Goal: Task Accomplishment & Management: Manage account settings

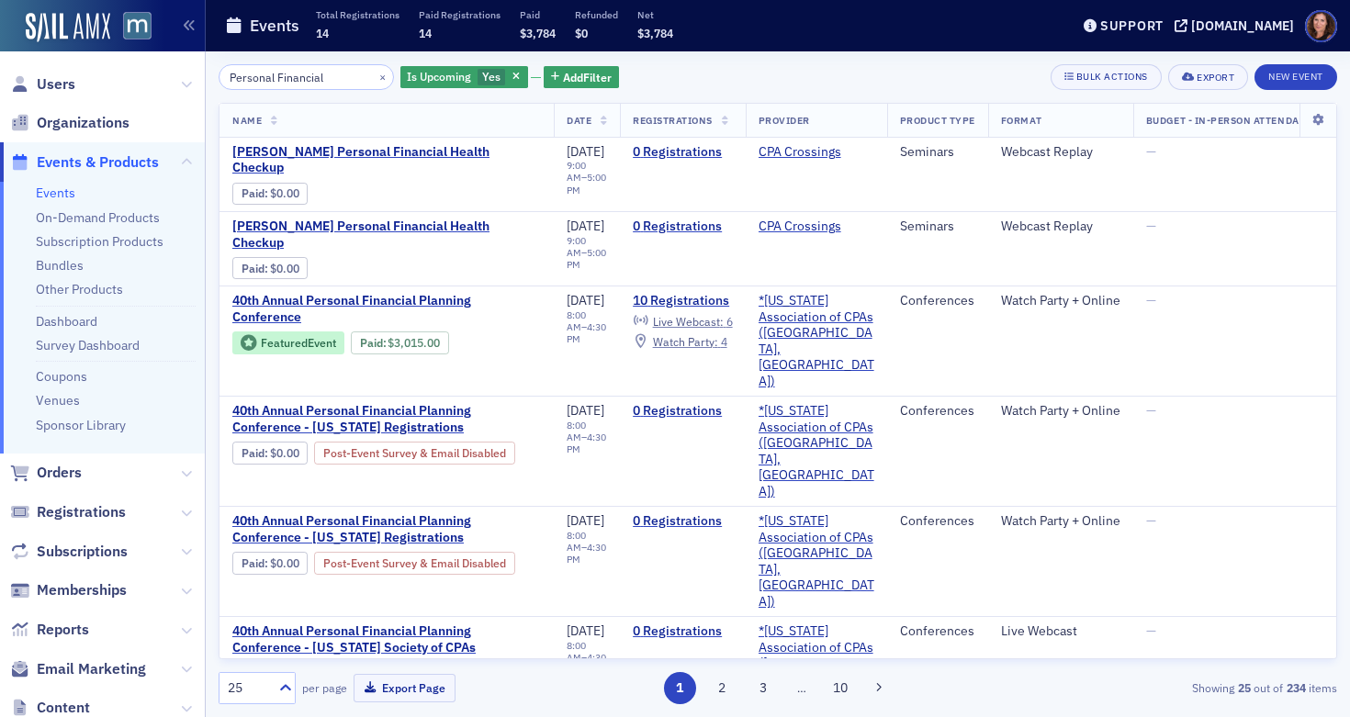
click at [50, 197] on link "Events" at bounding box center [56, 193] width 40 height 17
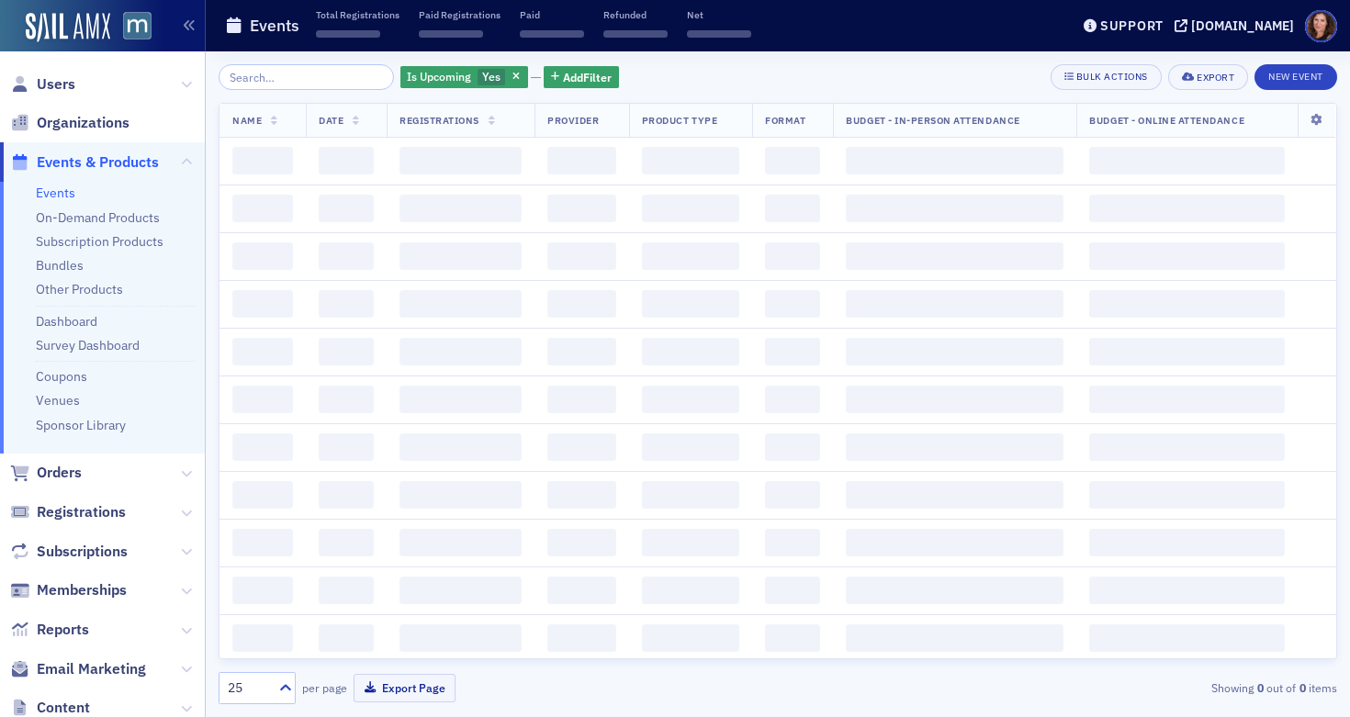
click at [310, 75] on input "search" at bounding box center [306, 77] width 175 height 26
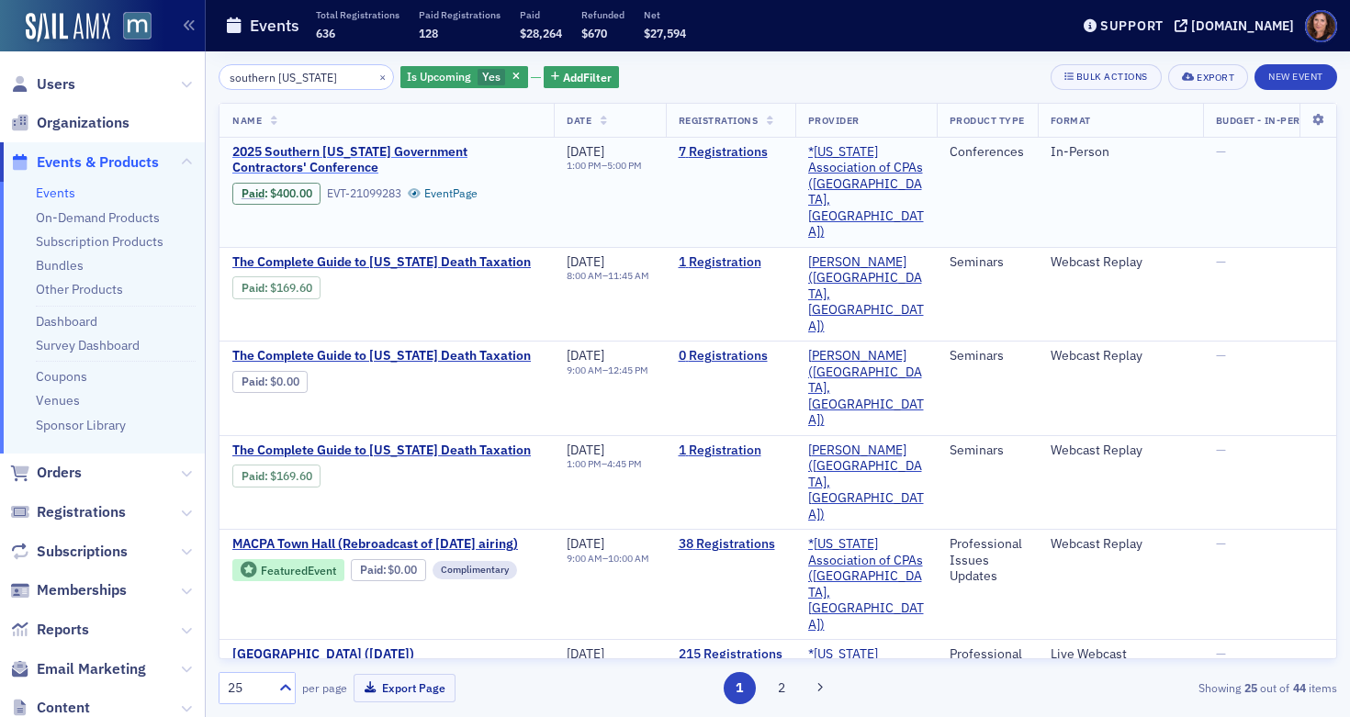
type input "southern [US_STATE]"
click at [364, 156] on span "2025 Southern [US_STATE] Government Contractors' Conference" at bounding box center [386, 160] width 309 height 32
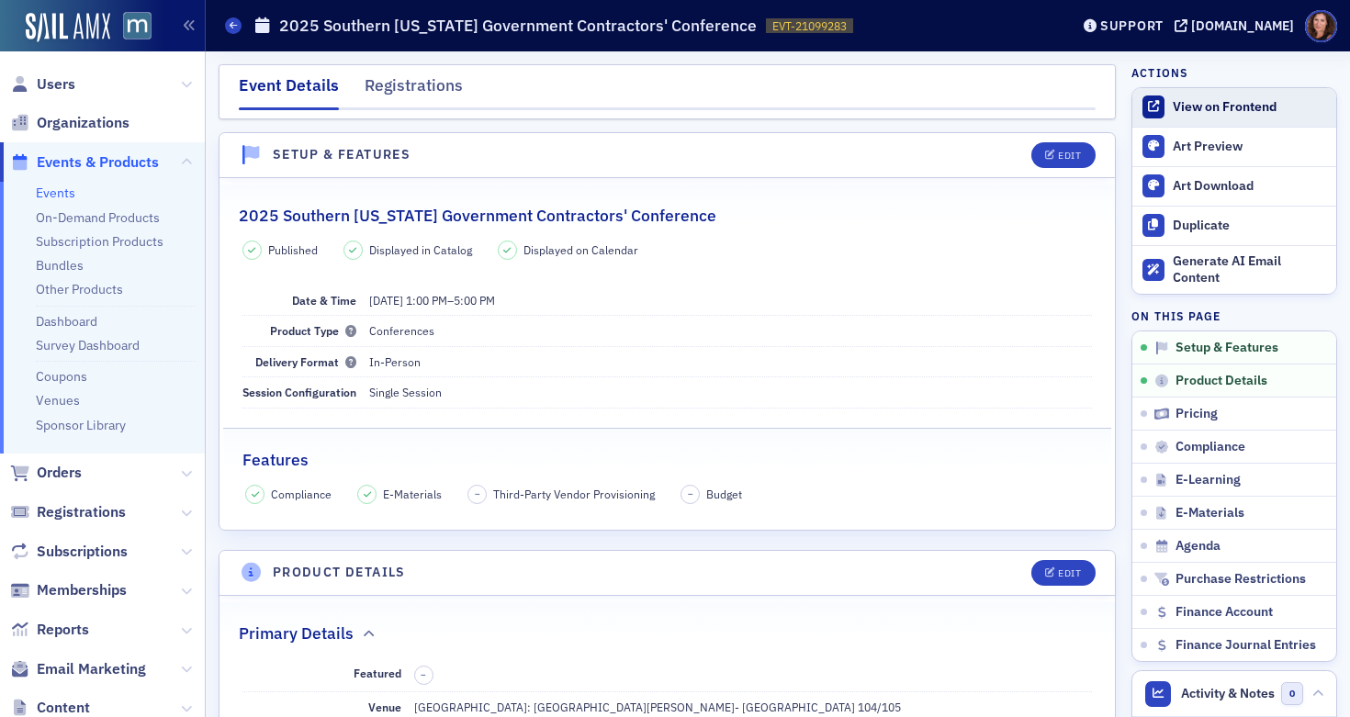
click at [1236, 105] on div "View on Frontend" at bounding box center [1250, 107] width 154 height 17
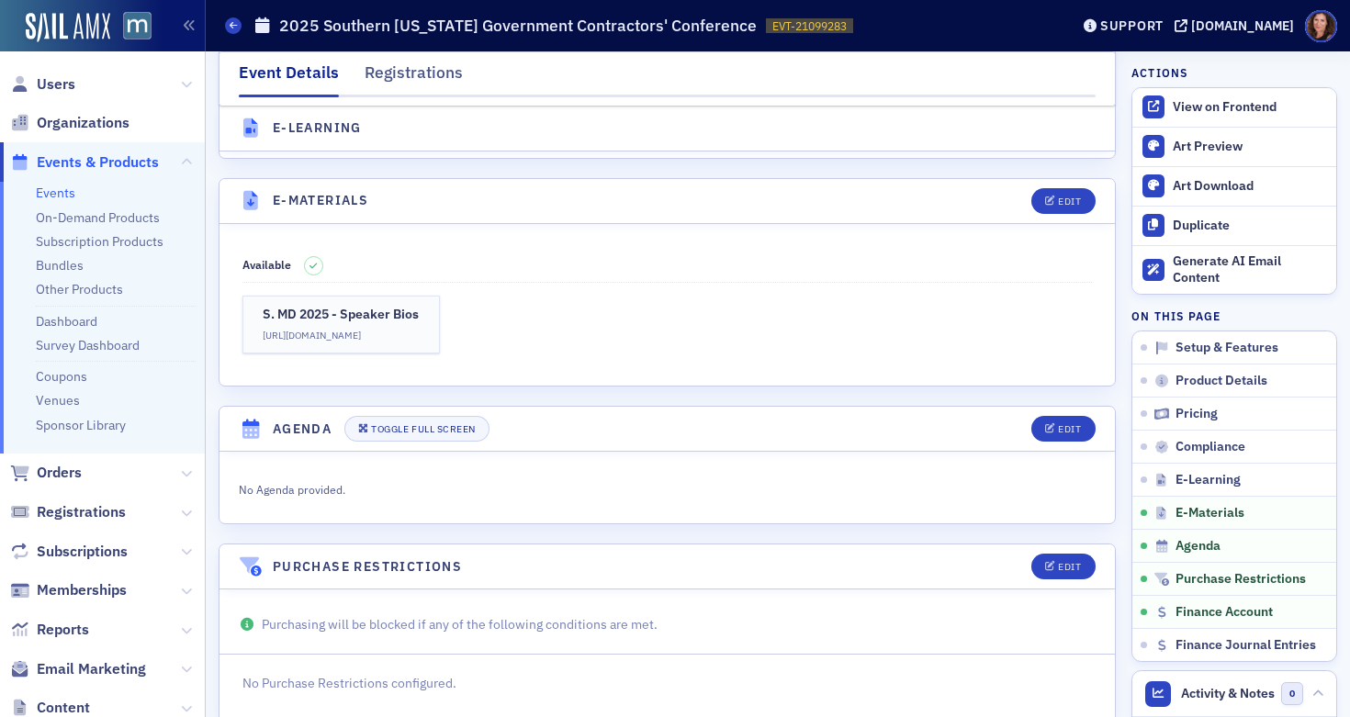
scroll to position [2426, 0]
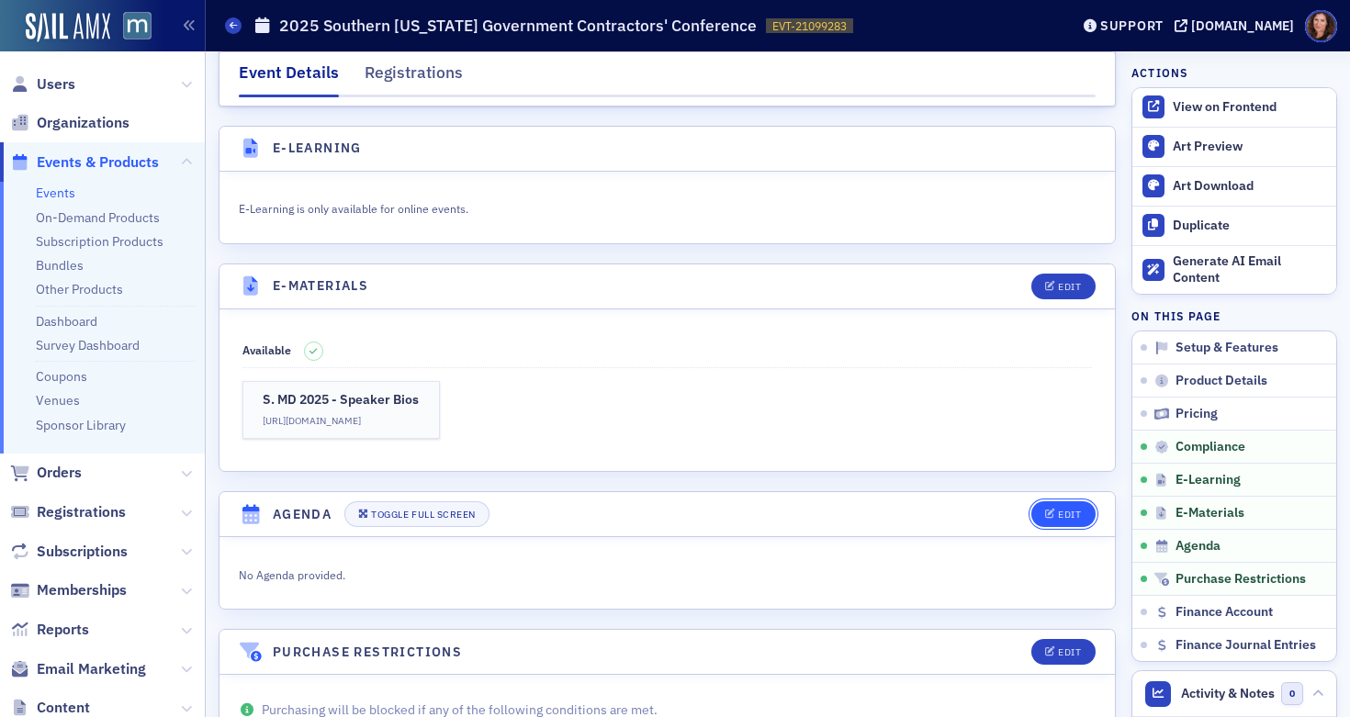
click at [1068, 502] on button "Edit" at bounding box center [1063, 515] width 63 height 26
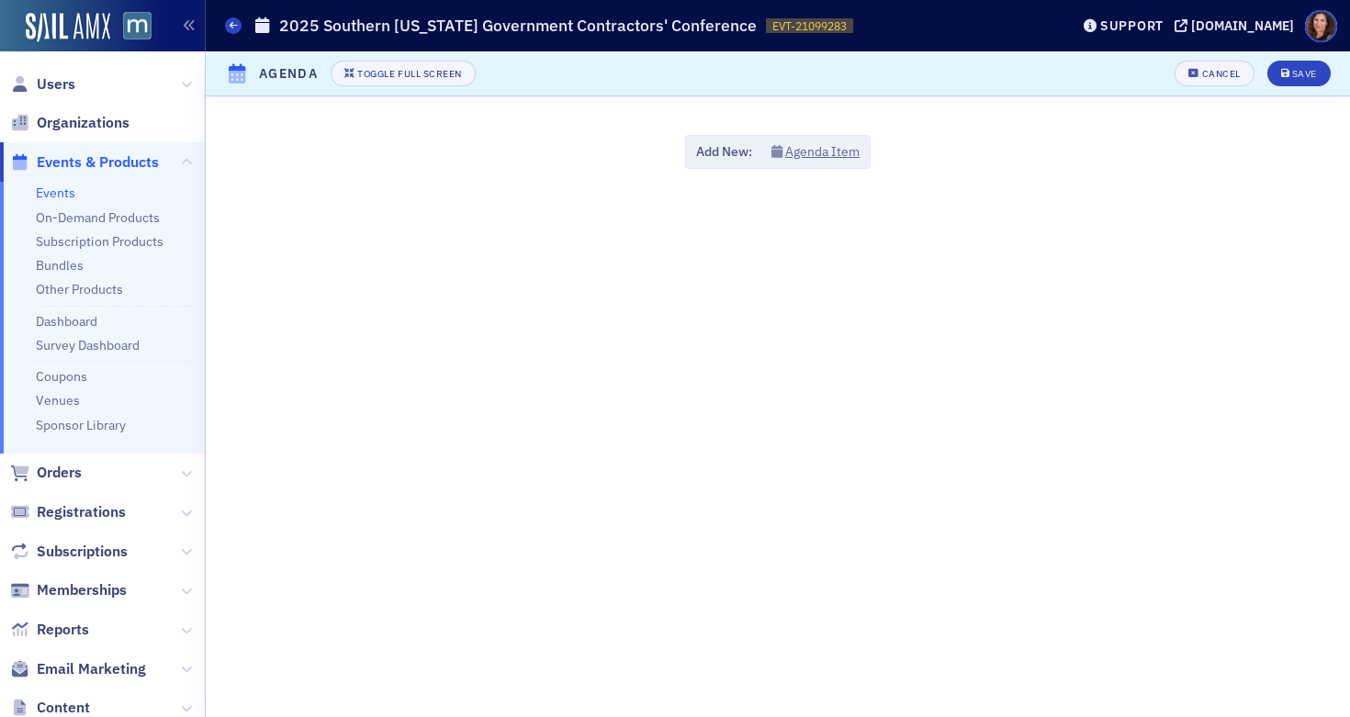
scroll to position [2780, 0]
click at [831, 150] on button "Agenda Item" at bounding box center [816, 151] width 89 height 19
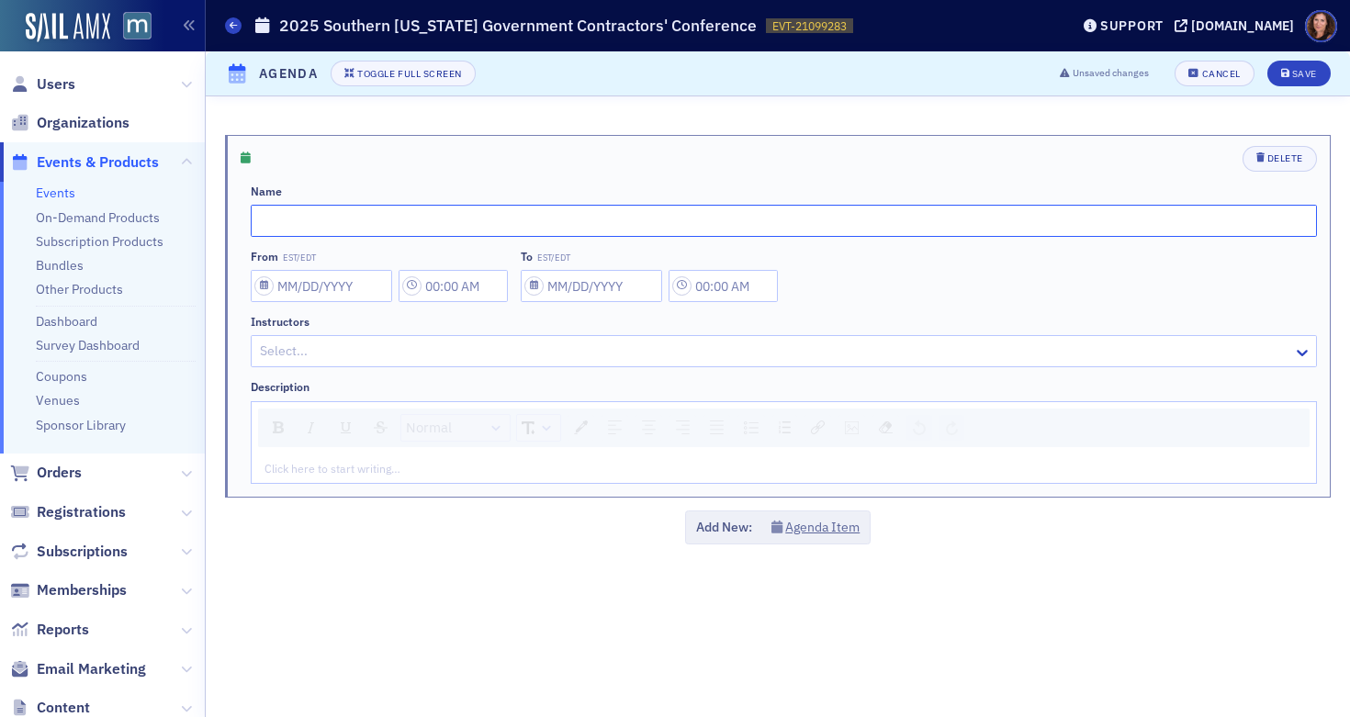
click at [426, 226] on input "text" at bounding box center [784, 221] width 1067 height 32
type input "DCAA Update"
click at [405, 352] on div at bounding box center [774, 351] width 1033 height 23
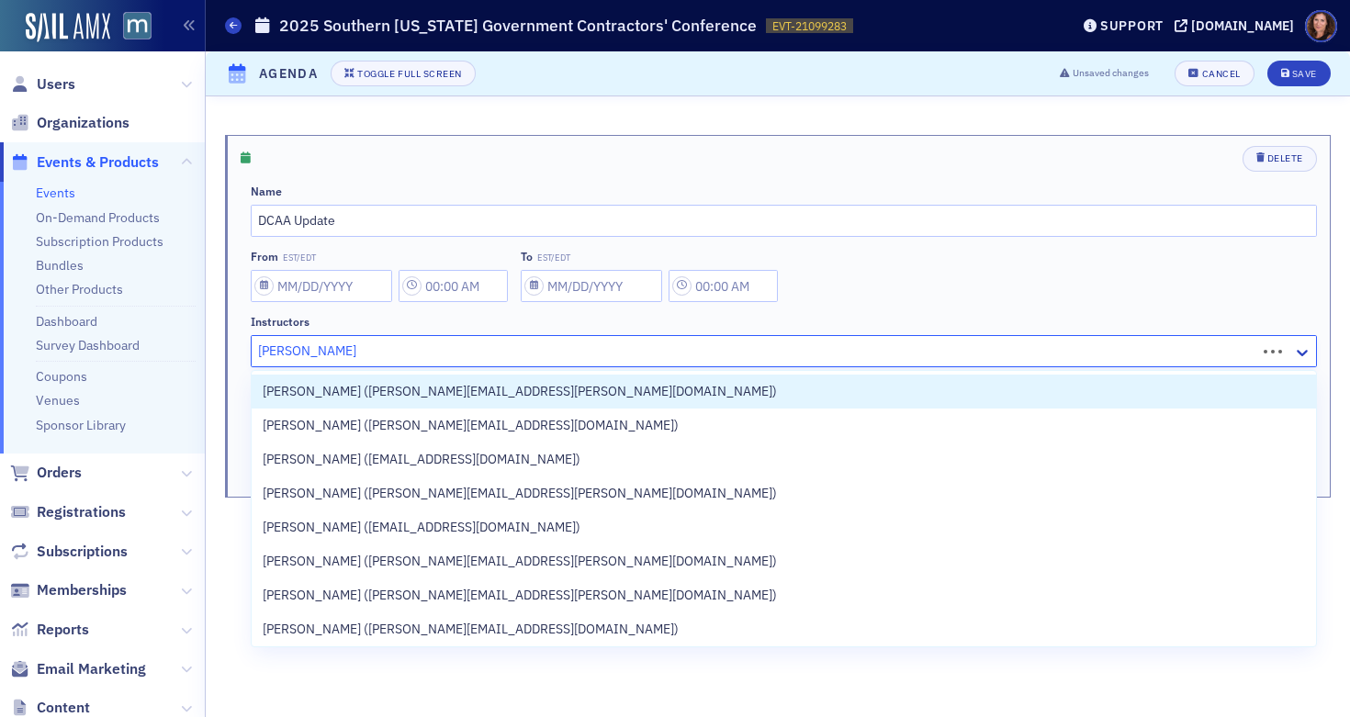
type input "[PERSON_NAME]"
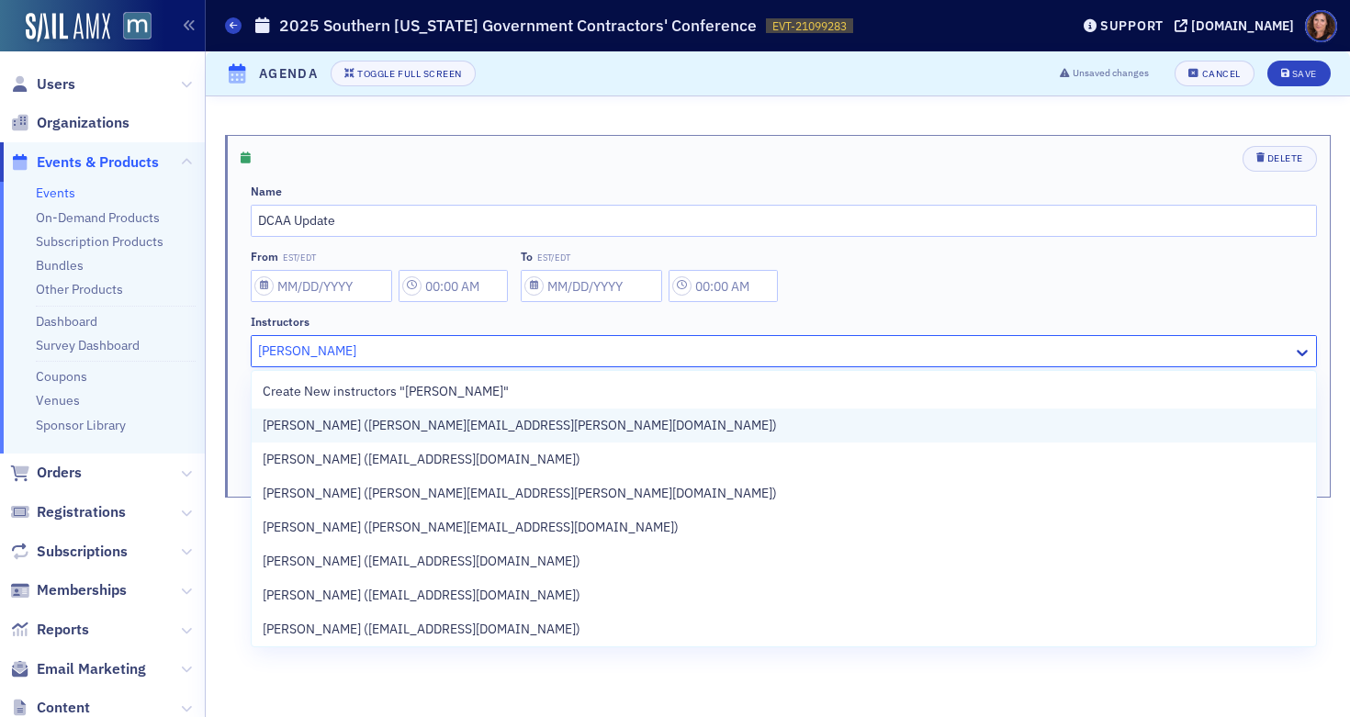
click at [419, 436] on div "[PERSON_NAME] ([PERSON_NAME][EMAIL_ADDRESS][PERSON_NAME][DOMAIN_NAME])" at bounding box center [784, 426] width 1065 height 34
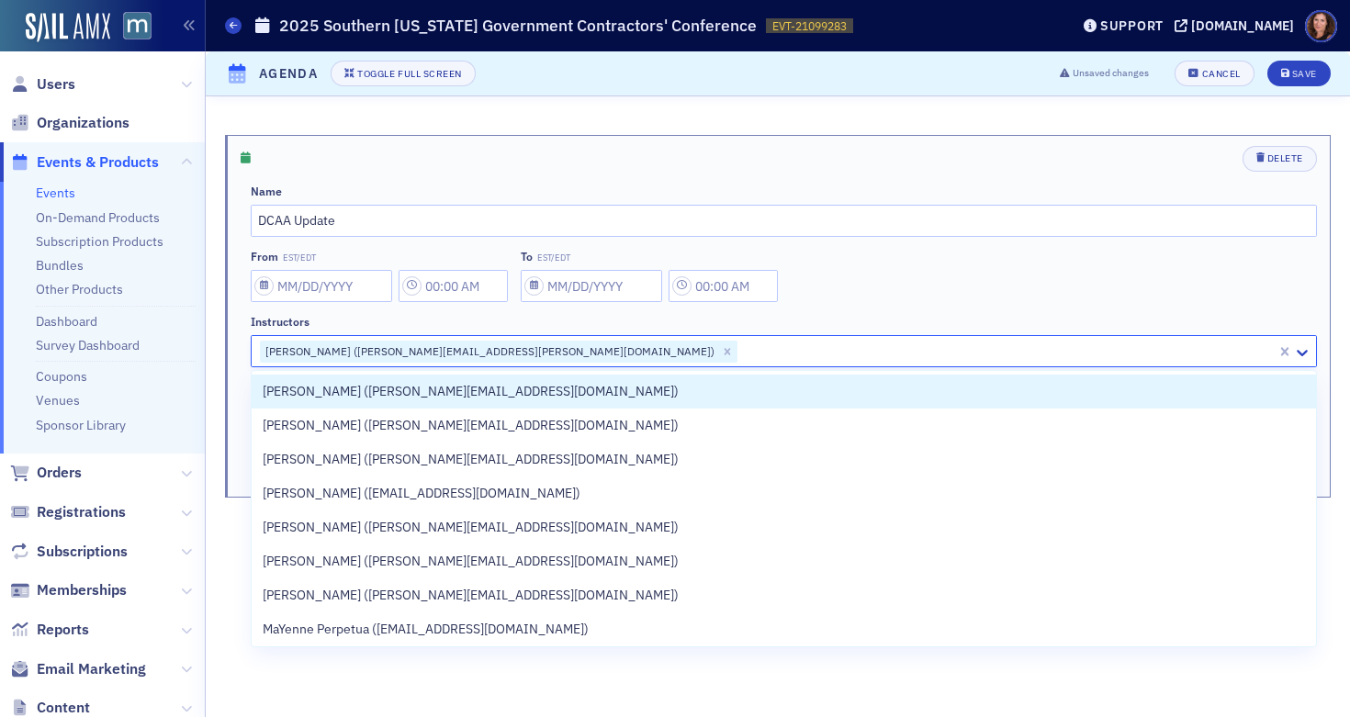
click at [655, 324] on div "Instructors" at bounding box center [784, 322] width 1067 height 14
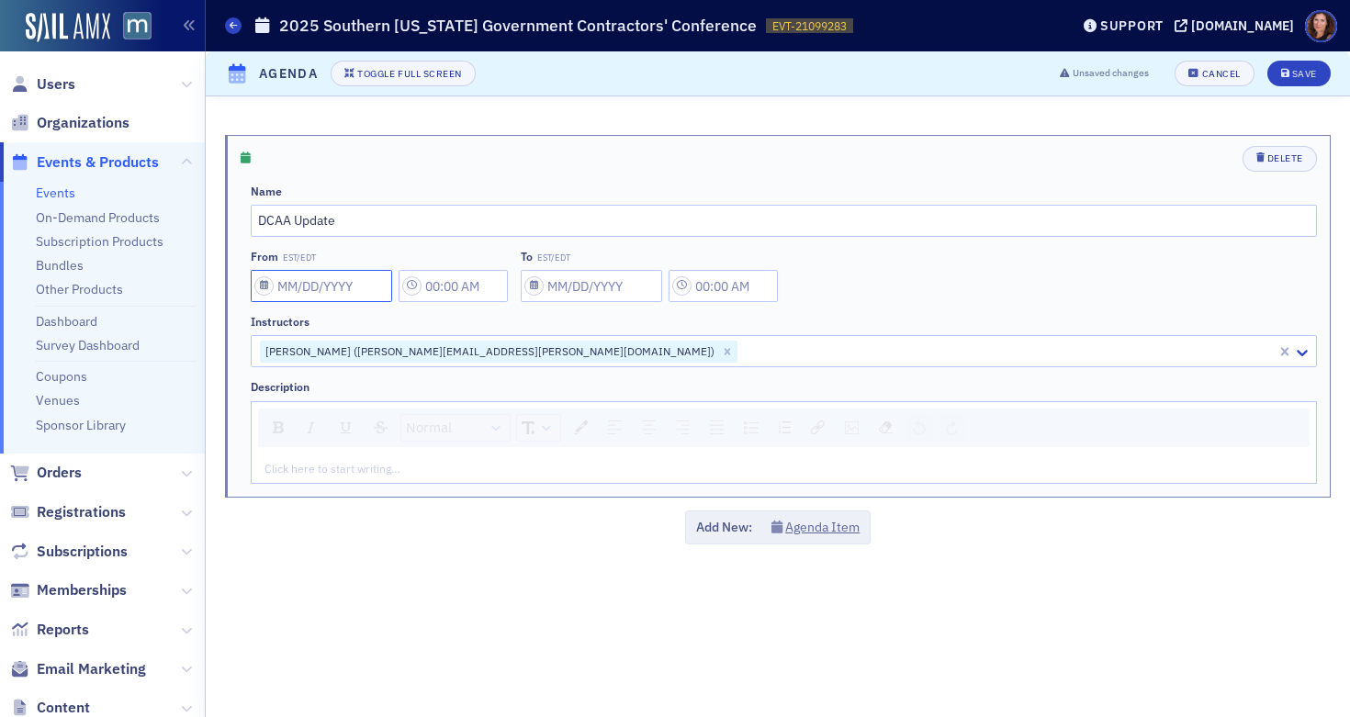
click at [362, 283] on input "From EST/EDT" at bounding box center [321, 286] width 141 height 32
select select "8"
select select "2025"
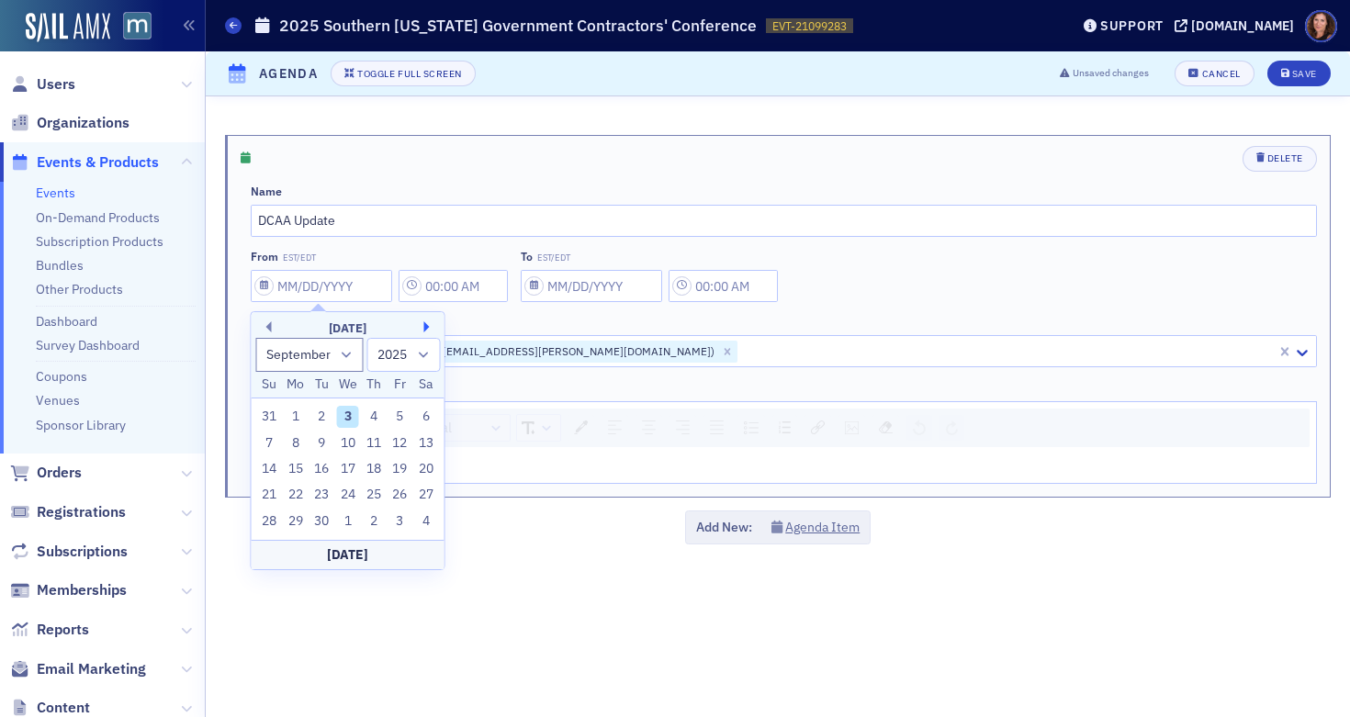
click at [426, 323] on button "Next Month" at bounding box center [429, 327] width 11 height 11
select select "9"
click at [376, 497] on div "23" at bounding box center [374, 495] width 22 height 22
type input "[DATE]"
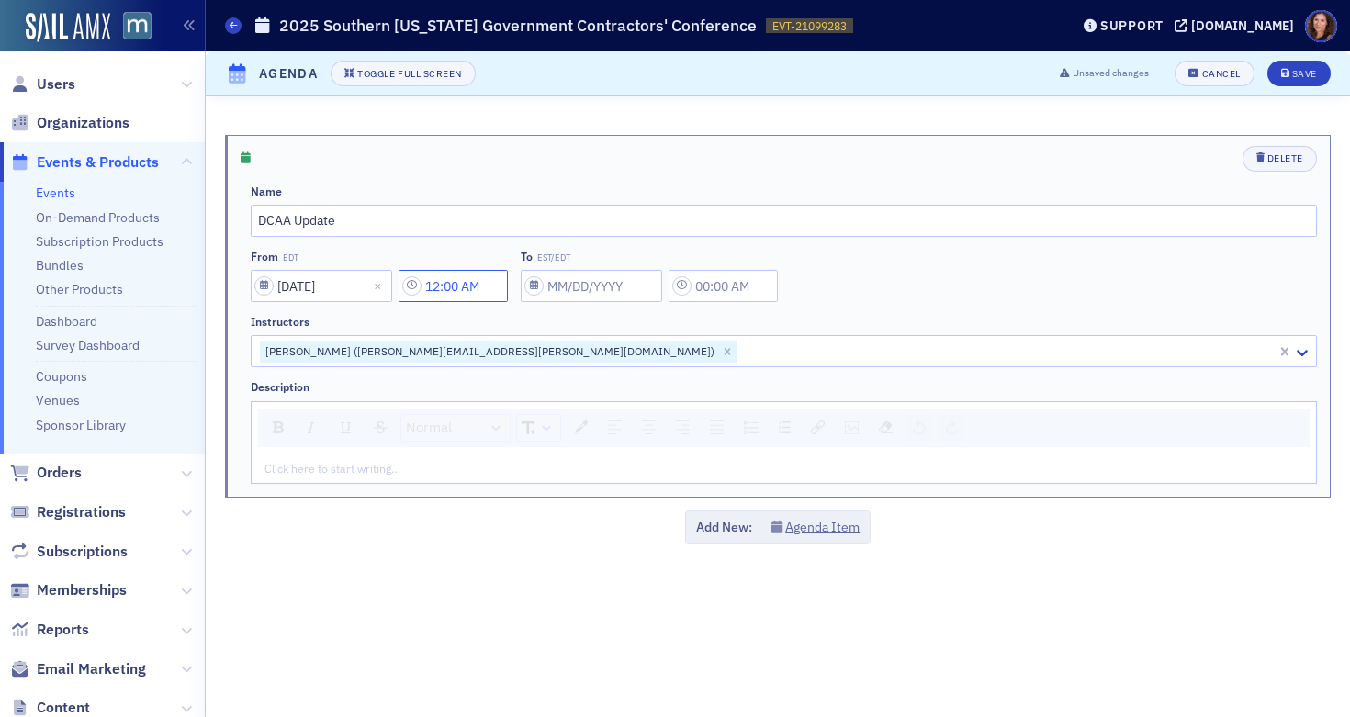
click at [462, 289] on input "12:00 AM" at bounding box center [453, 286] width 109 height 32
click at [573, 289] on icon at bounding box center [572, 286] width 18 height 18
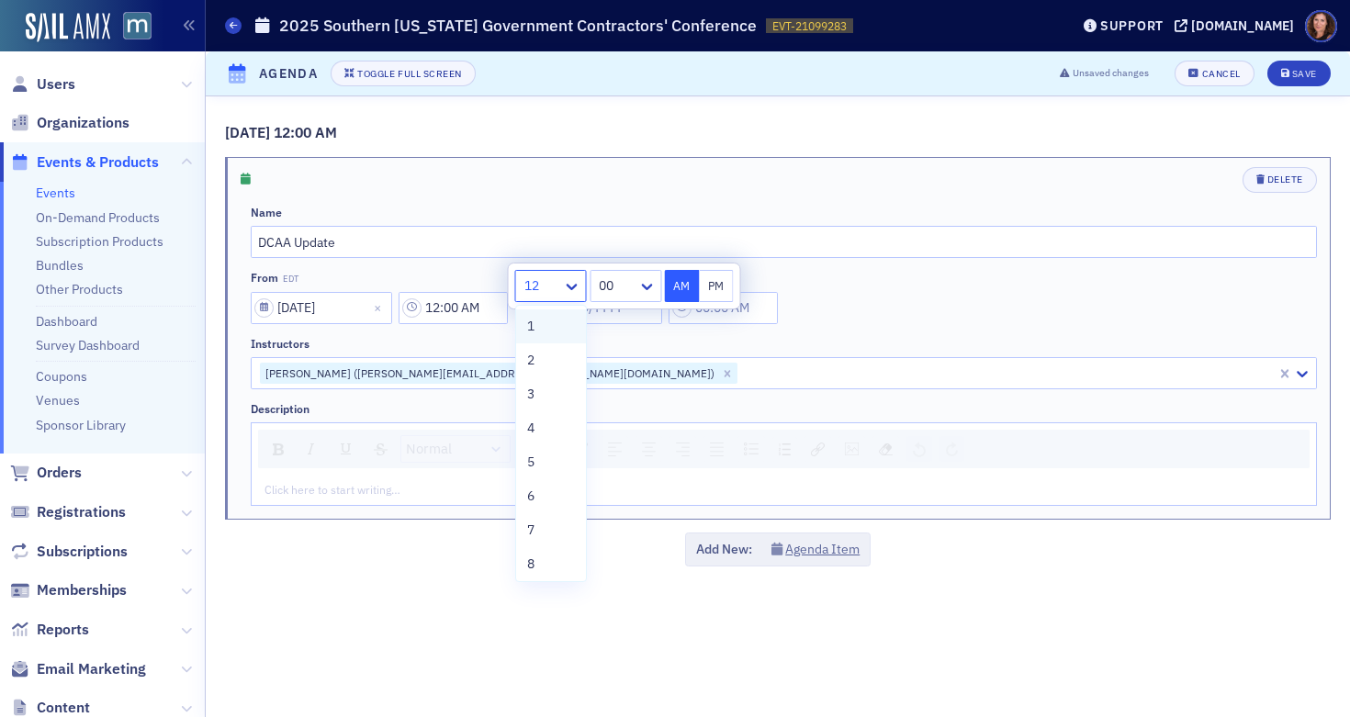
click at [564, 328] on div "1" at bounding box center [551, 327] width 70 height 34
click at [714, 291] on button "PM" at bounding box center [716, 286] width 35 height 32
type input "1:00 PM"
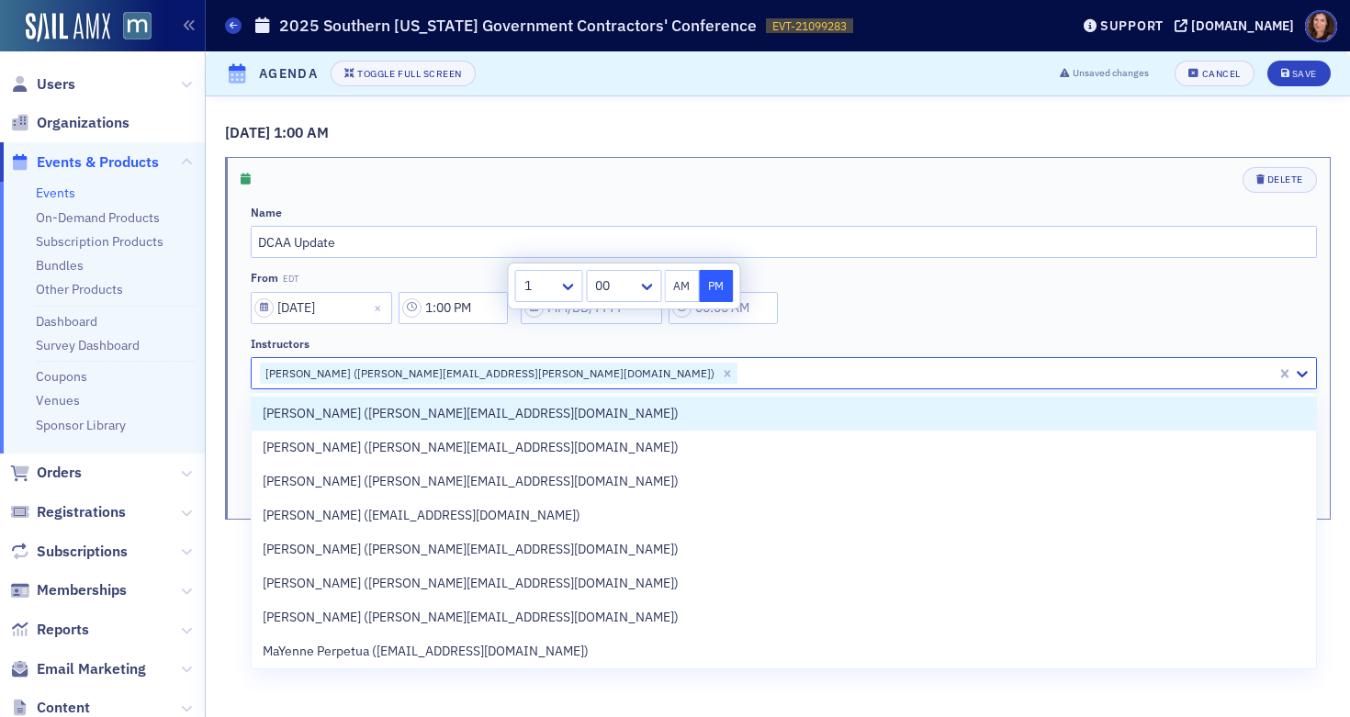
click at [813, 367] on div at bounding box center [1007, 373] width 536 height 23
select select "8"
select select "2025"
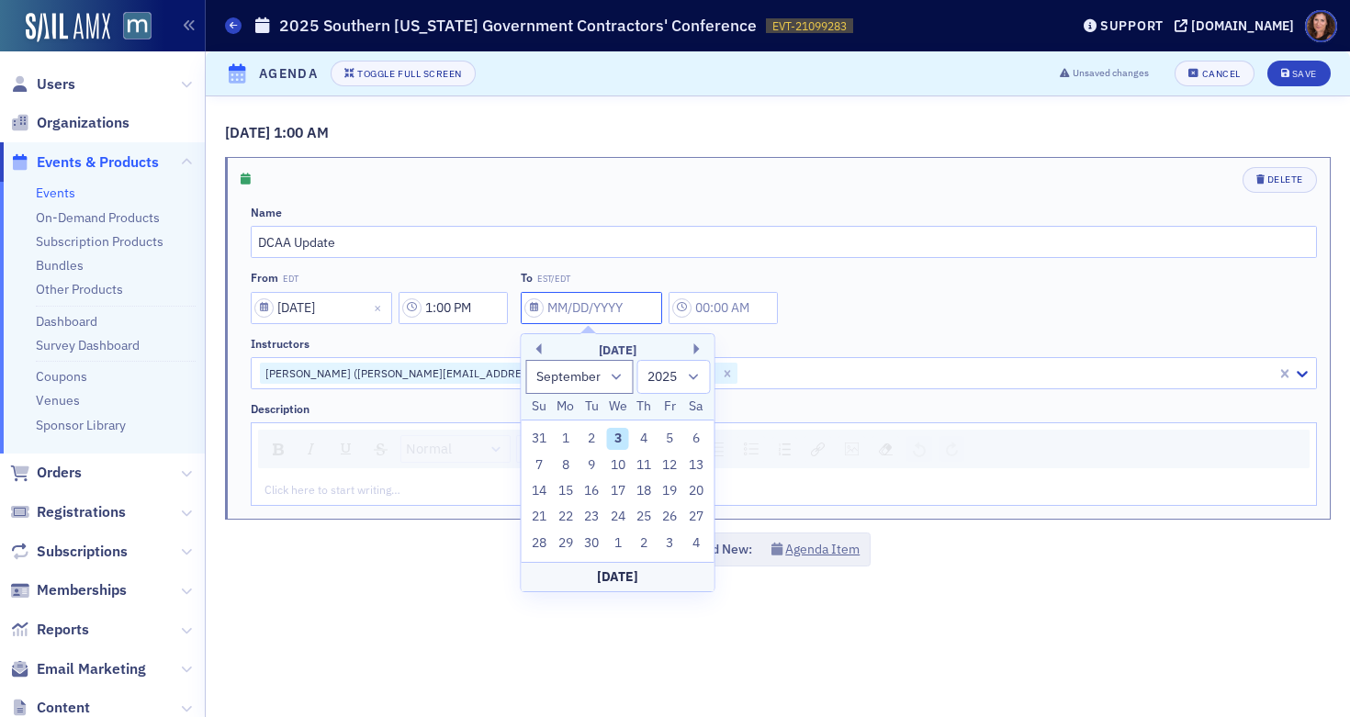
click at [639, 309] on input "To EST/EDT" at bounding box center [591, 308] width 141 height 32
click at [701, 349] on button "Next Month" at bounding box center [699, 349] width 11 height 11
select select "9"
click at [647, 513] on div "23" at bounding box center [644, 517] width 22 height 22
type input "[DATE]"
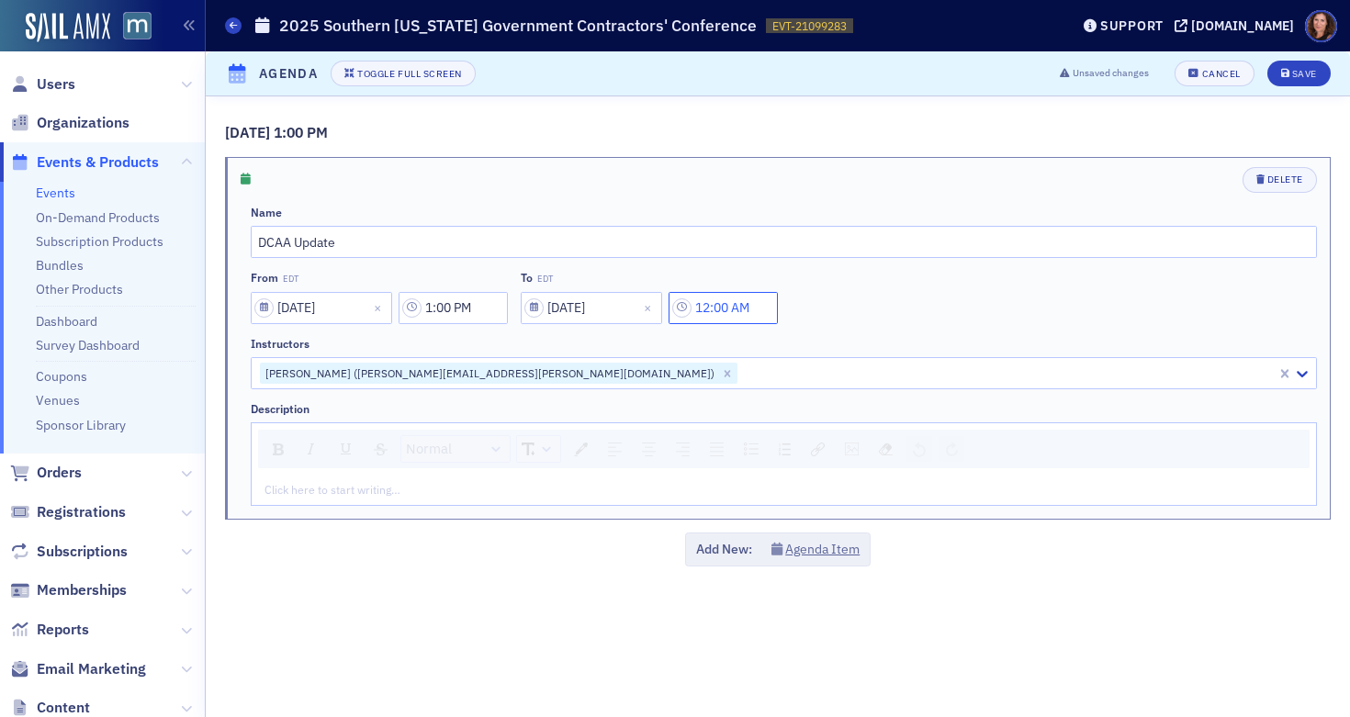
click at [737, 309] on input "12:00 AM" at bounding box center [723, 308] width 109 height 32
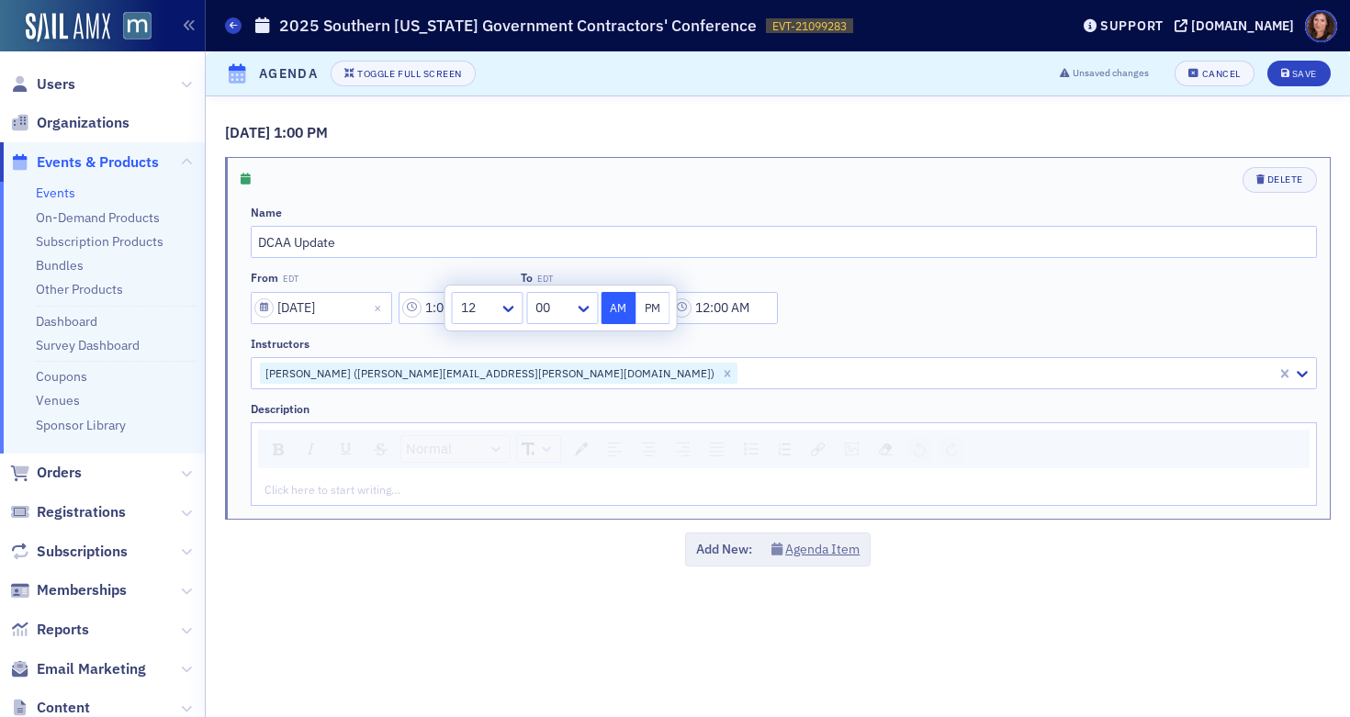
click at [658, 309] on button "PM" at bounding box center [653, 308] width 35 height 32
click at [508, 307] on icon at bounding box center [509, 308] width 18 height 18
click at [491, 352] on div "1" at bounding box center [488, 348] width 48 height 19
click at [559, 313] on div at bounding box center [551, 308] width 42 height 23
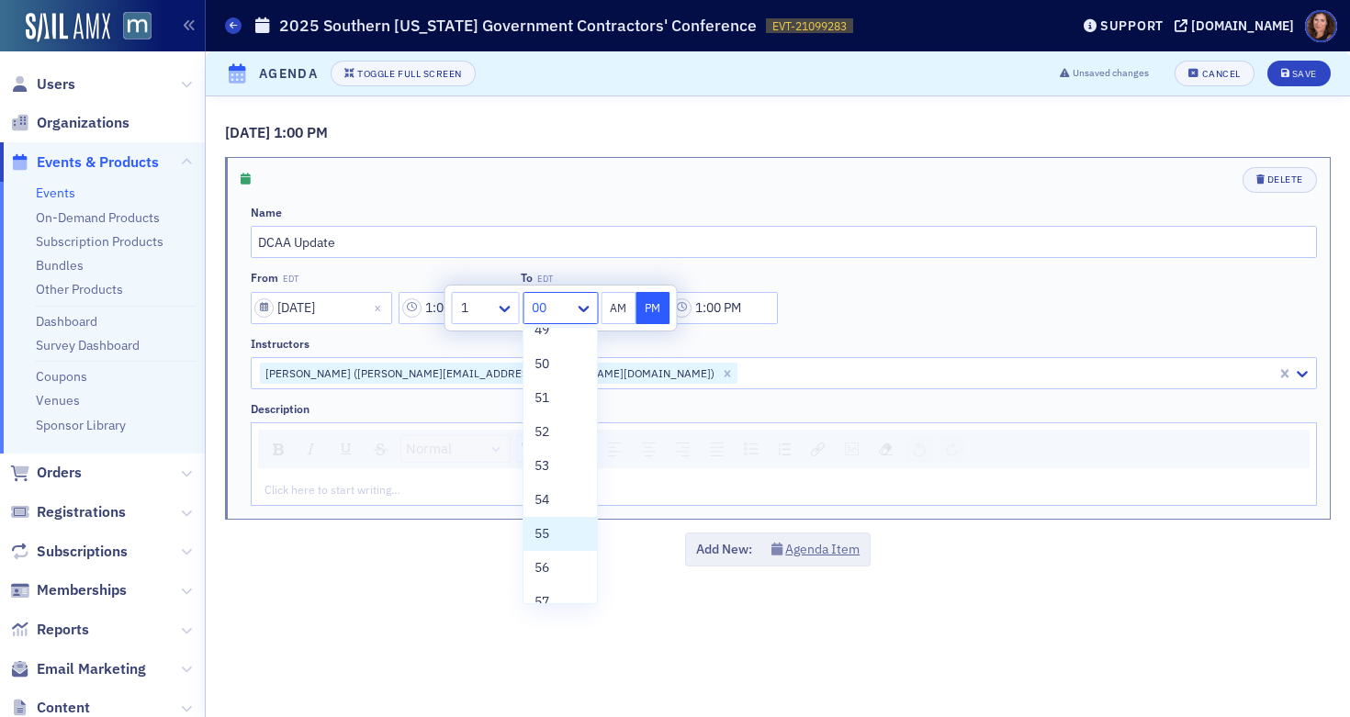
scroll to position [1710, 0]
click at [554, 344] on div "50" at bounding box center [560, 338] width 51 height 19
type input "1:50 PM"
click at [470, 489] on div "rdw-editor" at bounding box center [784, 489] width 1038 height 17
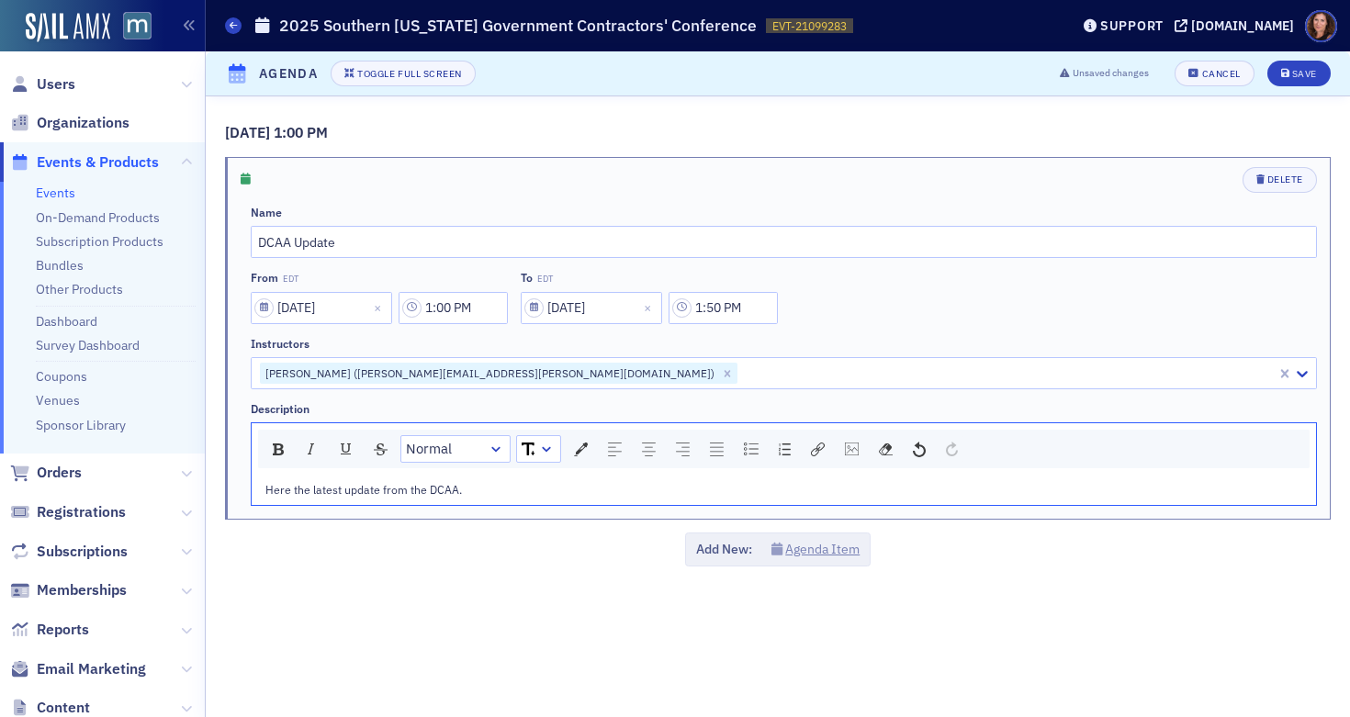
click at [824, 552] on button "Agenda Item" at bounding box center [816, 549] width 89 height 19
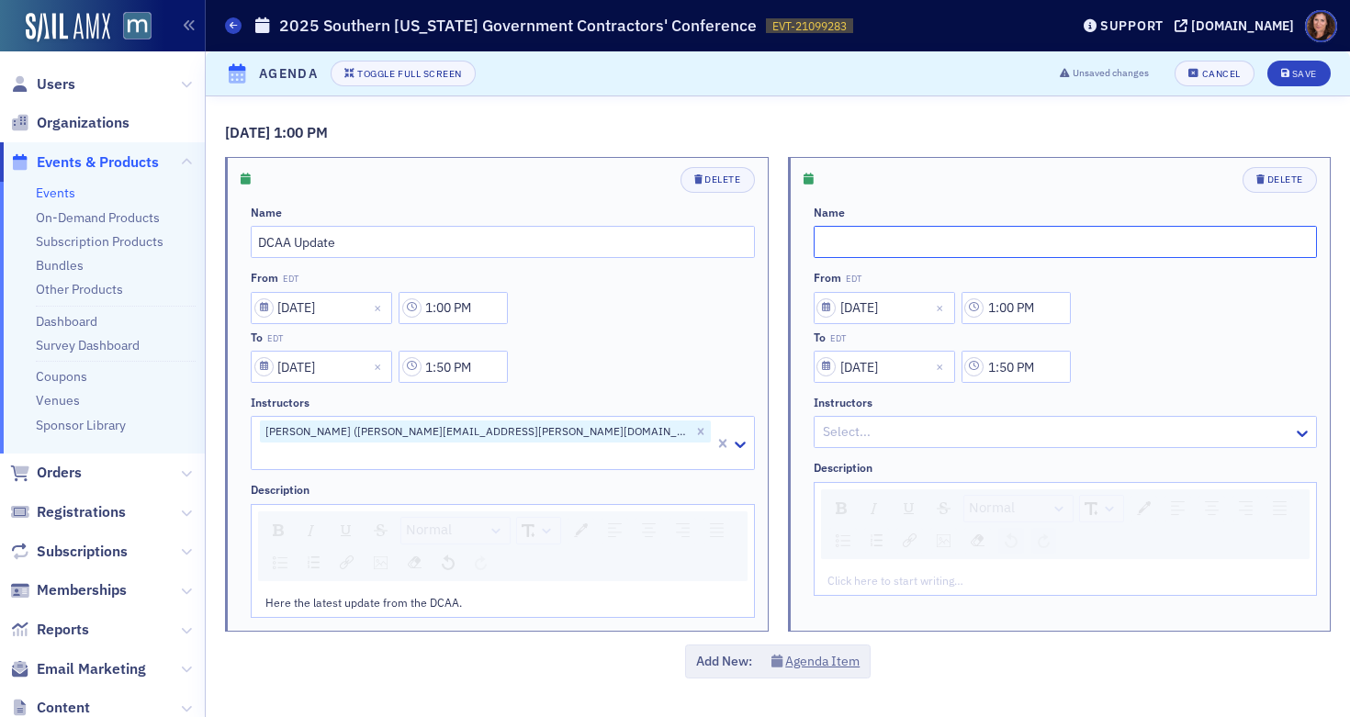
click at [910, 242] on input "text" at bounding box center [1066, 242] width 504 height 32
type input "Break"
click at [1014, 304] on input "1:00 PM" at bounding box center [1016, 308] width 109 height 32
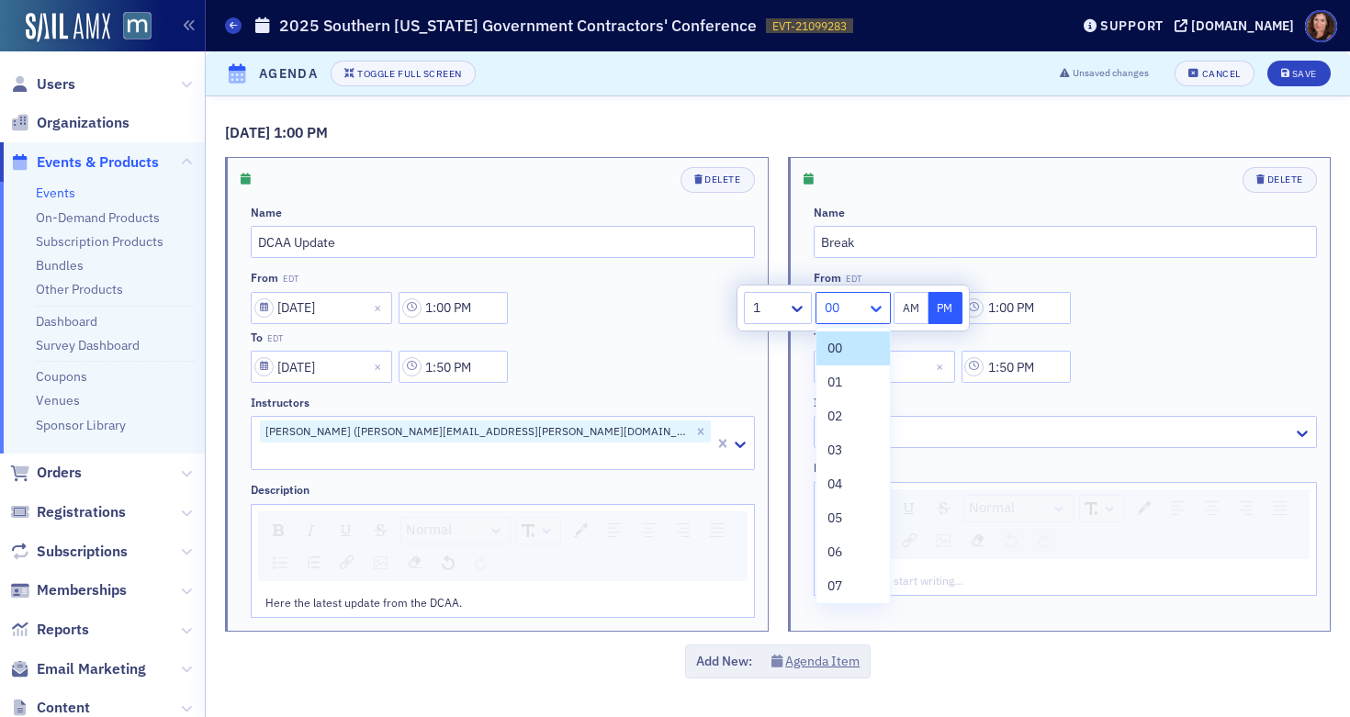
click at [871, 308] on icon at bounding box center [876, 308] width 18 height 18
click at [845, 378] on div "50" at bounding box center [853, 373] width 51 height 19
type input "1:50 PM"
click at [1018, 369] on input "1:50 PM" at bounding box center [1016, 367] width 109 height 32
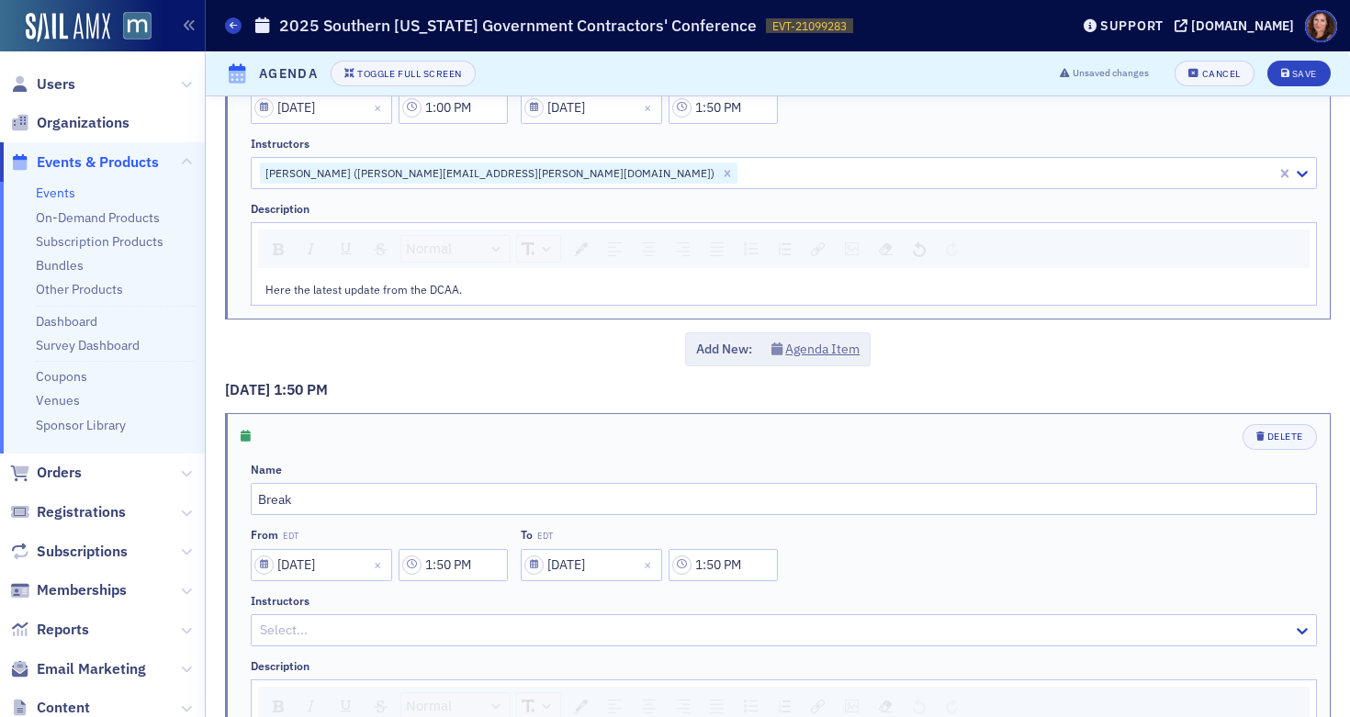
scroll to position [268, 0]
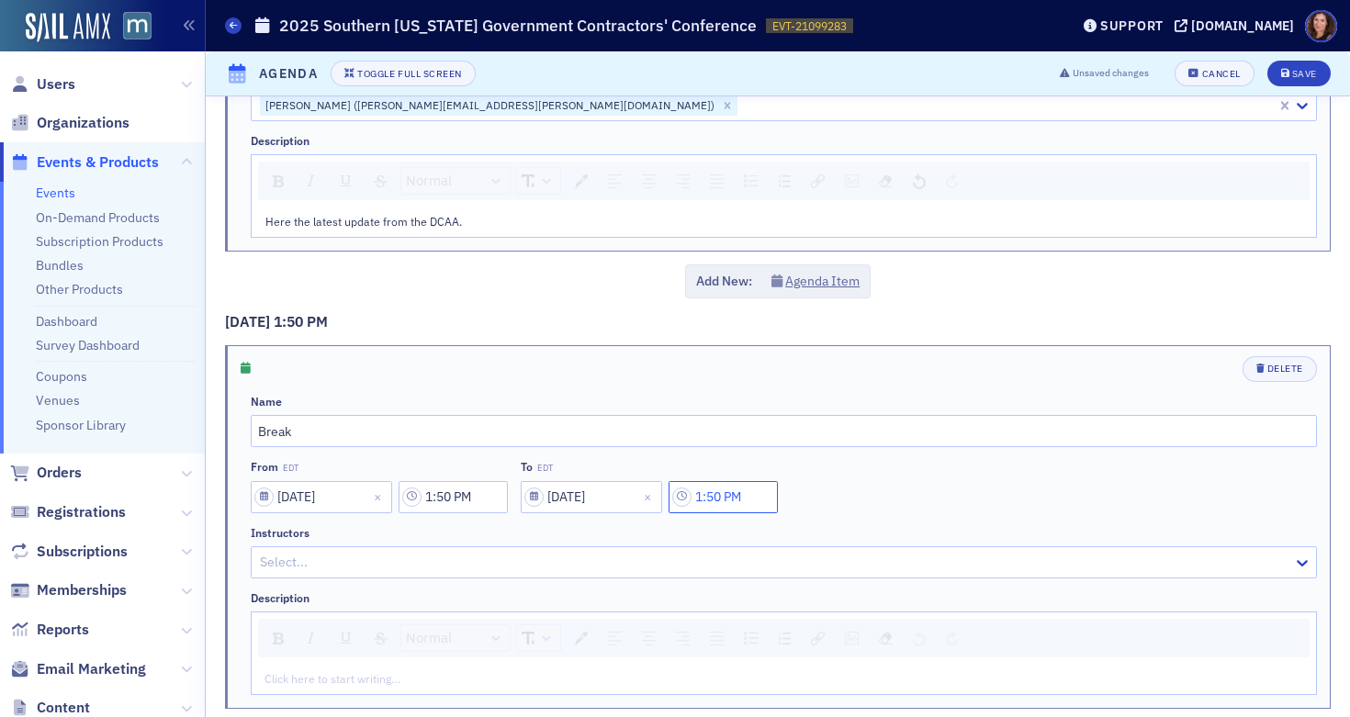
click at [729, 497] on input "1:50 PM" at bounding box center [723, 497] width 109 height 32
click at [585, 495] on icon at bounding box center [583, 498] width 18 height 18
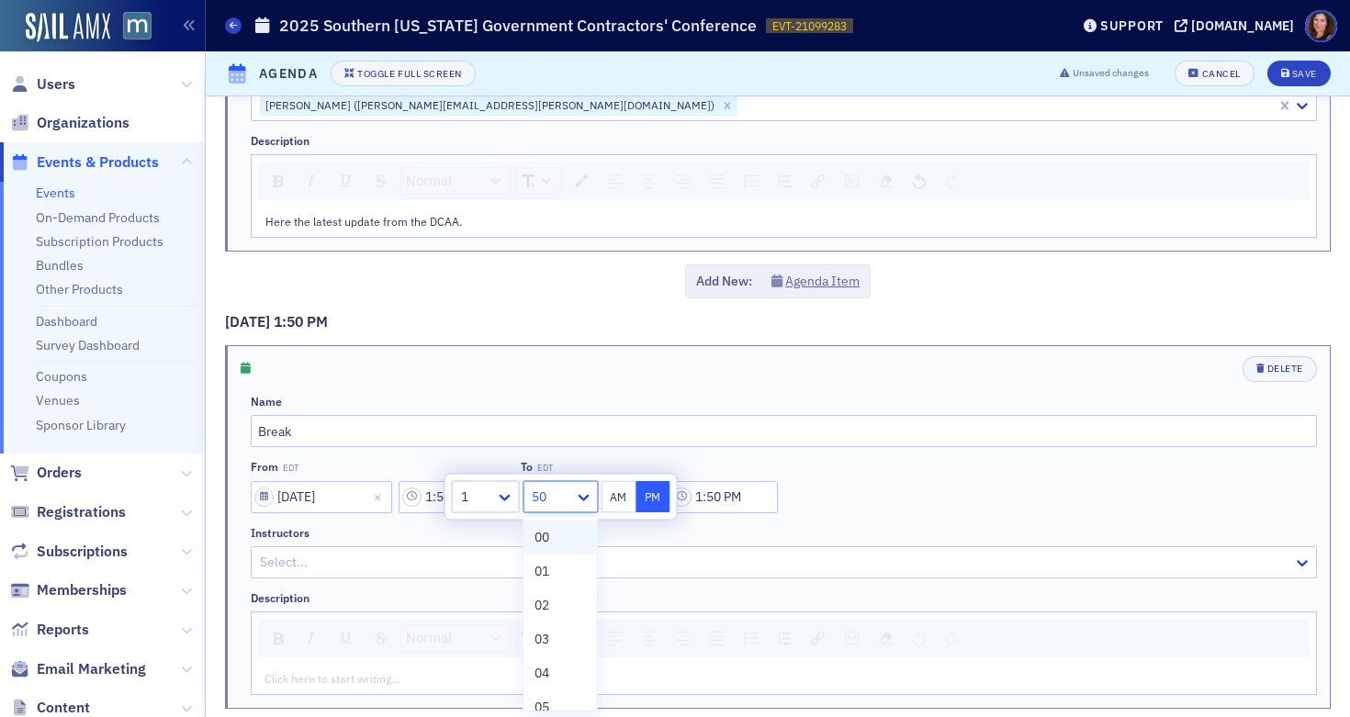
click at [561, 528] on div "00" at bounding box center [560, 537] width 51 height 19
click at [510, 491] on icon at bounding box center [505, 498] width 18 height 18
click at [488, 566] on div "2" at bounding box center [486, 571] width 44 height 19
type input "2:00 PM"
click at [782, 406] on div "Name" at bounding box center [784, 402] width 1067 height 14
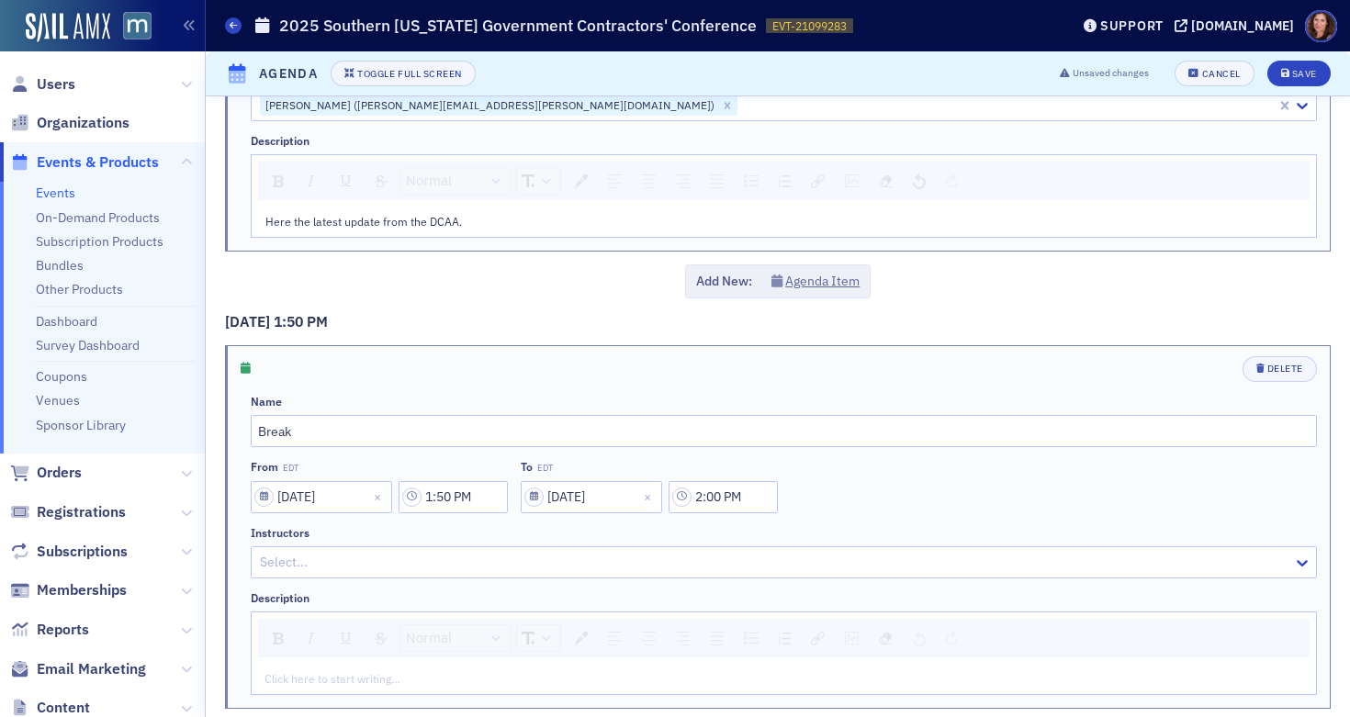
scroll to position [332, 0]
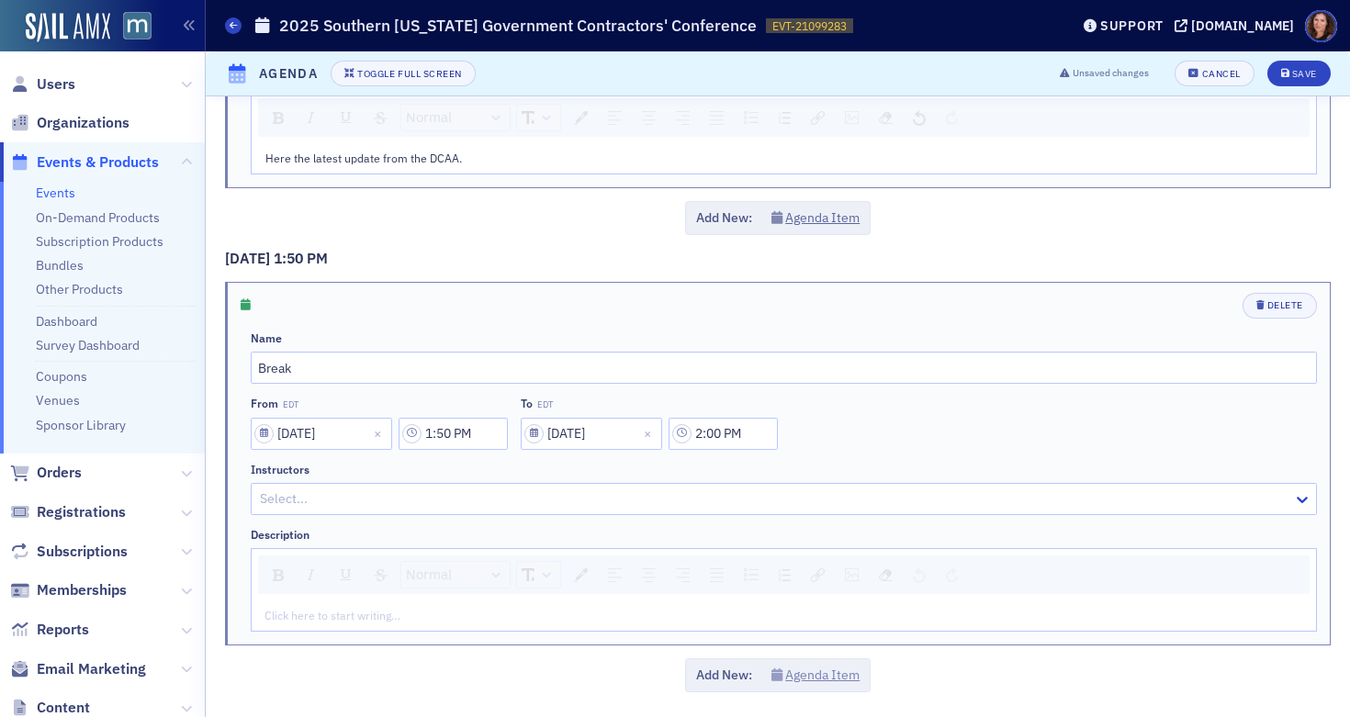
click at [807, 673] on button "Agenda Item" at bounding box center [816, 675] width 89 height 19
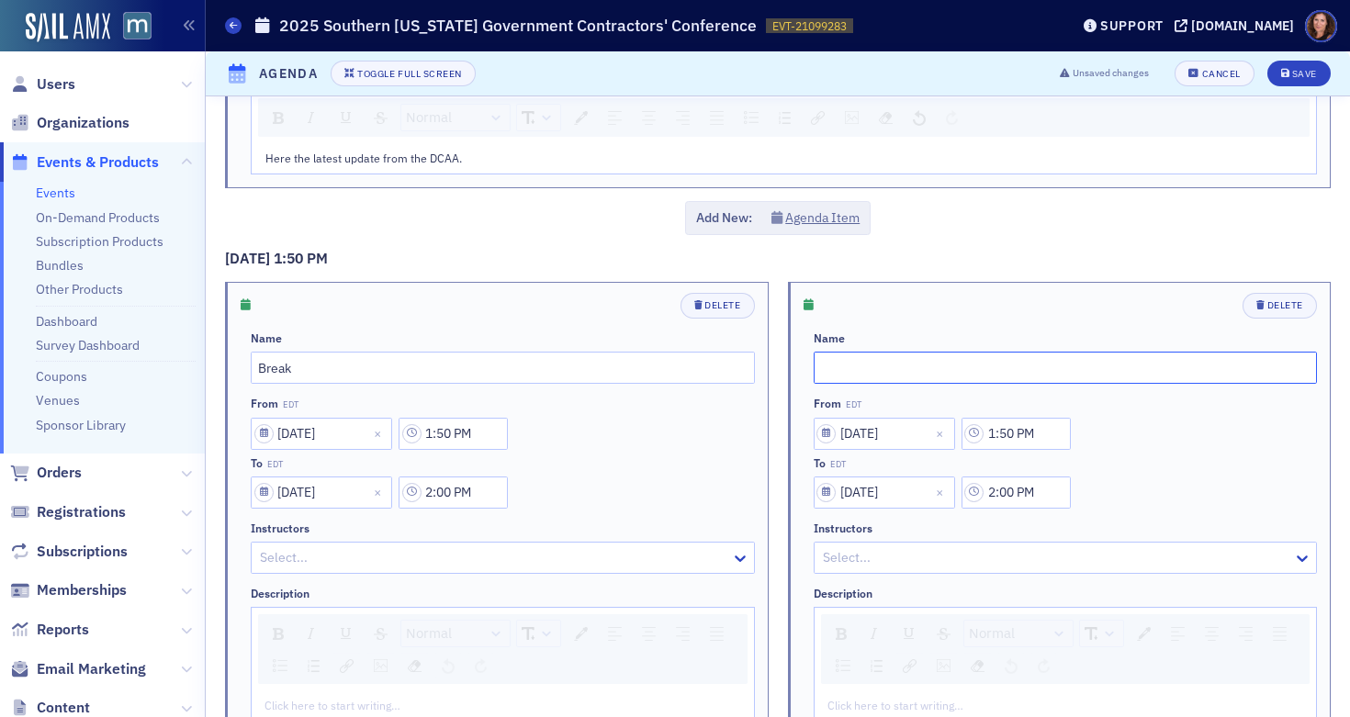
click at [866, 366] on input "text" at bounding box center [1066, 368] width 504 height 32
type input "PPP, EIDL, ERC"
click at [1016, 438] on input "1:50 PM" at bounding box center [1016, 434] width 109 height 32
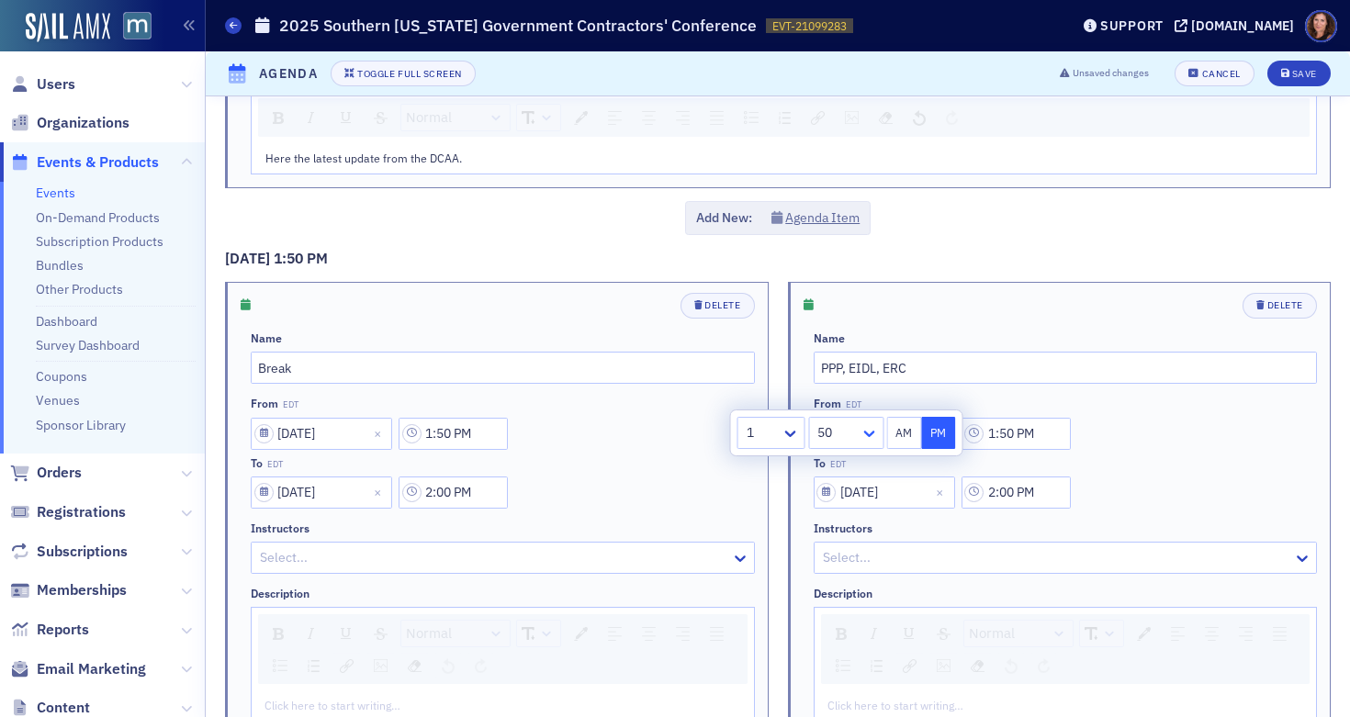
click at [870, 435] on icon at bounding box center [869, 434] width 11 height 6
click at [832, 482] on span "00" at bounding box center [827, 473] width 15 height 19
type input "1:00 PM"
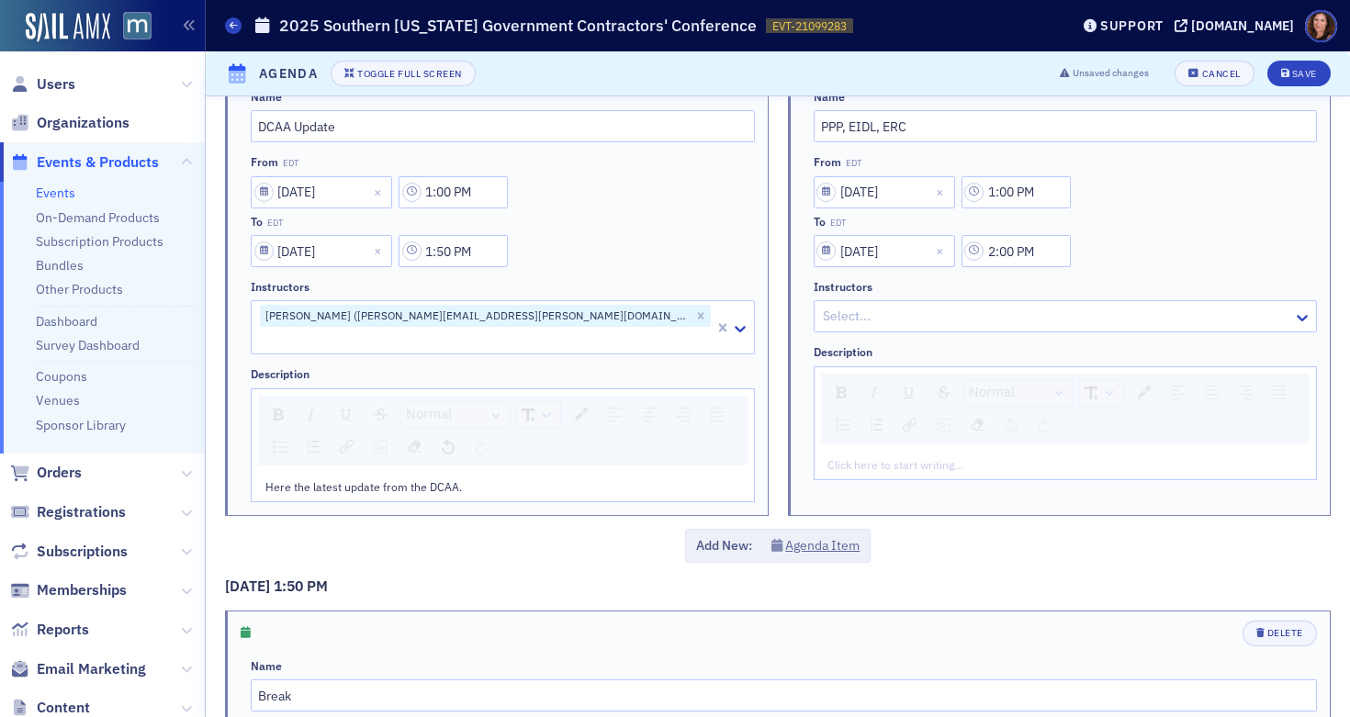
scroll to position [100, 0]
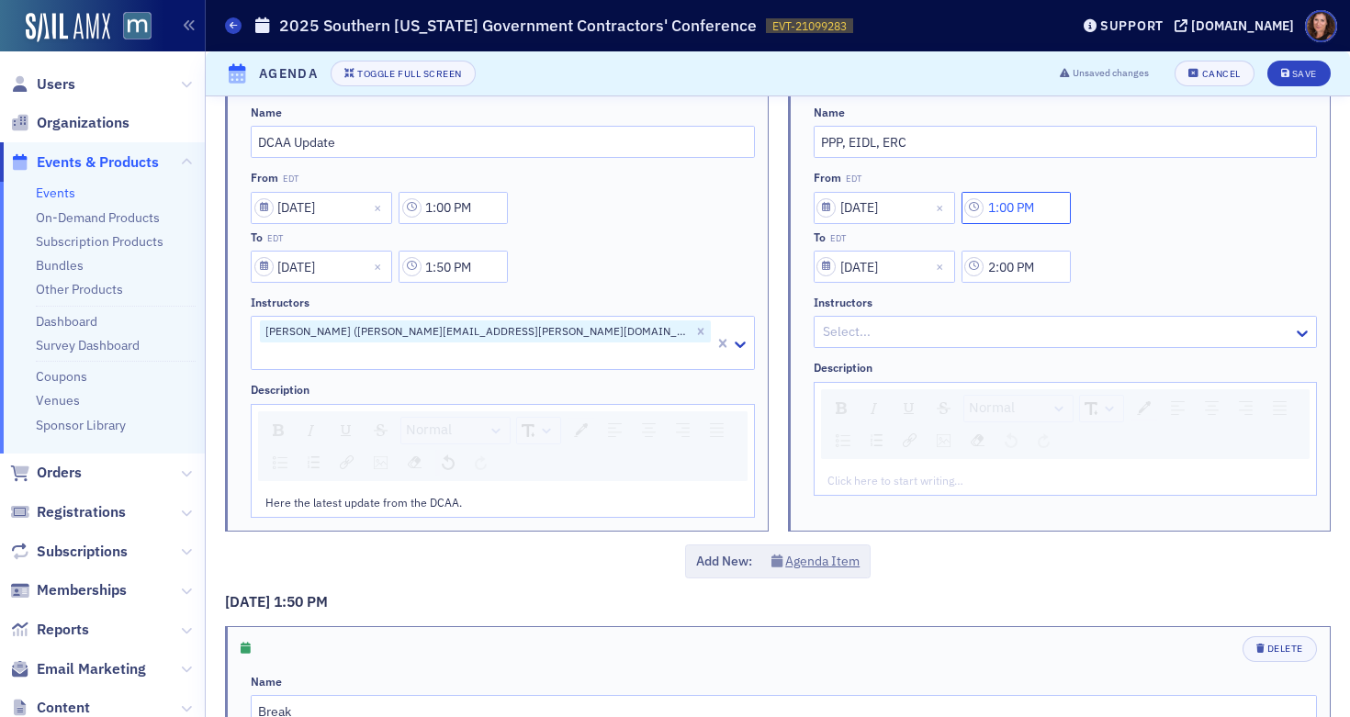
click at [1009, 216] on input "1:00 PM" at bounding box center [1016, 208] width 109 height 32
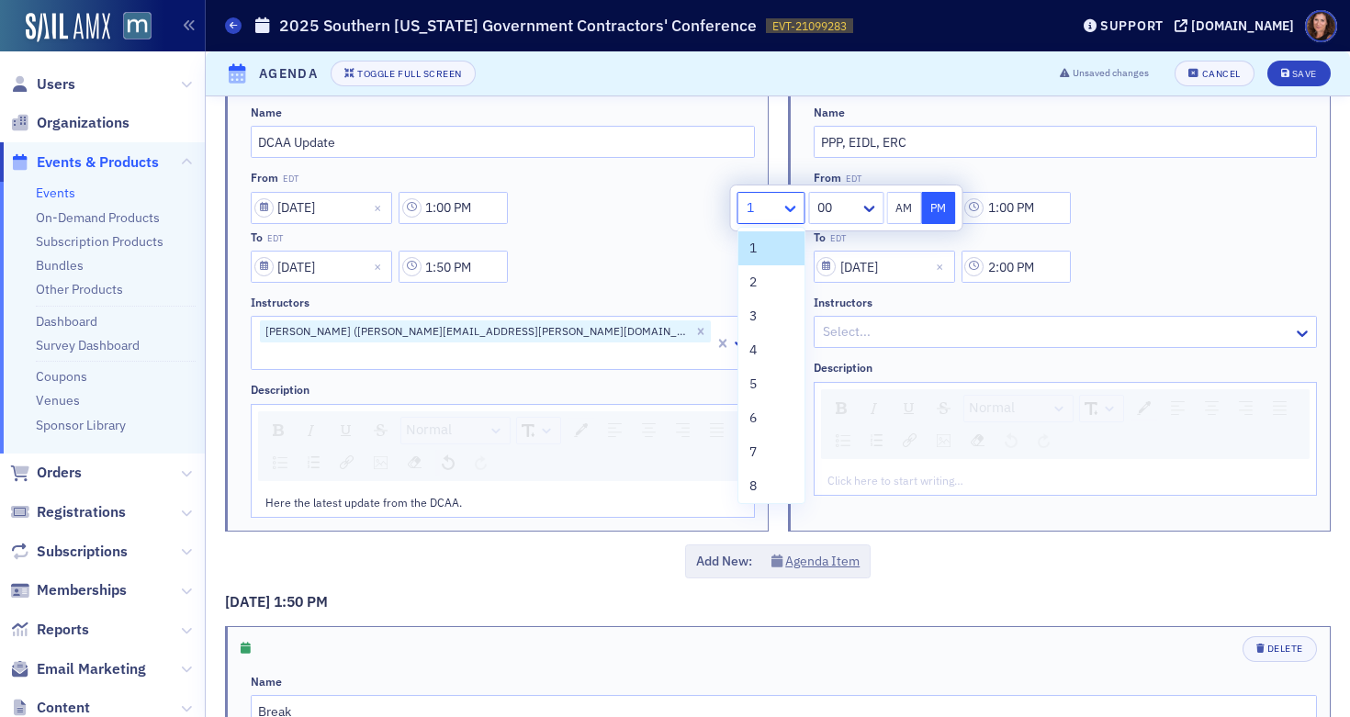
click at [797, 203] on icon at bounding box center [791, 208] width 18 height 18
click at [770, 287] on div "2" at bounding box center [772, 282] width 44 height 19
type input "2:00 PM"
click at [953, 338] on div at bounding box center [1056, 332] width 471 height 23
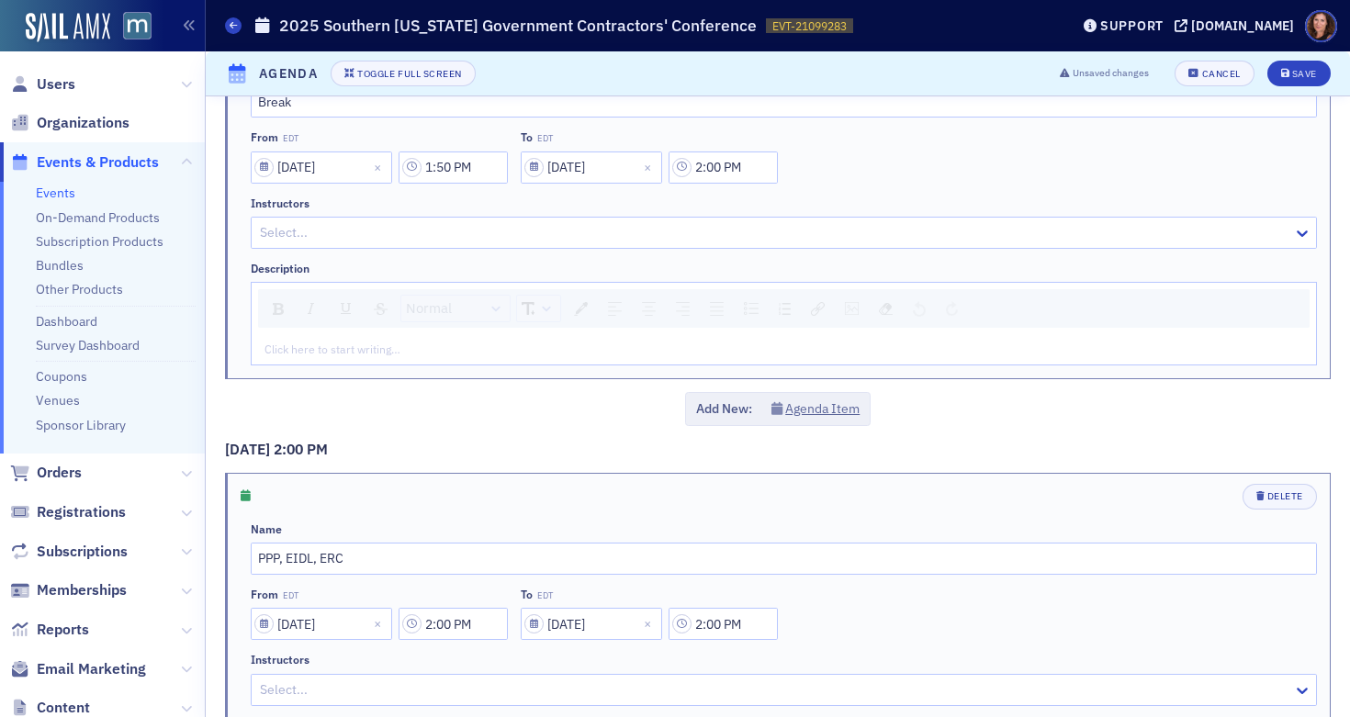
scroll to position [789, 0]
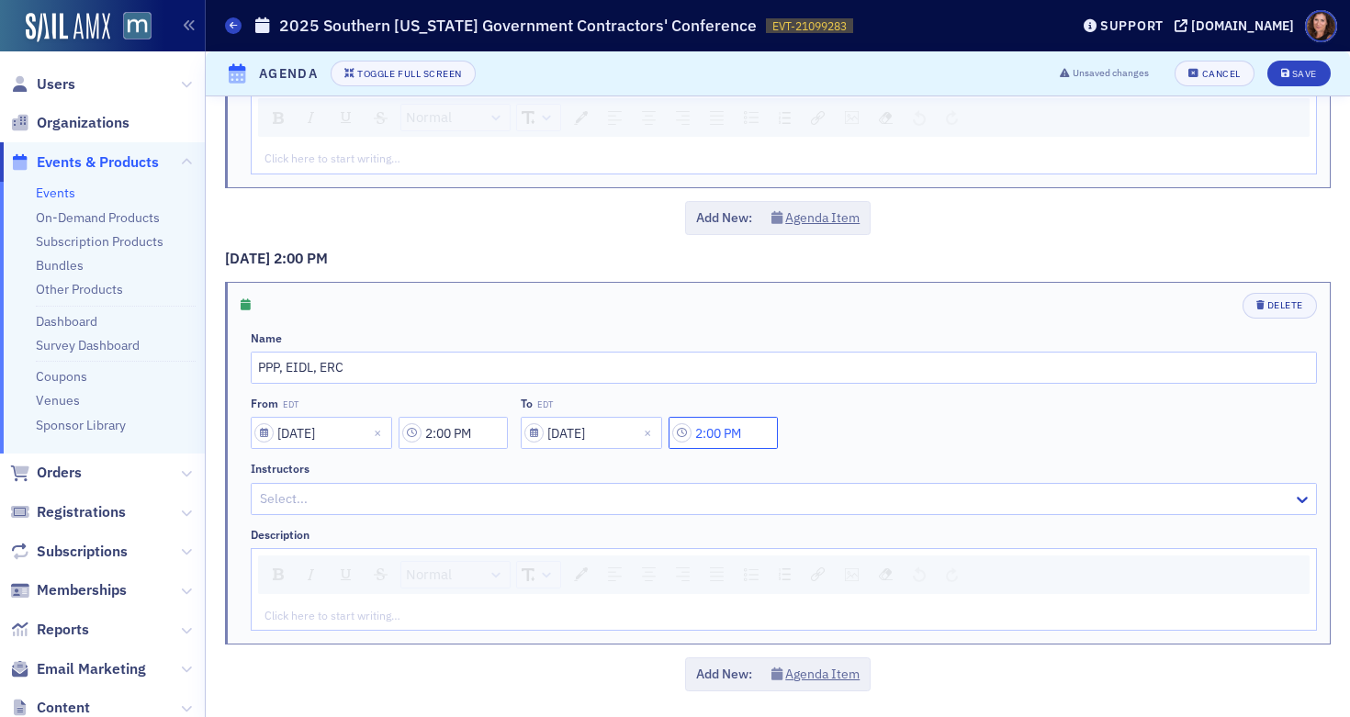
click at [724, 438] on input "2:00 PM" at bounding box center [723, 433] width 109 height 32
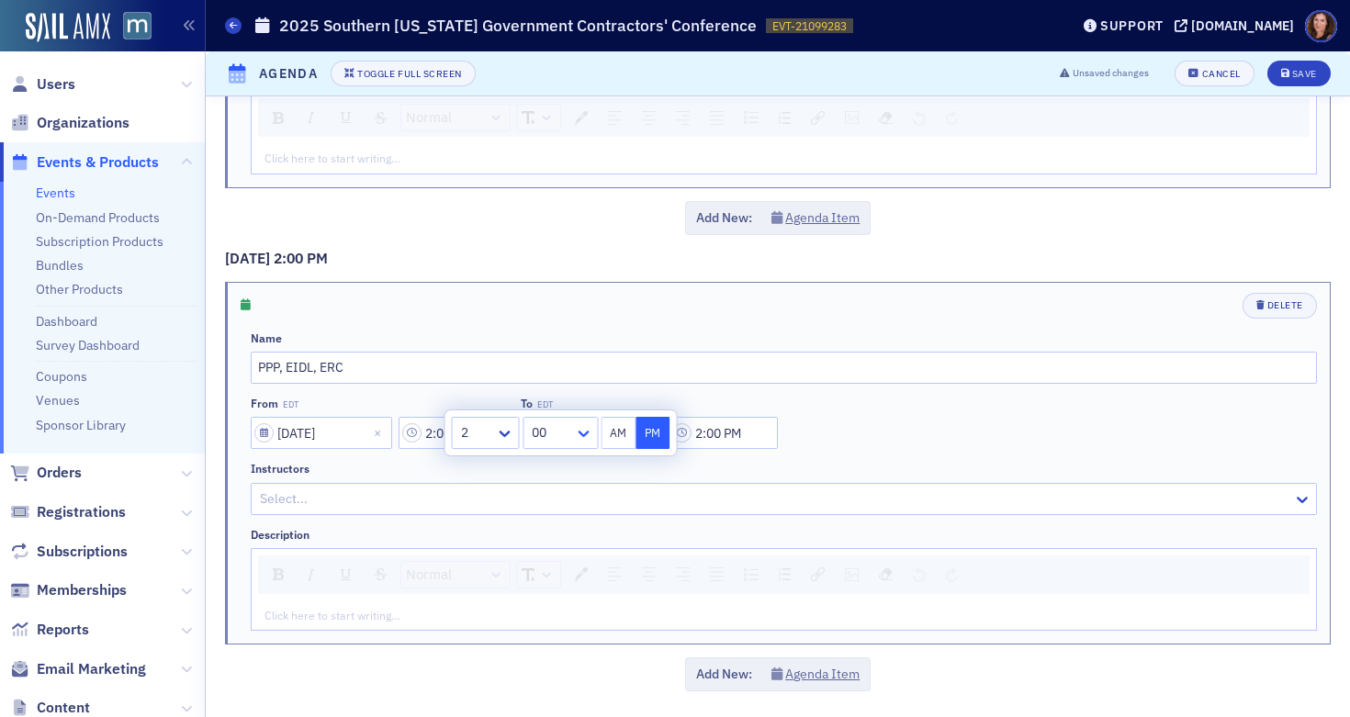
click at [582, 432] on icon at bounding box center [583, 433] width 18 height 18
click at [555, 499] on div "50" at bounding box center [560, 505] width 51 height 19
type input "2:50 PM"
click at [512, 493] on div at bounding box center [774, 499] width 1033 height 23
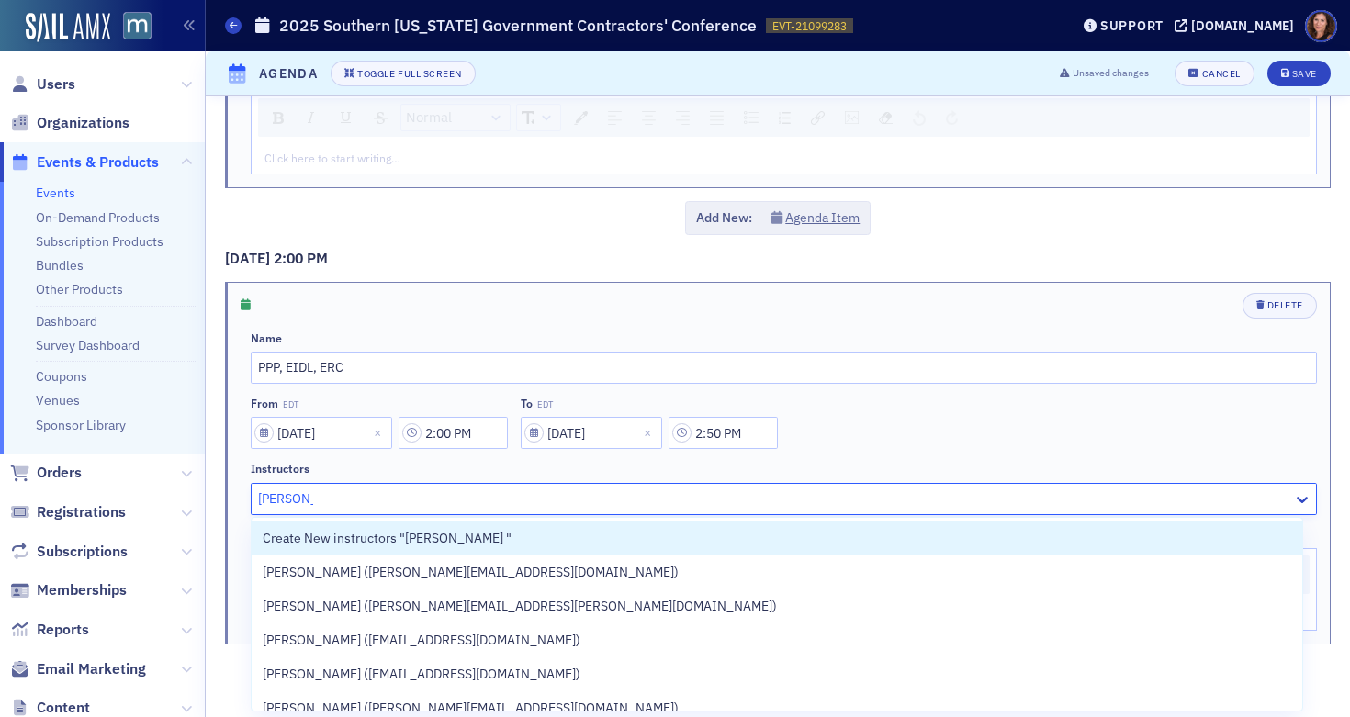
type input "[PERSON_NAME]"
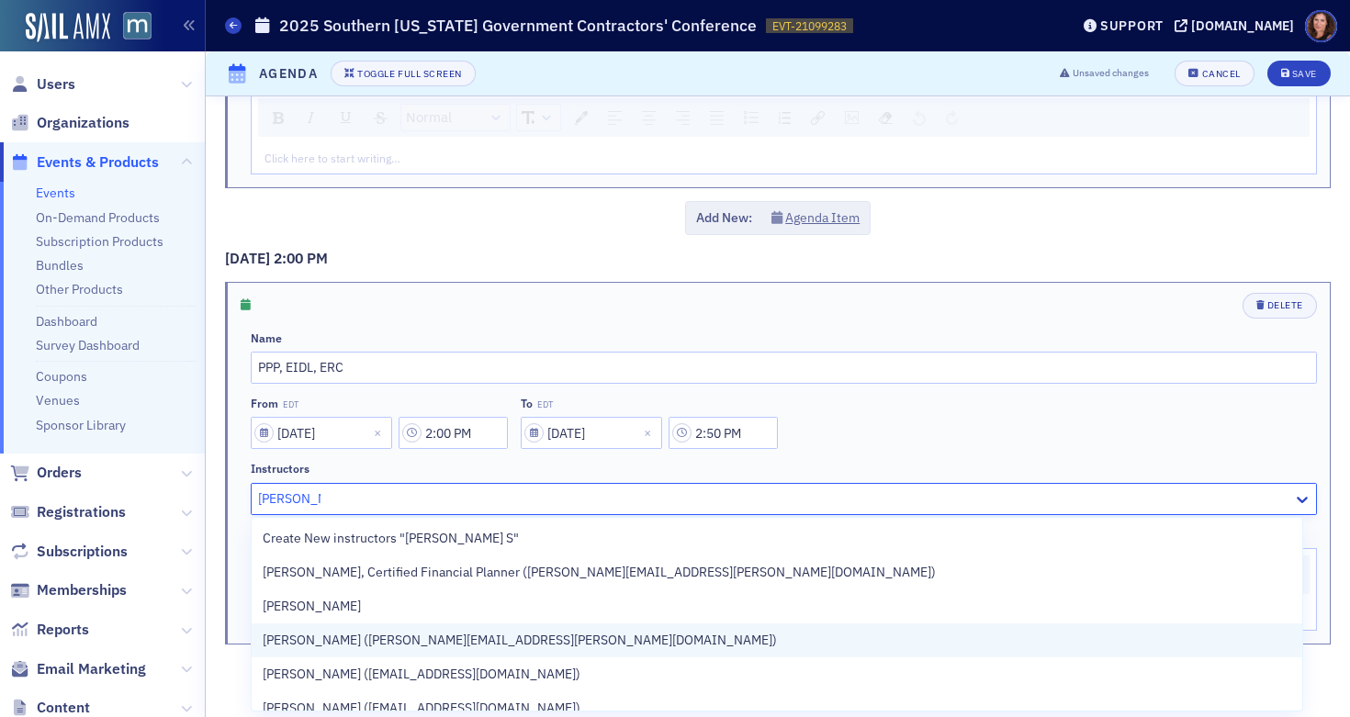
click at [502, 644] on span "[PERSON_NAME] ([PERSON_NAME][EMAIL_ADDRESS][PERSON_NAME][DOMAIN_NAME])" at bounding box center [520, 640] width 514 height 19
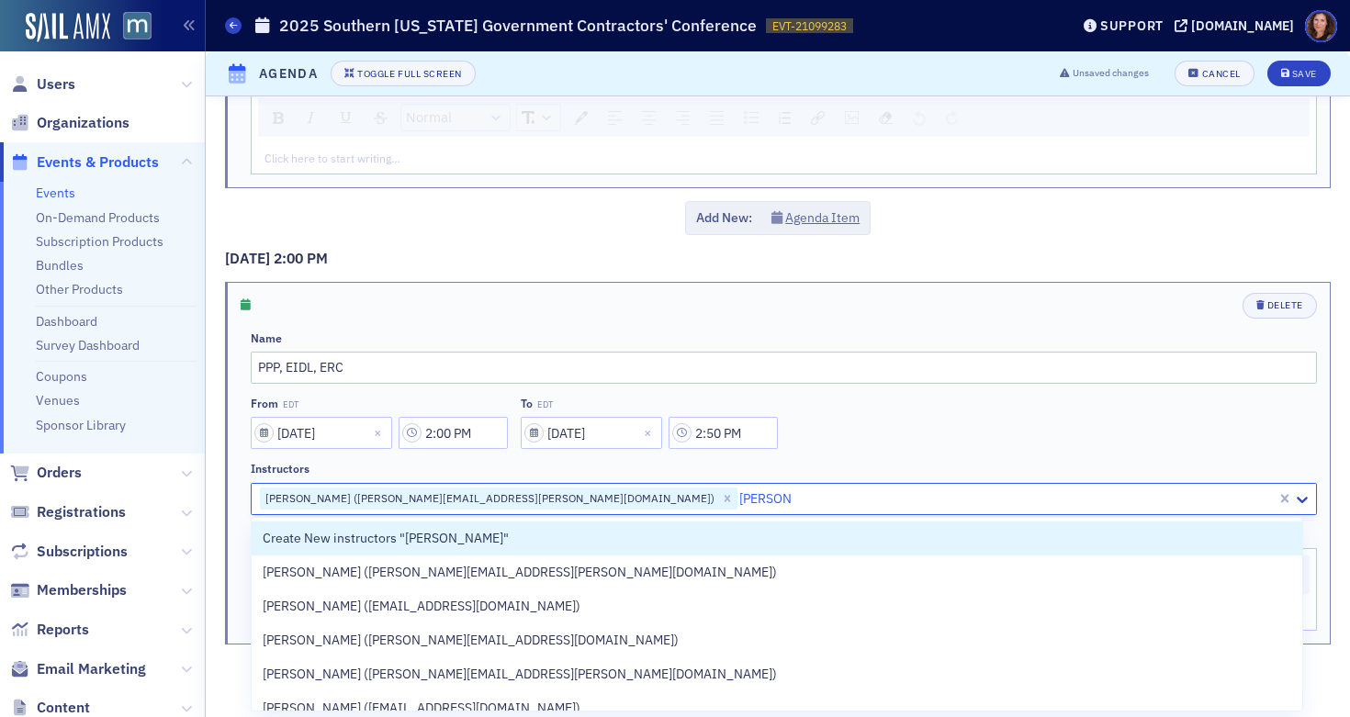
type input "[PERSON_NAME]"
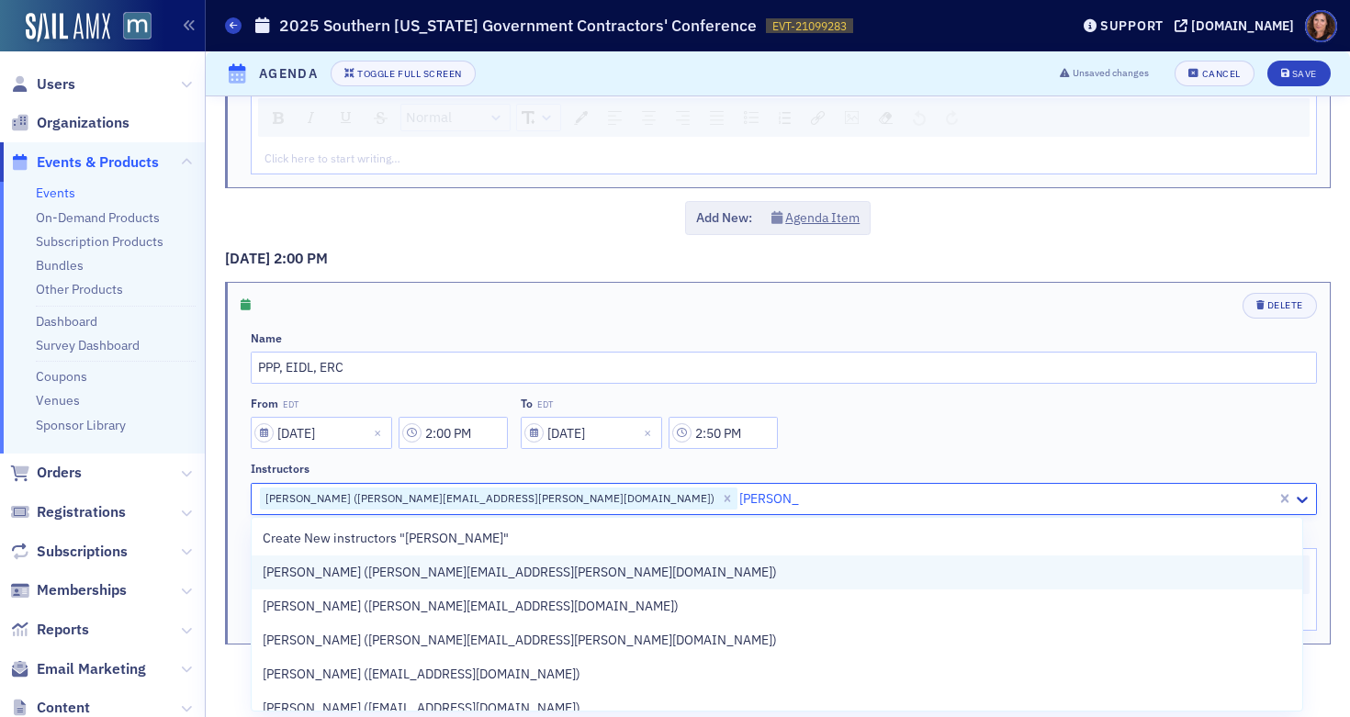
click at [409, 570] on span "[PERSON_NAME] ([PERSON_NAME][EMAIL_ADDRESS][PERSON_NAME][DOMAIN_NAME])" at bounding box center [520, 572] width 514 height 19
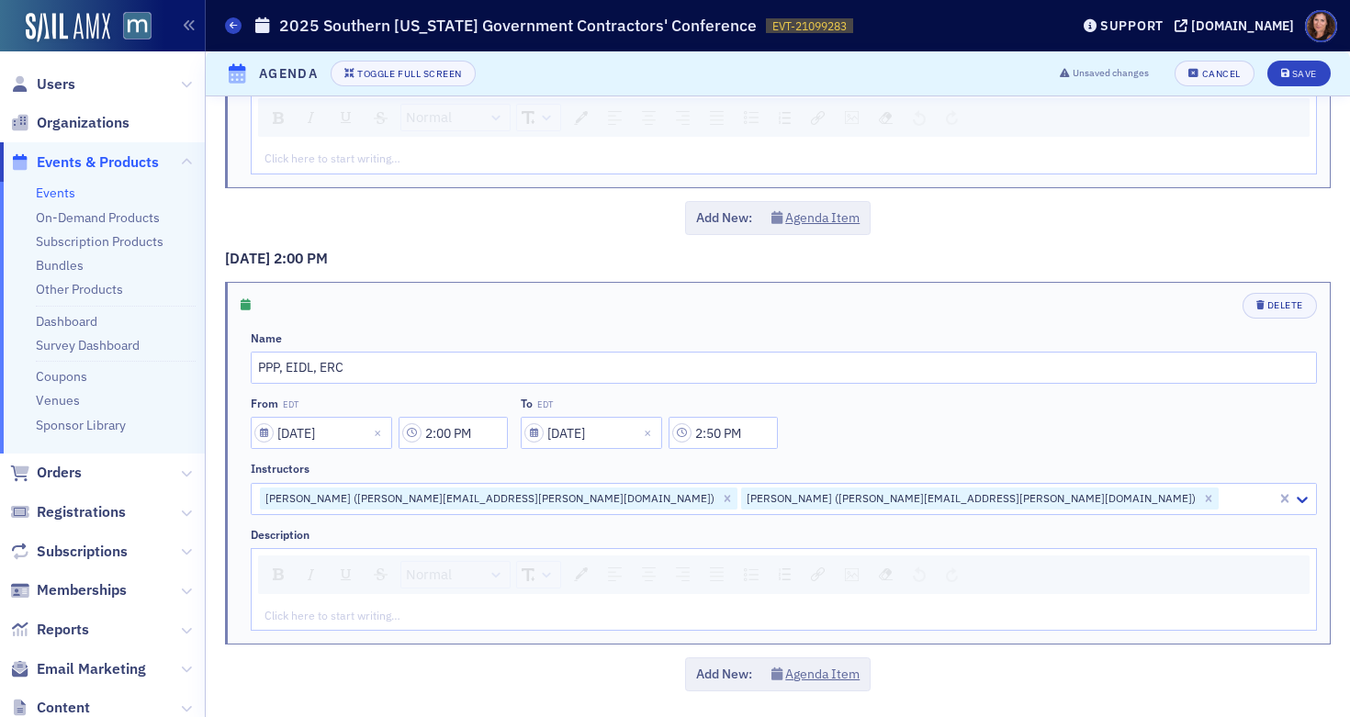
click at [819, 415] on div "From EDT [DATE] 2:00 PM To EDT [DATE] 2:50 PM" at bounding box center [784, 423] width 1067 height 52
click at [423, 615] on div "rdw-editor" at bounding box center [784, 615] width 1038 height 17
click at [819, 668] on button "Agenda Item" at bounding box center [816, 674] width 89 height 19
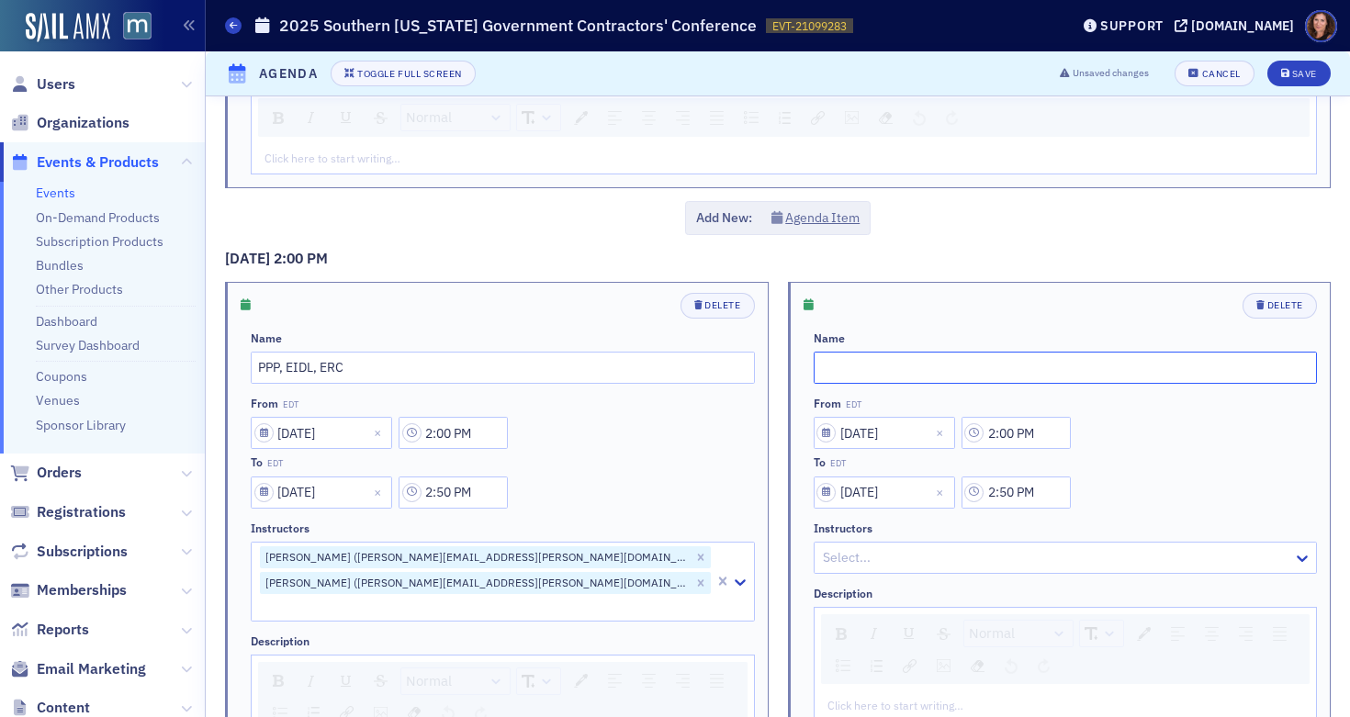
click at [956, 368] on input "text" at bounding box center [1066, 368] width 504 height 32
type input "Break"
click at [1012, 432] on input "2:00 PM" at bounding box center [1016, 433] width 109 height 32
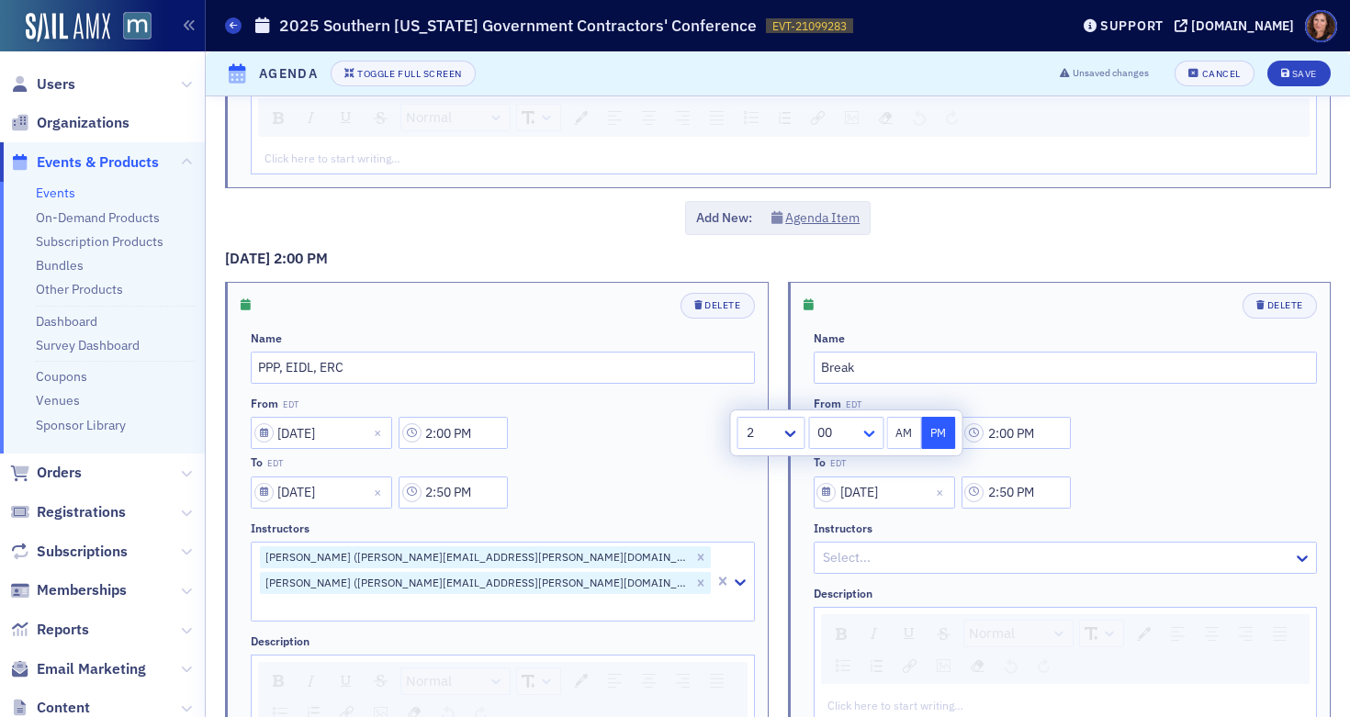
click at [864, 433] on icon at bounding box center [869, 434] width 11 height 6
click at [847, 548] on div "50" at bounding box center [845, 547] width 51 height 19
type input "2:50 PM"
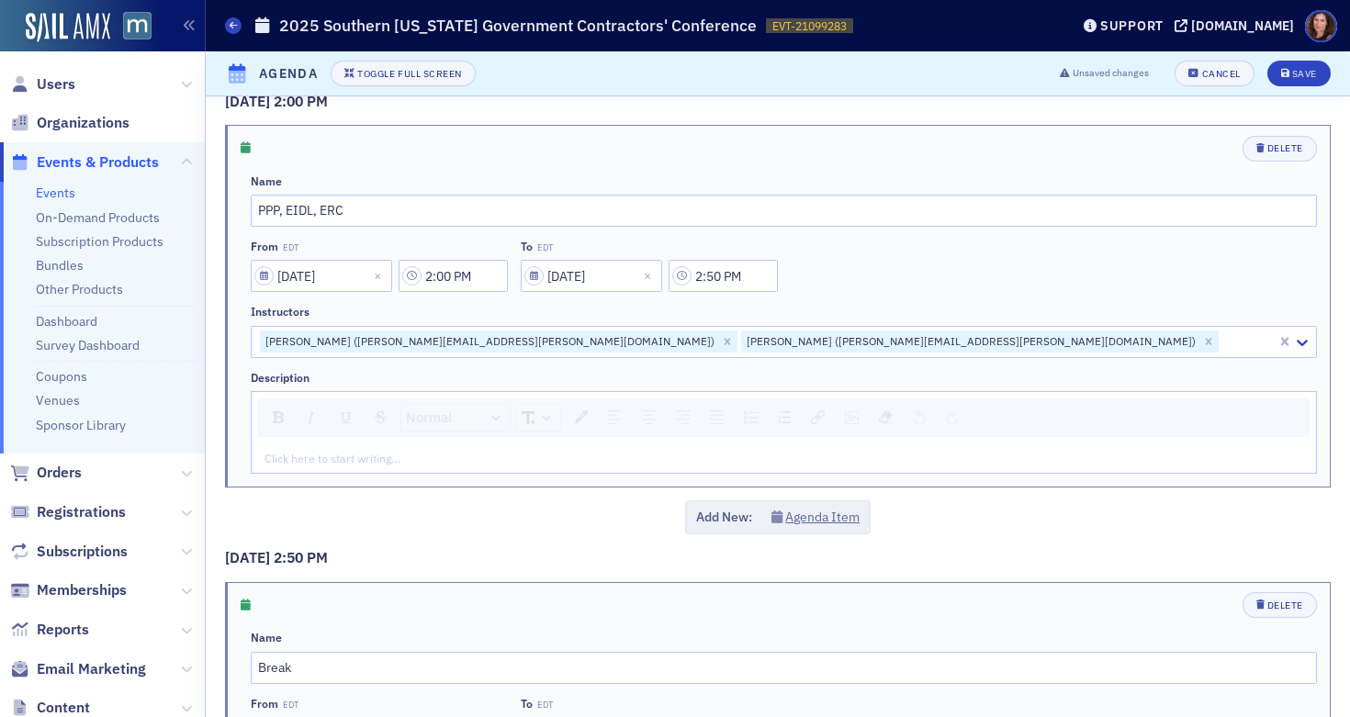
scroll to position [1247, 0]
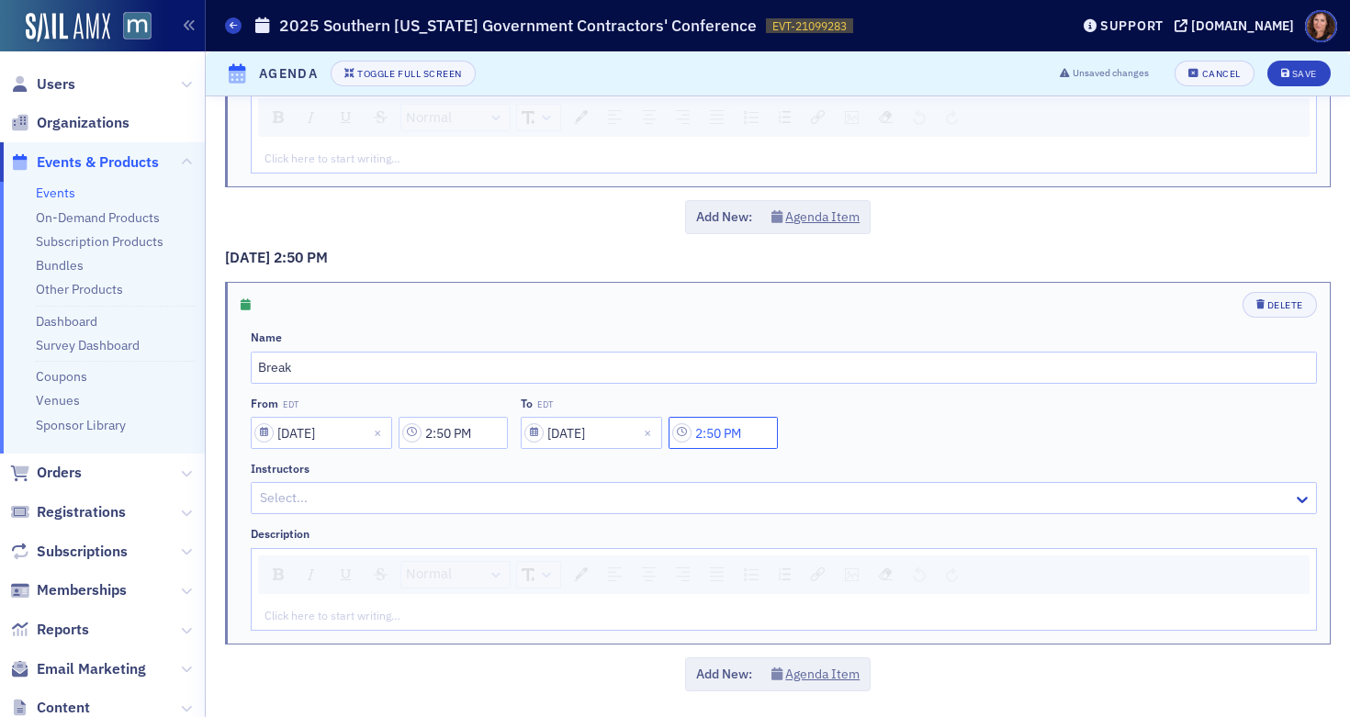
click at [712, 435] on input "2:50 PM" at bounding box center [723, 433] width 109 height 32
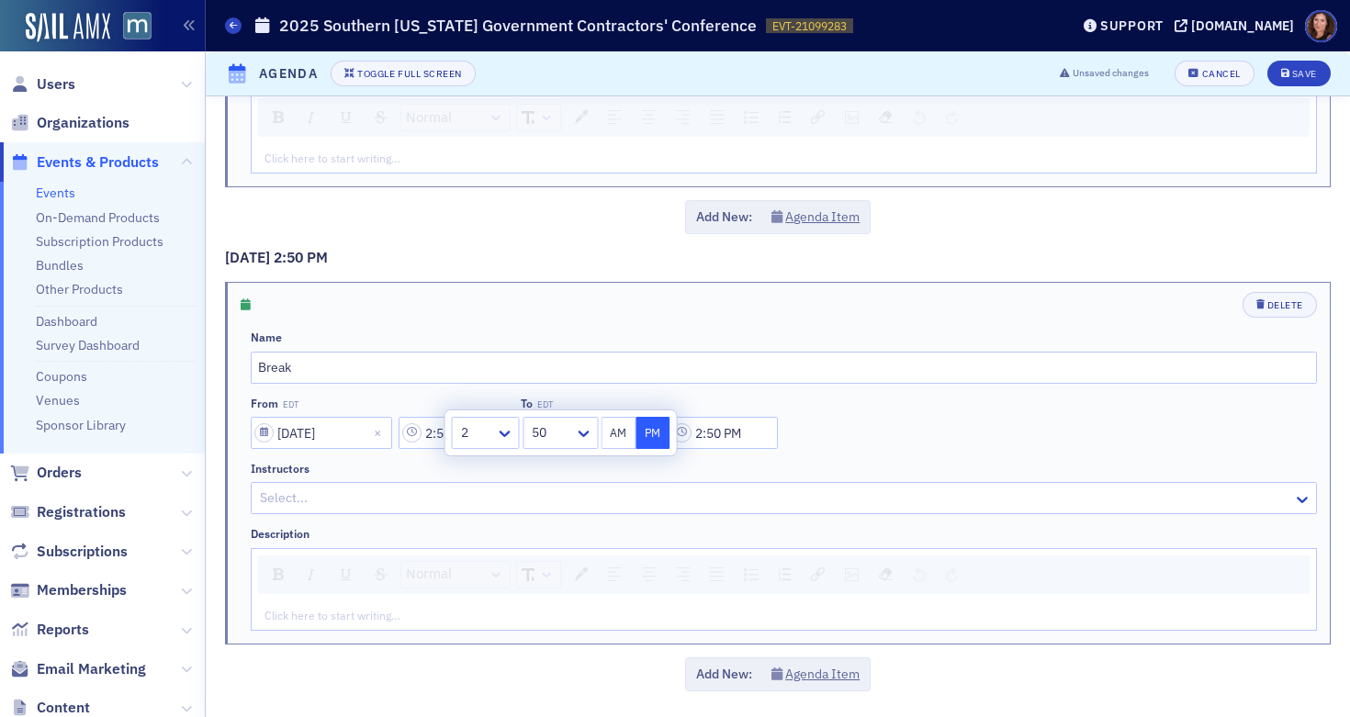
click at [560, 433] on div at bounding box center [551, 433] width 42 height 23
click at [549, 467] on span "00" at bounding box center [542, 473] width 15 height 19
click at [502, 427] on icon at bounding box center [505, 433] width 18 height 18
click at [474, 541] on div "3" at bounding box center [486, 541] width 44 height 19
type input "3:00 PM"
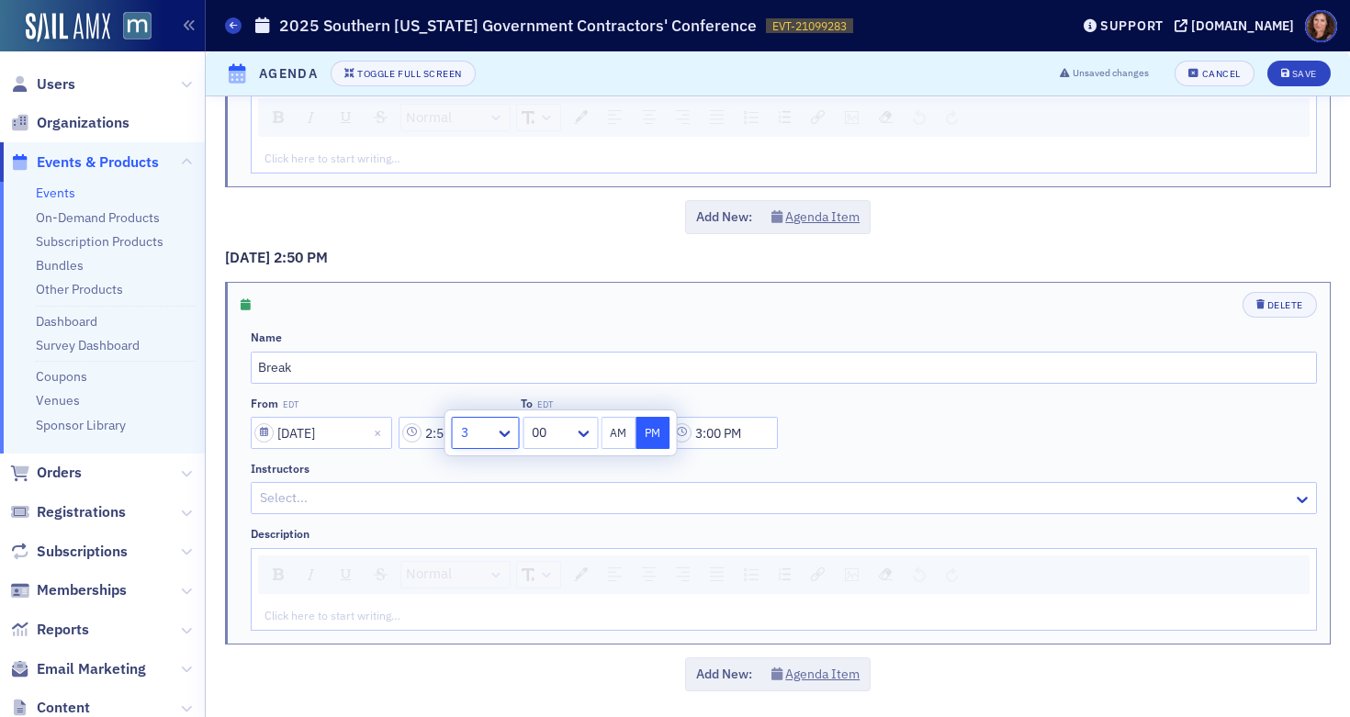
click at [874, 444] on div "From EDT [DATE] 2:50 PM To EDT [DATE] 3:00 PM" at bounding box center [784, 423] width 1067 height 52
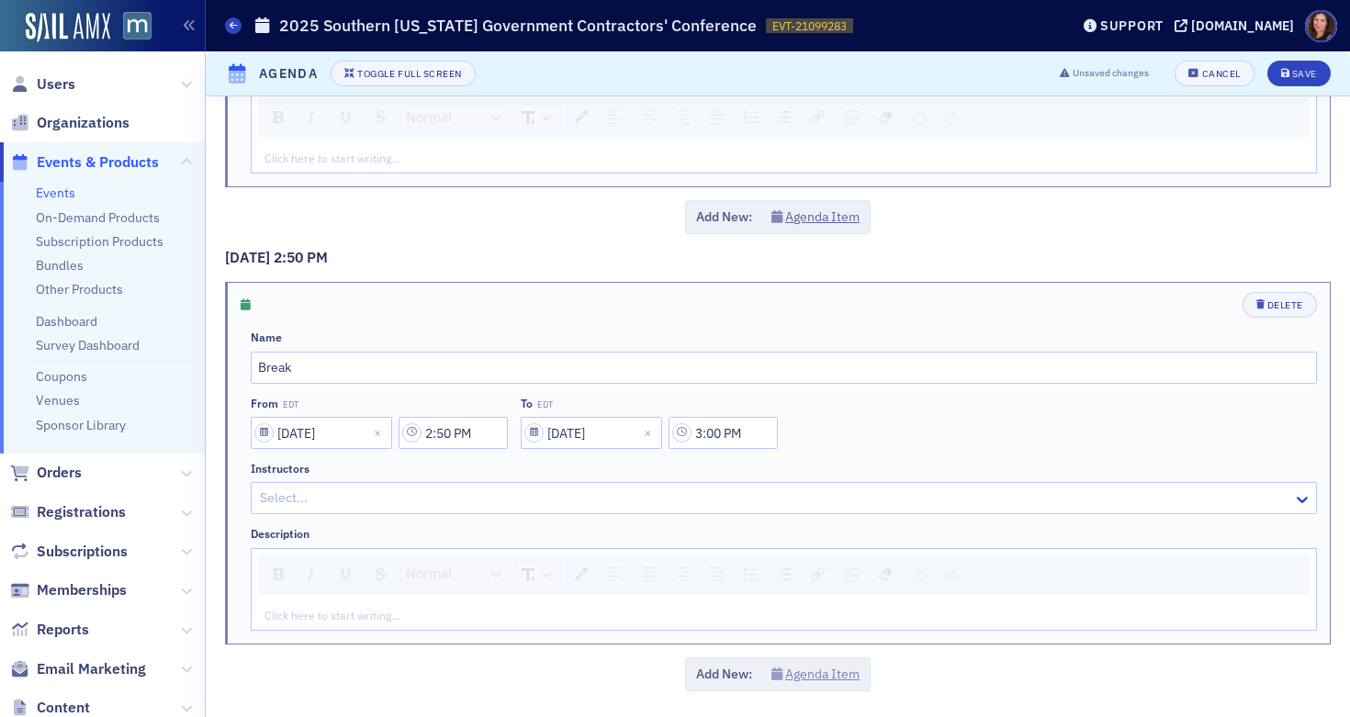
click at [815, 672] on button "Agenda Item" at bounding box center [816, 674] width 89 height 19
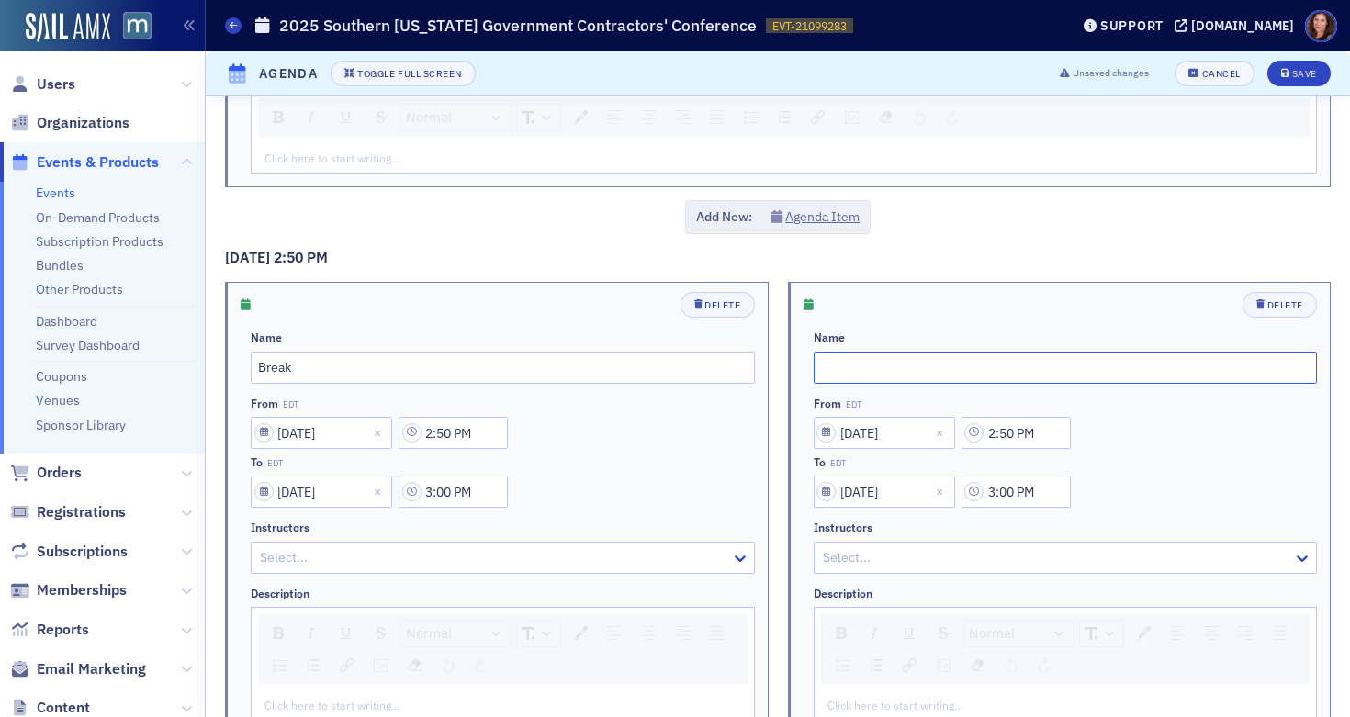
click at [905, 363] on input "text" at bounding box center [1066, 368] width 504 height 32
type input "F"
type input "GSA Procureument"
click at [1013, 428] on input "2:50 PM" at bounding box center [1016, 433] width 109 height 32
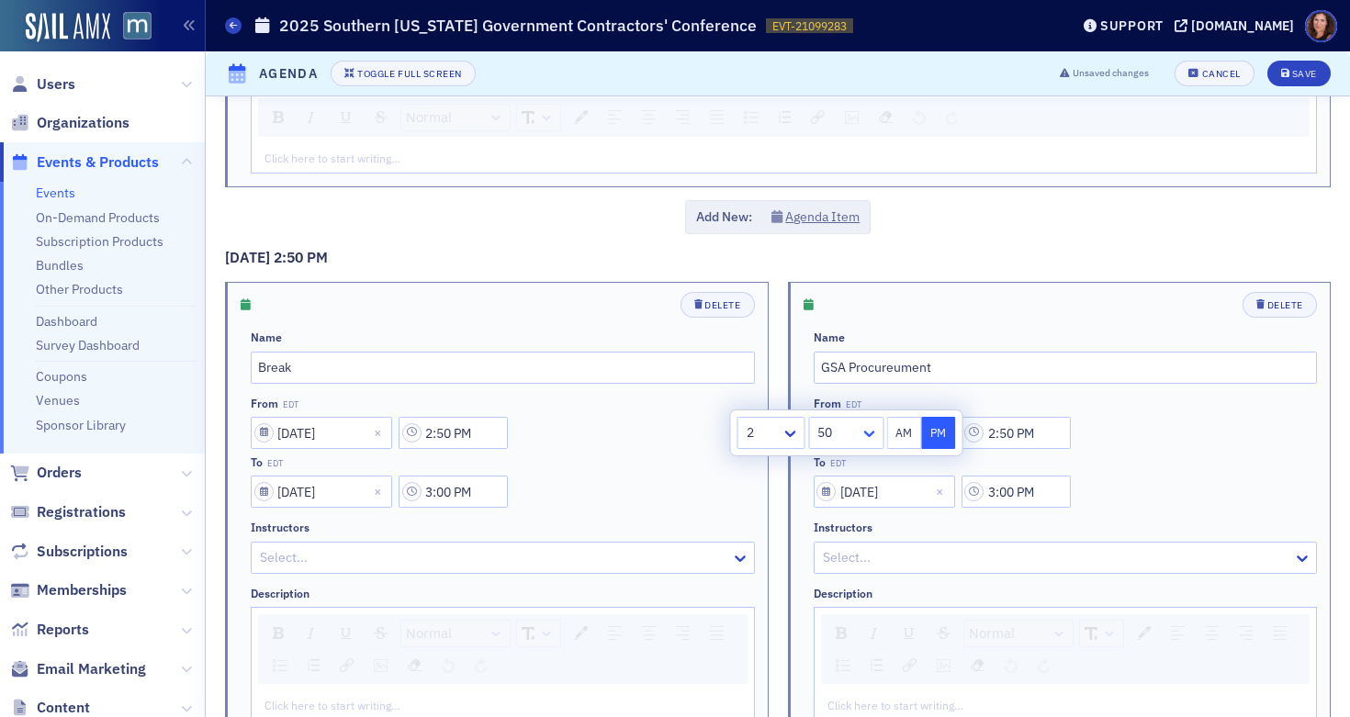
click at [867, 432] on icon at bounding box center [869, 433] width 18 height 18
click at [843, 475] on div "00" at bounding box center [845, 473] width 51 height 19
type input "2:00 PM"
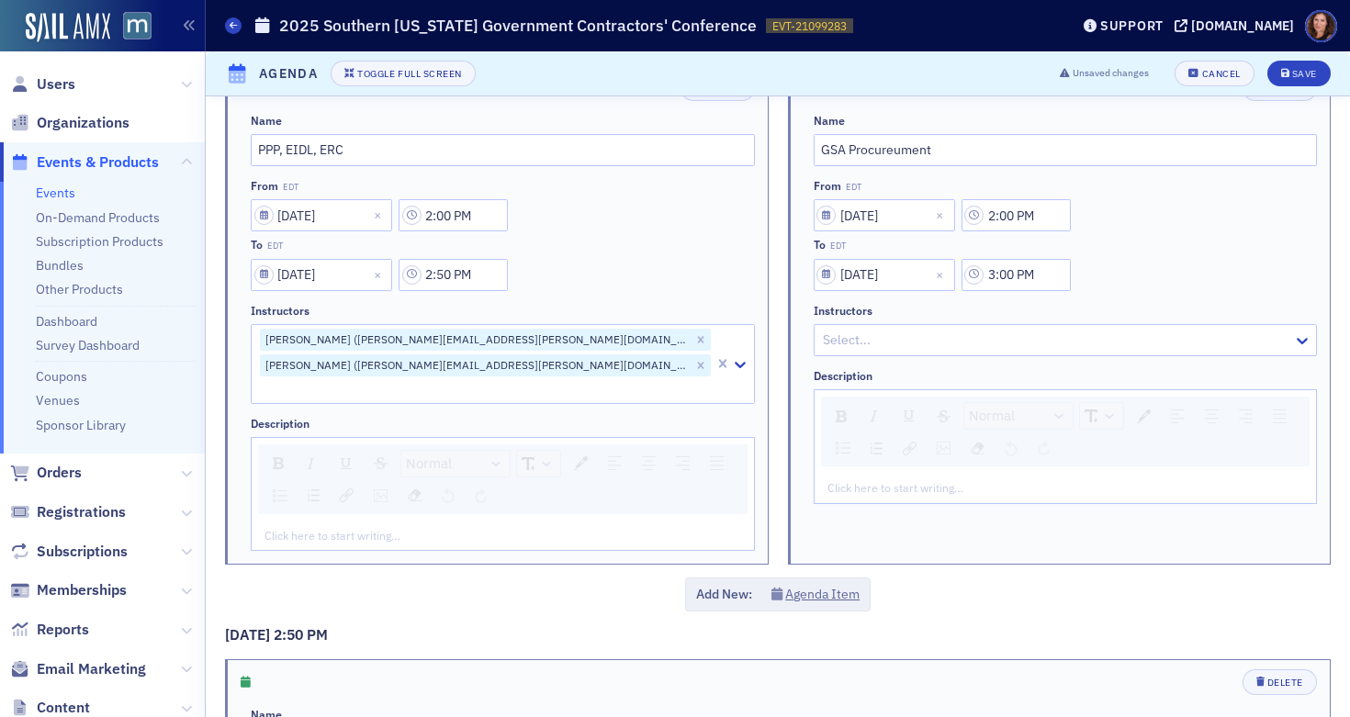
scroll to position [898, 0]
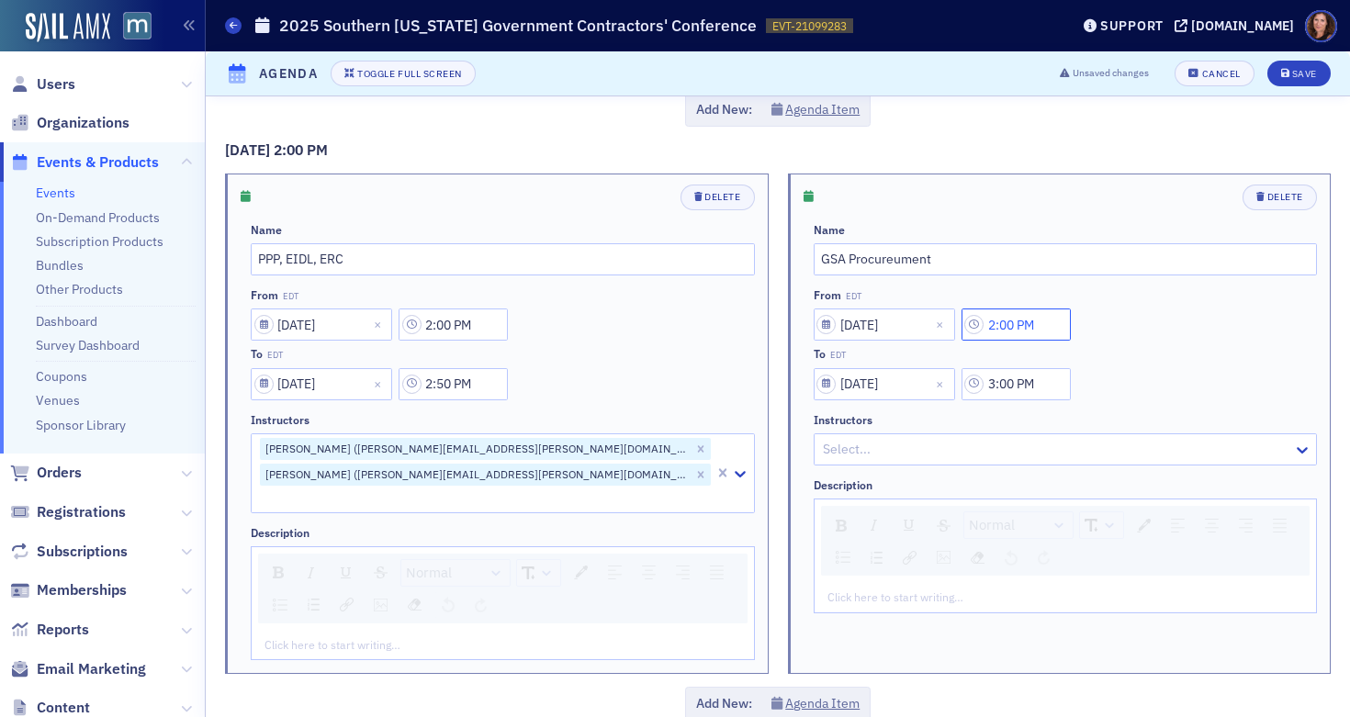
click at [998, 329] on input "2:00 PM" at bounding box center [1016, 325] width 109 height 32
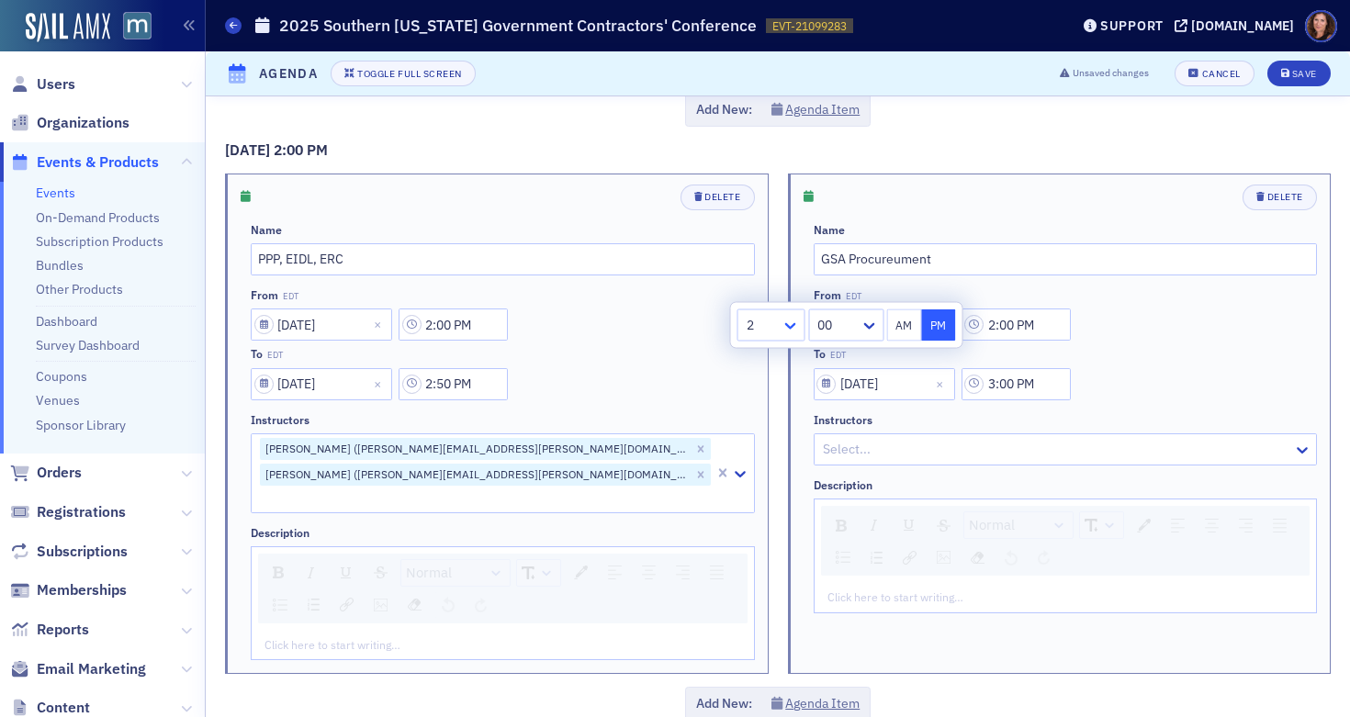
click at [791, 323] on icon at bounding box center [791, 326] width 18 height 18
click at [763, 435] on div "3" at bounding box center [772, 433] width 44 height 19
type input "3:00 PM"
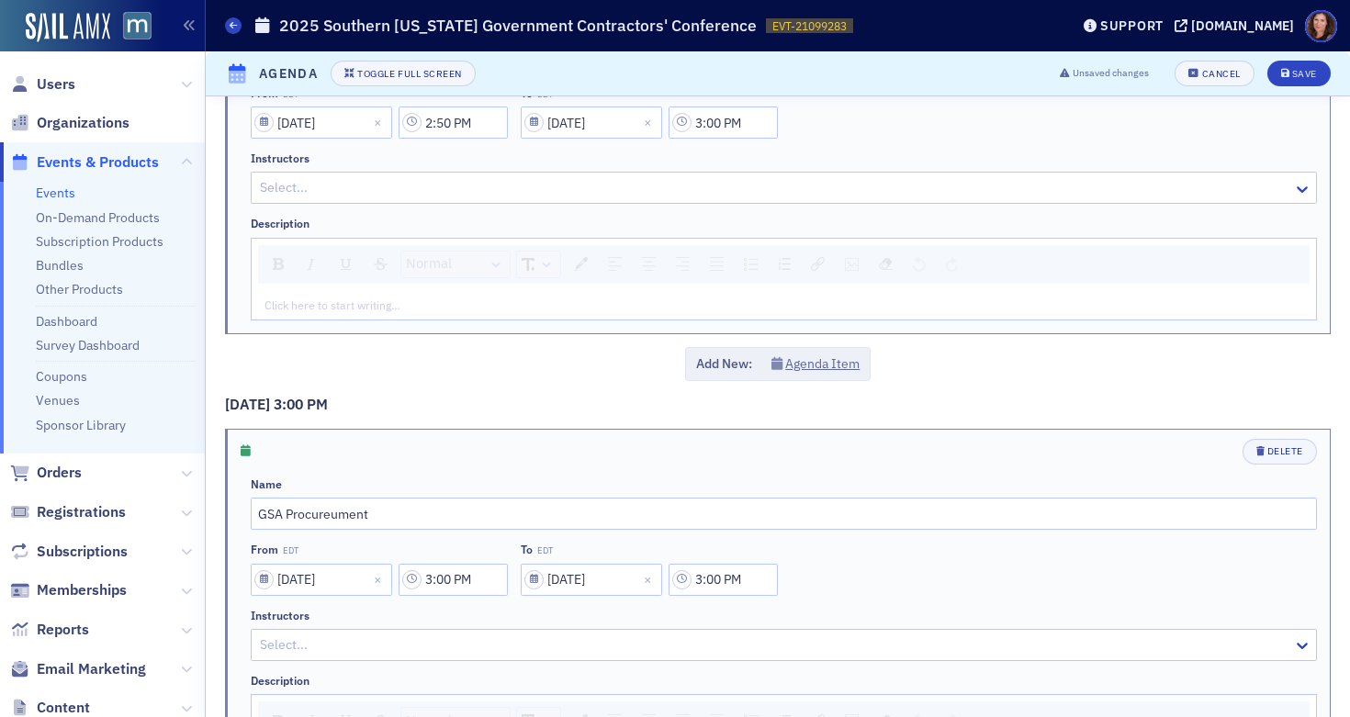
scroll to position [1704, 0]
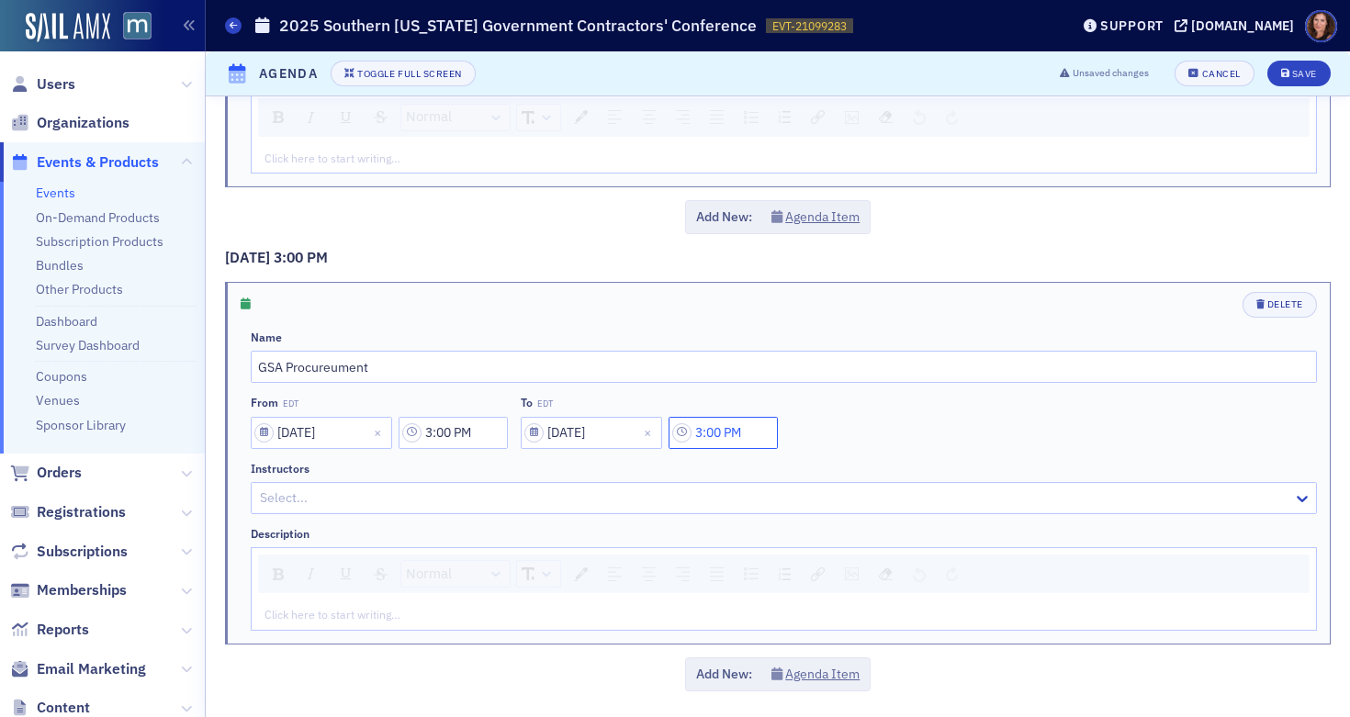
click at [739, 435] on input "3:00 PM" at bounding box center [723, 433] width 109 height 32
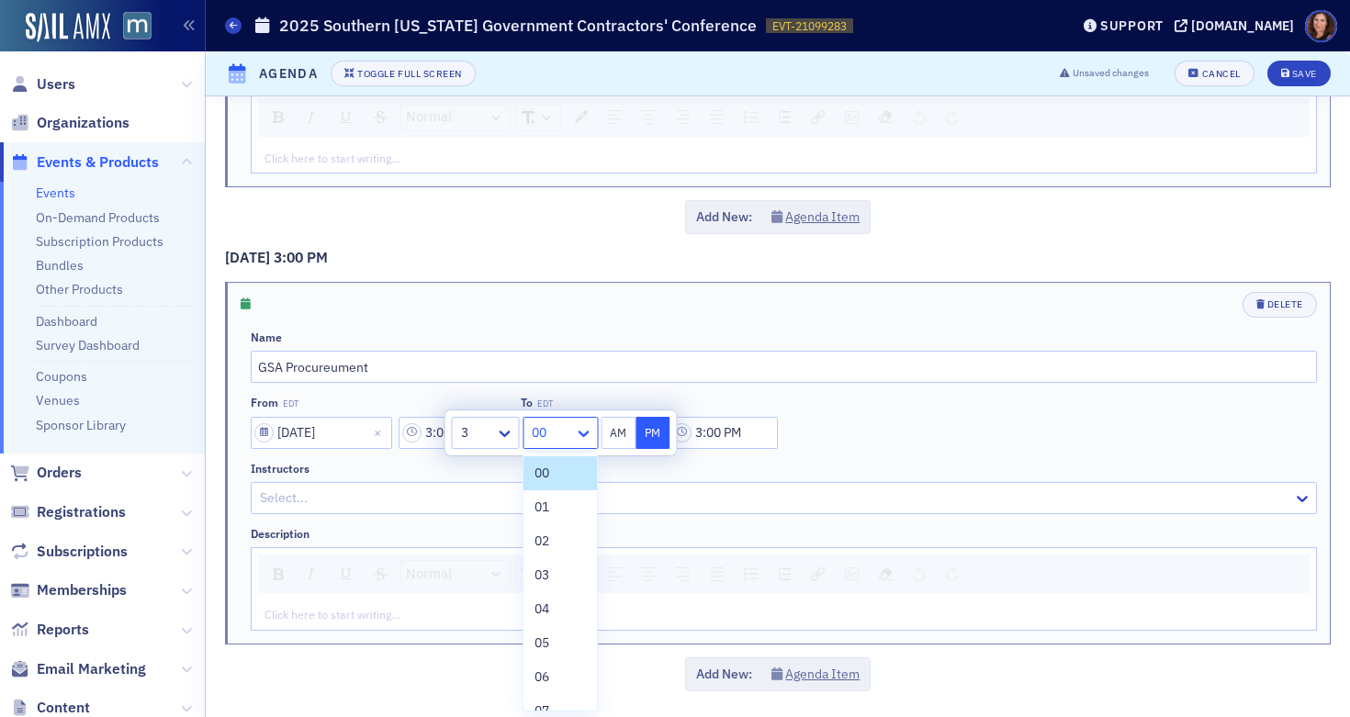
click at [577, 434] on icon at bounding box center [583, 433] width 18 height 18
click at [553, 487] on div "50" at bounding box center [560, 489] width 51 height 19
type input "3:50 PM"
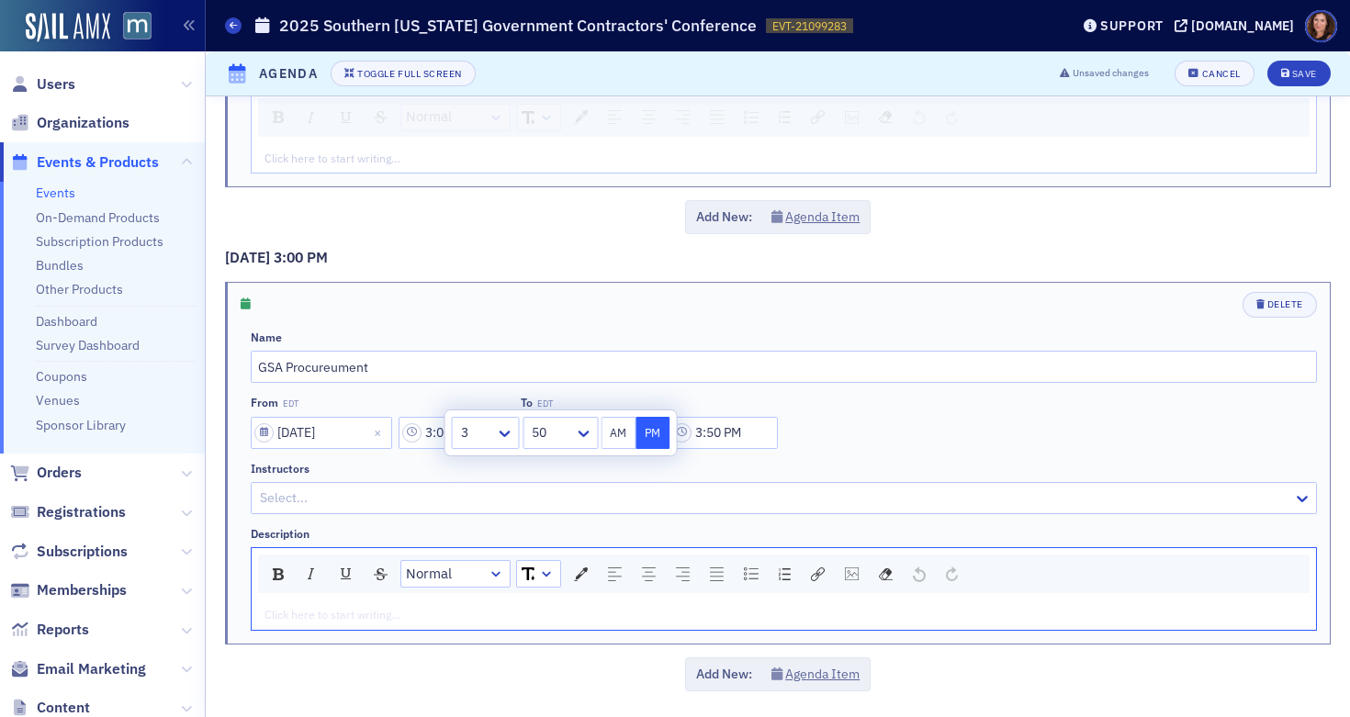
click at [536, 615] on div "rdw-editor" at bounding box center [784, 614] width 1038 height 17
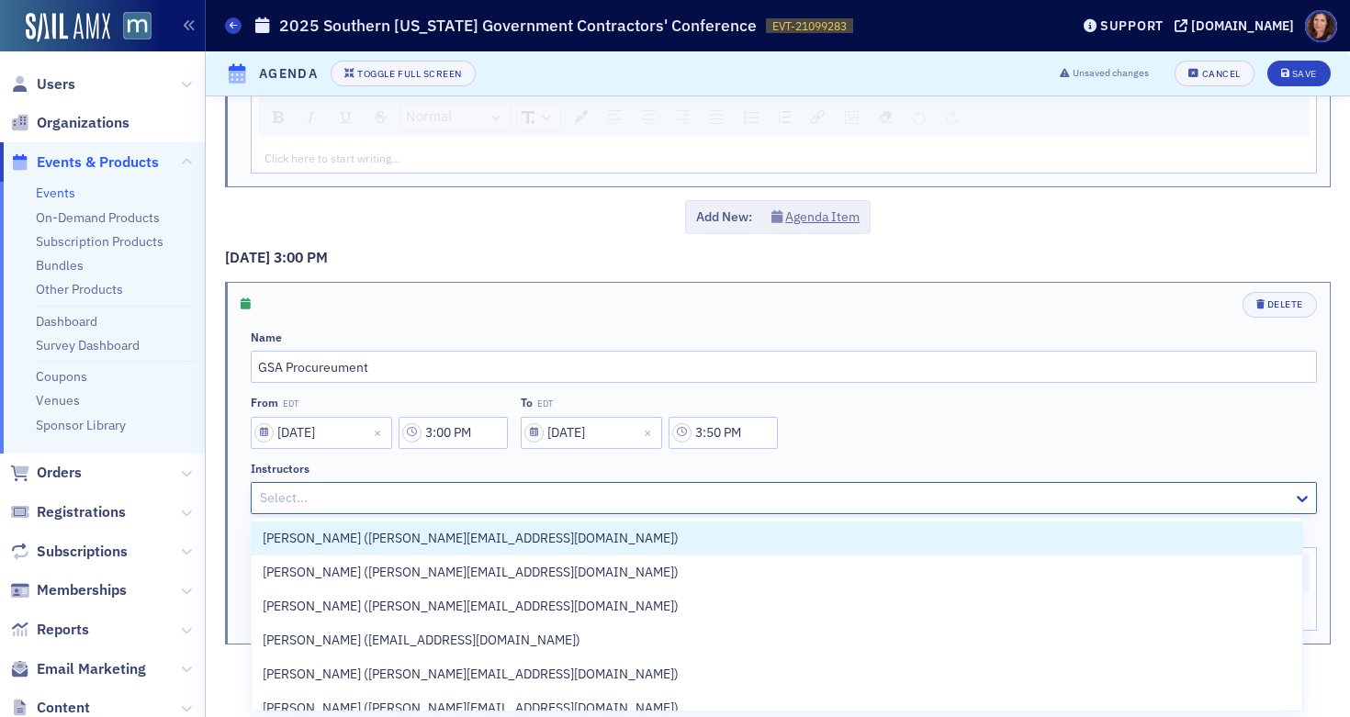
click at [707, 497] on div at bounding box center [774, 498] width 1033 height 23
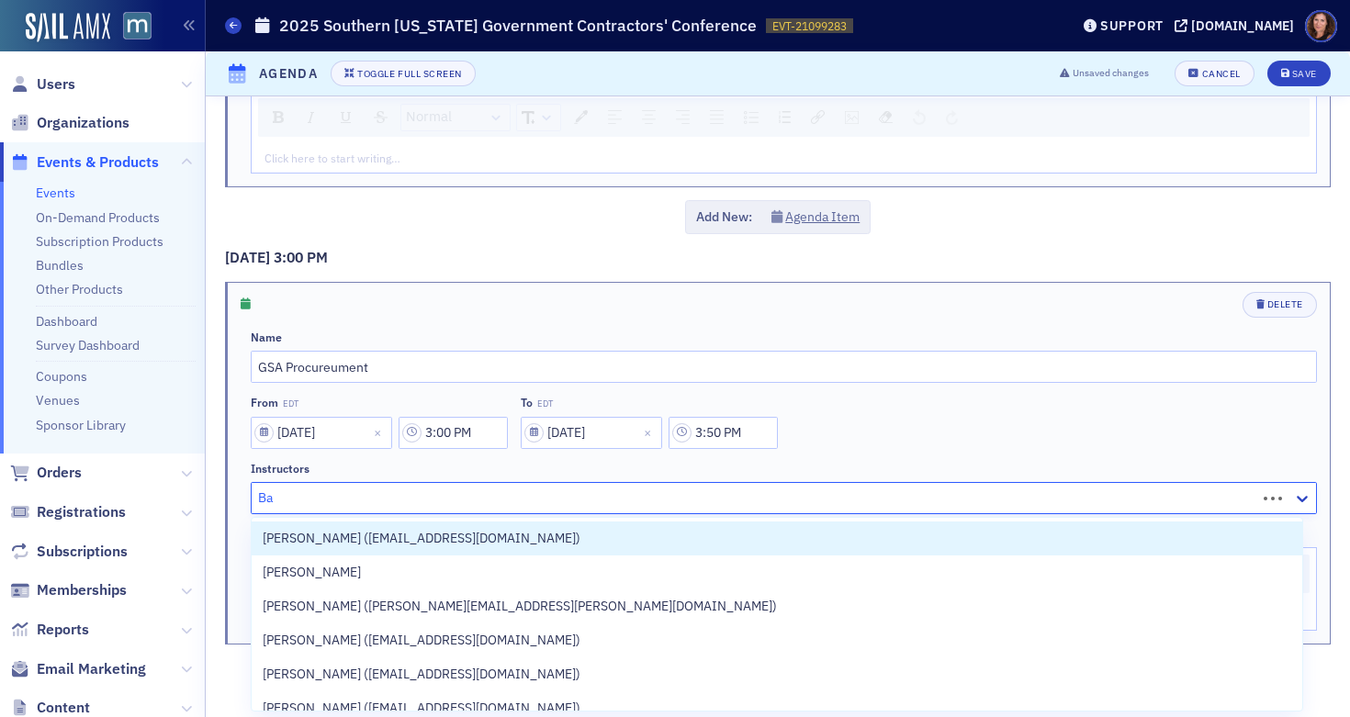
type input "B"
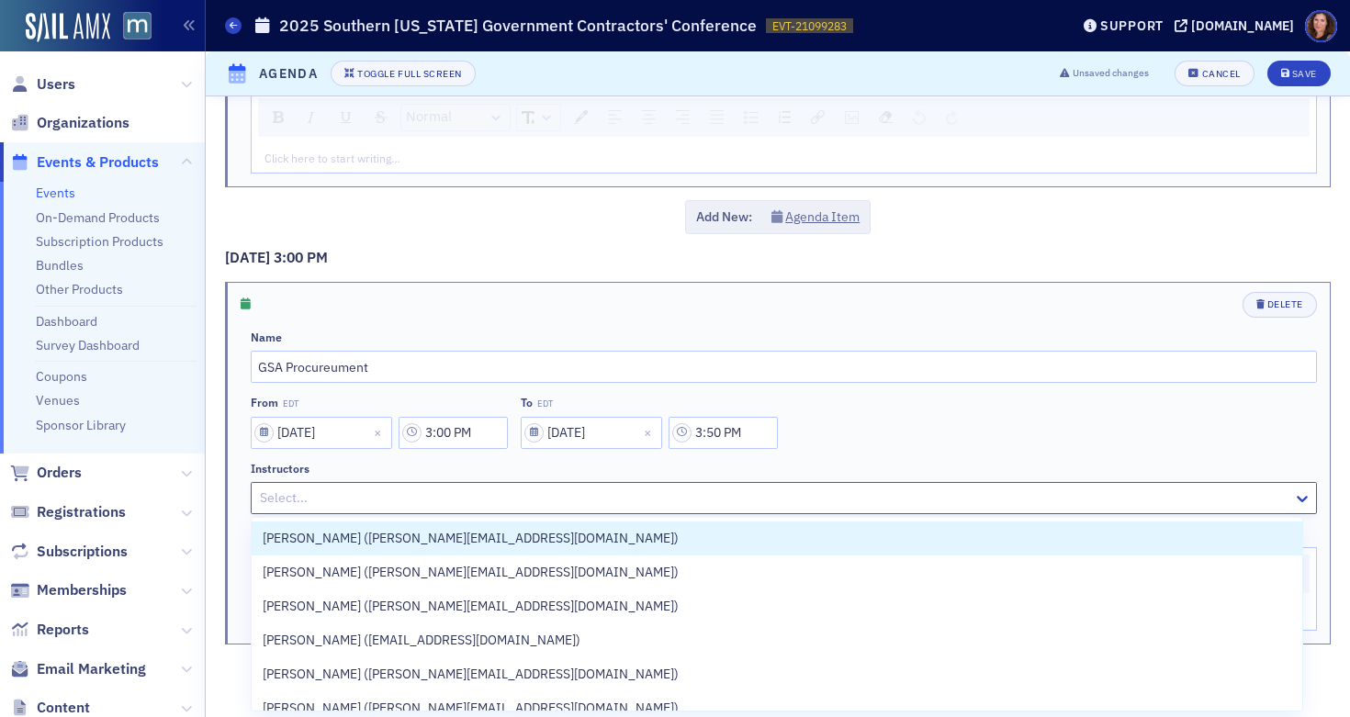
click at [1181, 209] on div "Add New: Agenda Item" at bounding box center [778, 217] width 1106 height 34
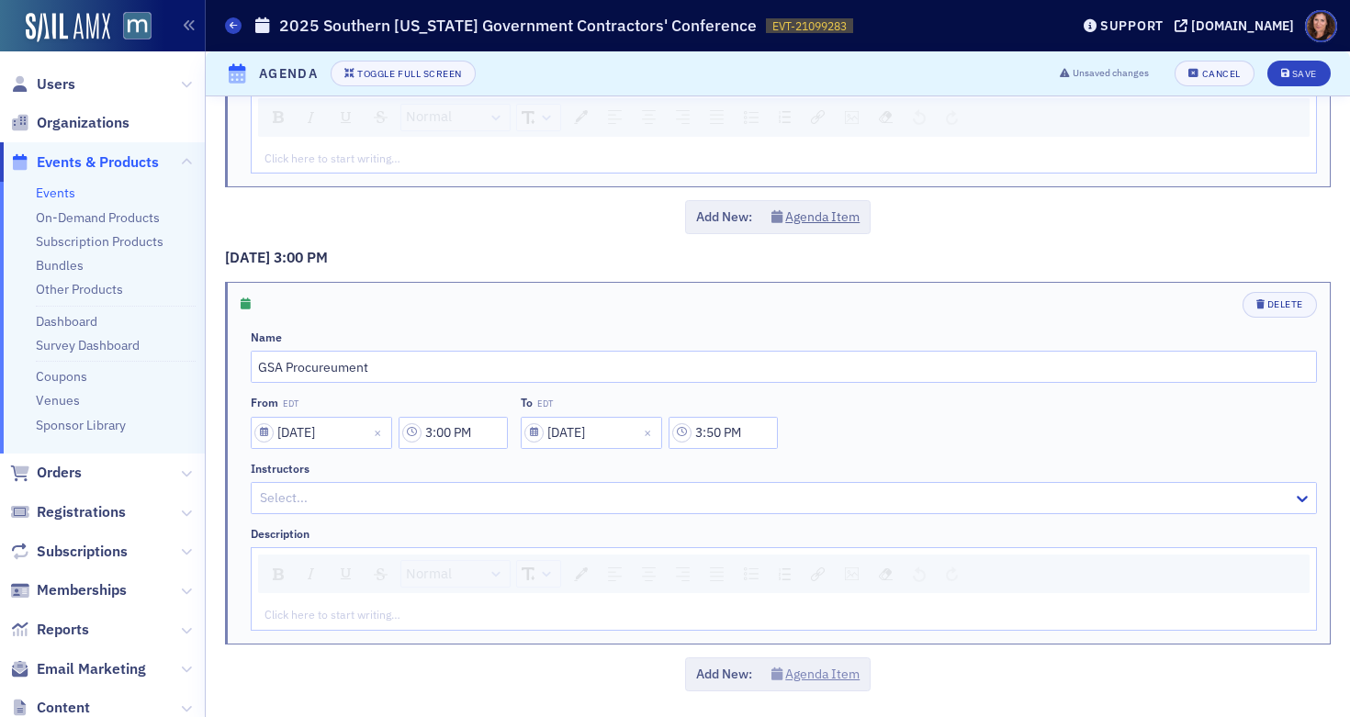
click at [832, 672] on button "Agenda Item" at bounding box center [816, 674] width 89 height 19
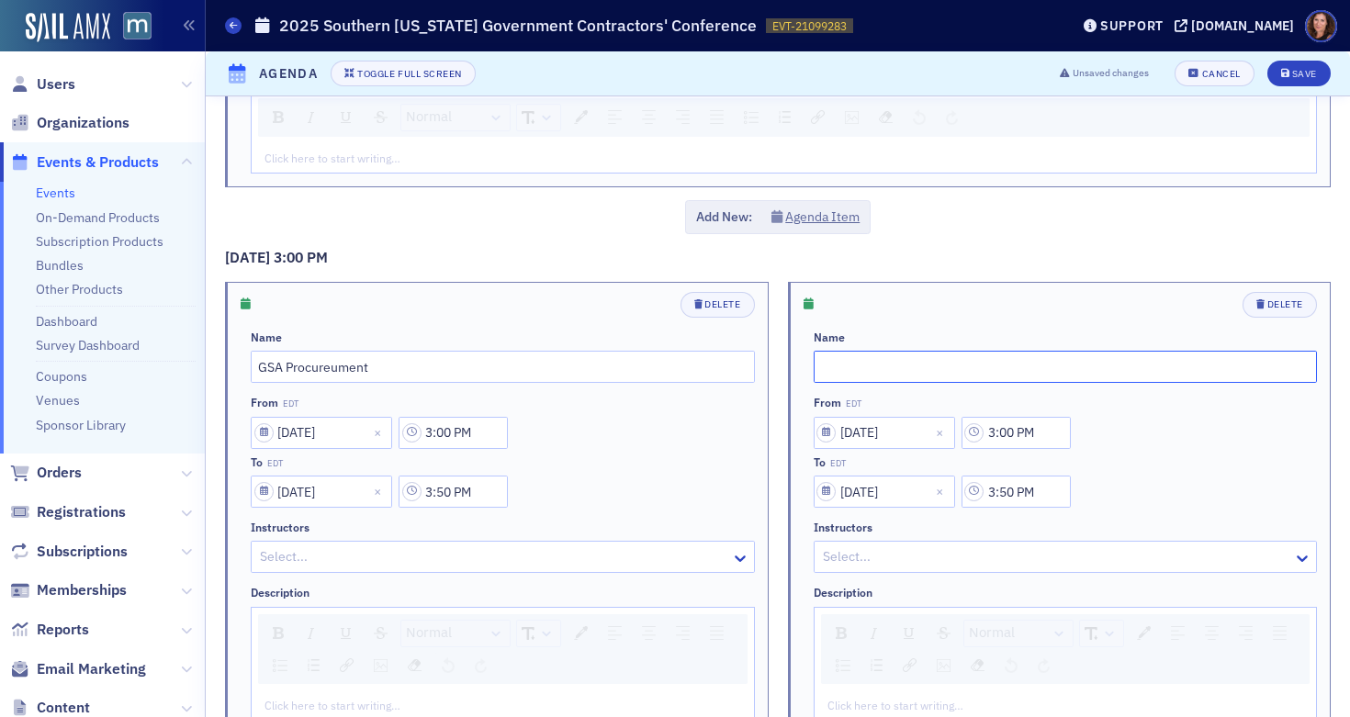
click at [852, 360] on input "text" at bounding box center [1066, 367] width 504 height 32
type input "Break"
click at [1014, 429] on input "3:00 PM" at bounding box center [1016, 433] width 109 height 32
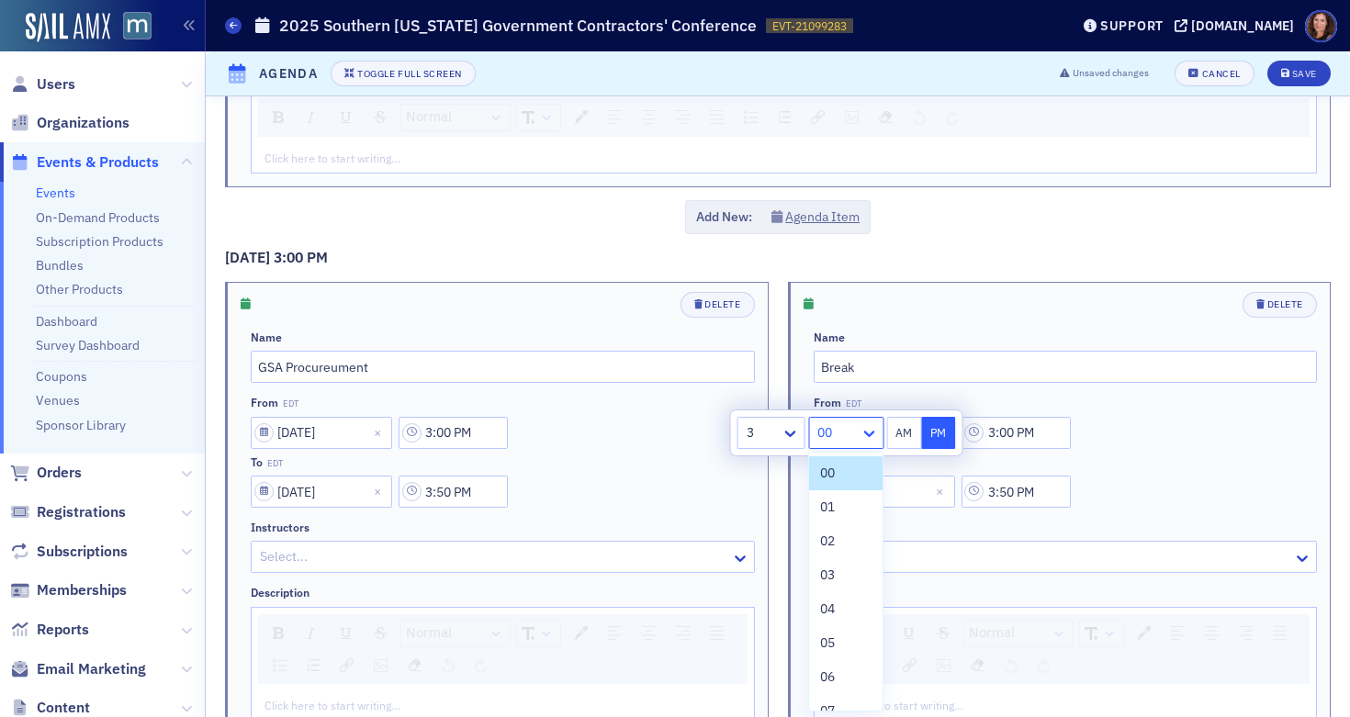
click at [867, 434] on icon at bounding box center [869, 434] width 11 height 6
click at [832, 488] on span "50" at bounding box center [827, 483] width 15 height 19
type input "3:50 PM"
click at [1013, 499] on input "3:50 PM" at bounding box center [1016, 492] width 109 height 32
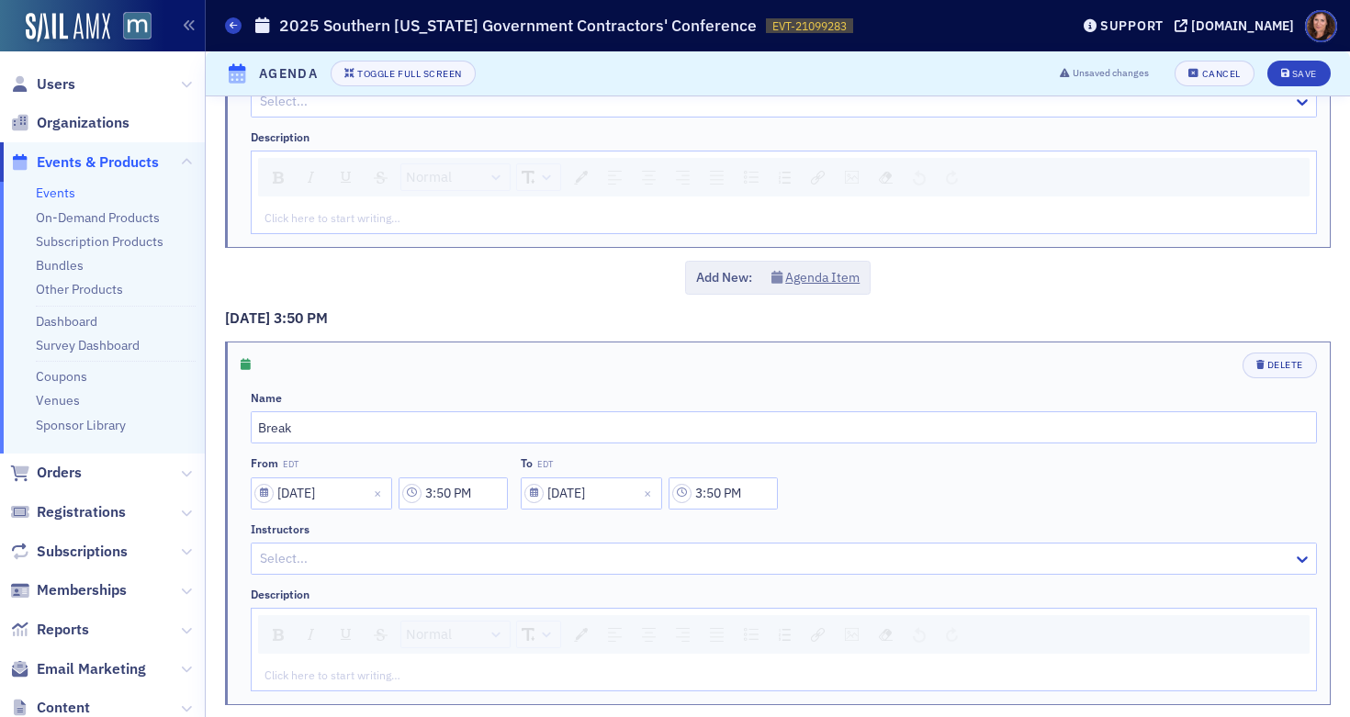
scroll to position [2161, 0]
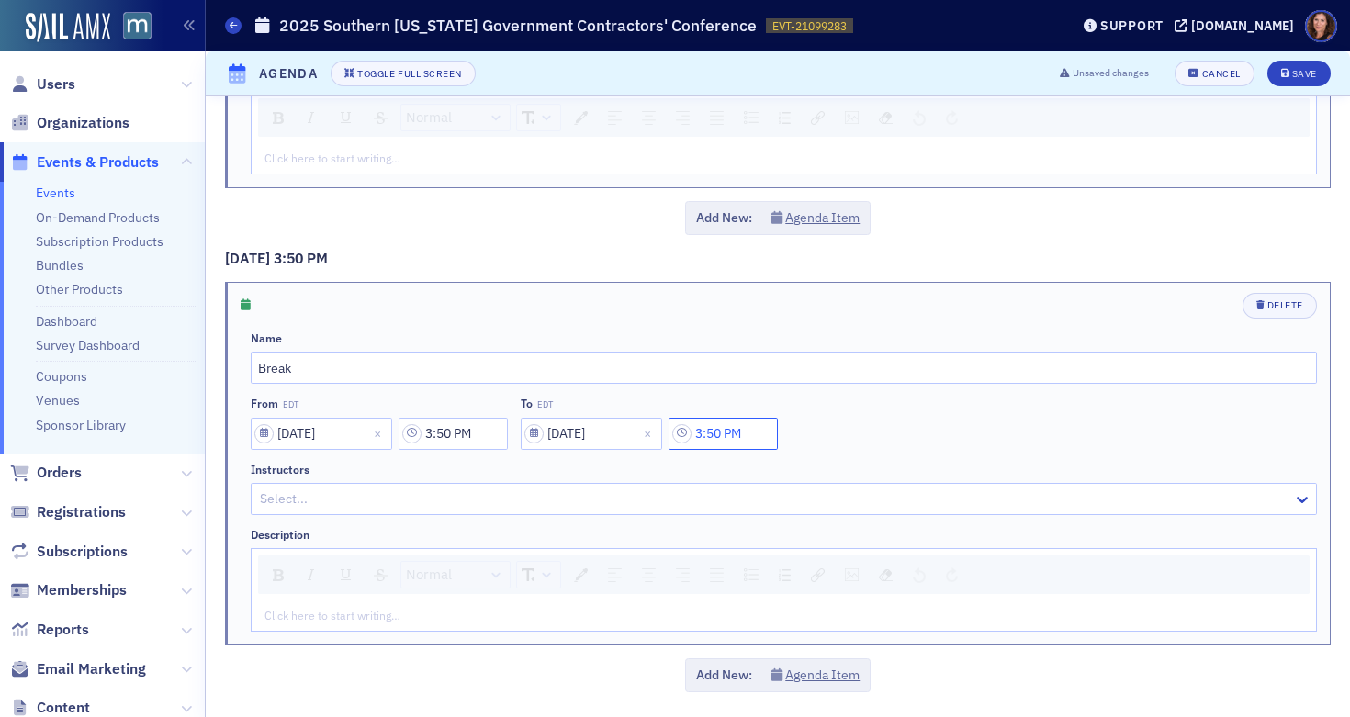
click at [728, 434] on input "3:50 PM" at bounding box center [723, 434] width 109 height 32
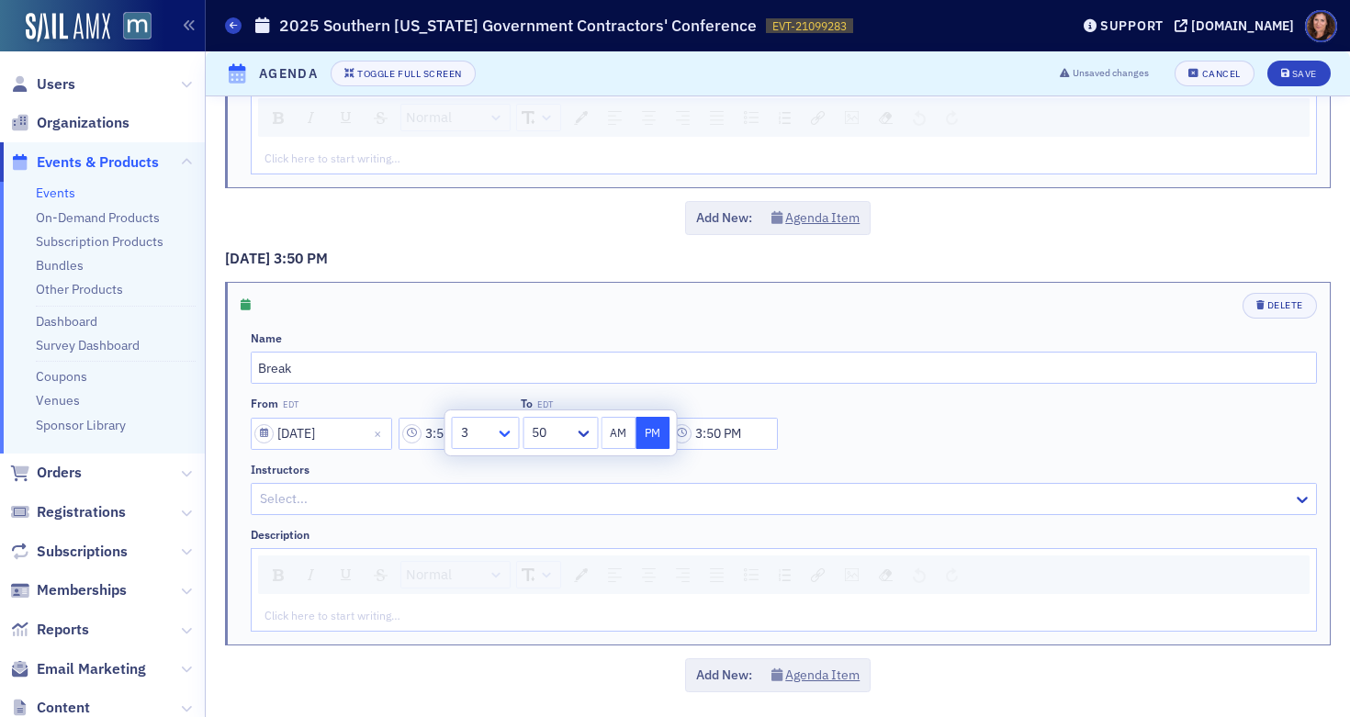
click at [503, 435] on icon at bounding box center [505, 434] width 11 height 6
click at [480, 580] on div "4" at bounding box center [486, 575] width 44 height 19
click at [577, 442] on icon at bounding box center [583, 433] width 18 height 18
click at [560, 472] on div "00" at bounding box center [560, 473] width 51 height 19
type input "4:00 PM"
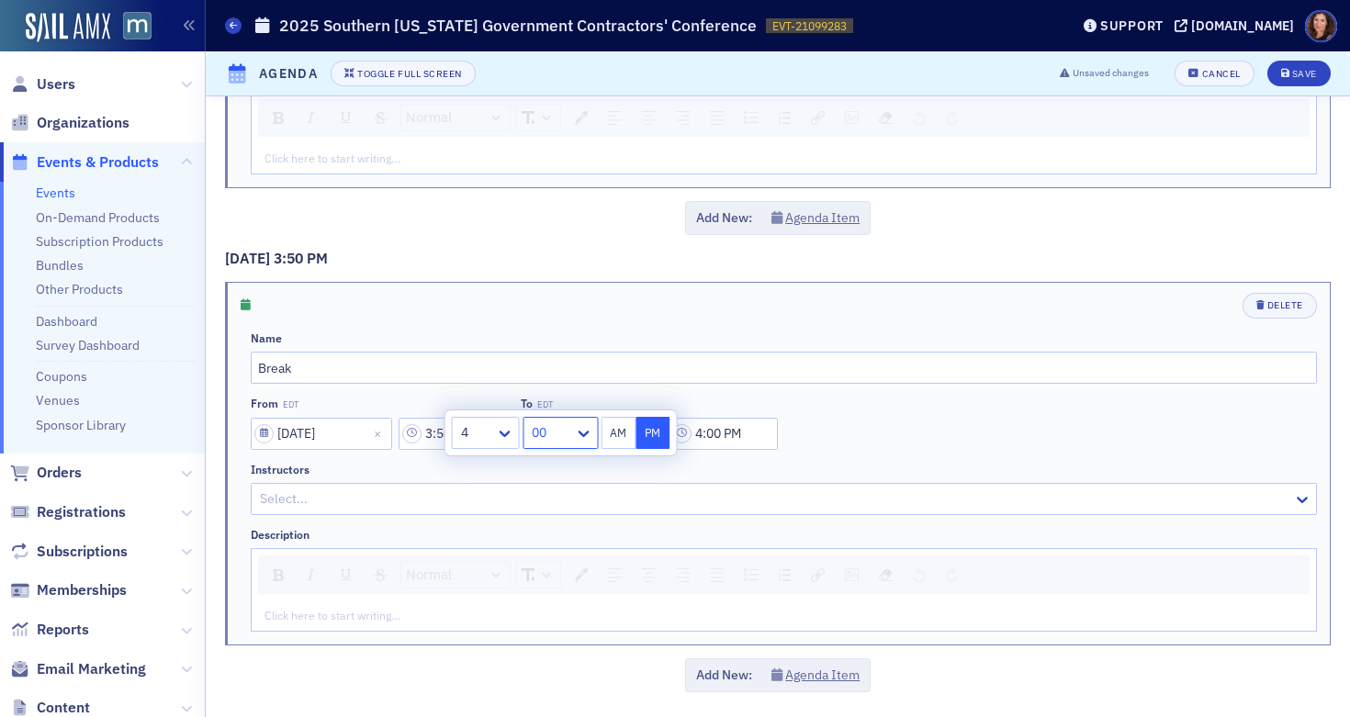
click at [929, 507] on div at bounding box center [774, 499] width 1033 height 23
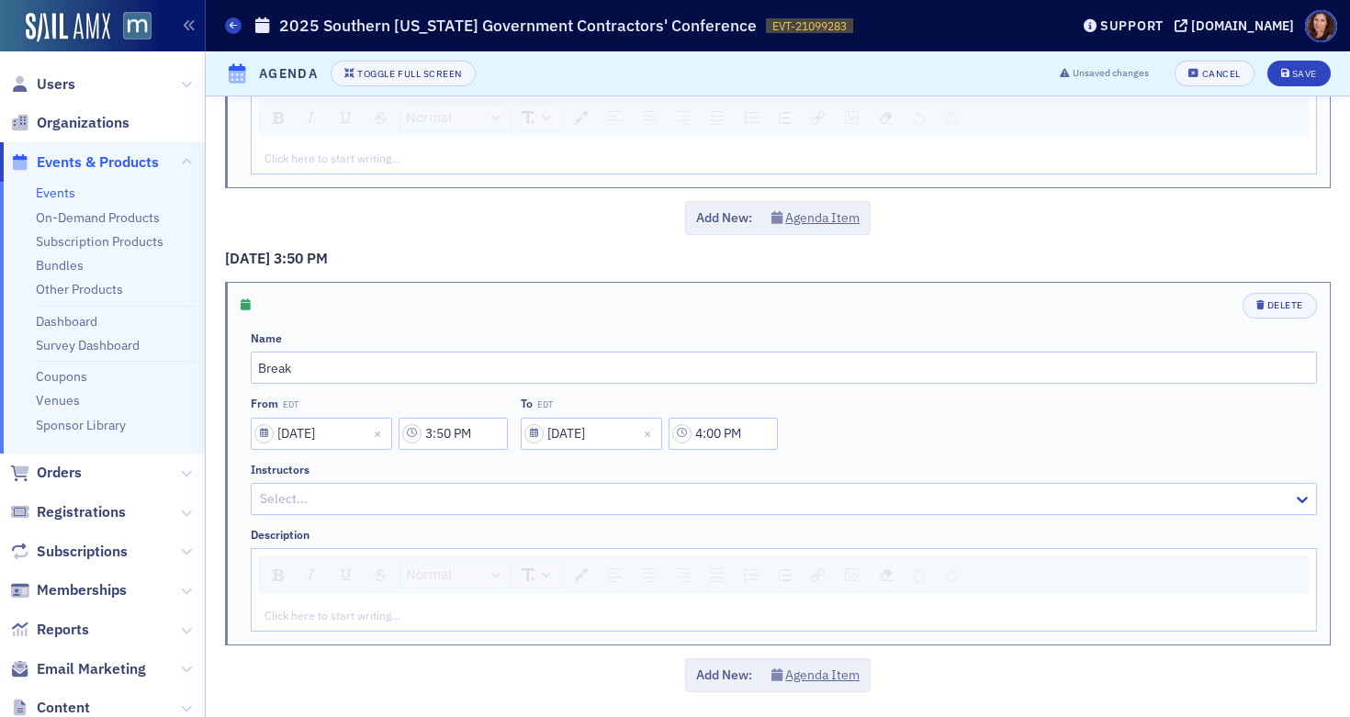
click at [923, 441] on div "From EDT [DATE] 3:50 PM To EDT [DATE] 4:00 PM" at bounding box center [784, 423] width 1067 height 52
click at [798, 672] on button "Agenda Item" at bounding box center [816, 675] width 89 height 19
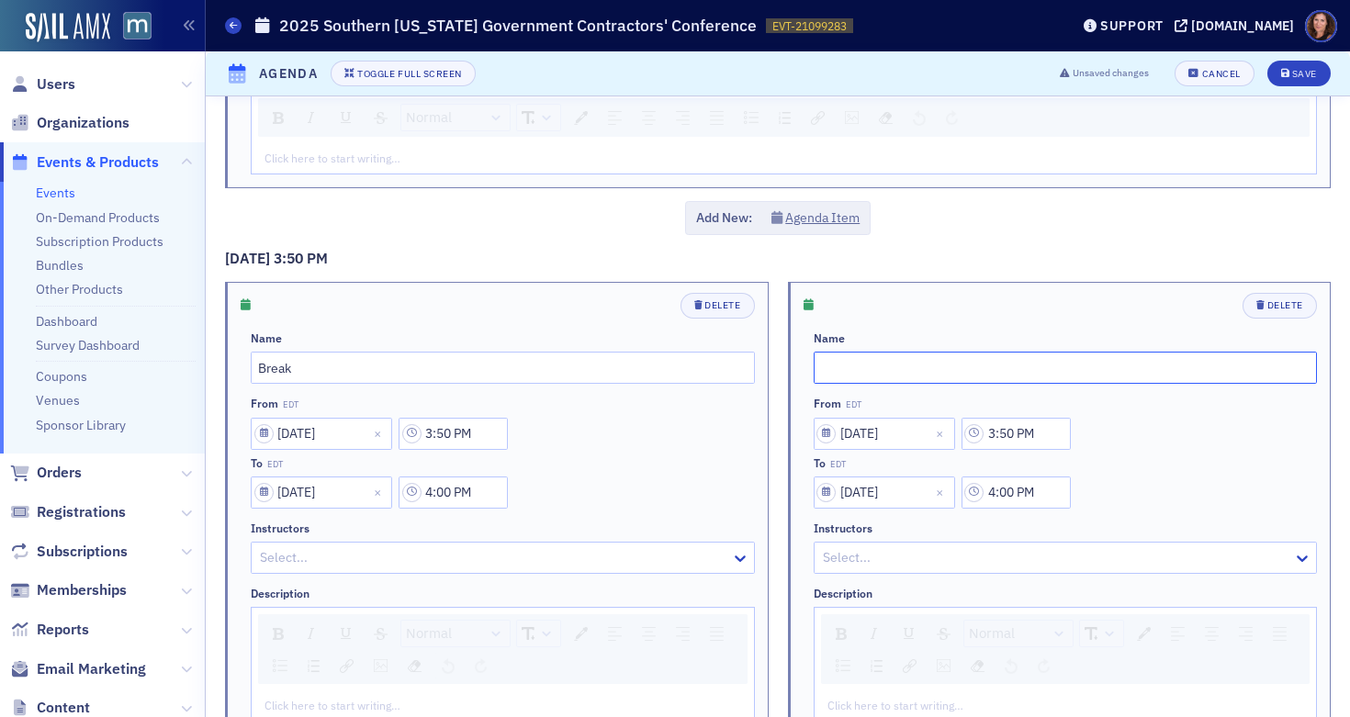
click at [848, 367] on input "text" at bounding box center [1066, 368] width 504 height 32
click at [864, 363] on input "text" at bounding box center [1066, 368] width 504 height 32
type input "FAR Restructuring"
click at [1013, 436] on input "3:50 PM" at bounding box center [1016, 434] width 109 height 32
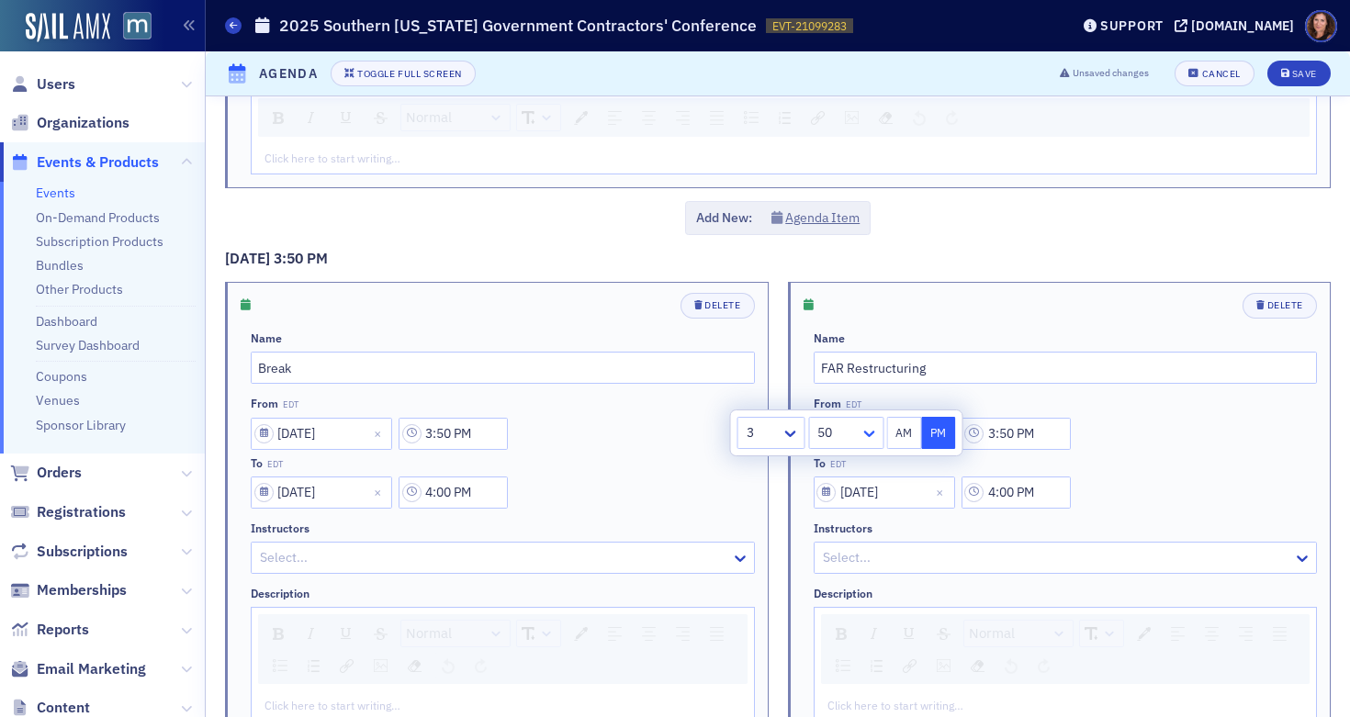
click at [865, 437] on icon at bounding box center [869, 433] width 18 height 18
click at [829, 470] on span "00" at bounding box center [827, 473] width 15 height 19
type input "3:00 PM"
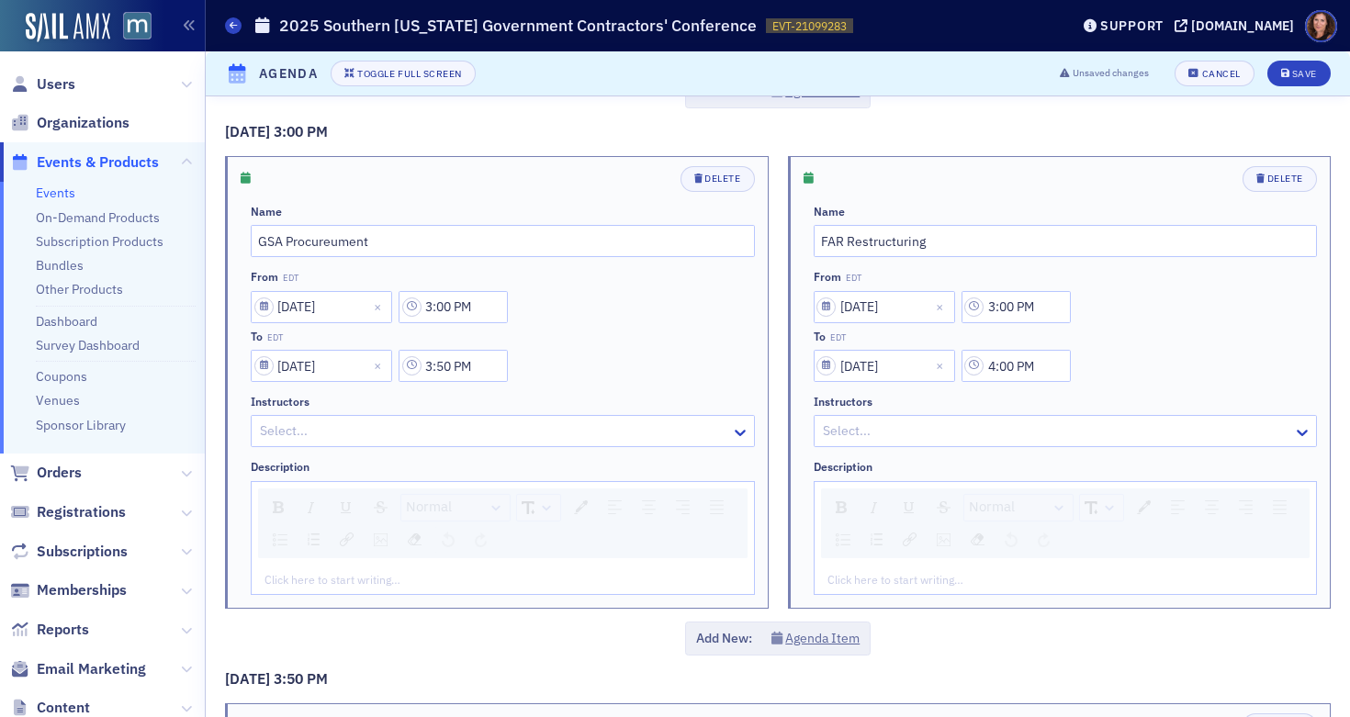
scroll to position [1802, 0]
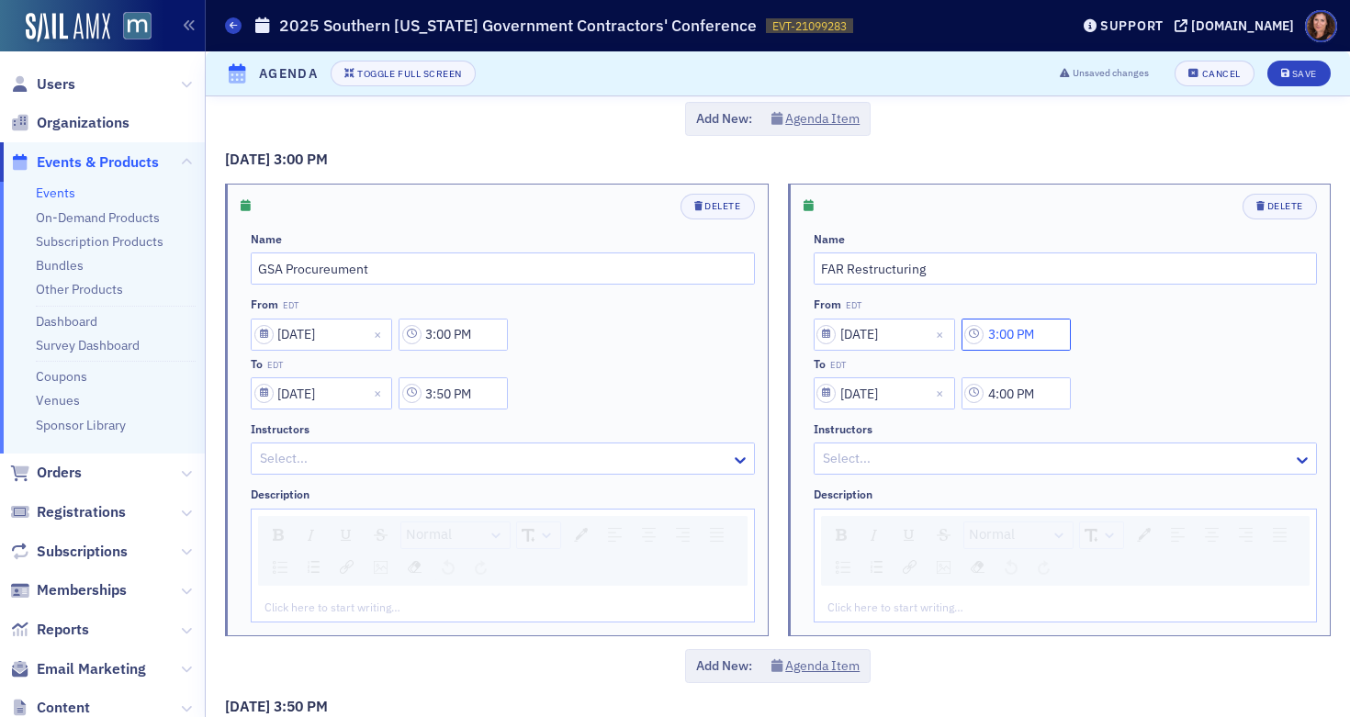
click at [1044, 325] on input "3:00 PM" at bounding box center [1016, 335] width 109 height 32
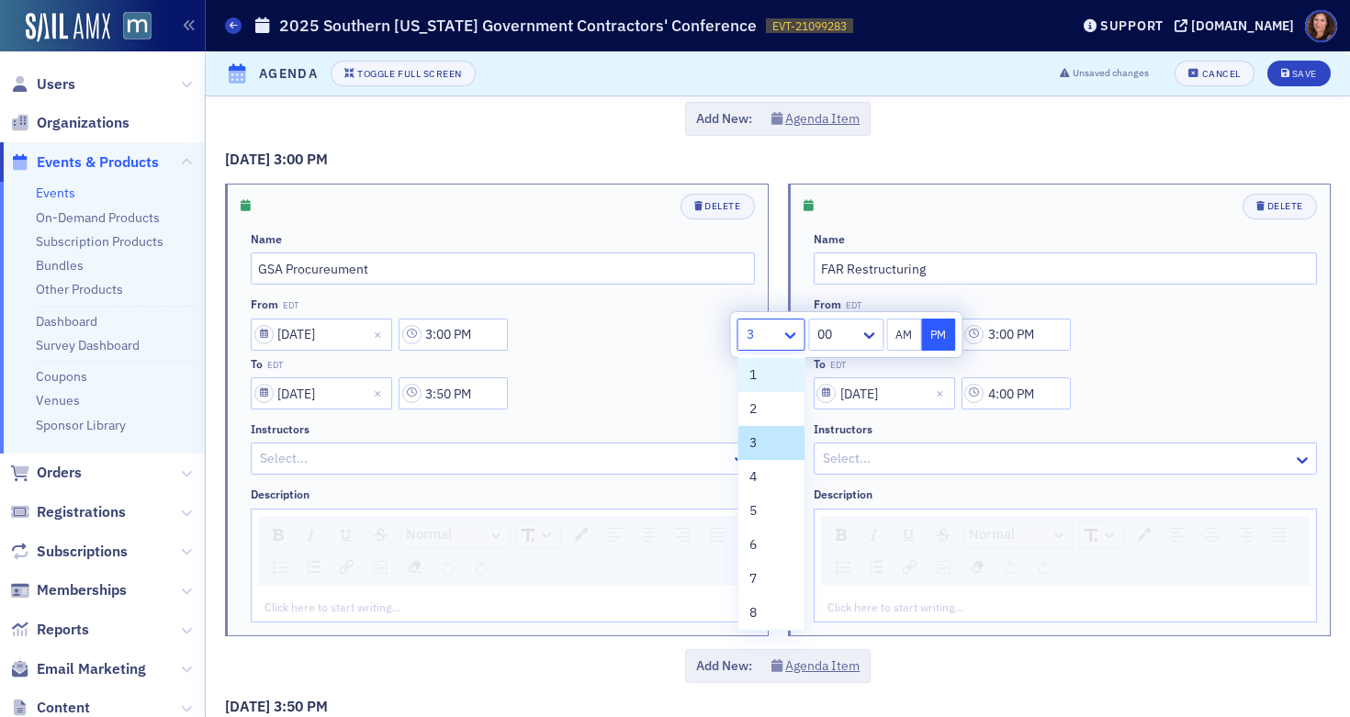
click at [782, 325] on div at bounding box center [793, 334] width 23 height 19
click at [755, 478] on span "4" at bounding box center [753, 477] width 7 height 19
type input "4:00 PM"
click at [943, 518] on div "Normal" at bounding box center [1066, 551] width 490 height 70
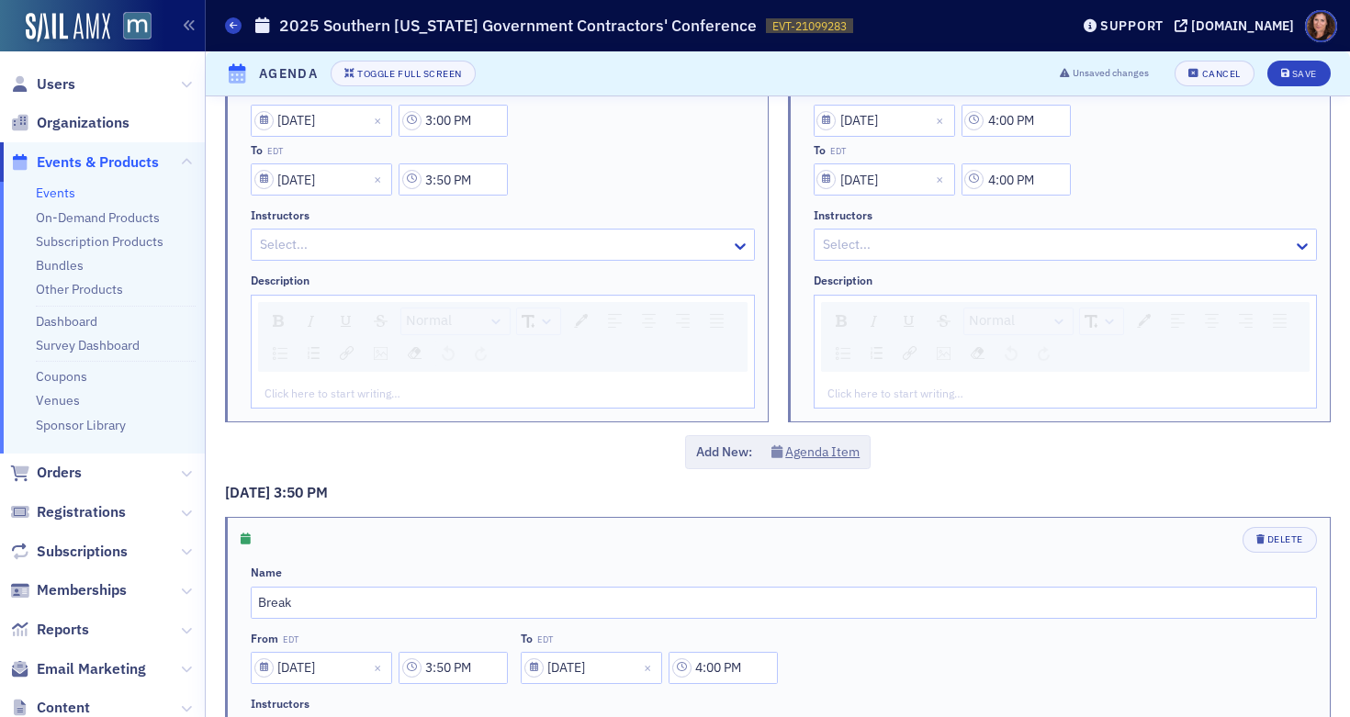
scroll to position [1919, 0]
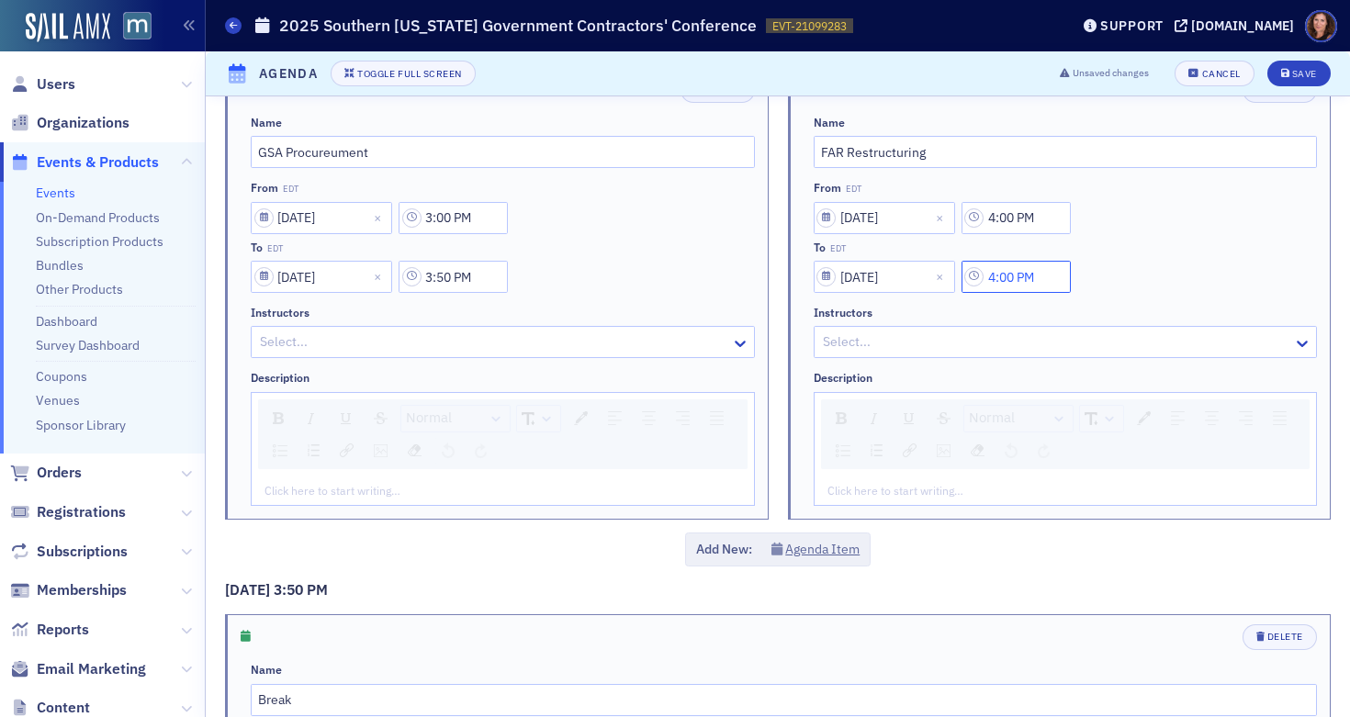
click at [1015, 269] on input "4:00 PM" at bounding box center [1016, 277] width 109 height 32
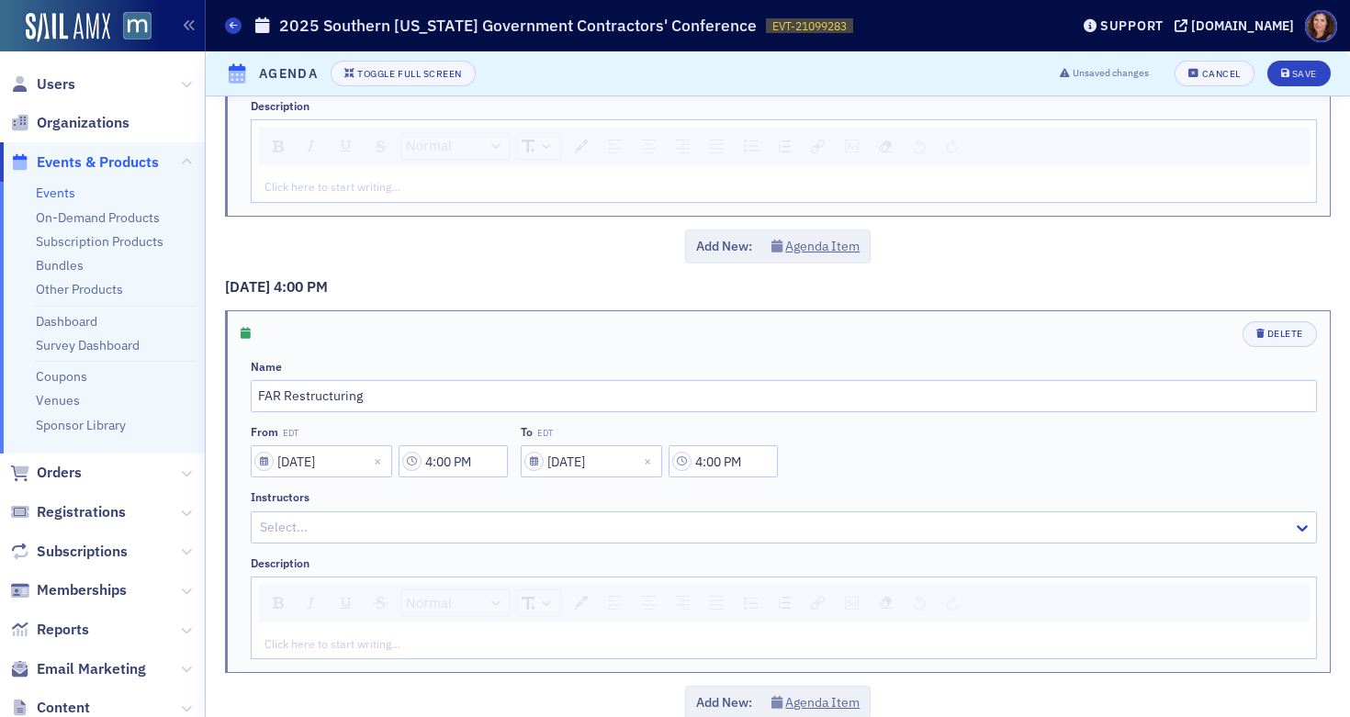
scroll to position [2618, 0]
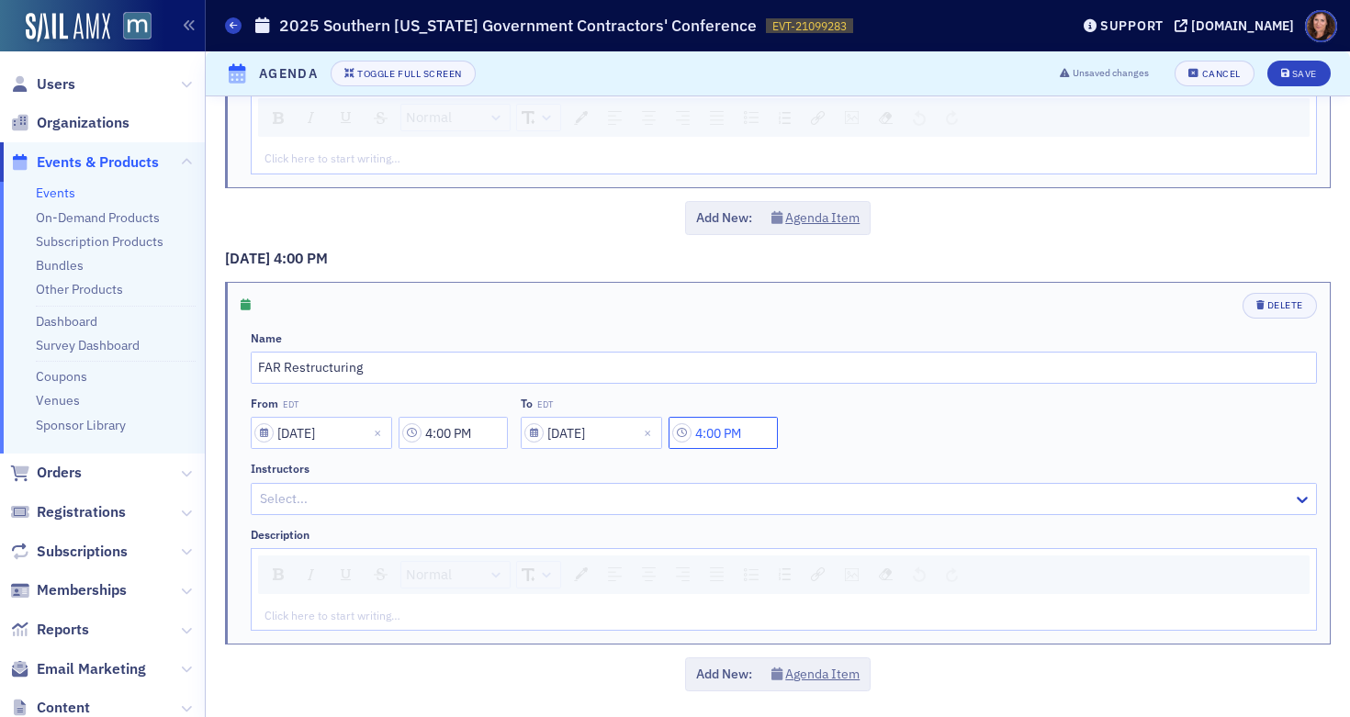
click at [719, 434] on input "4:00 PM" at bounding box center [723, 433] width 109 height 32
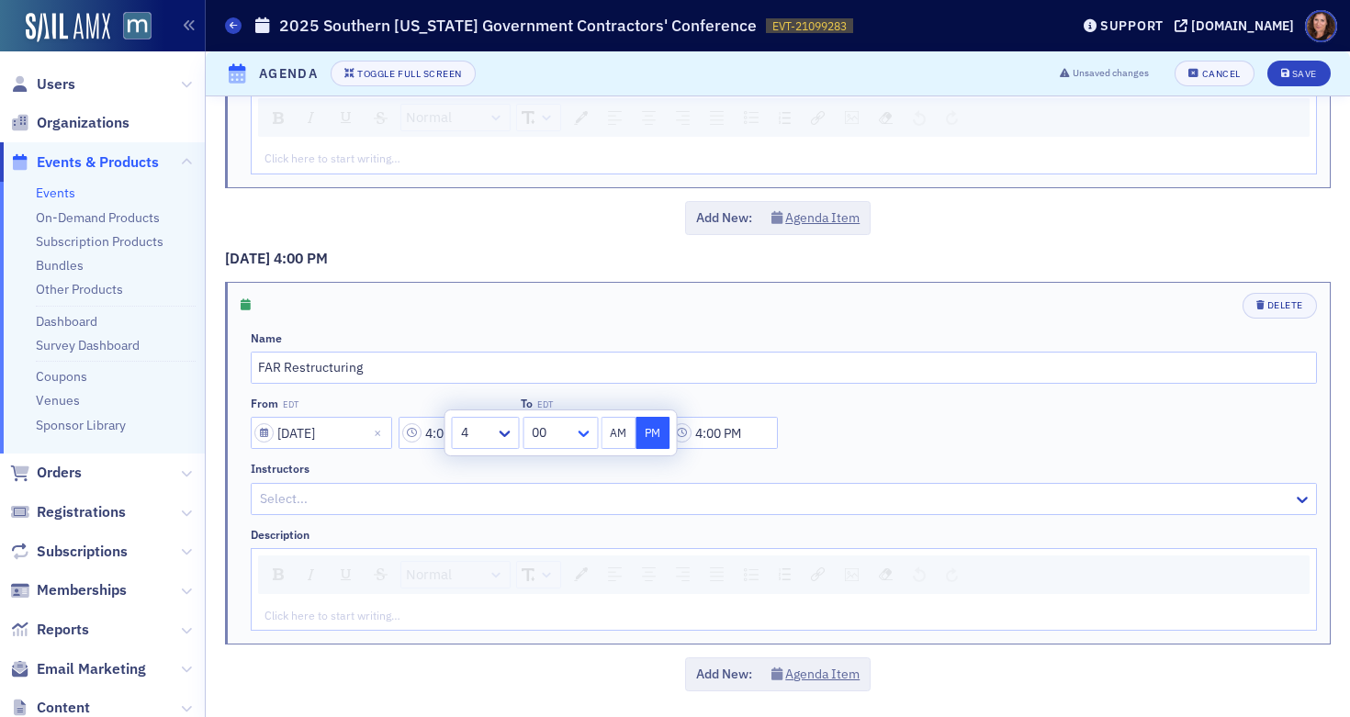
click at [589, 433] on icon at bounding box center [583, 434] width 11 height 6
click at [561, 471] on div "50" at bounding box center [560, 468] width 51 height 19
type input "4:50 PM"
click at [850, 294] on div "Delete" at bounding box center [784, 306] width 1067 height 26
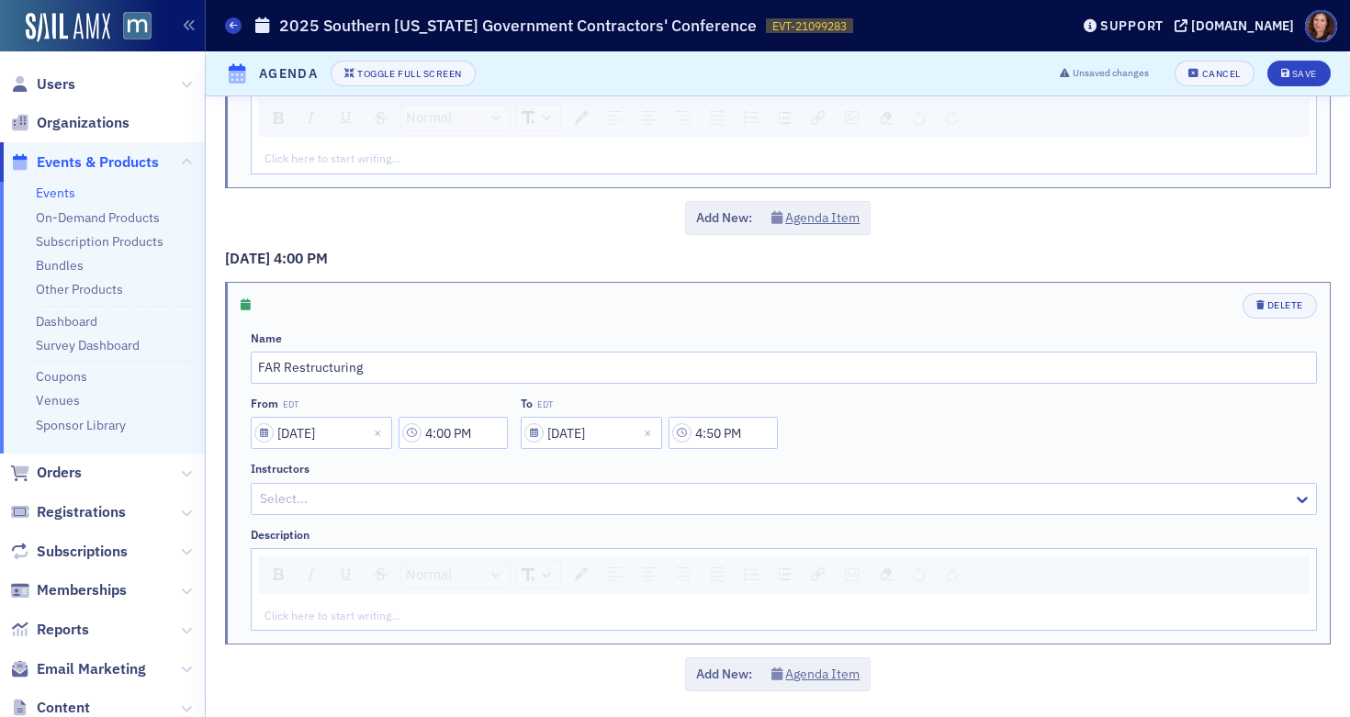
click at [457, 502] on div at bounding box center [774, 499] width 1033 height 23
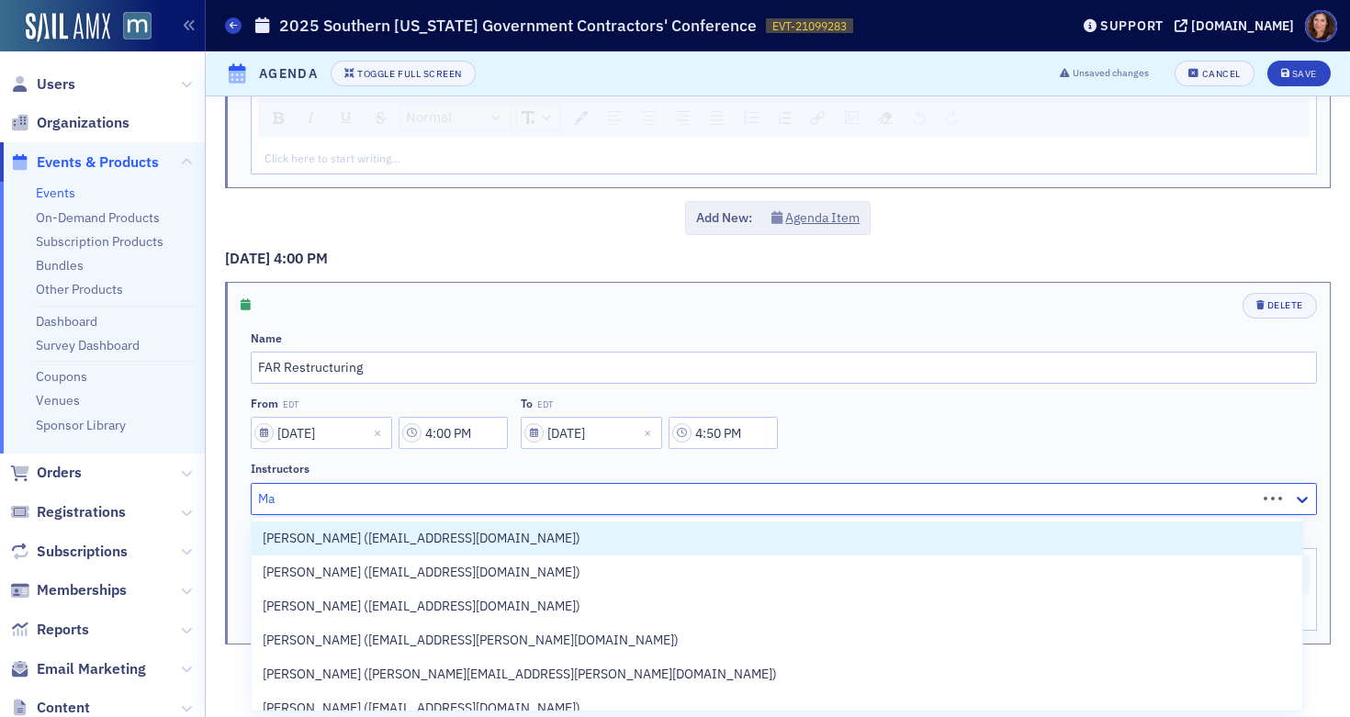
type input "M"
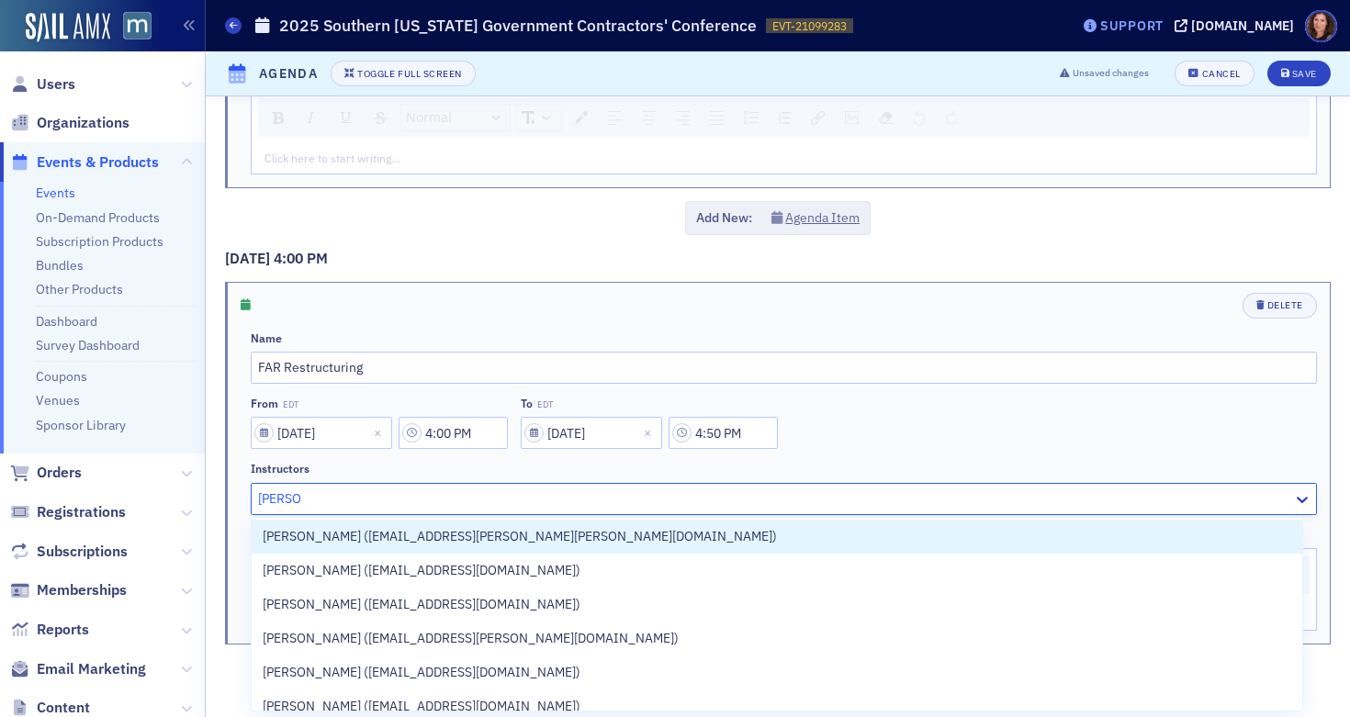
type input "[PERSON_NAME]"
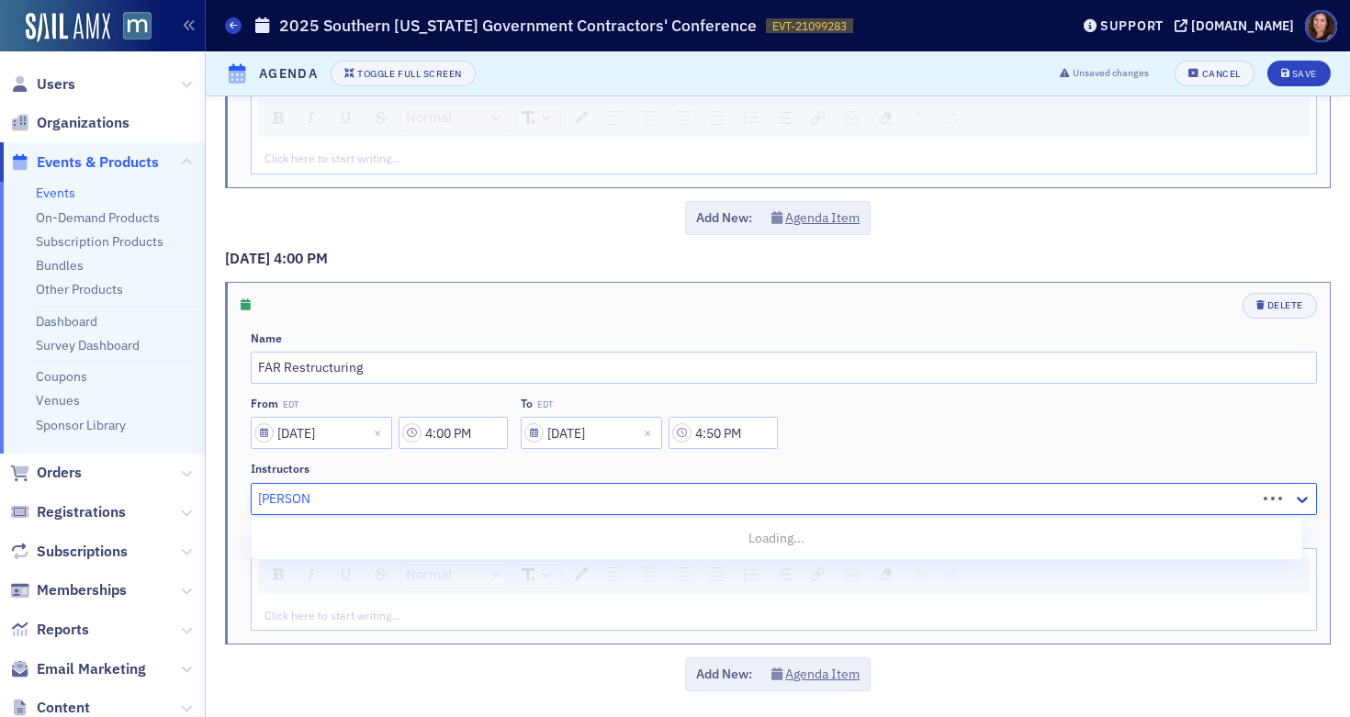
type input "[PERSON_NAME]"
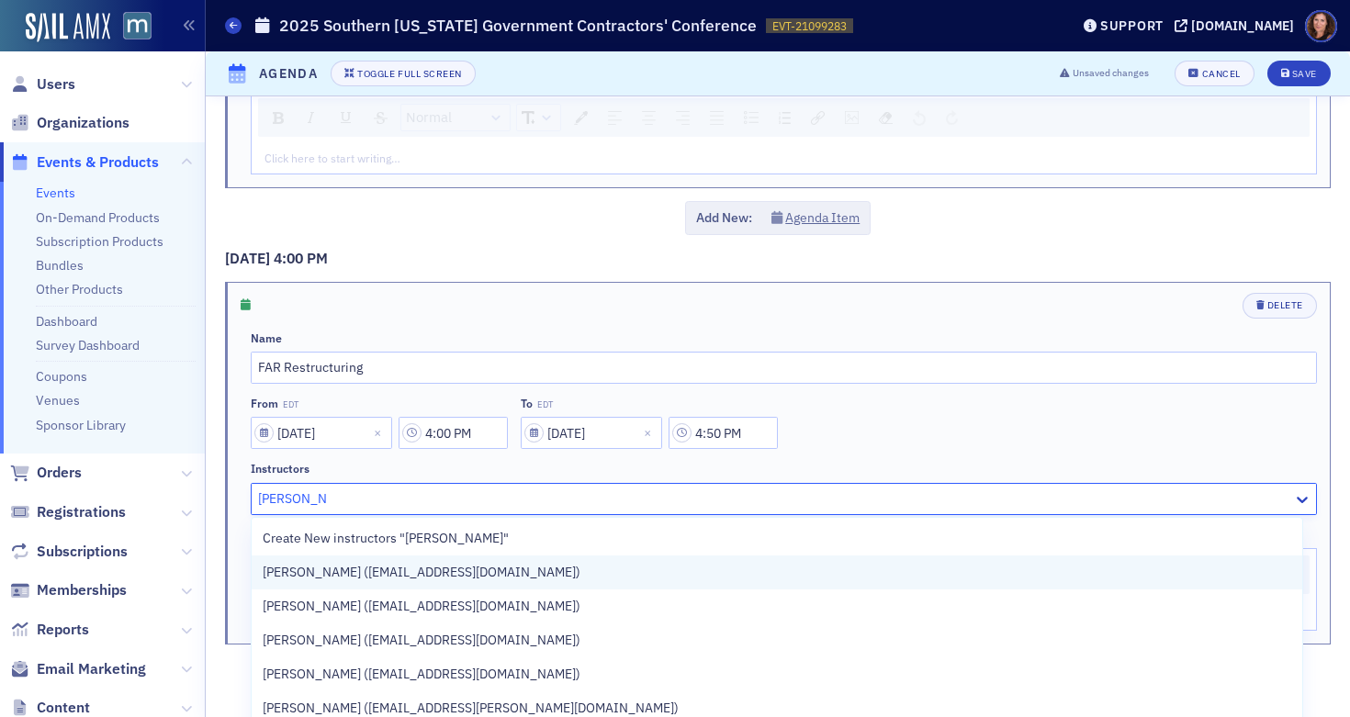
click at [435, 568] on span "[PERSON_NAME] ([EMAIL_ADDRESS][DOMAIN_NAME])" at bounding box center [422, 572] width 318 height 19
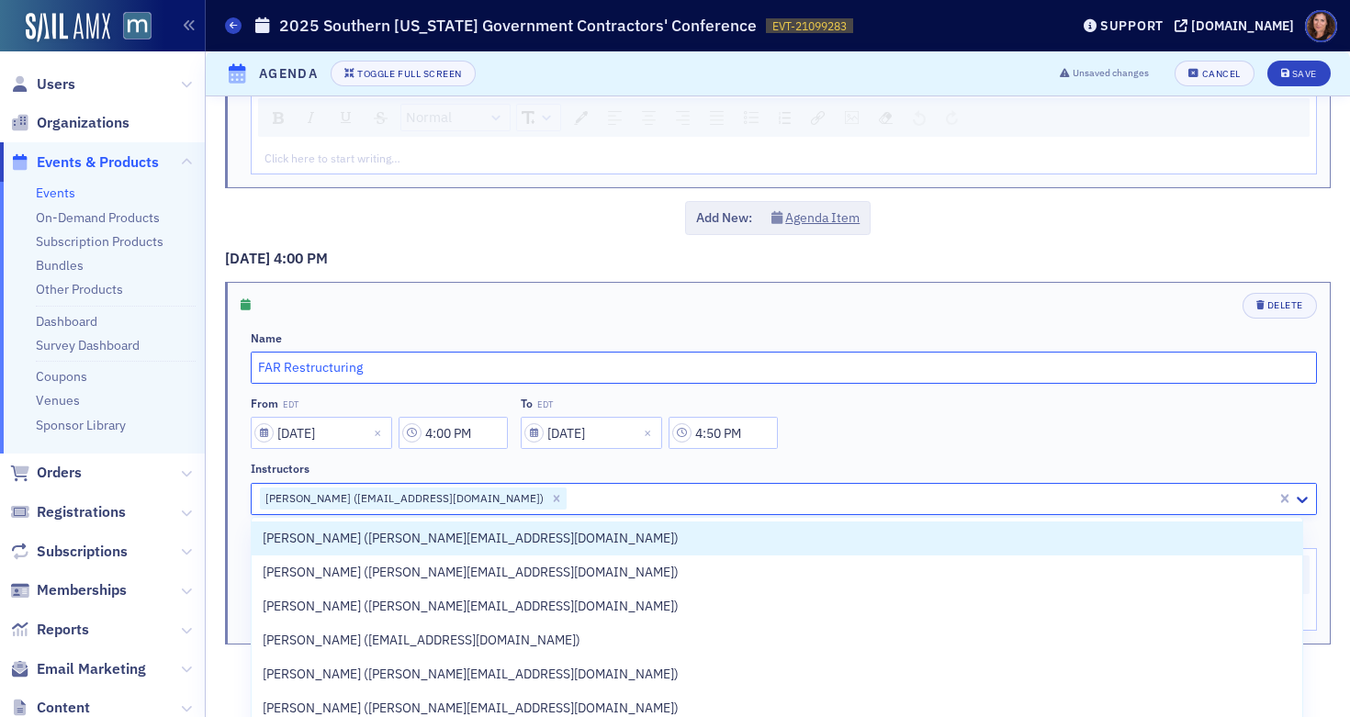
click at [932, 361] on input "FAR Restructuring" at bounding box center [784, 368] width 1067 height 32
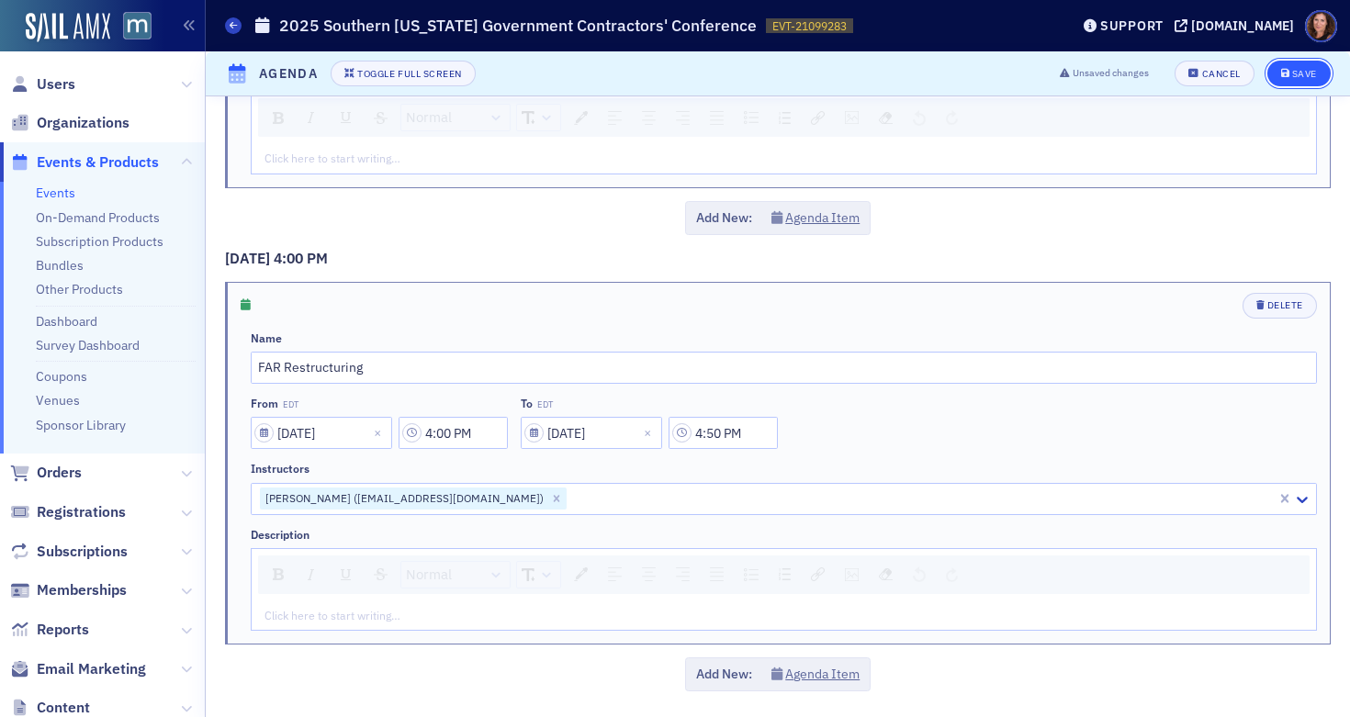
click at [1293, 70] on div "Save" at bounding box center [1305, 74] width 25 height 10
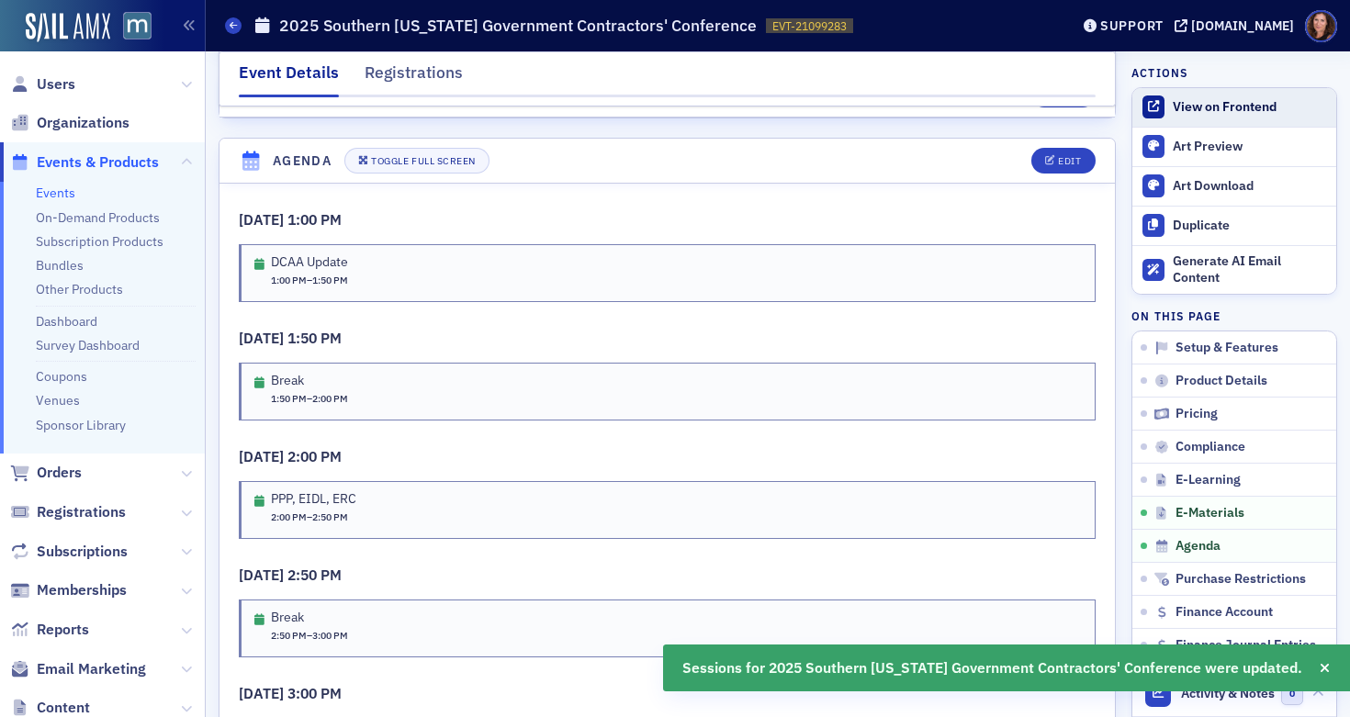
click at [1179, 107] on div "View on Frontend" at bounding box center [1250, 107] width 154 height 17
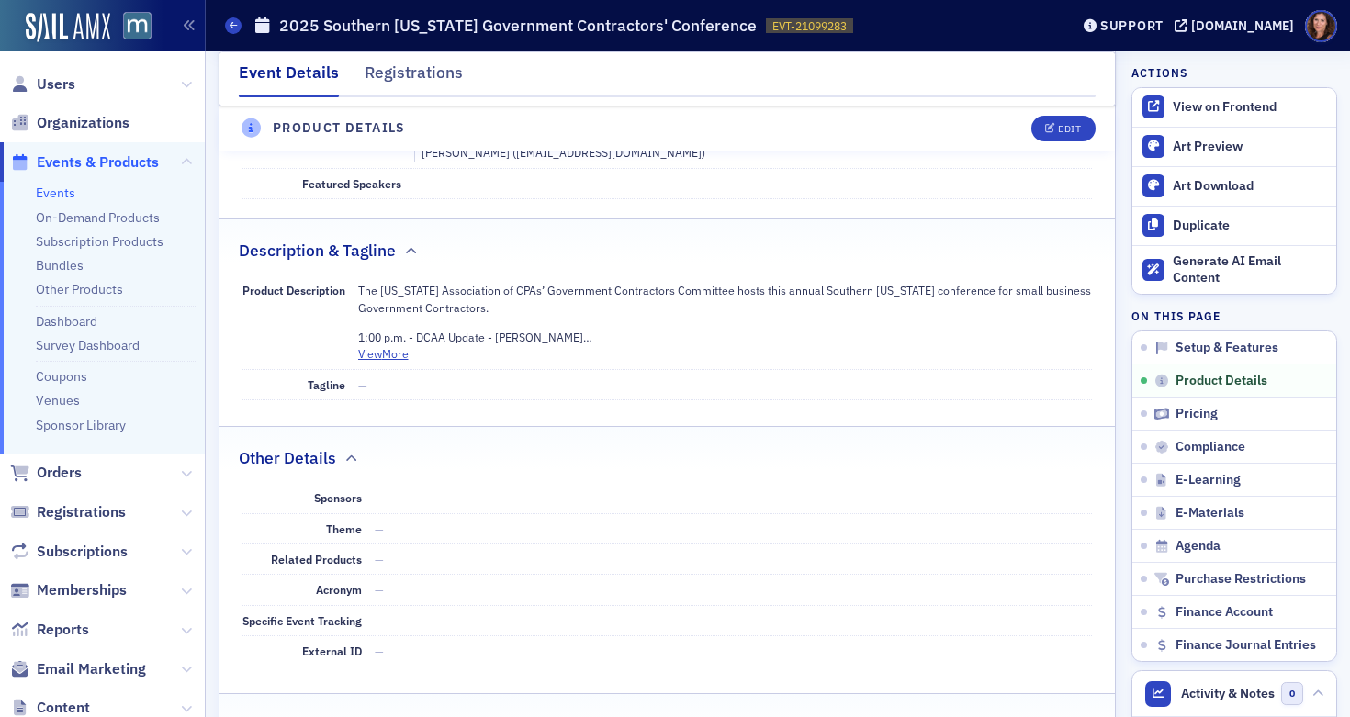
scroll to position [589, 0]
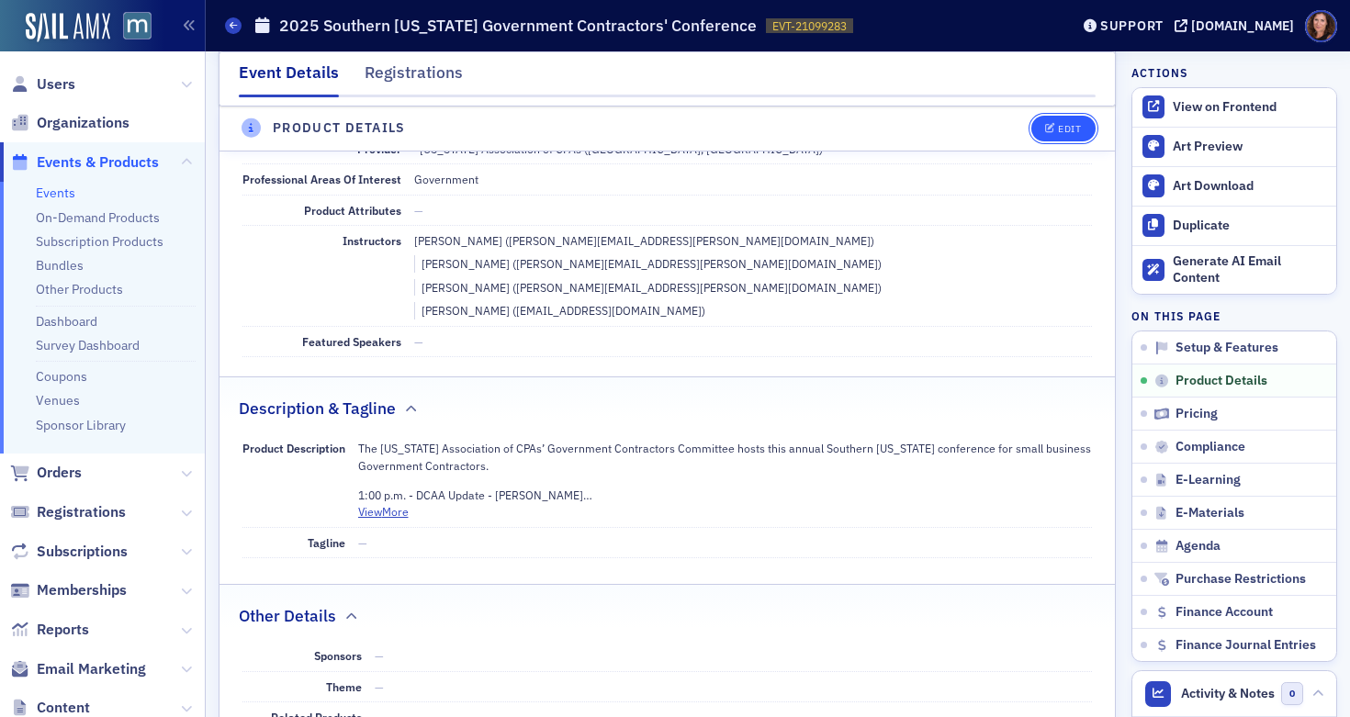
click at [1051, 121] on button "Edit" at bounding box center [1063, 129] width 63 height 26
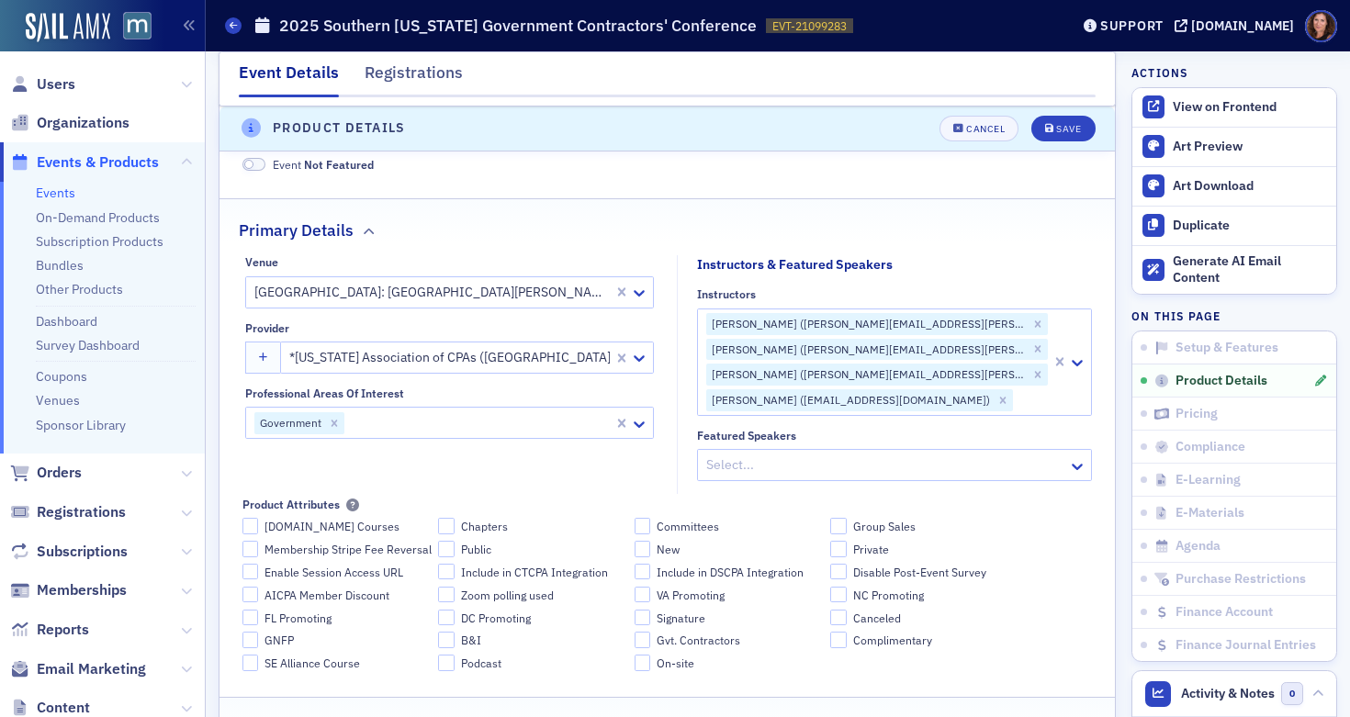
scroll to position [444, 0]
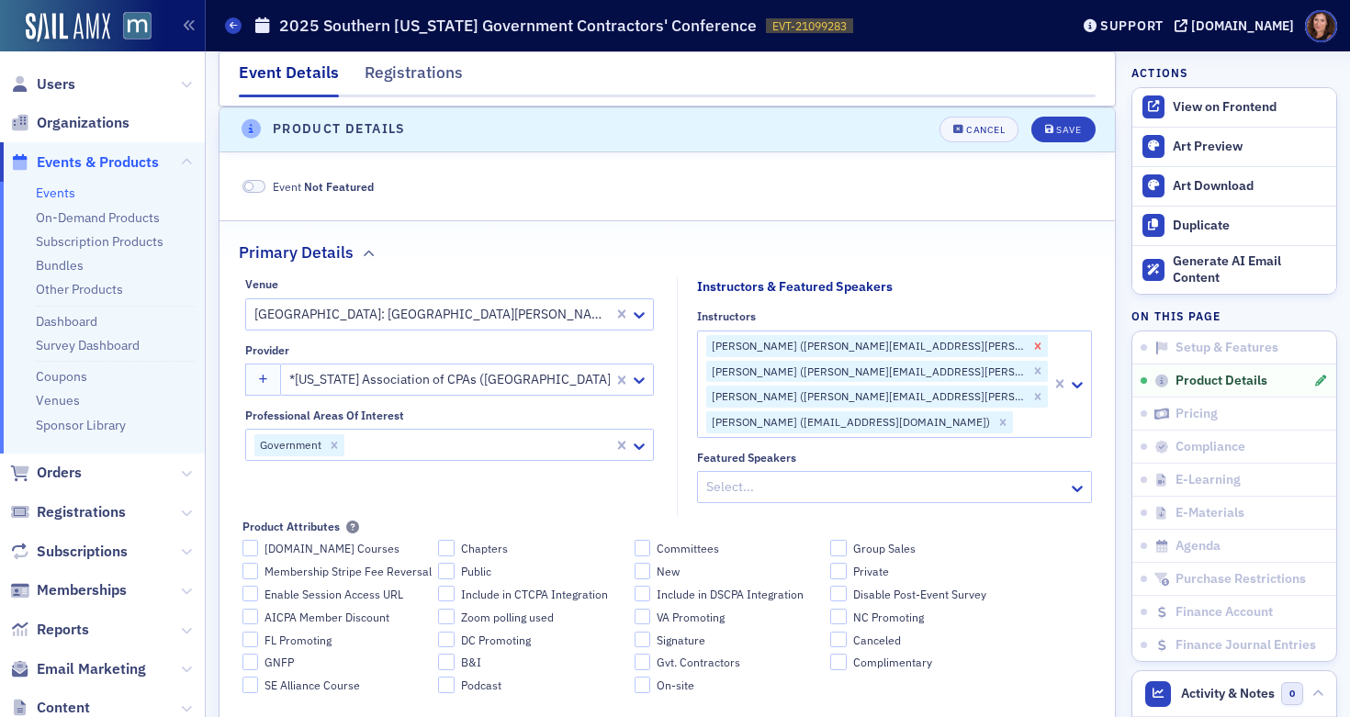
click at [1032, 344] on icon "Remove Christopher Lockwood (christopher.lockwood@dcaa.mil)" at bounding box center [1038, 346] width 13 height 13
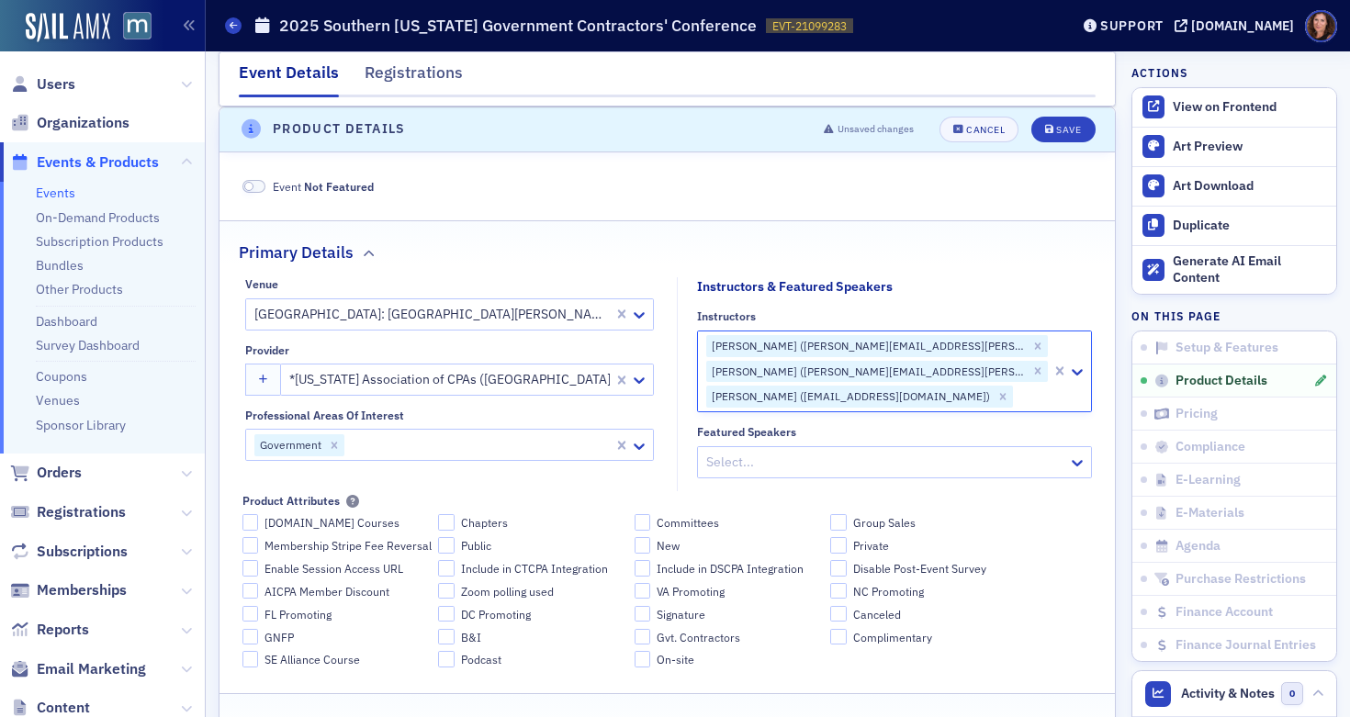
click at [1035, 344] on icon "Remove Rebecca Sheppard (rebecca.sheppard@frosttaxlaw.com)" at bounding box center [1038, 346] width 6 height 6
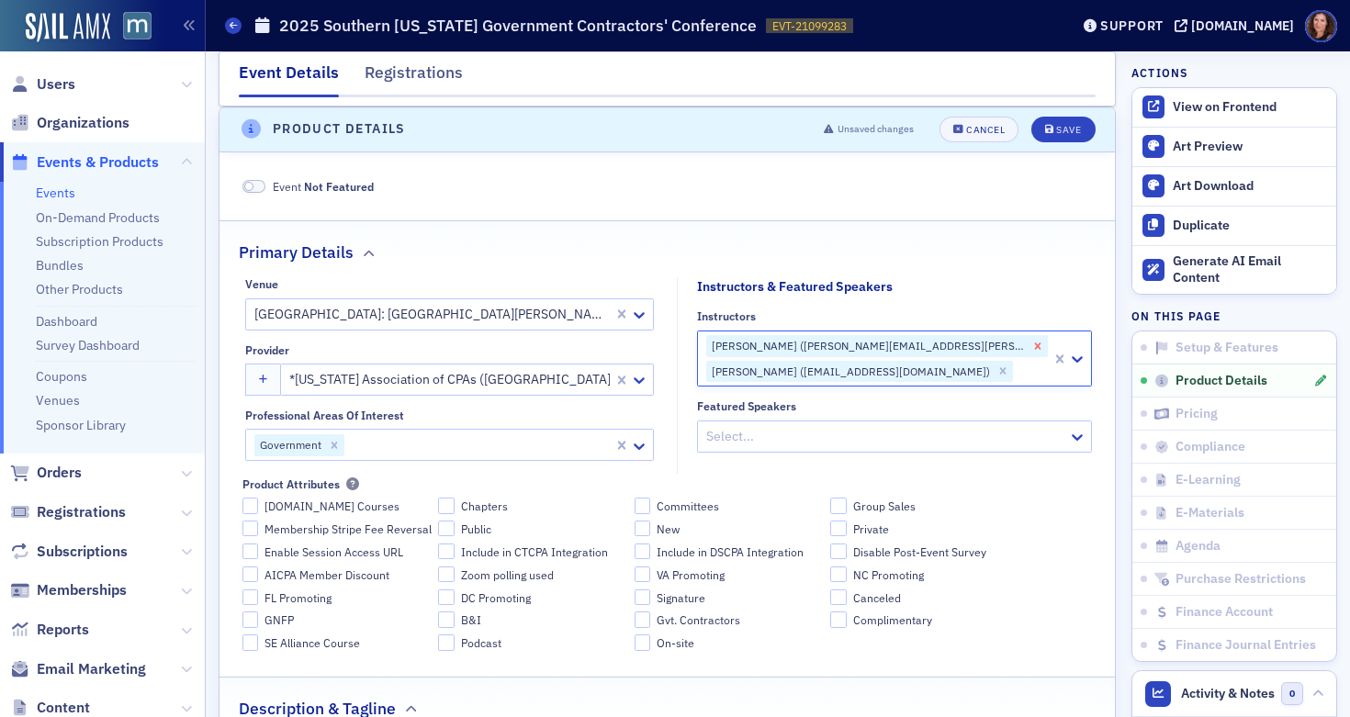
click at [1032, 341] on icon "Remove Peter Haukebo (peter.haukebo@frosttaxlaw.com)" at bounding box center [1038, 346] width 13 height 13
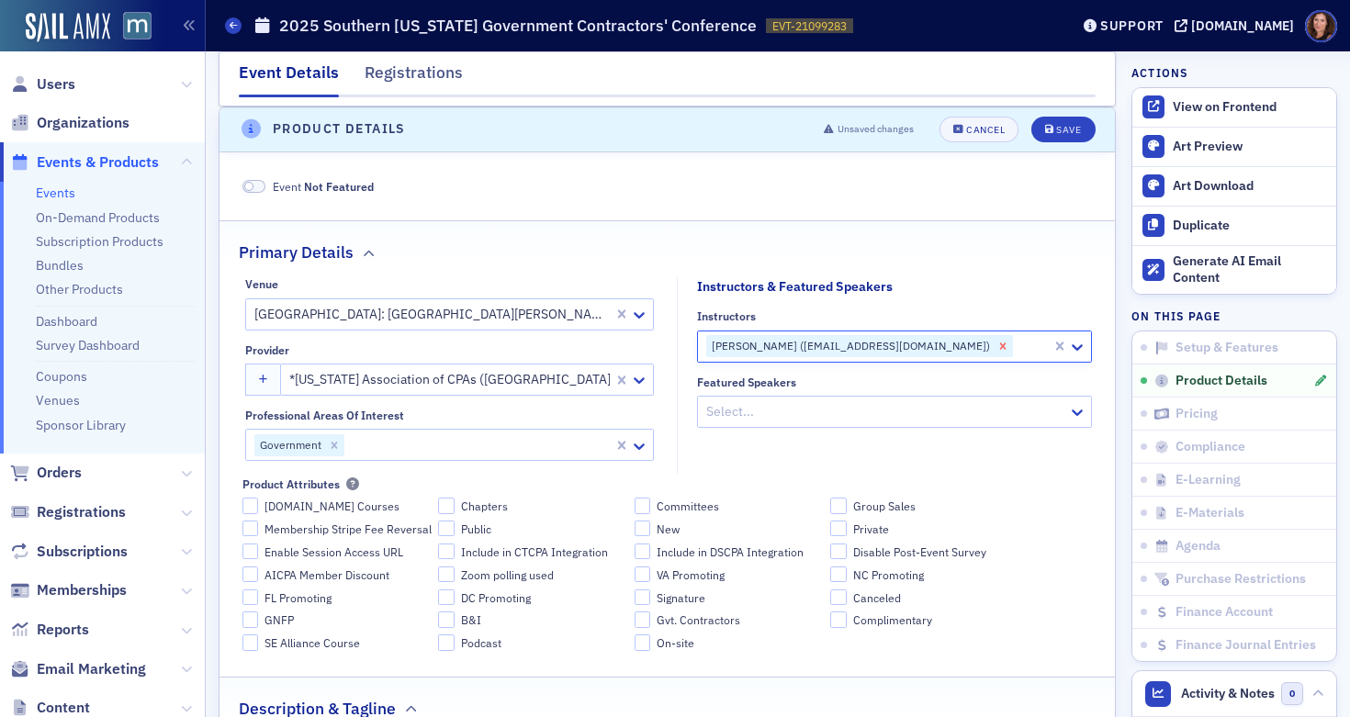
click at [997, 349] on icon "Remove Mark Machi (mark.machi@heimlantz.com)" at bounding box center [1003, 346] width 13 height 13
click at [948, 254] on div "Primary Details" at bounding box center [667, 242] width 857 height 43
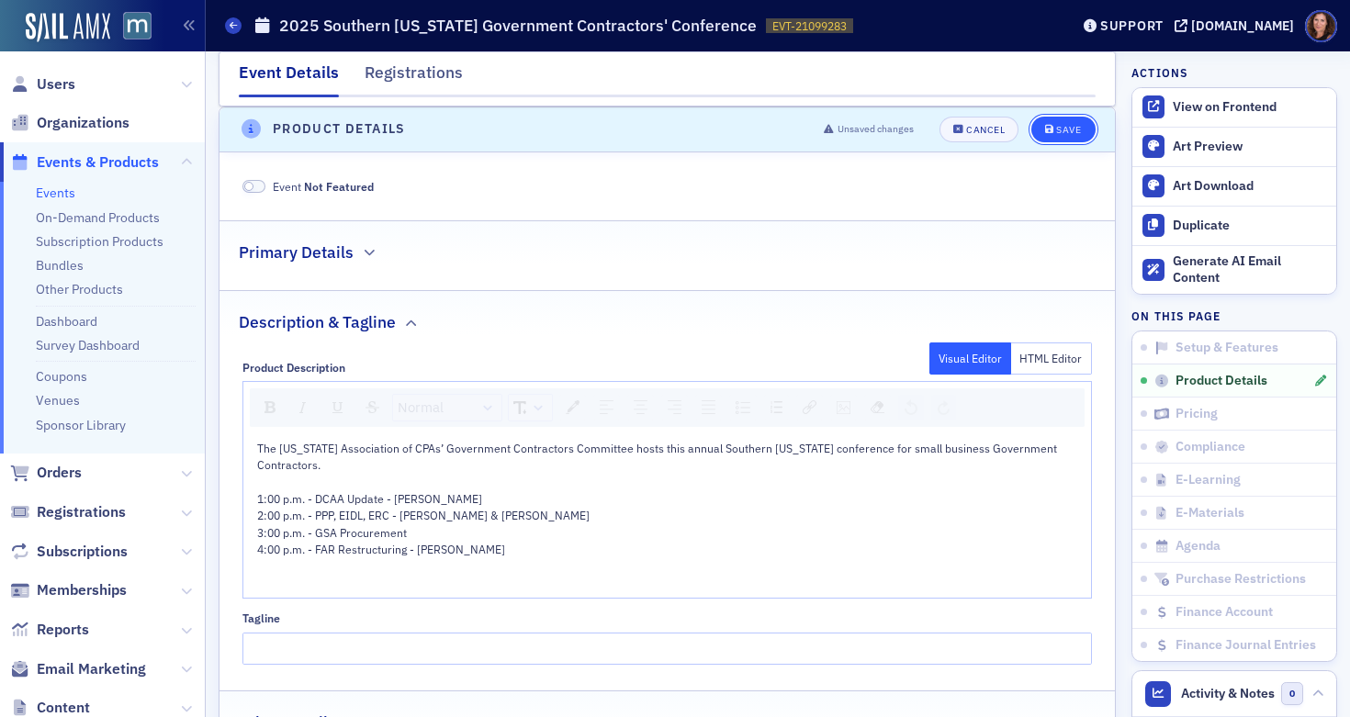
click at [1063, 125] on div "Save" at bounding box center [1068, 130] width 25 height 10
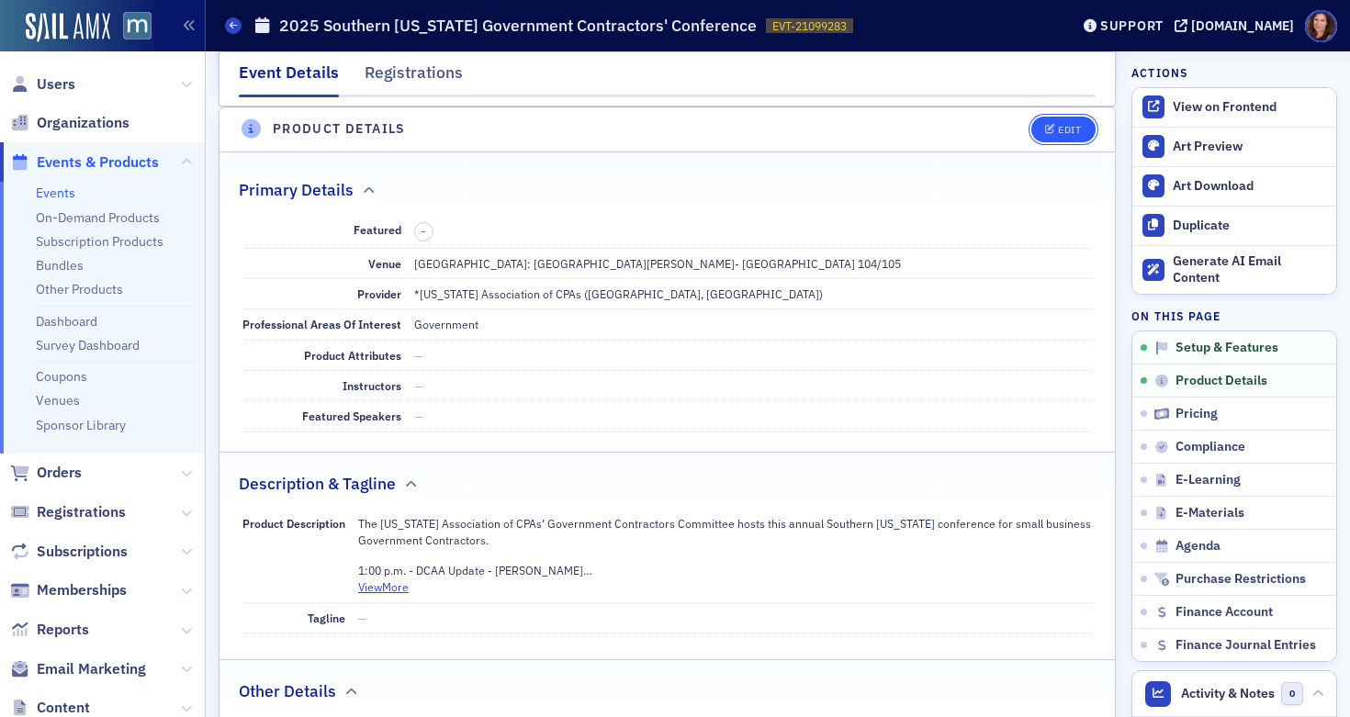
click at [1058, 129] on div "Edit" at bounding box center [1069, 130] width 23 height 10
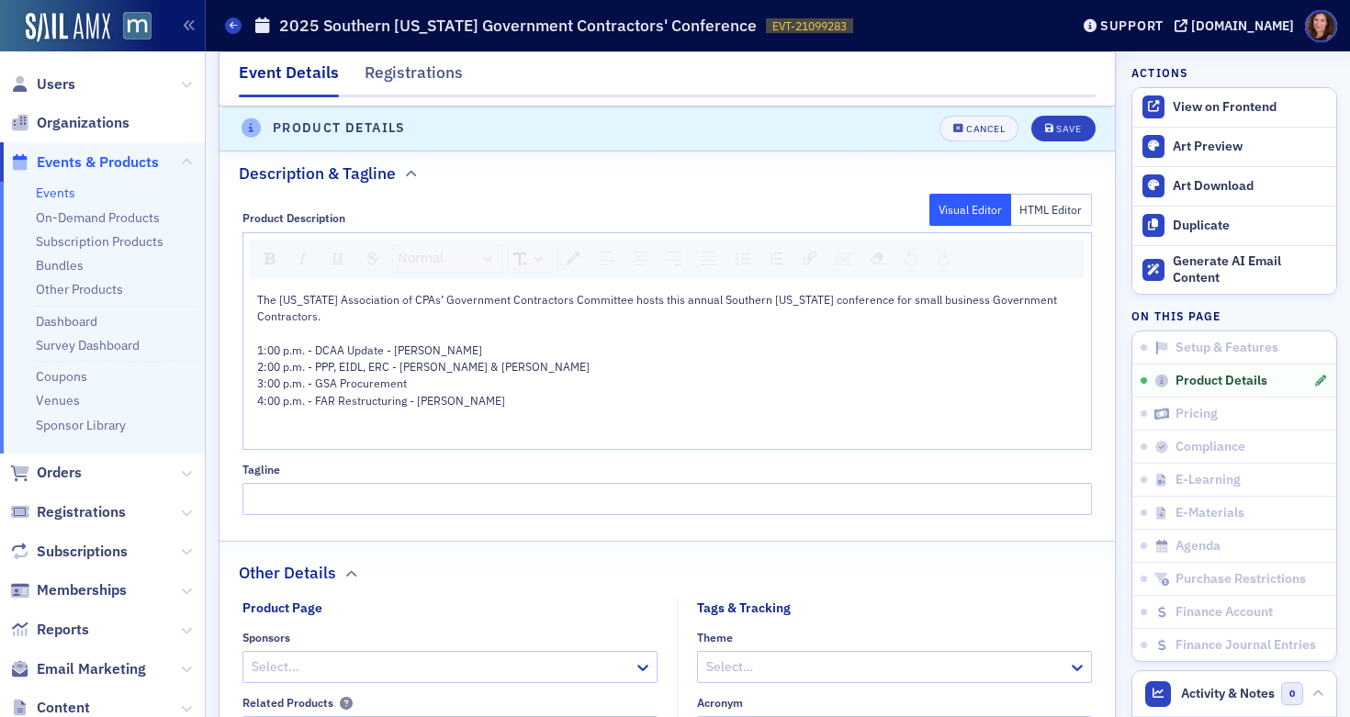
scroll to position [987, 0]
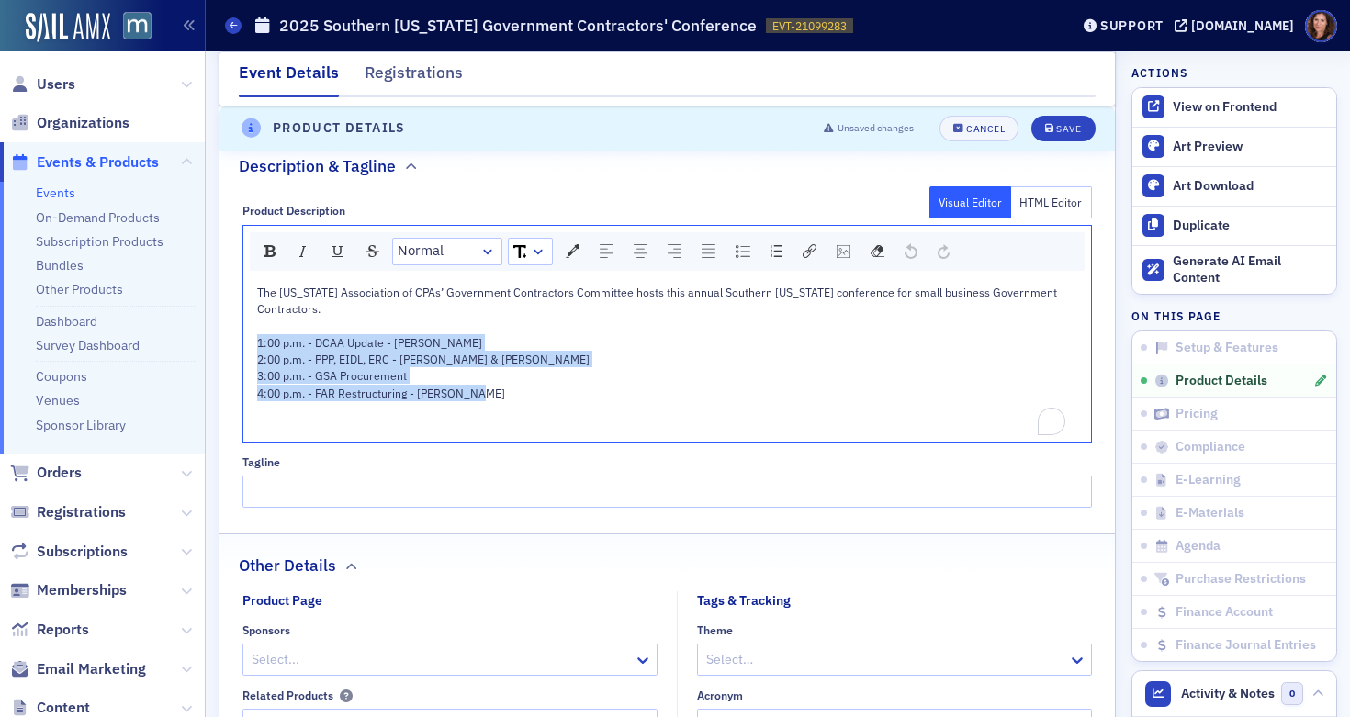
drag, startPoint x: 256, startPoint y: 340, endPoint x: 616, endPoint y: 401, distance: 365.2
click at [616, 401] on div "The [US_STATE] Association of CPAs’ Government Contractors Committee hosts this…" at bounding box center [668, 360] width 822 height 152
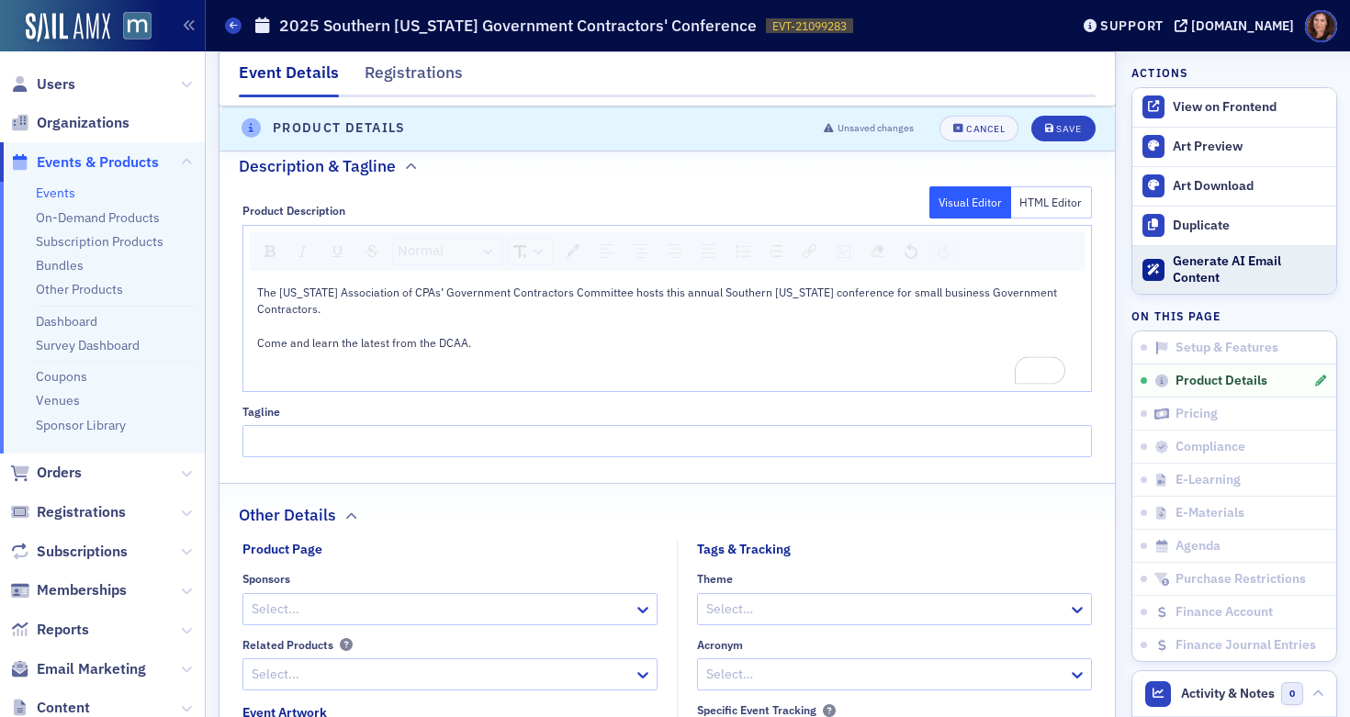
click at [1173, 270] on div "Generate AI Email Content" at bounding box center [1250, 270] width 154 height 32
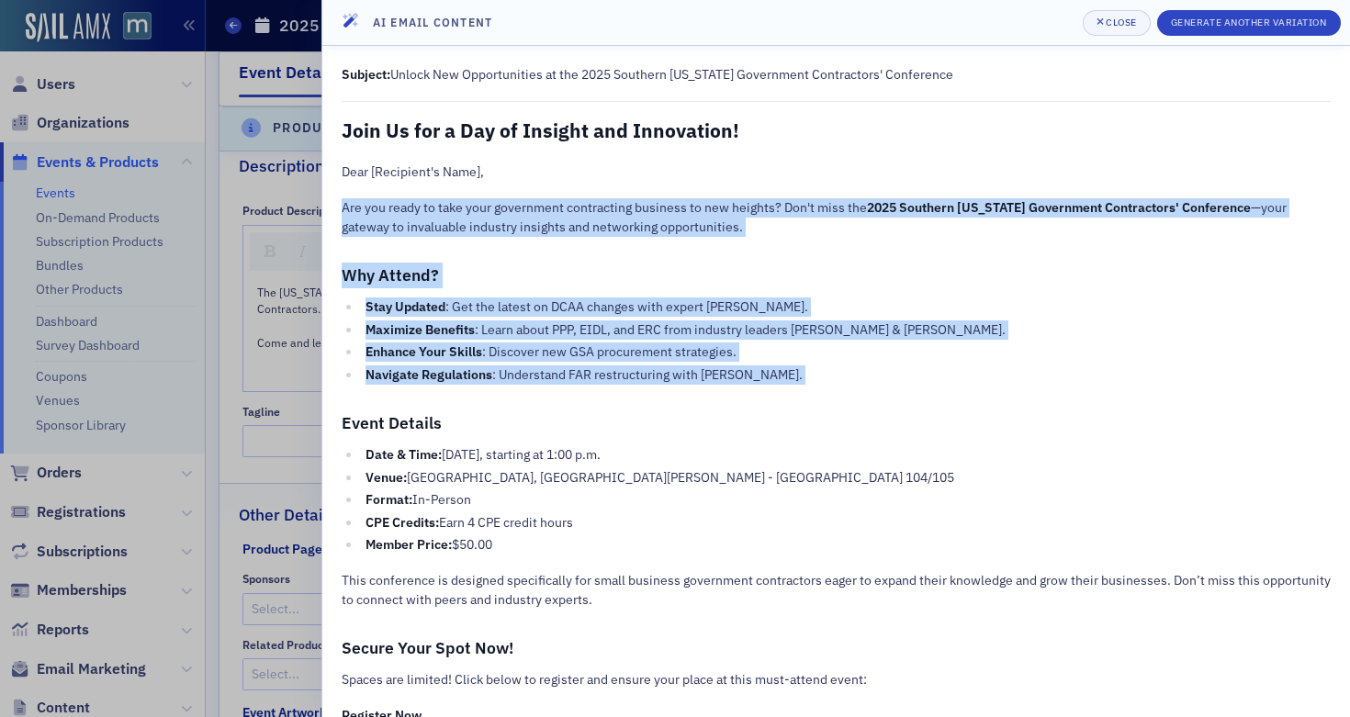
drag, startPoint x: 341, startPoint y: 207, endPoint x: 792, endPoint y: 391, distance: 487.4
click at [792, 391] on div "Subject: Unlock New Opportunities at the 2025 Southern [US_STATE] Government Co…" at bounding box center [836, 448] width 989 height 766
copy div "Are you ready to take your government contracting business to new heights? Don'…"
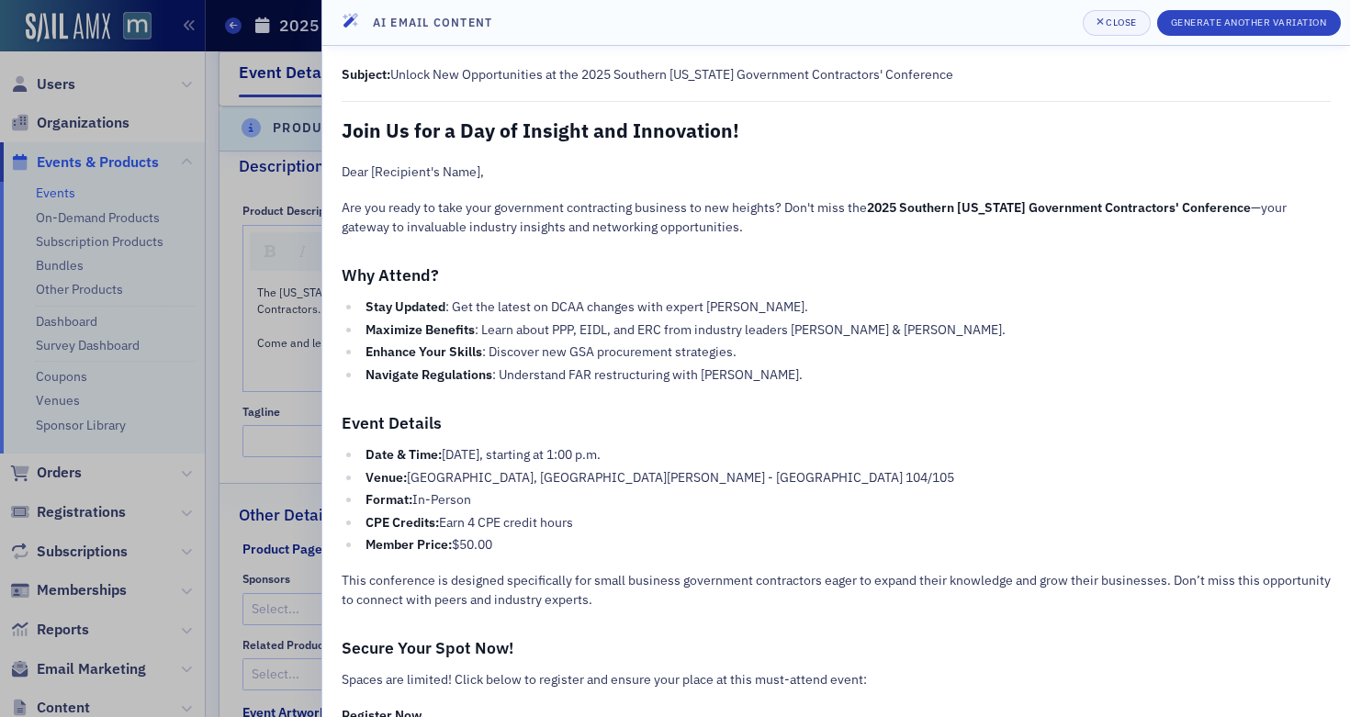
click at [295, 193] on div at bounding box center [675, 358] width 1350 height 717
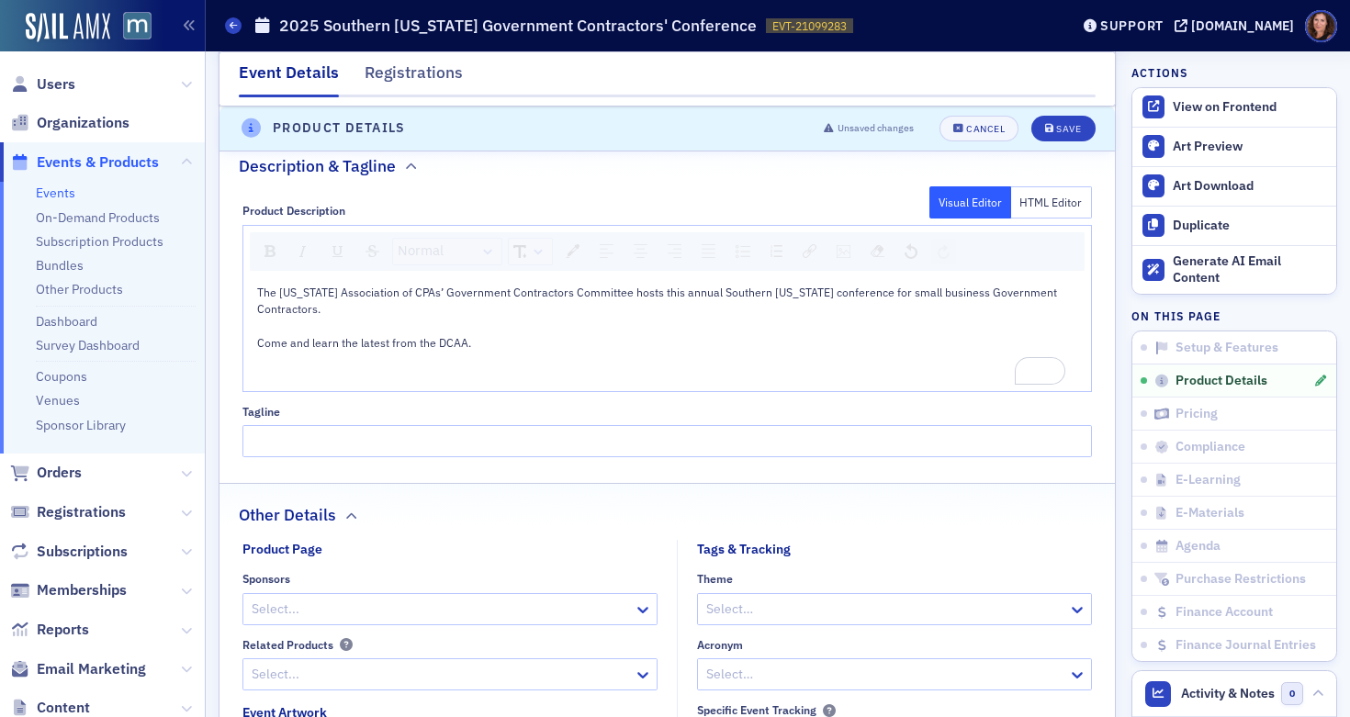
click at [306, 348] on span "Come and learn the latest from the DCAA." at bounding box center [364, 342] width 214 height 15
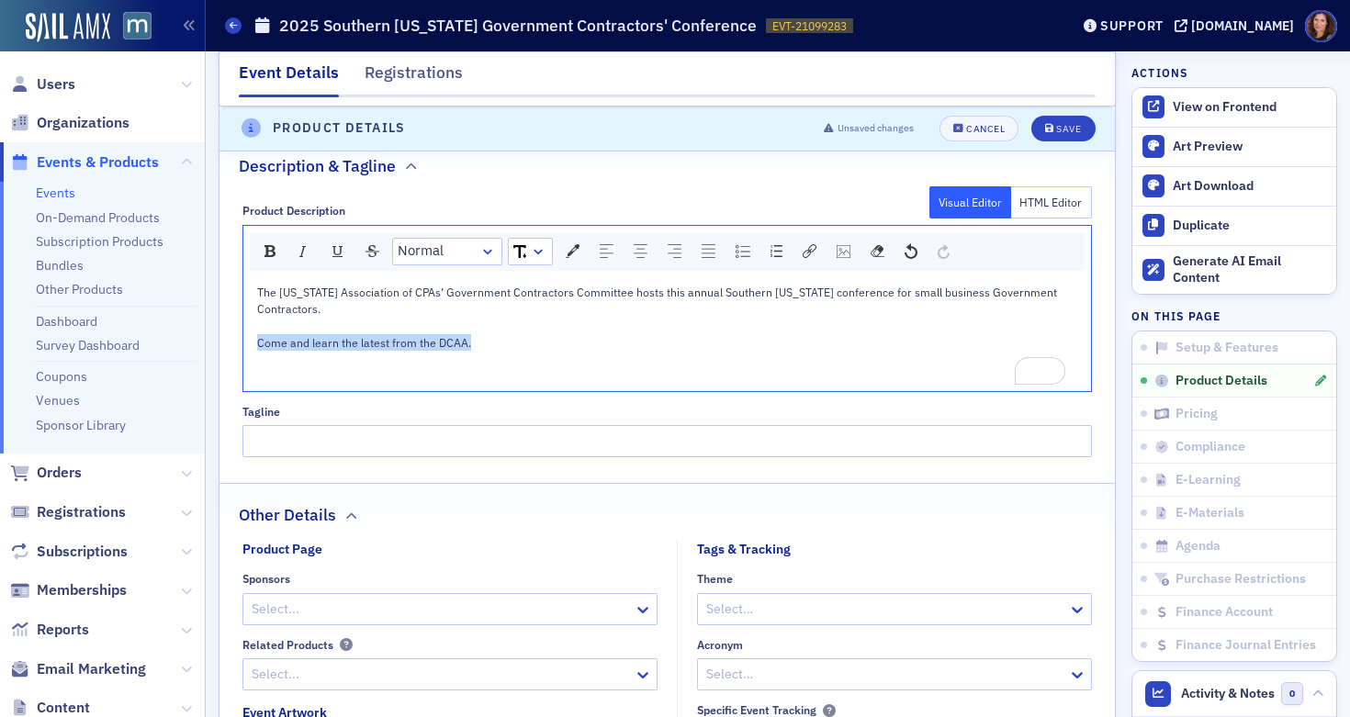
click at [306, 348] on span "Come and learn the latest from the DCAA." at bounding box center [364, 342] width 214 height 15
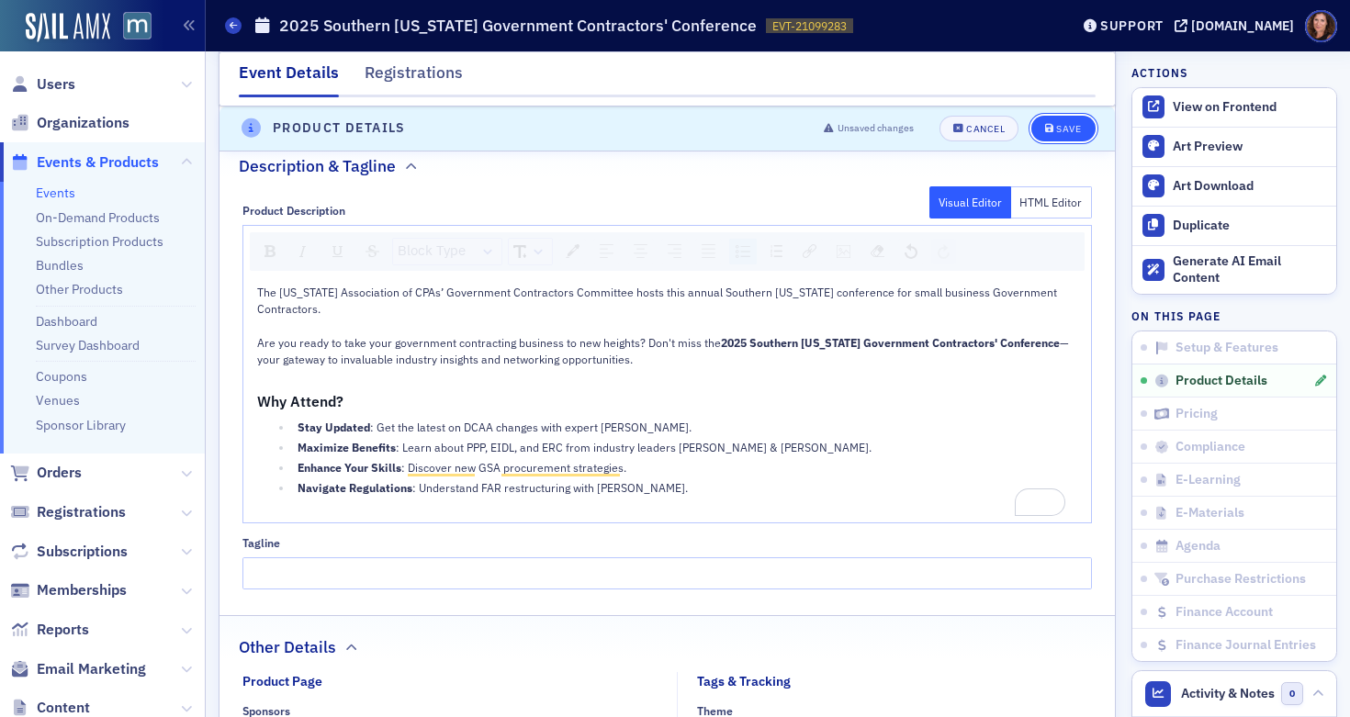
click at [1056, 128] on div "Save" at bounding box center [1068, 129] width 25 height 10
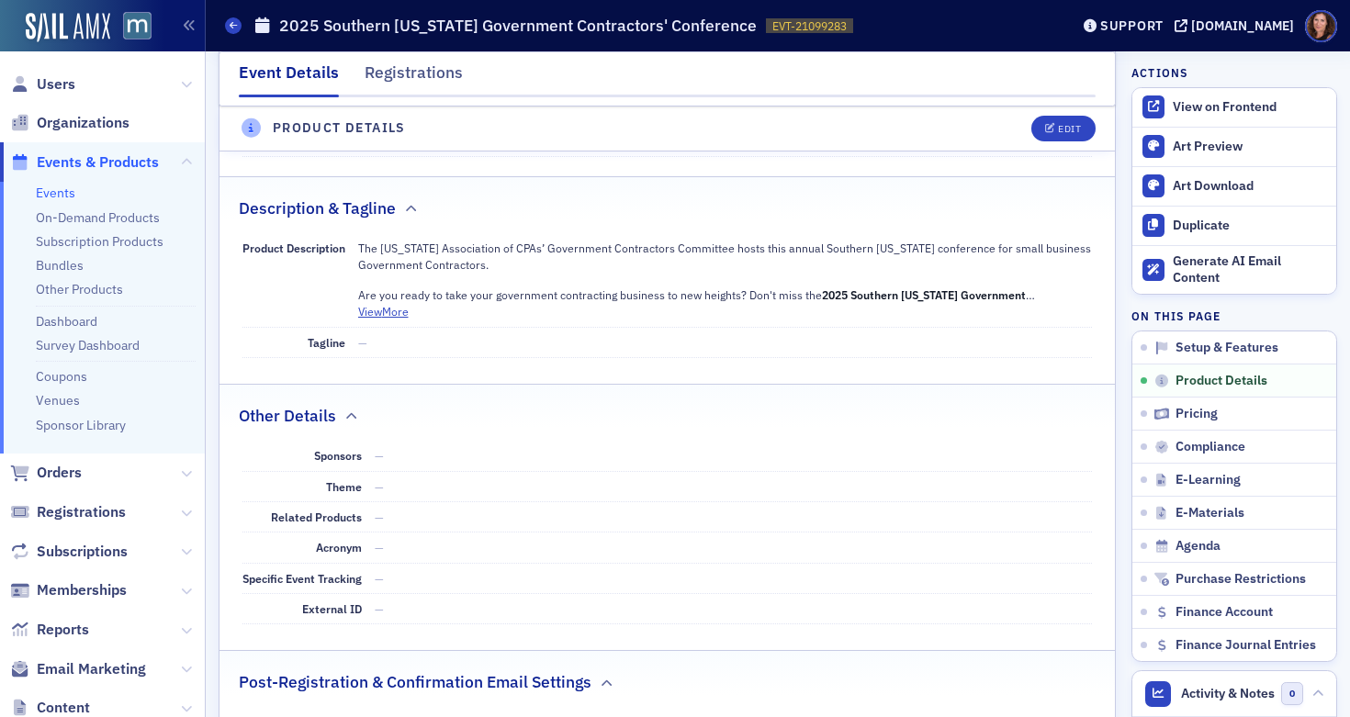
scroll to position [770, 0]
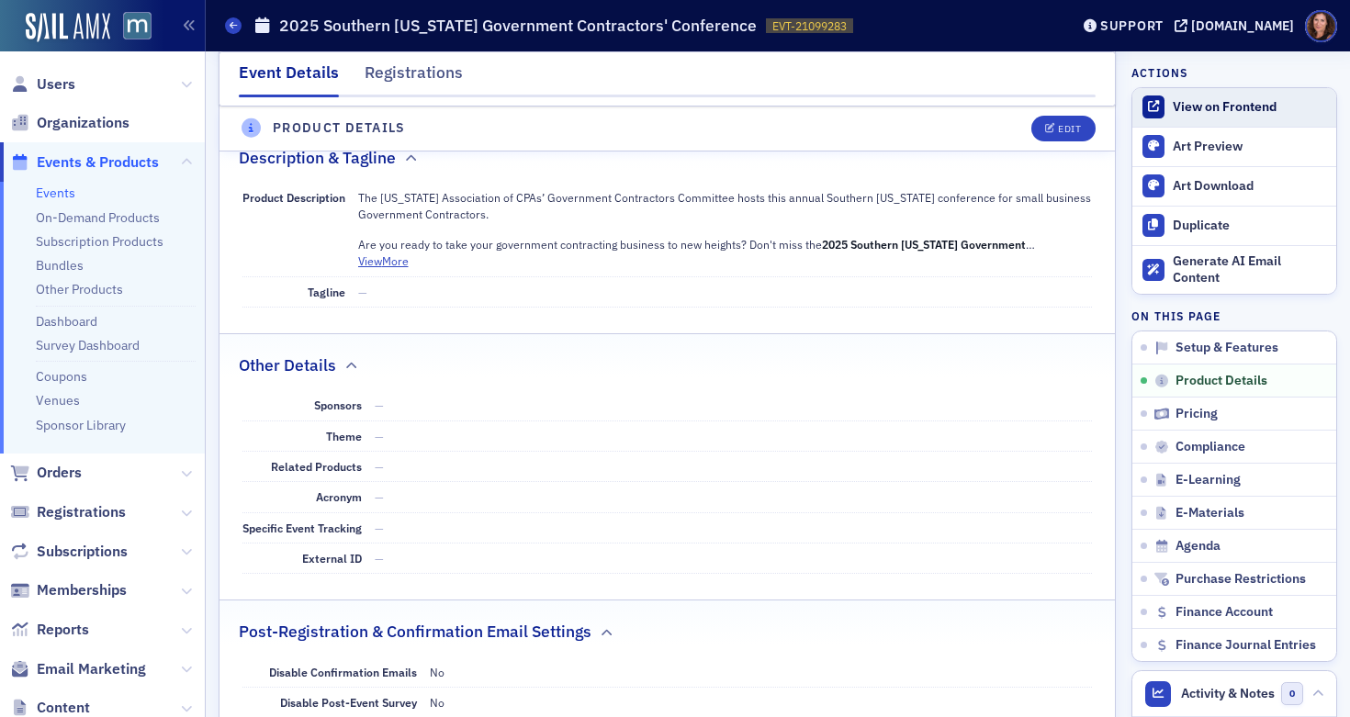
click at [1173, 110] on div "View on Frontend" at bounding box center [1250, 107] width 154 height 17
click at [49, 85] on span "Users" at bounding box center [56, 84] width 39 height 20
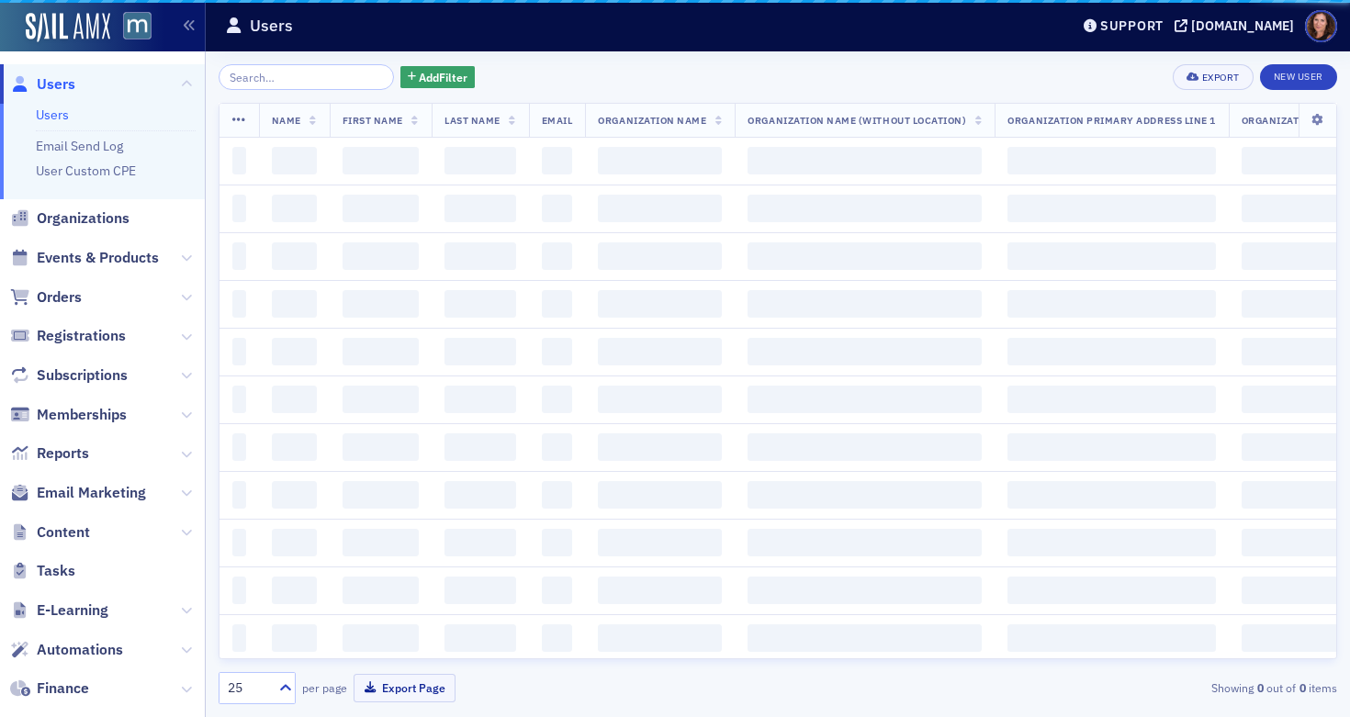
click at [312, 76] on input "search" at bounding box center [306, 77] width 175 height 26
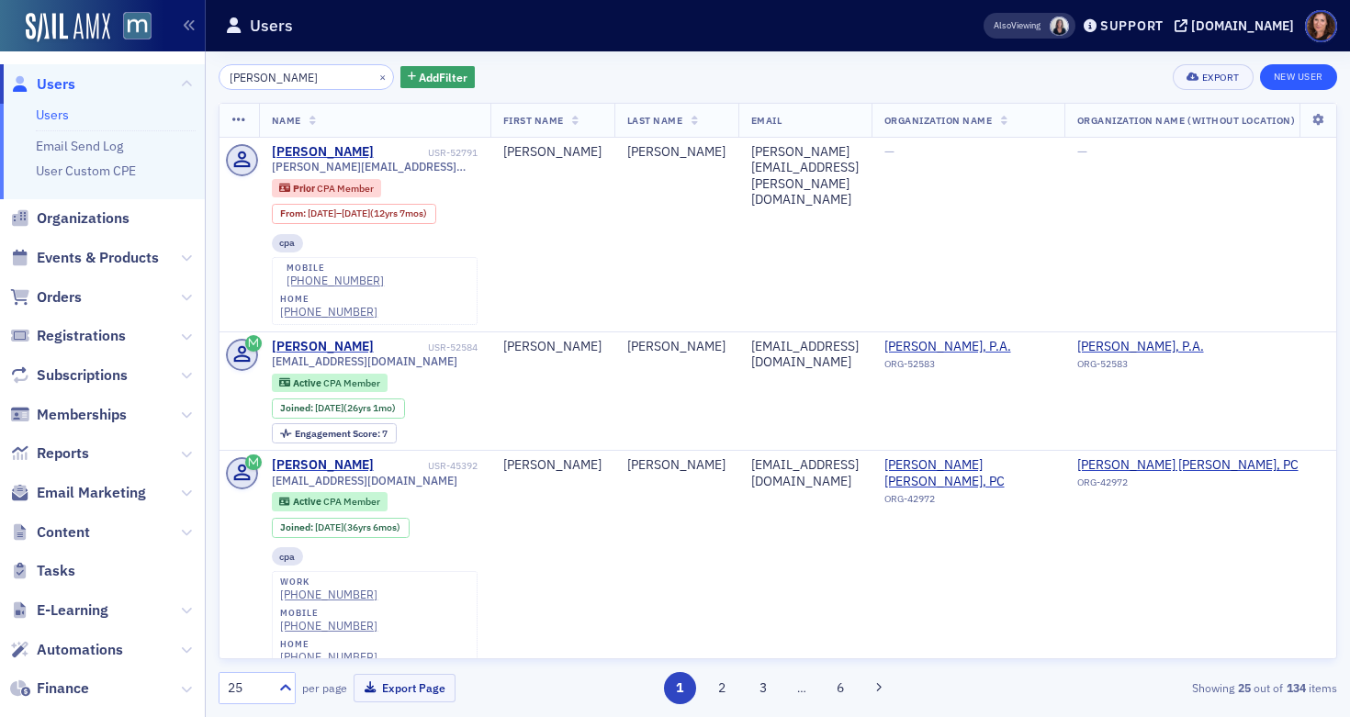
type input "[PERSON_NAME]"
click at [1299, 82] on link "New User" at bounding box center [1298, 77] width 77 height 26
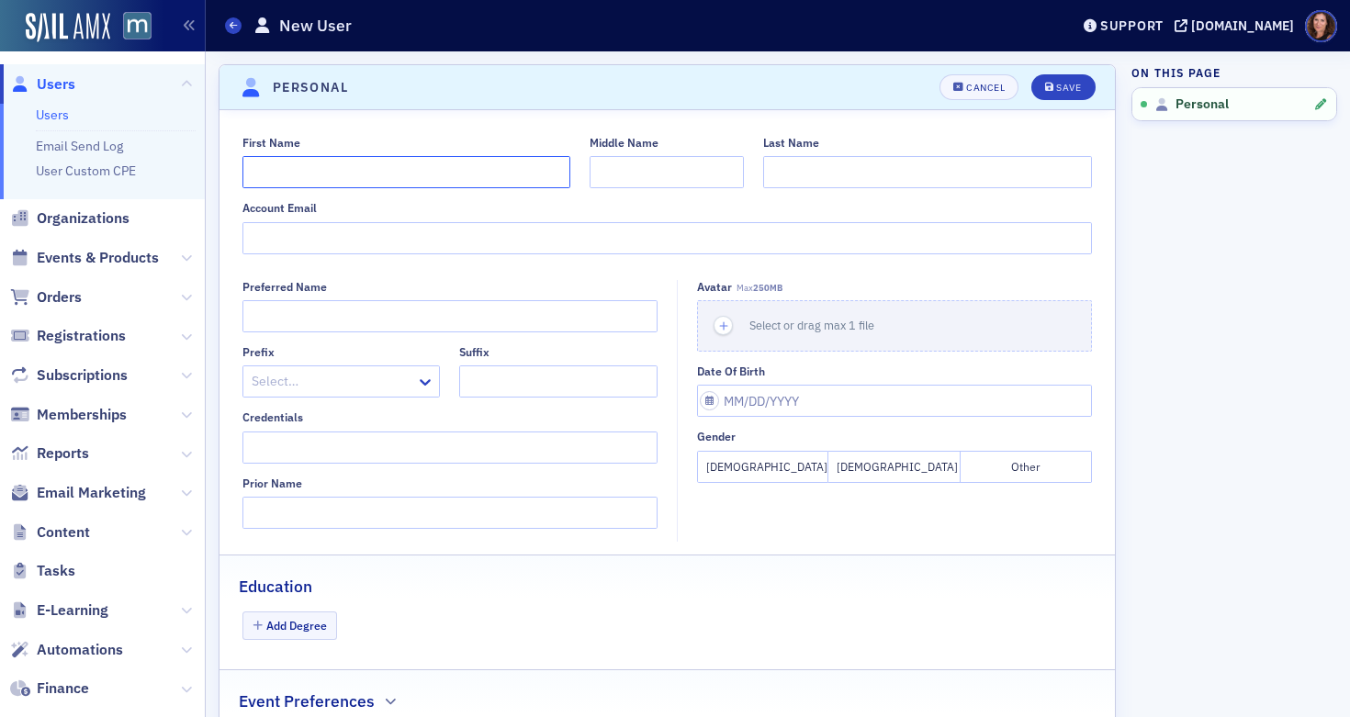
click at [389, 169] on input "First Name" at bounding box center [407, 172] width 329 height 32
type input "[PERSON_NAME]"
type input "Kionsky"
click at [977, 85] on div "Cancel" at bounding box center [985, 88] width 39 height 10
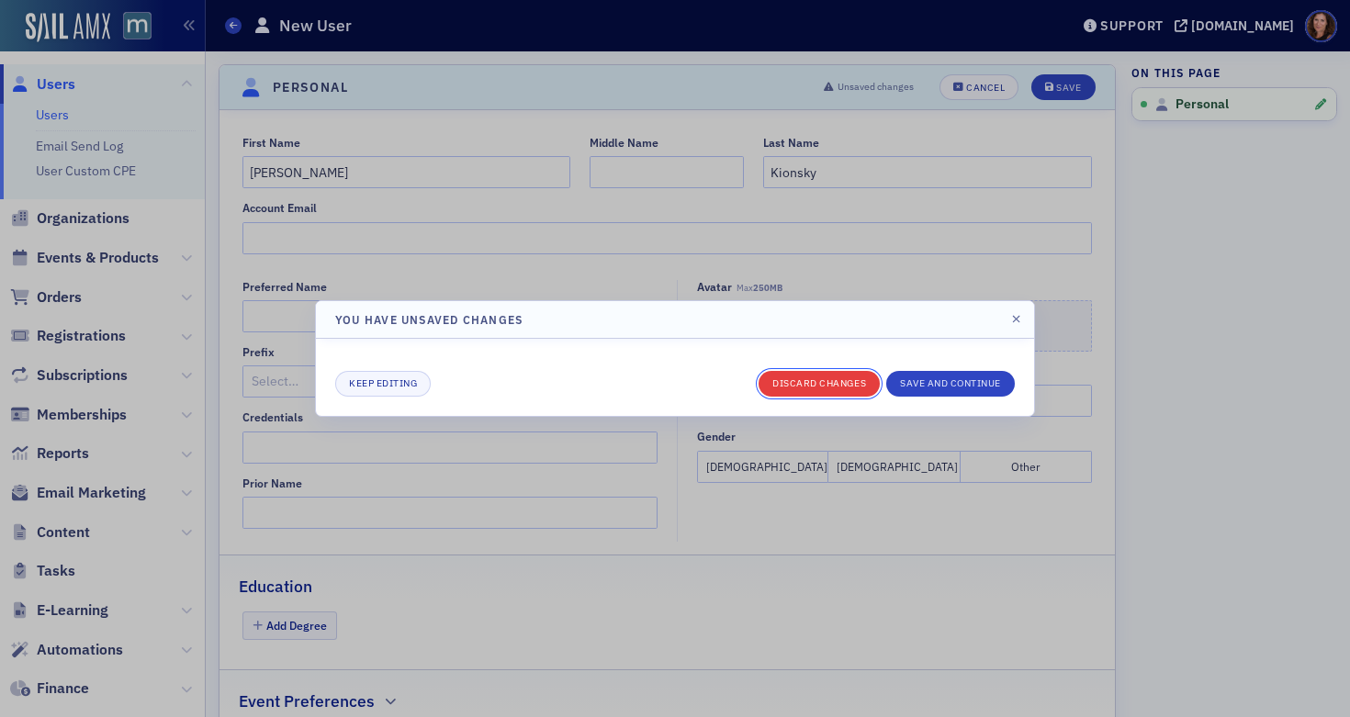
click at [820, 379] on button "Discard changes" at bounding box center [819, 384] width 121 height 26
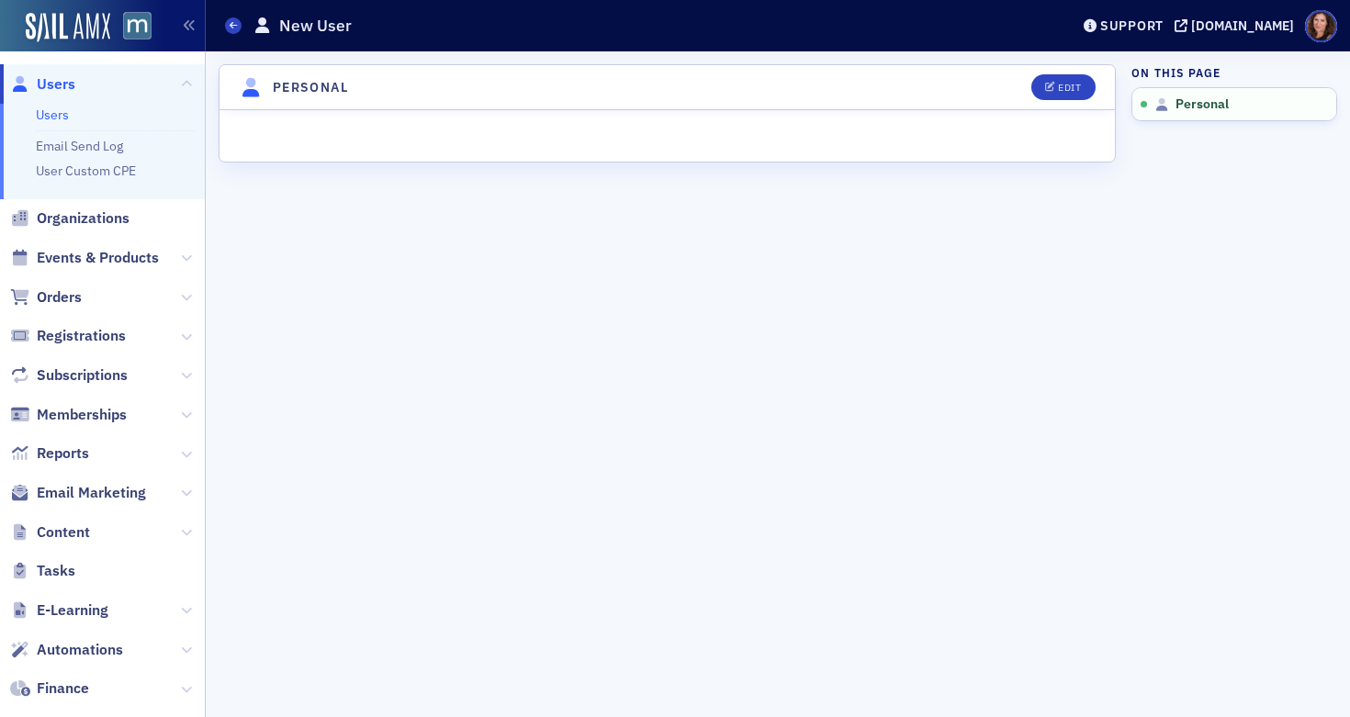
click at [51, 112] on link "Users" at bounding box center [52, 115] width 33 height 17
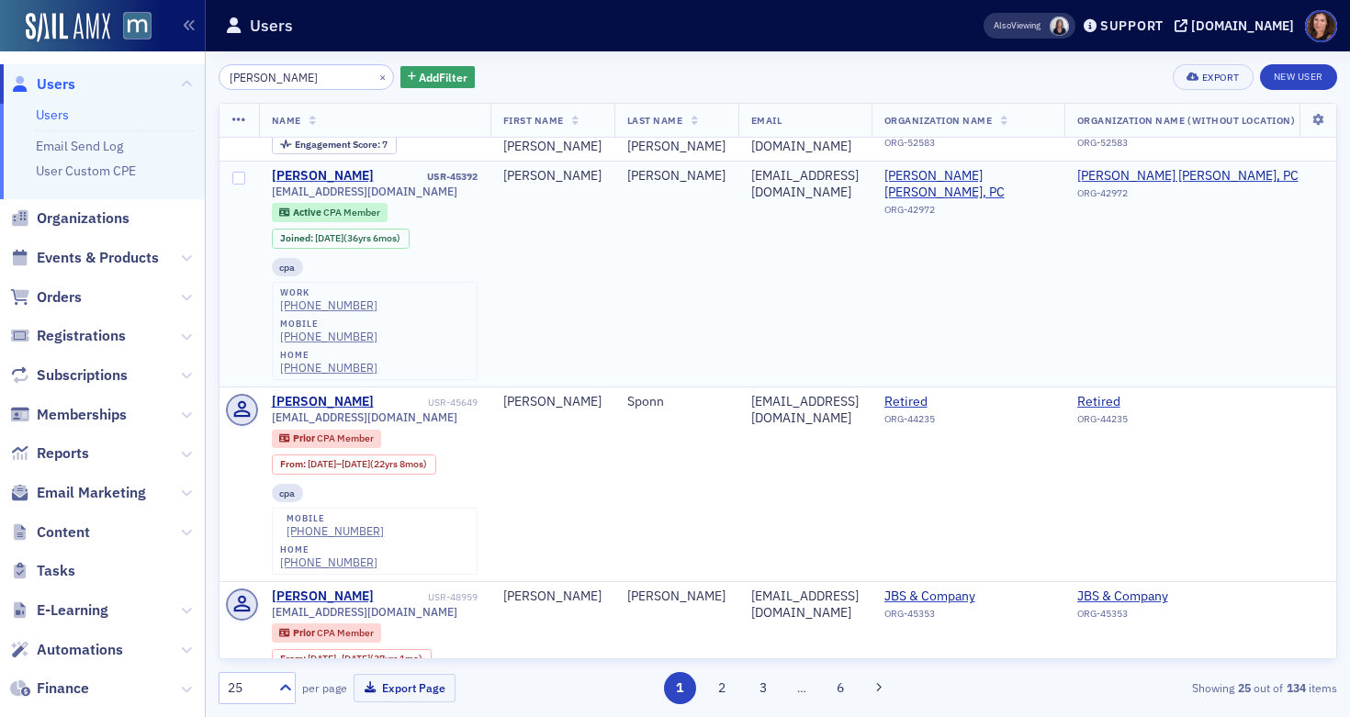
scroll to position [375, 0]
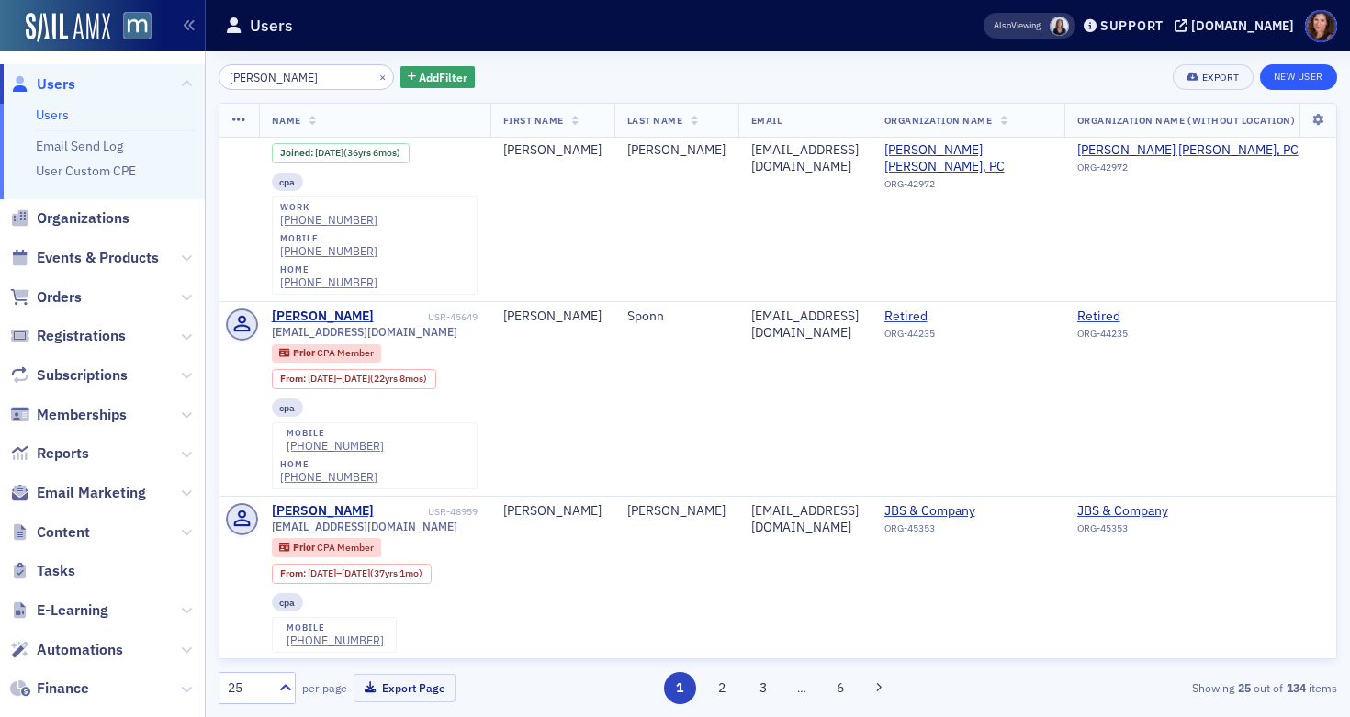
type input "[PERSON_NAME]"
click at [1297, 74] on link "New User" at bounding box center [1298, 77] width 77 height 26
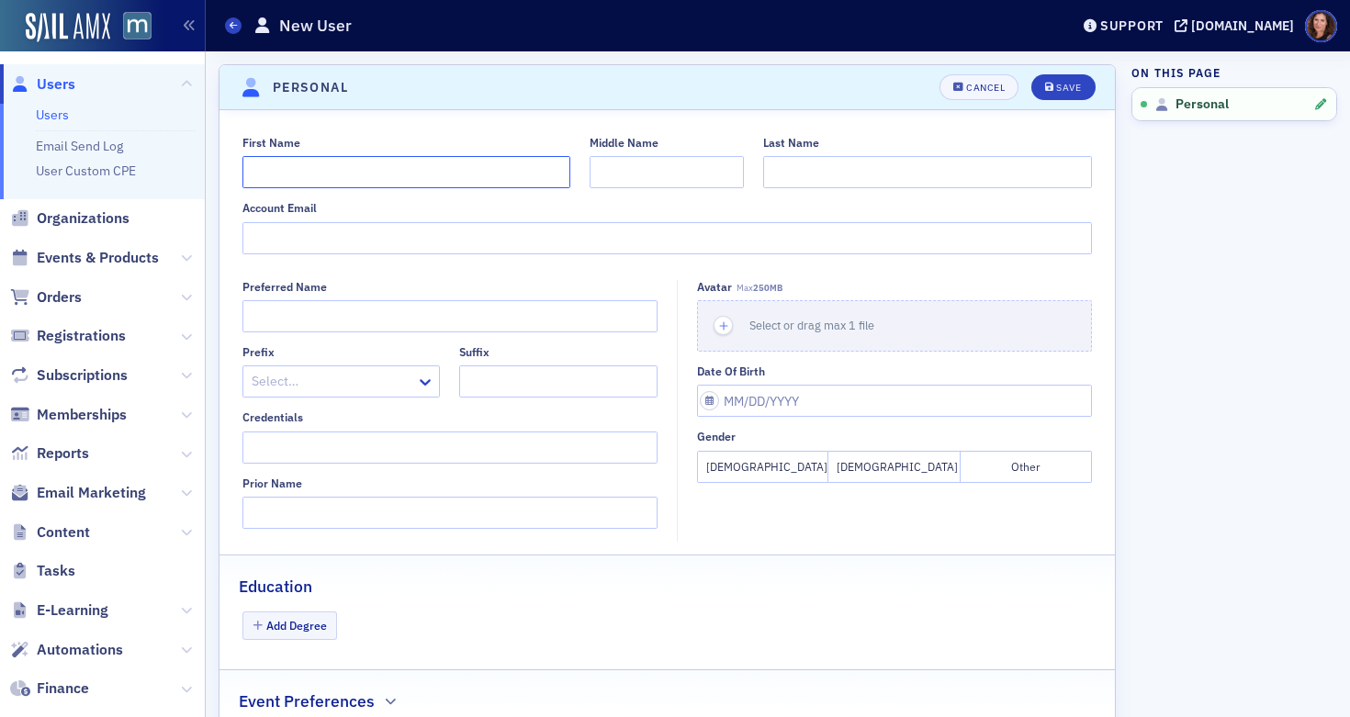
click at [322, 175] on input "First Name" at bounding box center [407, 172] width 329 height 32
type input "[PERSON_NAME]"
type input "Kinosky"
click at [288, 238] on input "Account Email" at bounding box center [668, 238] width 851 height 32
click at [373, 240] on input "Account Email" at bounding box center [668, 238] width 851 height 32
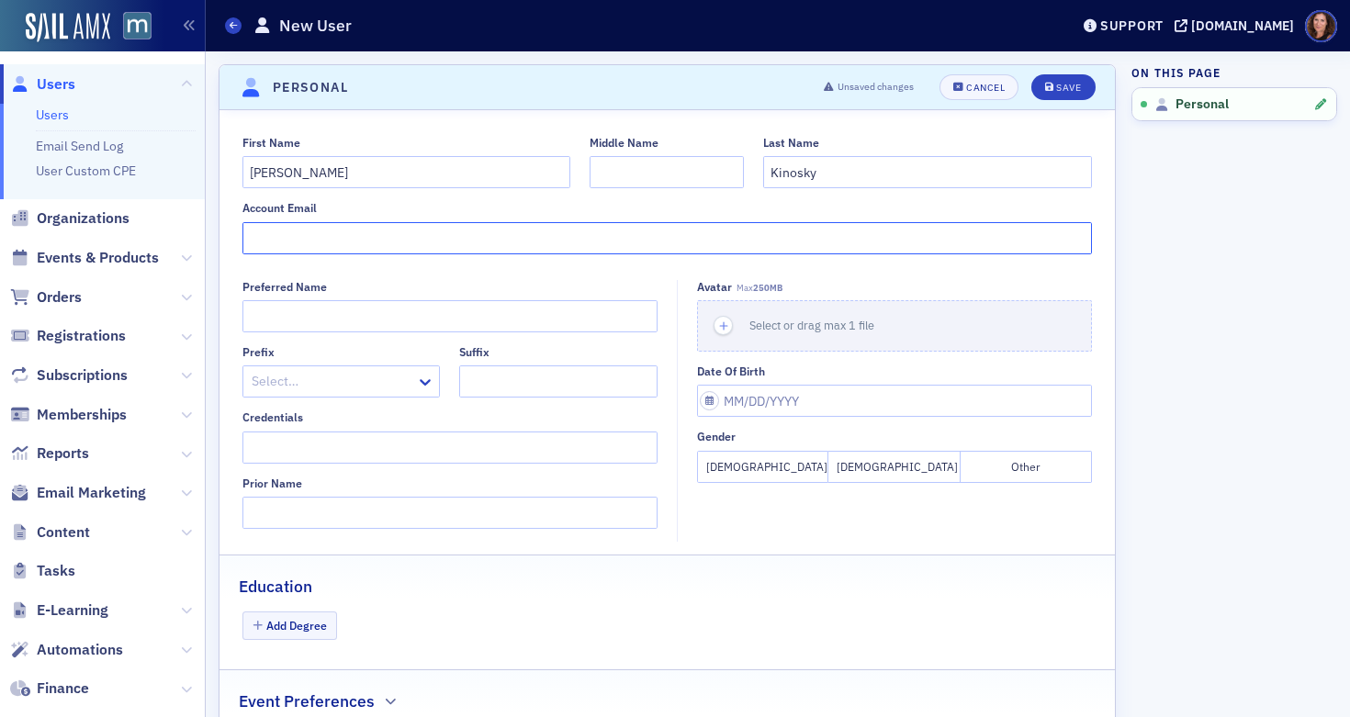
paste input "[EMAIL_ADDRESS][DOMAIN_NAME]"
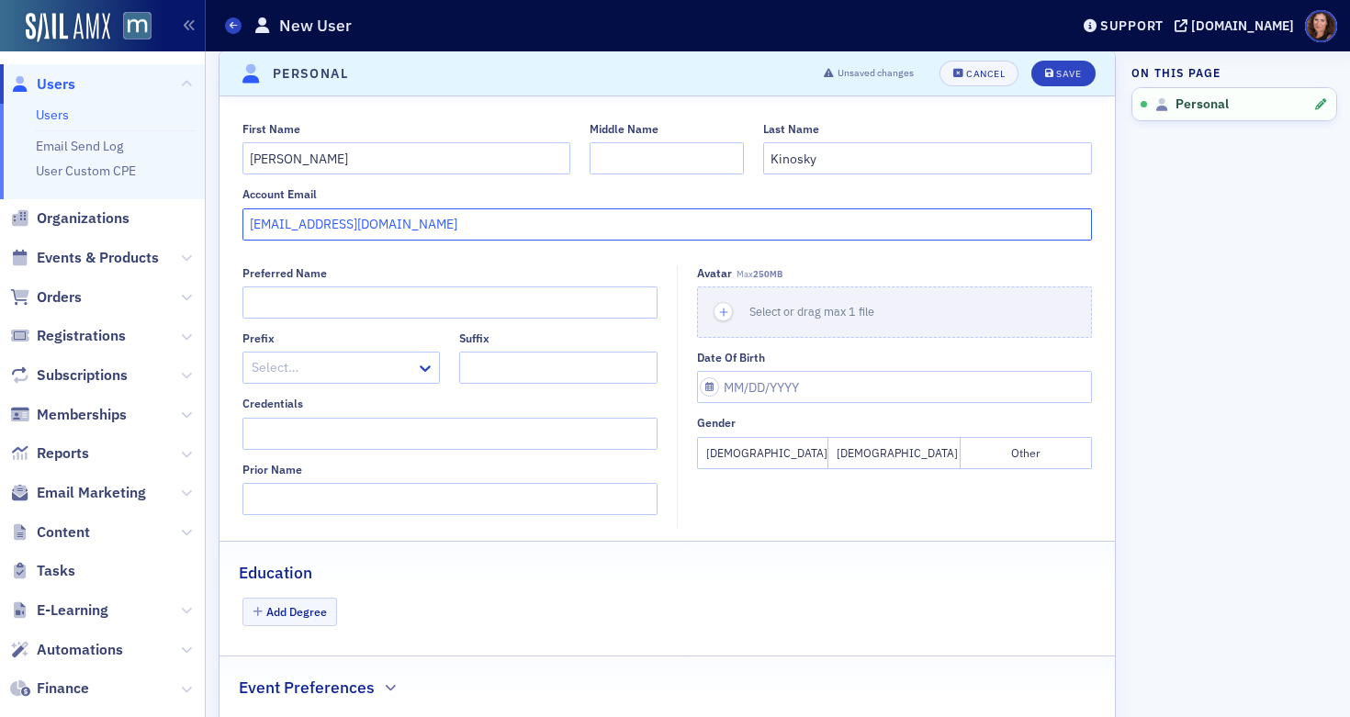
scroll to position [15, 0]
type input "[EMAIL_ADDRESS][DOMAIN_NAME]"
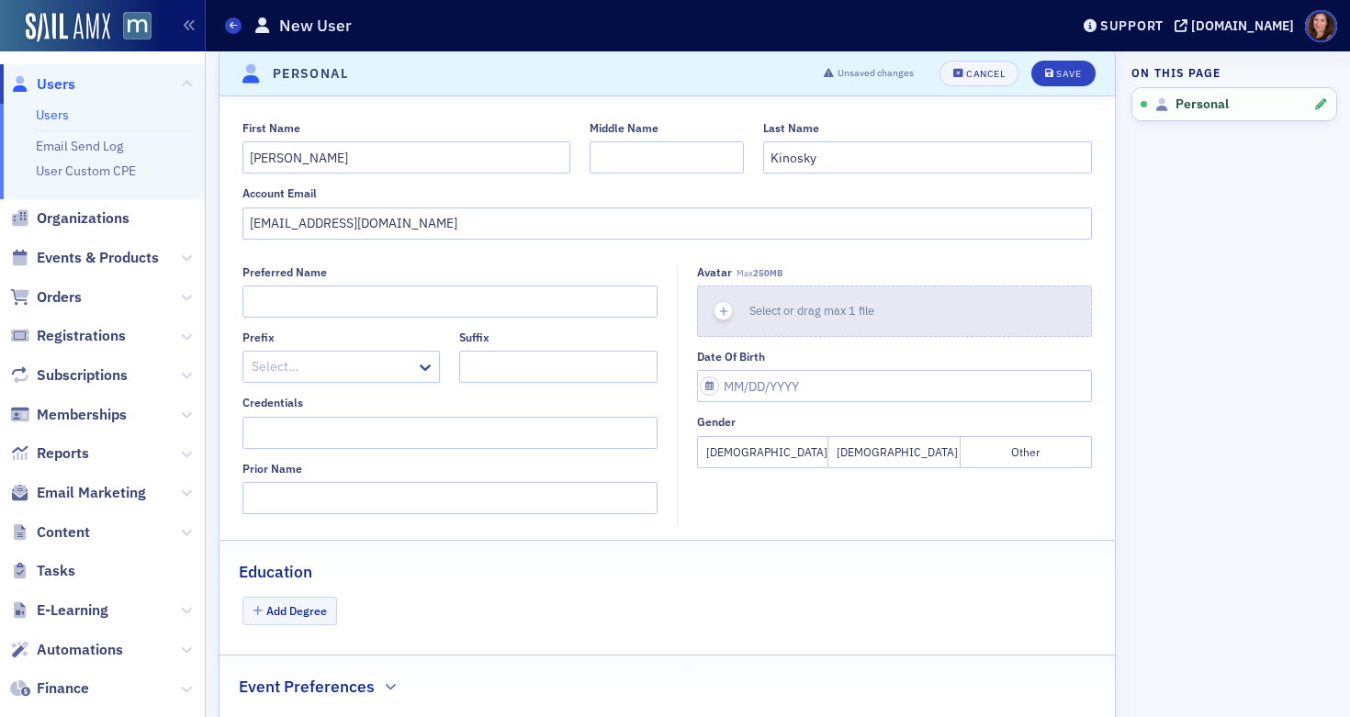
click at [812, 312] on span "Select or drag max 1 file" at bounding box center [812, 310] width 125 height 15
click at [822, 311] on span "Select or drag max 1 file" at bounding box center [812, 310] width 125 height 15
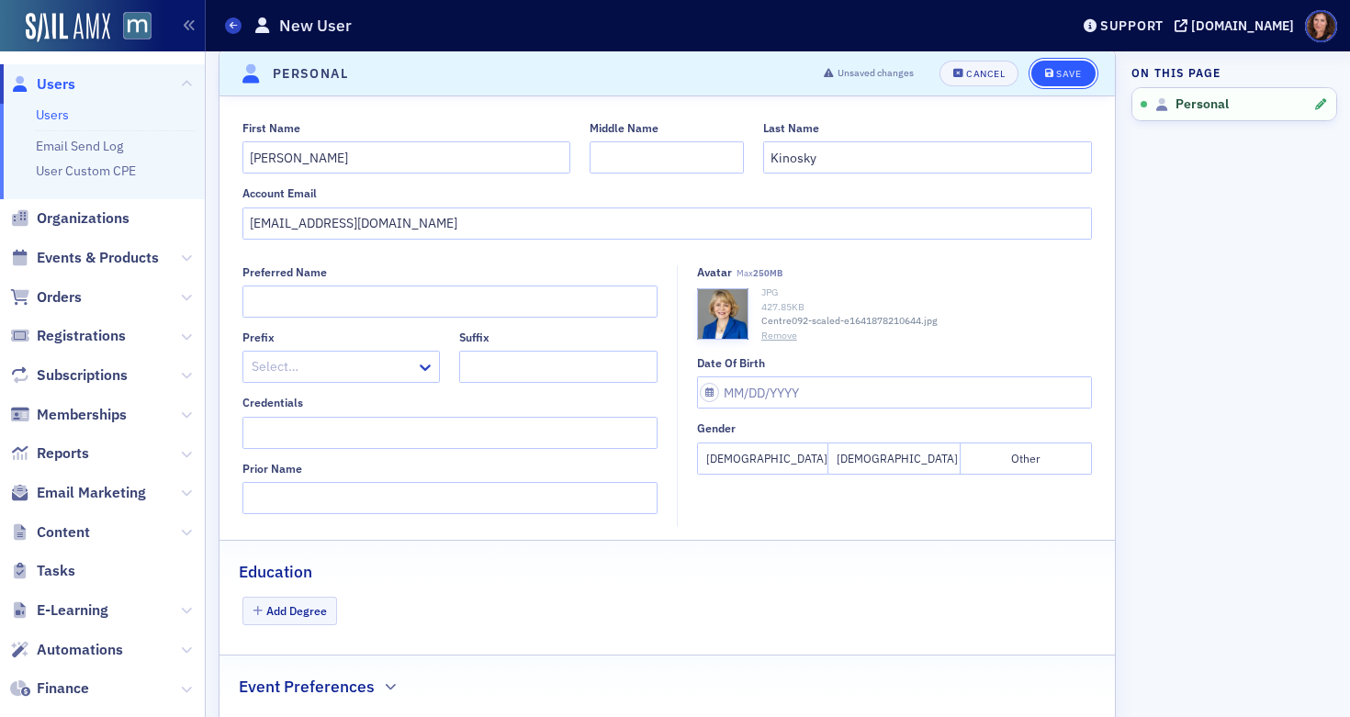
click at [1039, 65] on button "Save" at bounding box center [1063, 74] width 63 height 26
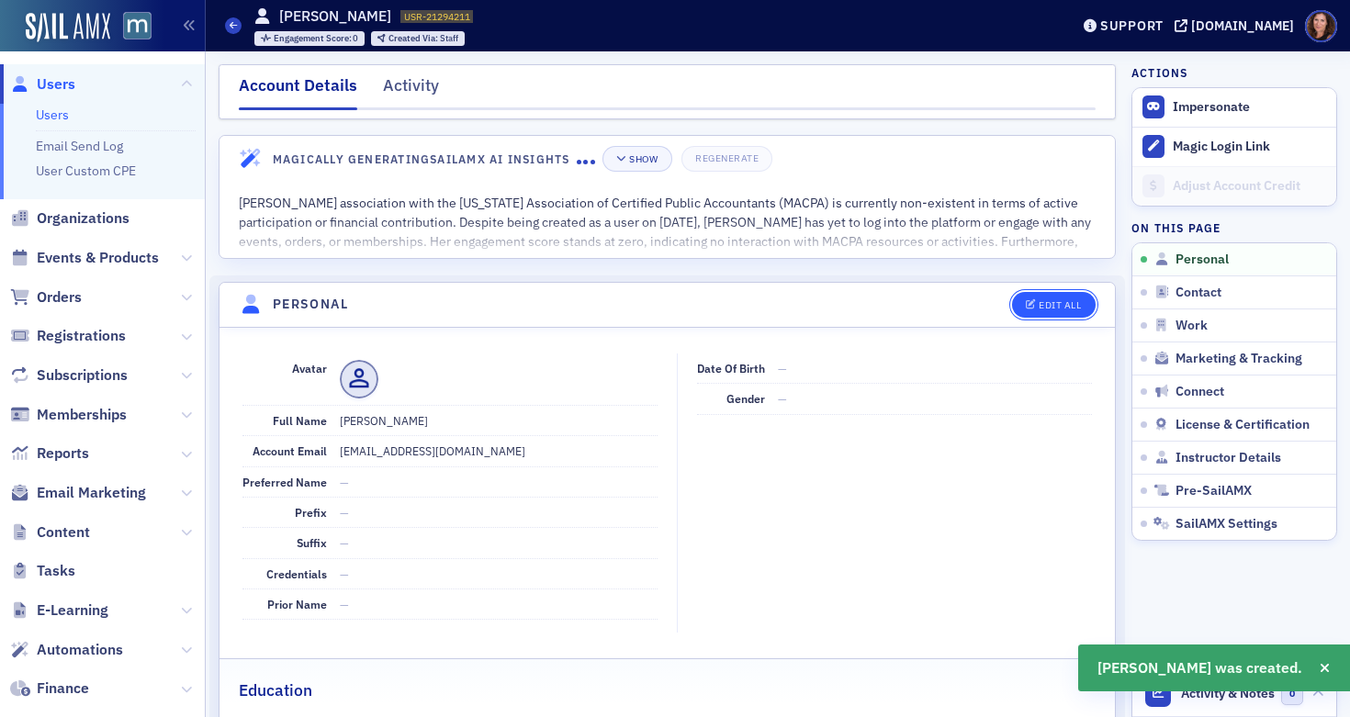
click at [1026, 301] on icon "button" at bounding box center [1031, 305] width 11 height 10
select select "US"
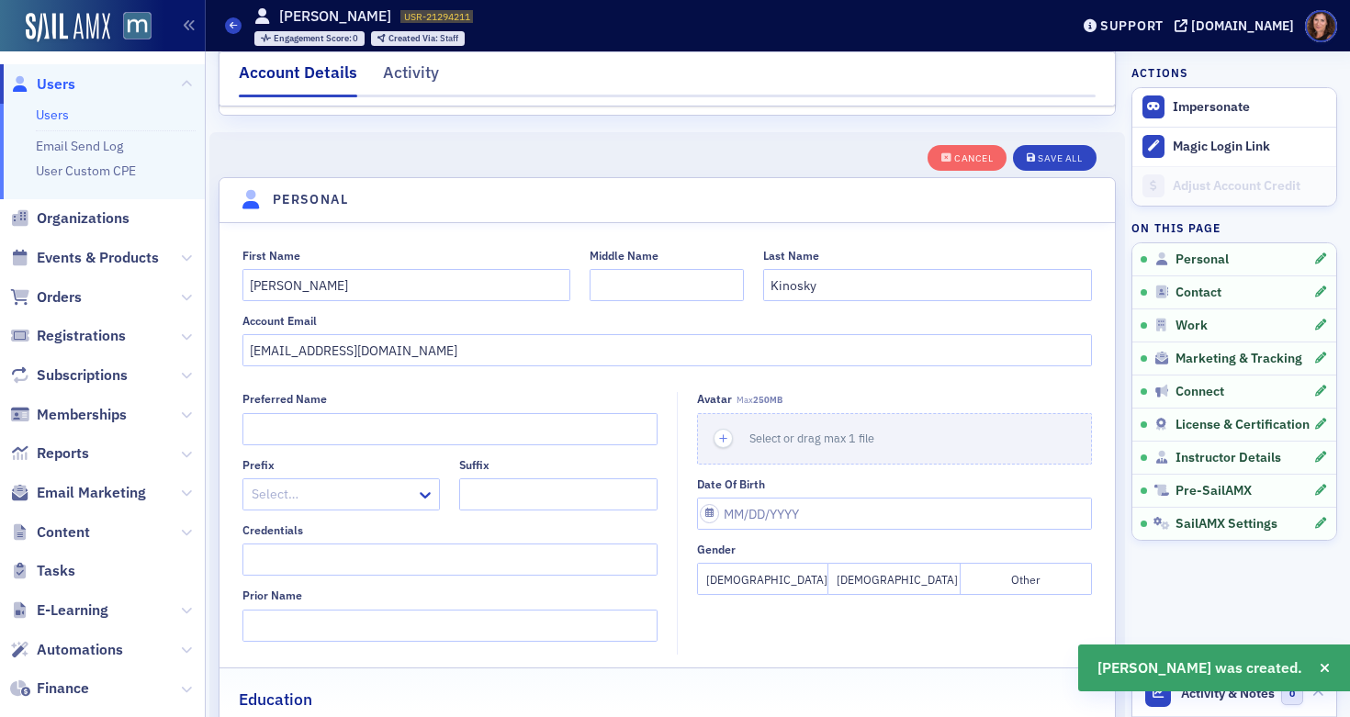
scroll to position [214, 0]
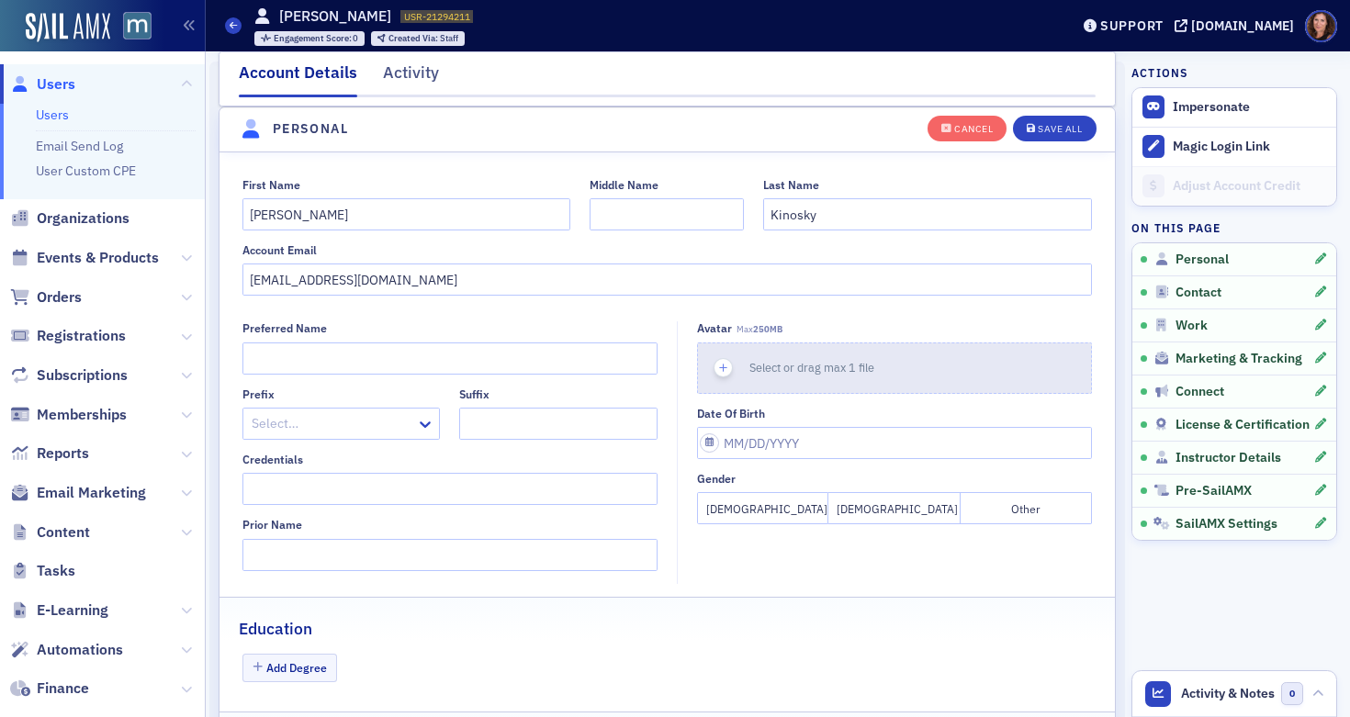
click at [778, 362] on span "Select or drag max 1 file" at bounding box center [812, 367] width 125 height 15
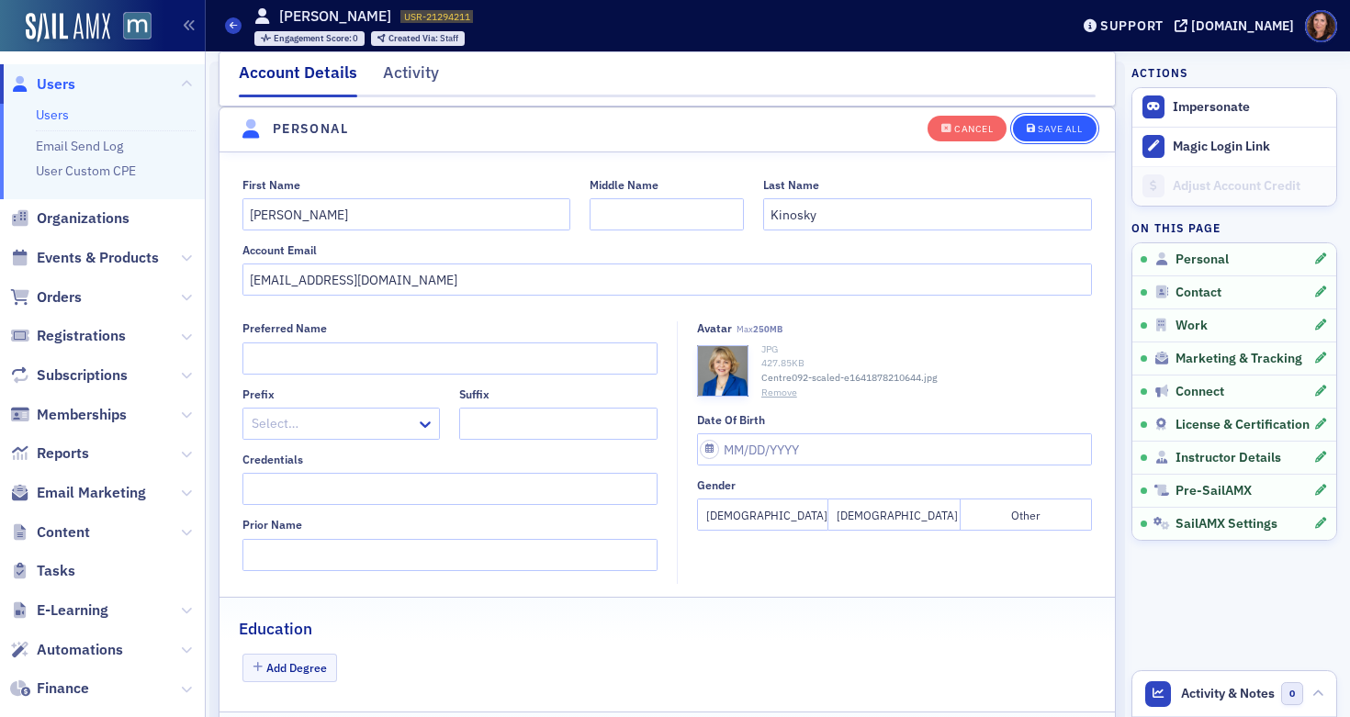
click at [1044, 134] on button "Save All" at bounding box center [1054, 128] width 83 height 26
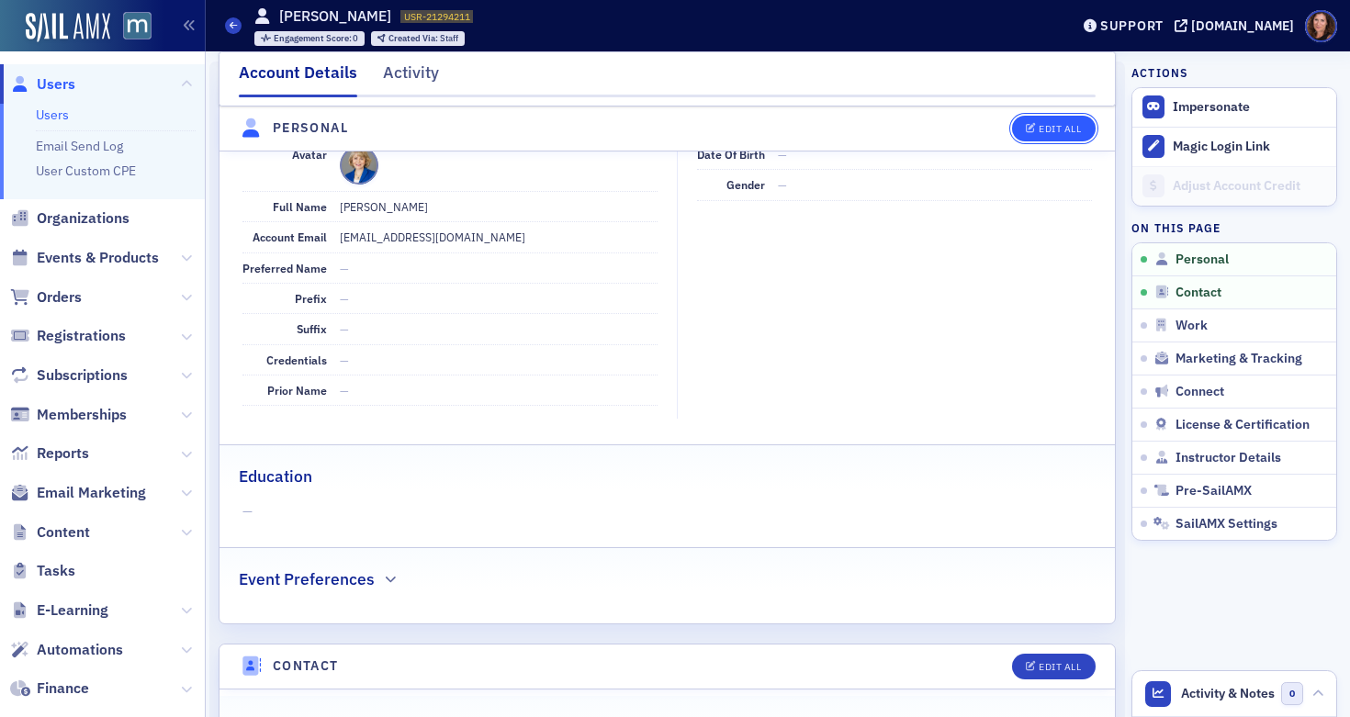
click at [1019, 118] on button "Edit All" at bounding box center [1053, 129] width 83 height 26
select select "US"
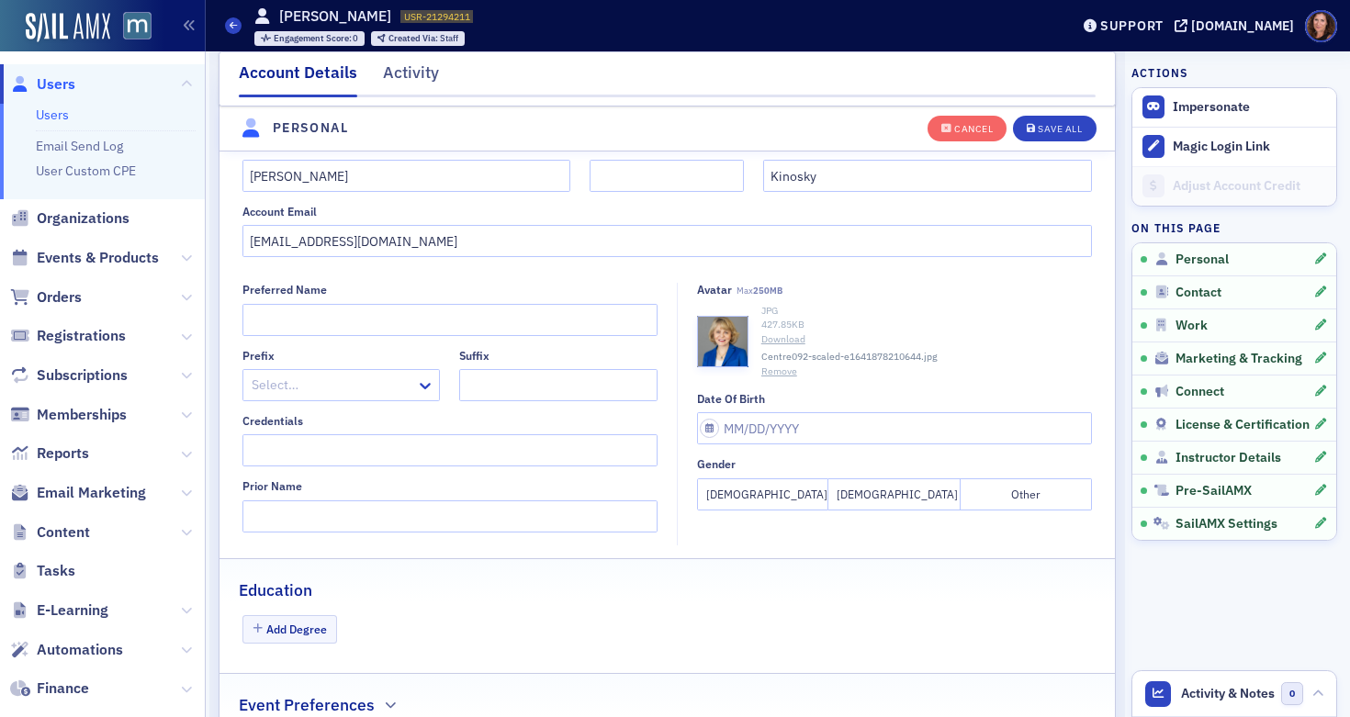
scroll to position [261, 0]
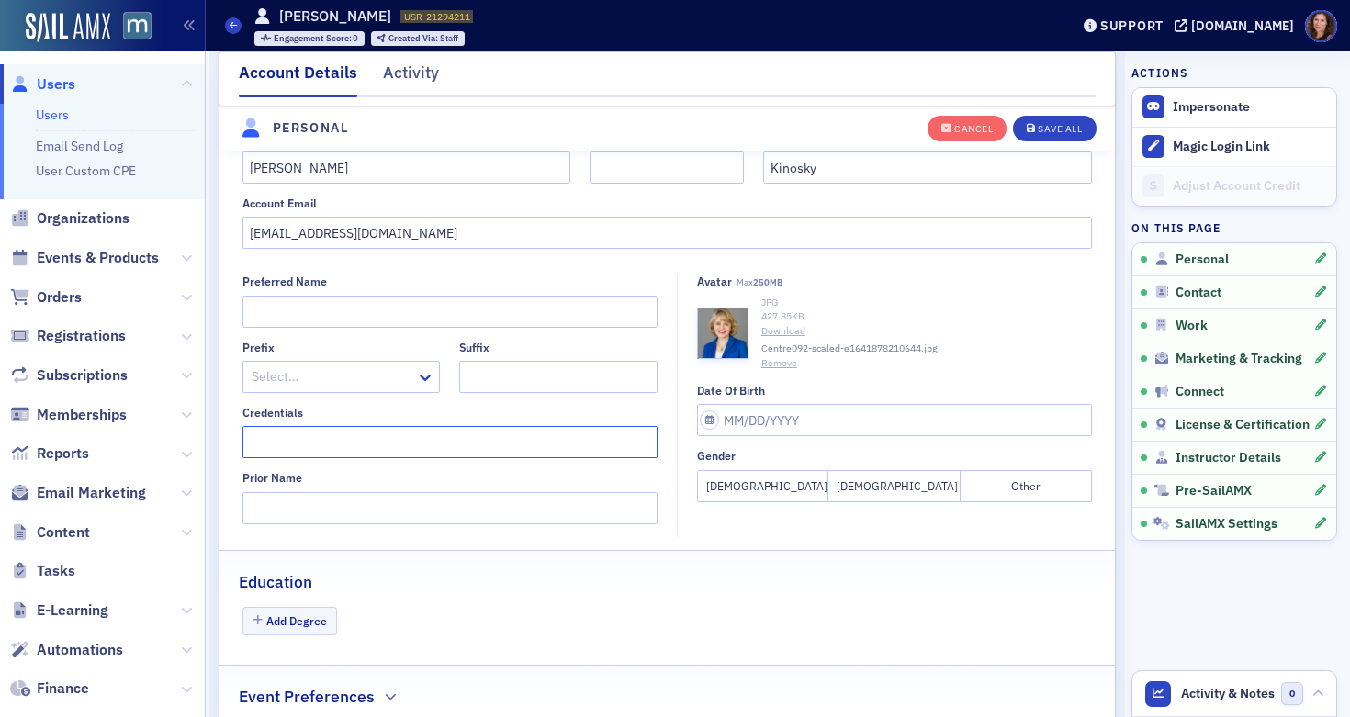
click at [513, 448] on input "Credentials" at bounding box center [450, 442] width 415 height 32
type input "Esq."
click at [1050, 136] on button "Save All" at bounding box center [1054, 128] width 83 height 26
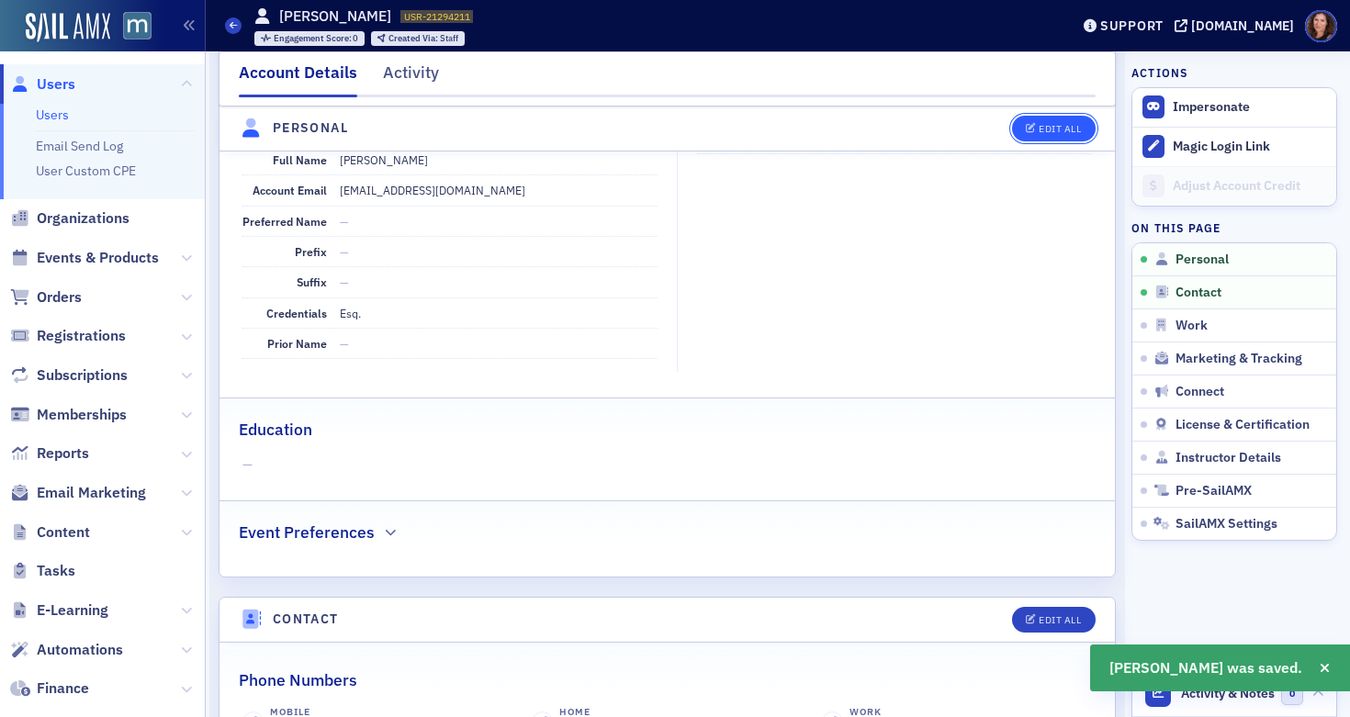
click at [1039, 124] on div "Edit All" at bounding box center [1060, 129] width 42 height 10
select select "US"
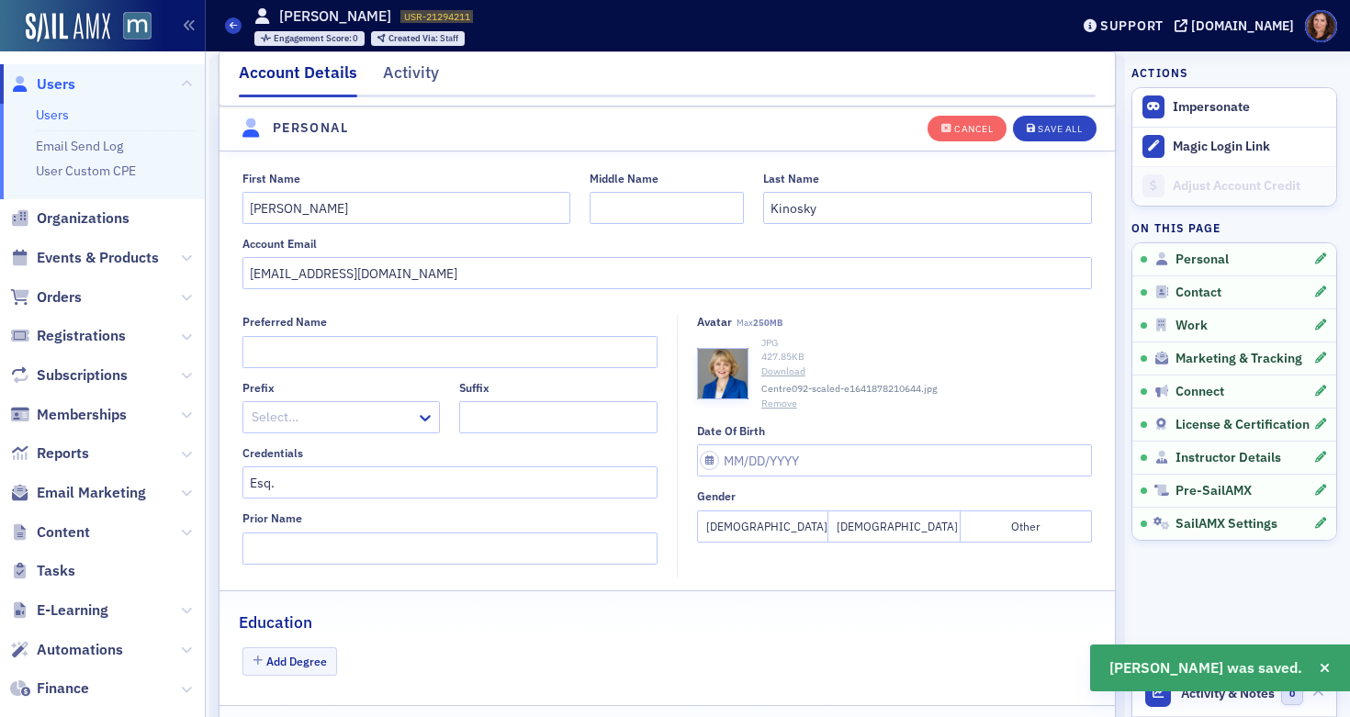
scroll to position [214, 0]
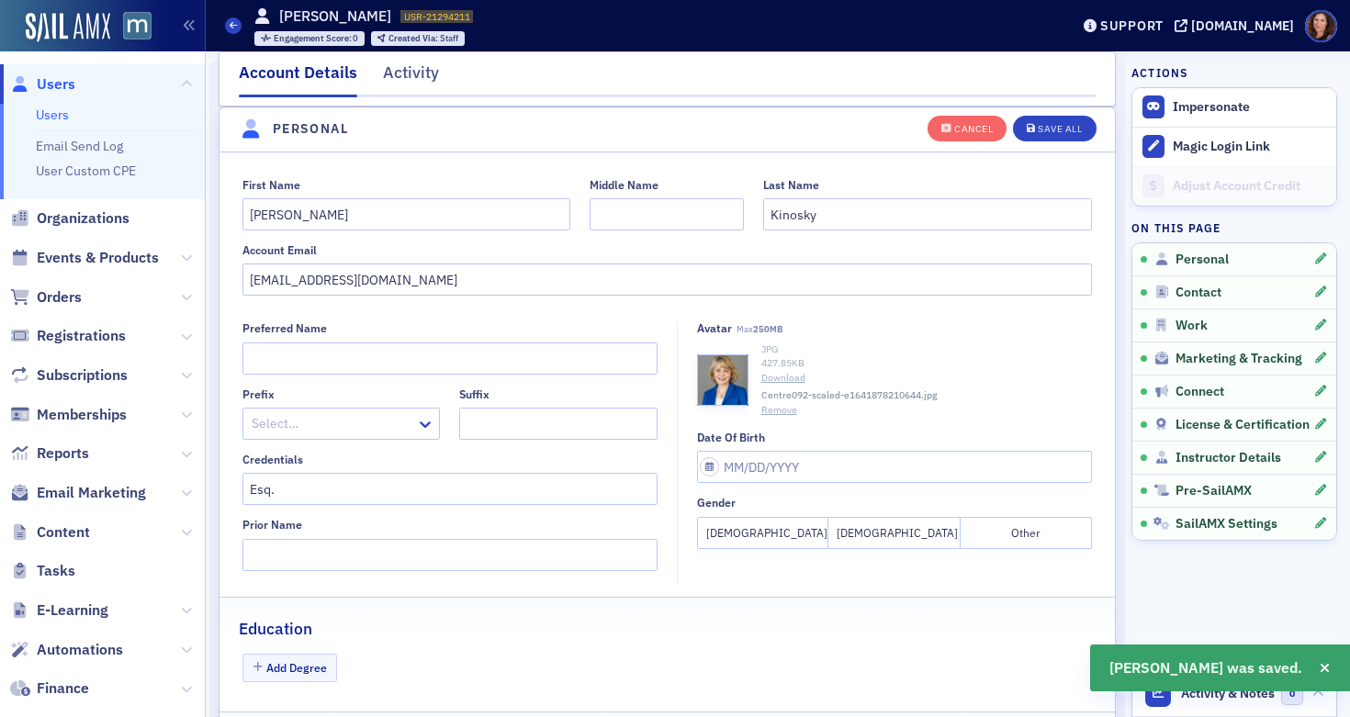
click at [772, 536] on button "[DEMOGRAPHIC_DATA]" at bounding box center [762, 533] width 131 height 32
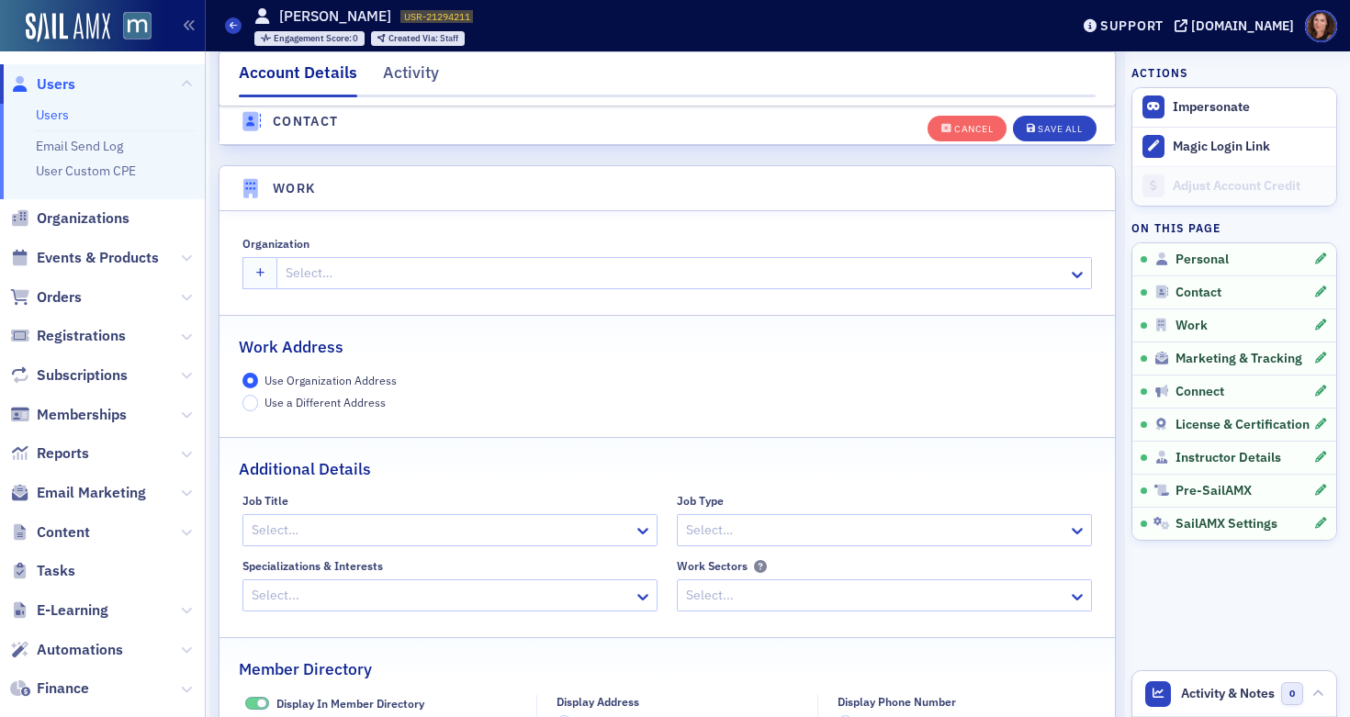
scroll to position [1431, 0]
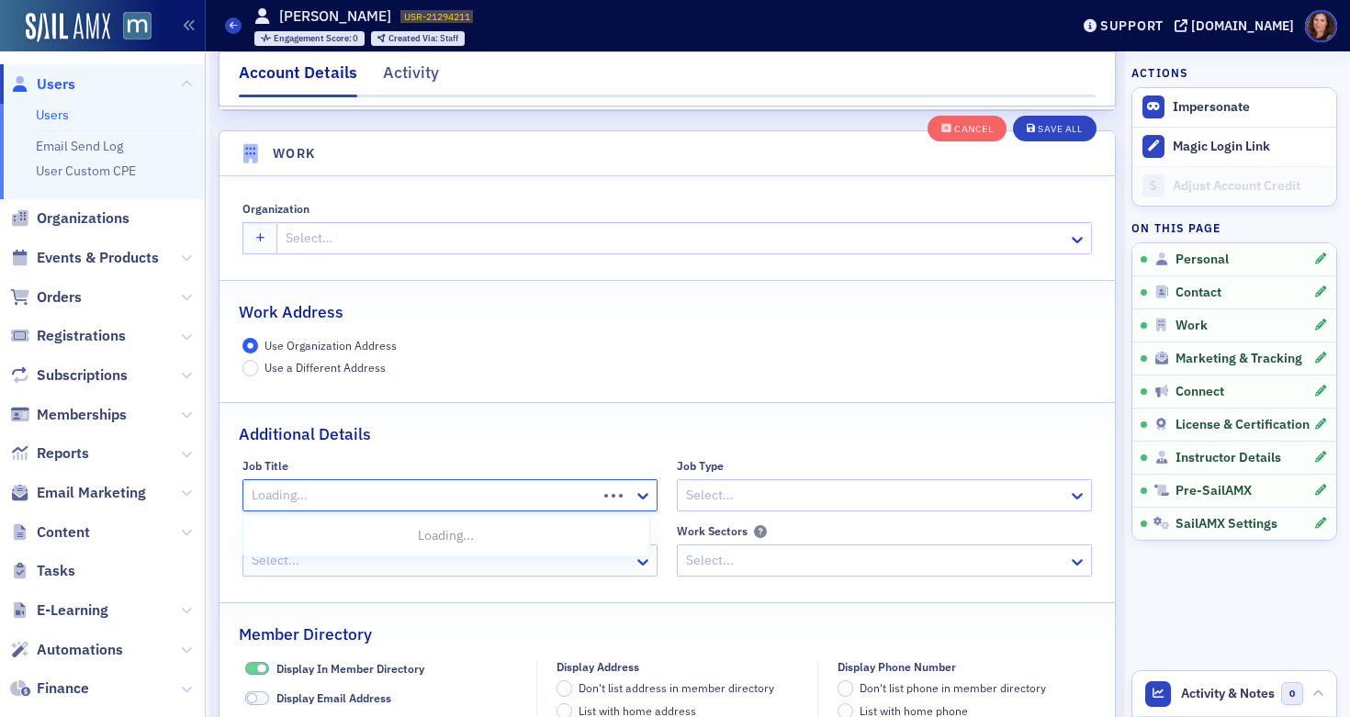
click at [411, 507] on div at bounding box center [422, 495] width 345 height 23
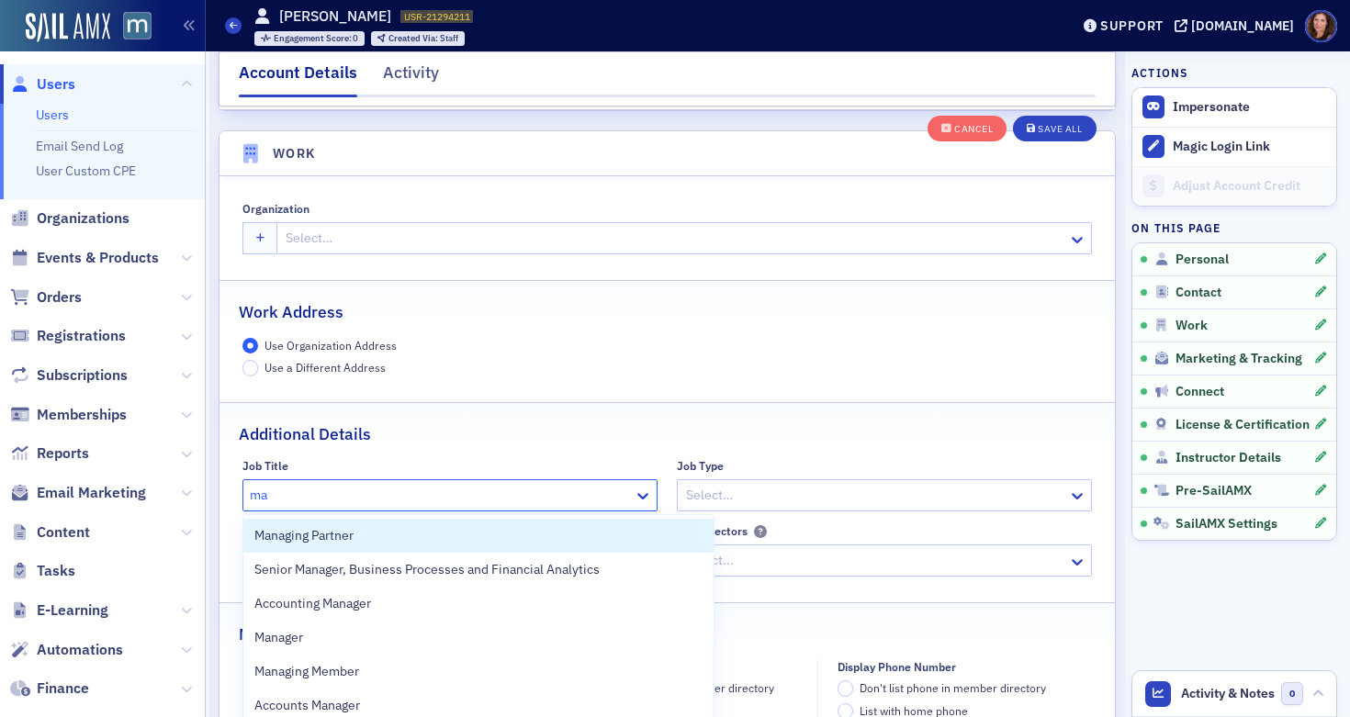
type input "m"
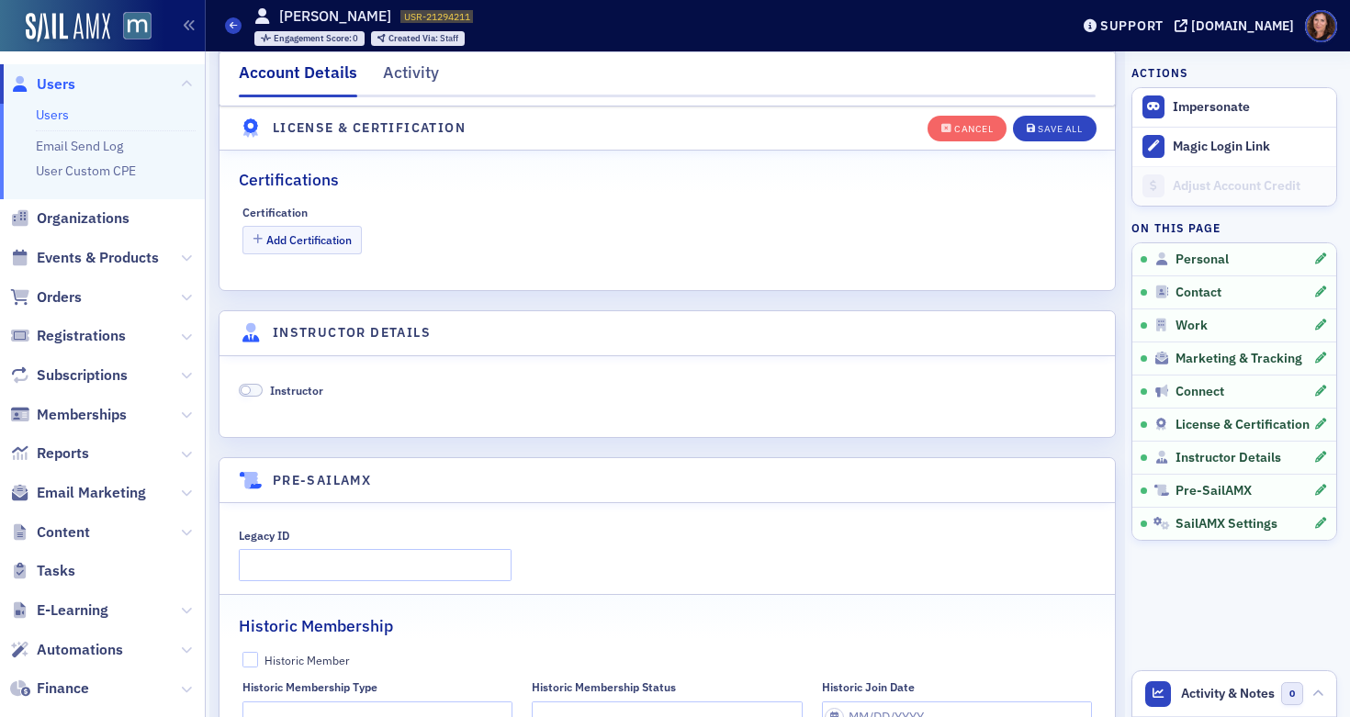
scroll to position [3402, 0]
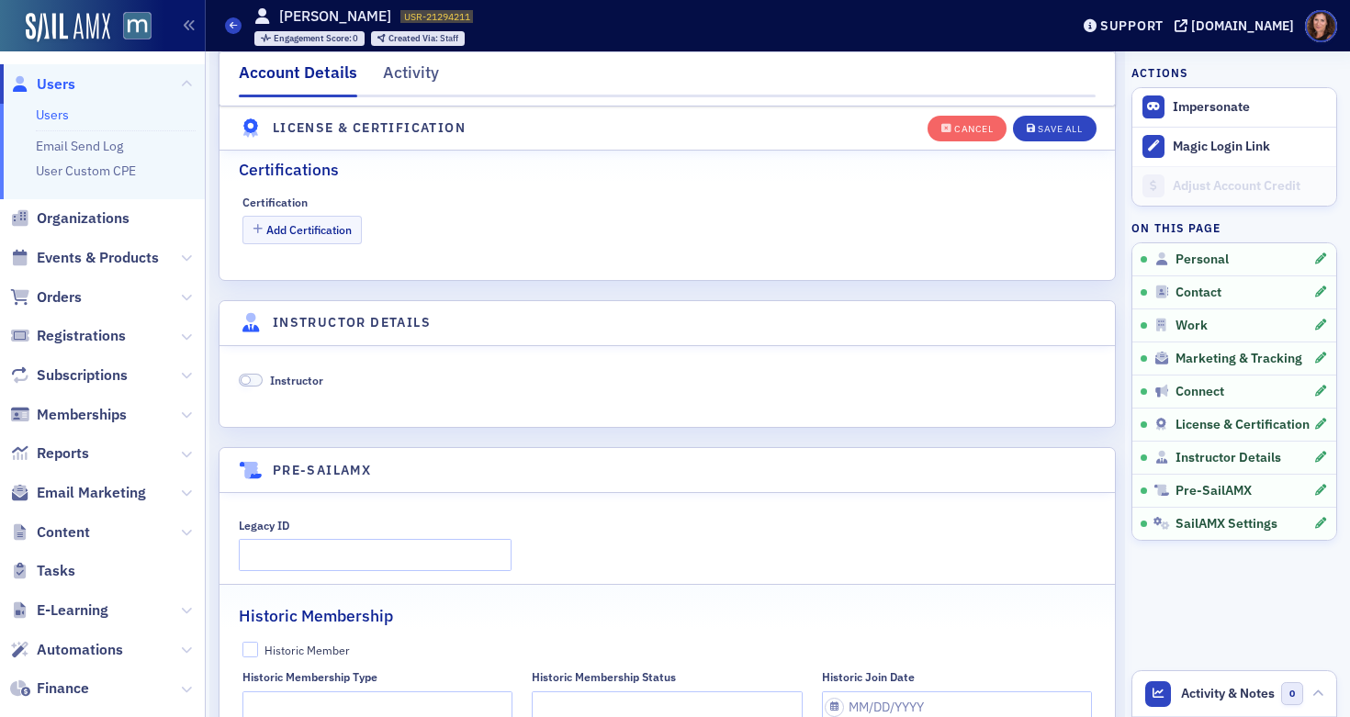
click at [253, 378] on span at bounding box center [251, 381] width 24 height 14
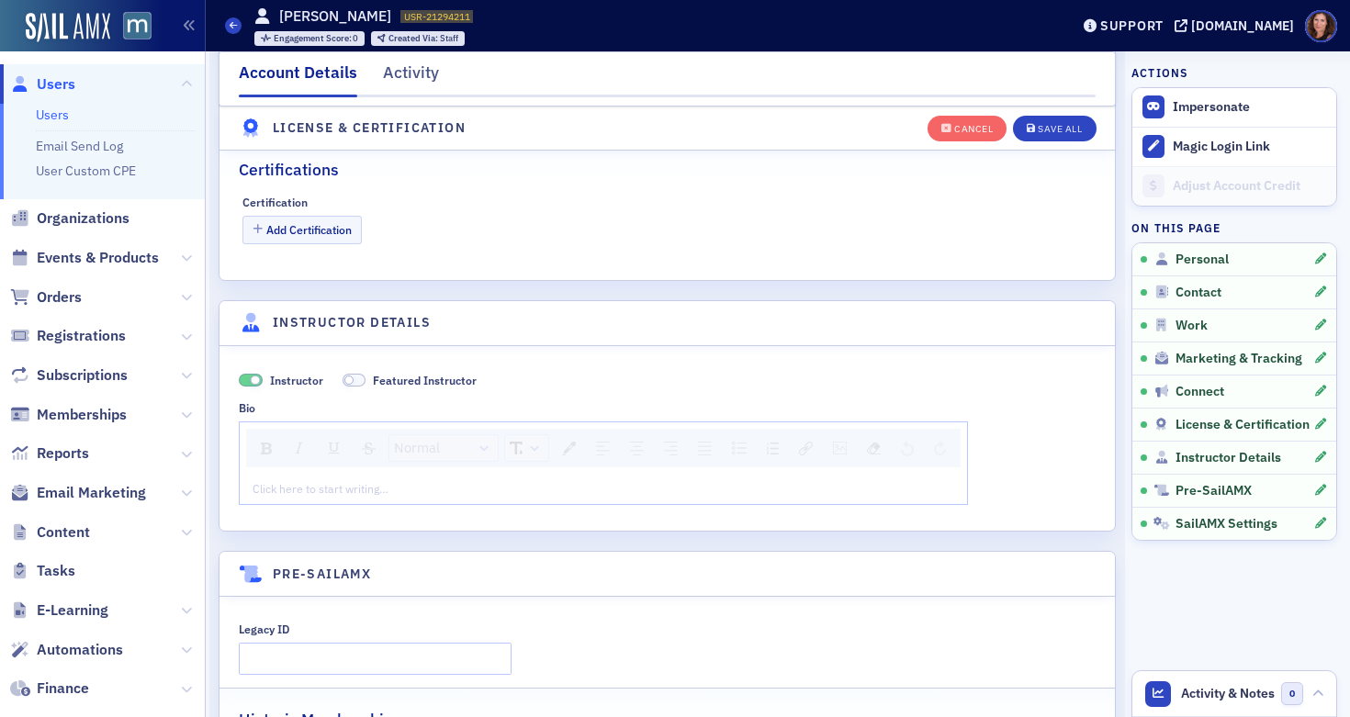
scroll to position [3434, 0]
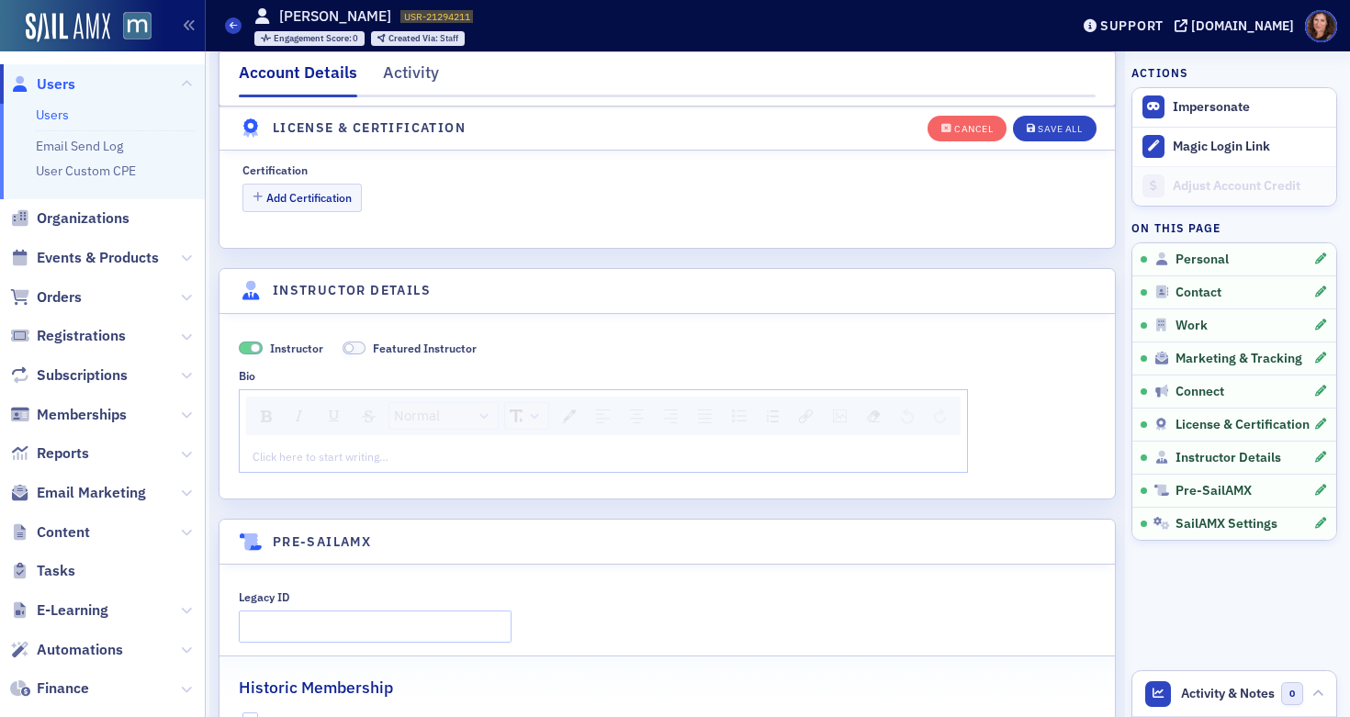
click at [427, 456] on div "rdw-editor" at bounding box center [604, 456] width 701 height 17
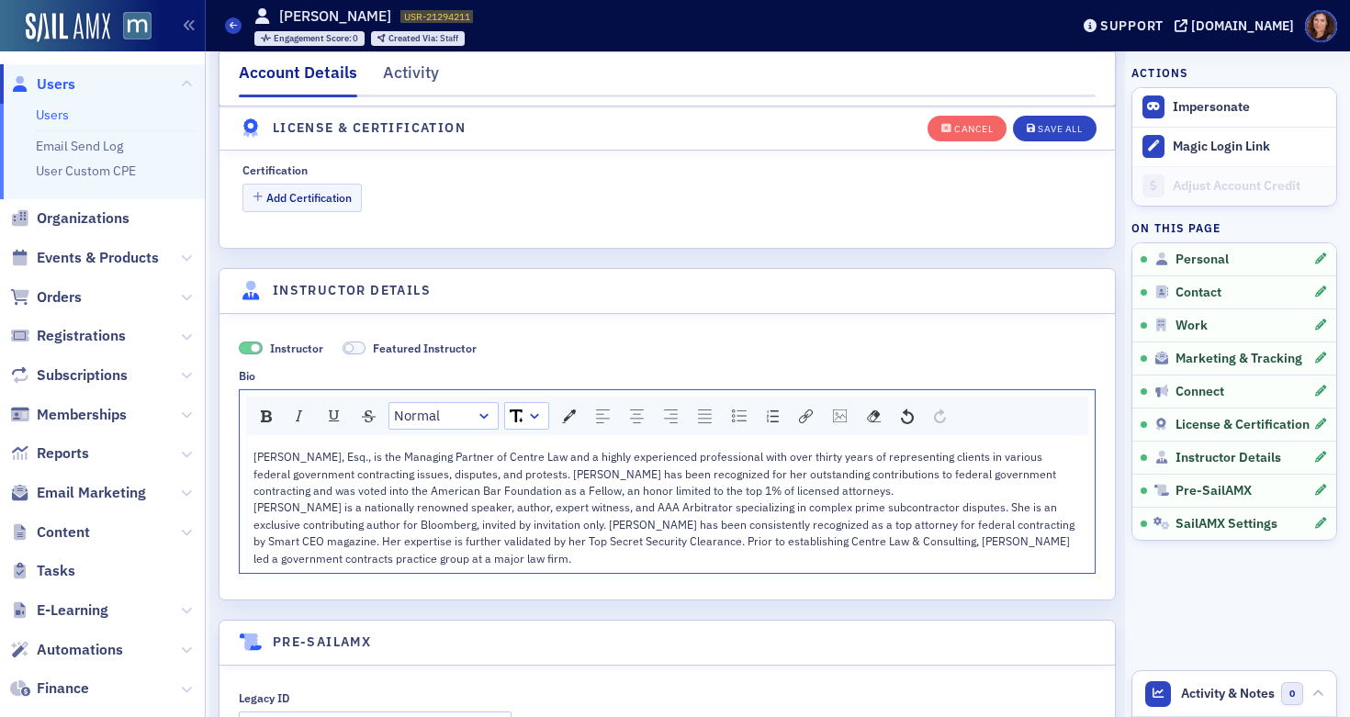
click at [795, 489] on div "[PERSON_NAME], Esq., is the Managing Partner of Centre Law and a highly experie…" at bounding box center [668, 473] width 829 height 51
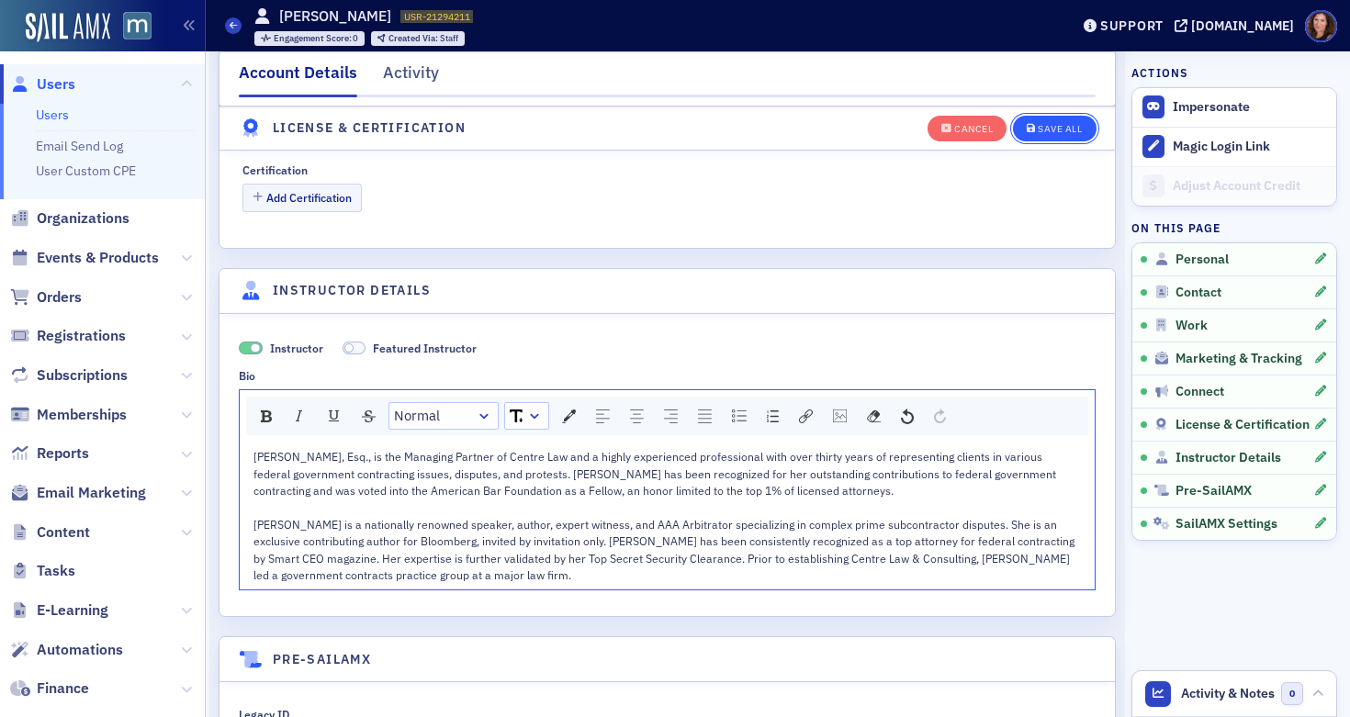
click at [1057, 127] on div "Save All" at bounding box center [1060, 129] width 44 height 10
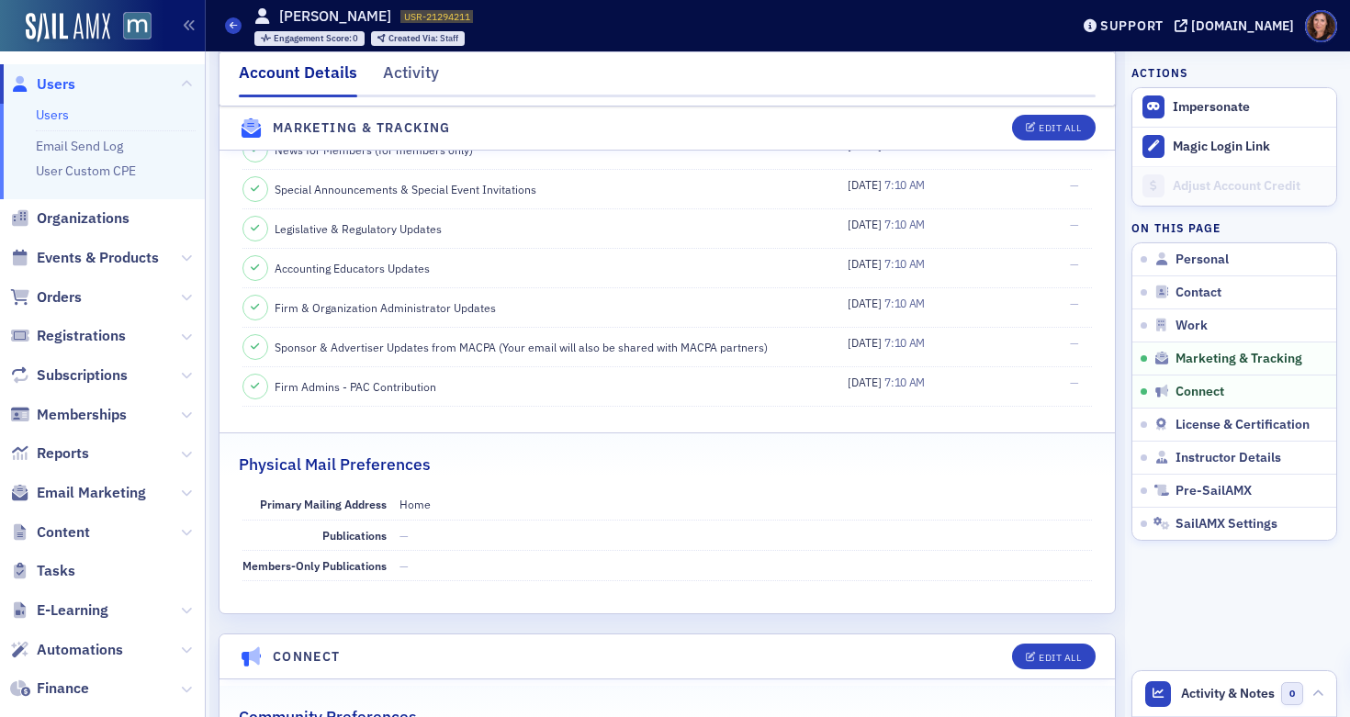
scroll to position [2176, 0]
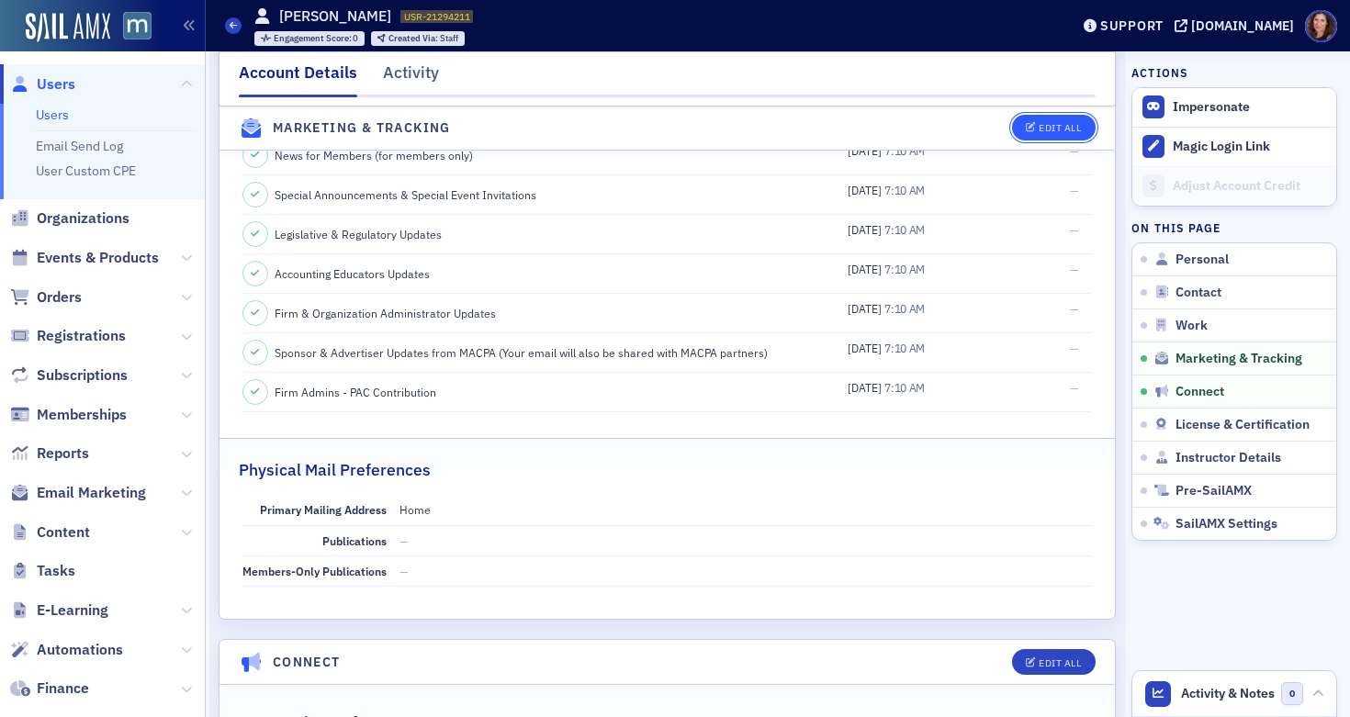
click at [1043, 129] on div "Edit All" at bounding box center [1060, 129] width 42 height 10
select select "US"
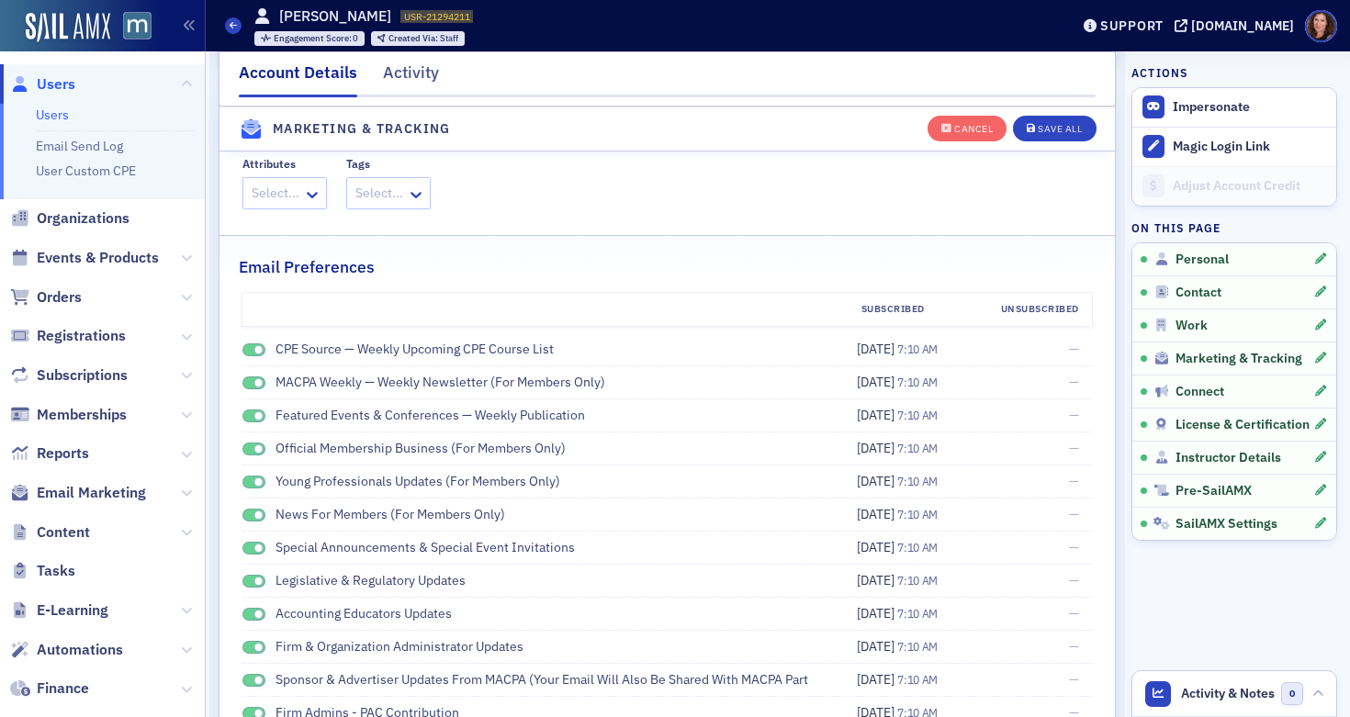
scroll to position [2154, 0]
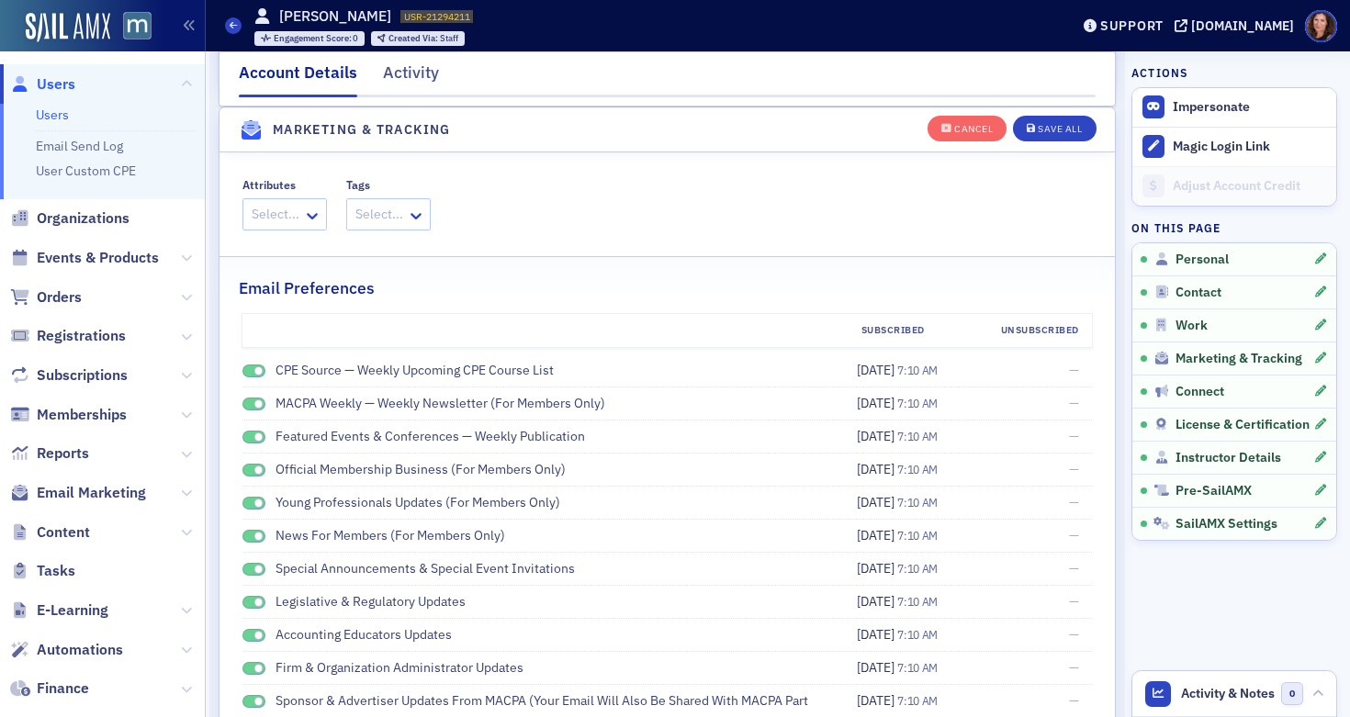
click at [248, 376] on span at bounding box center [255, 372] width 24 height 14
click at [245, 404] on span at bounding box center [255, 405] width 24 height 14
click at [244, 434] on span at bounding box center [255, 438] width 24 height 14
click at [244, 465] on span at bounding box center [255, 471] width 24 height 14
click at [244, 496] on div "Young Professionals Updates (for members only)" at bounding box center [527, 502] width 568 height 19
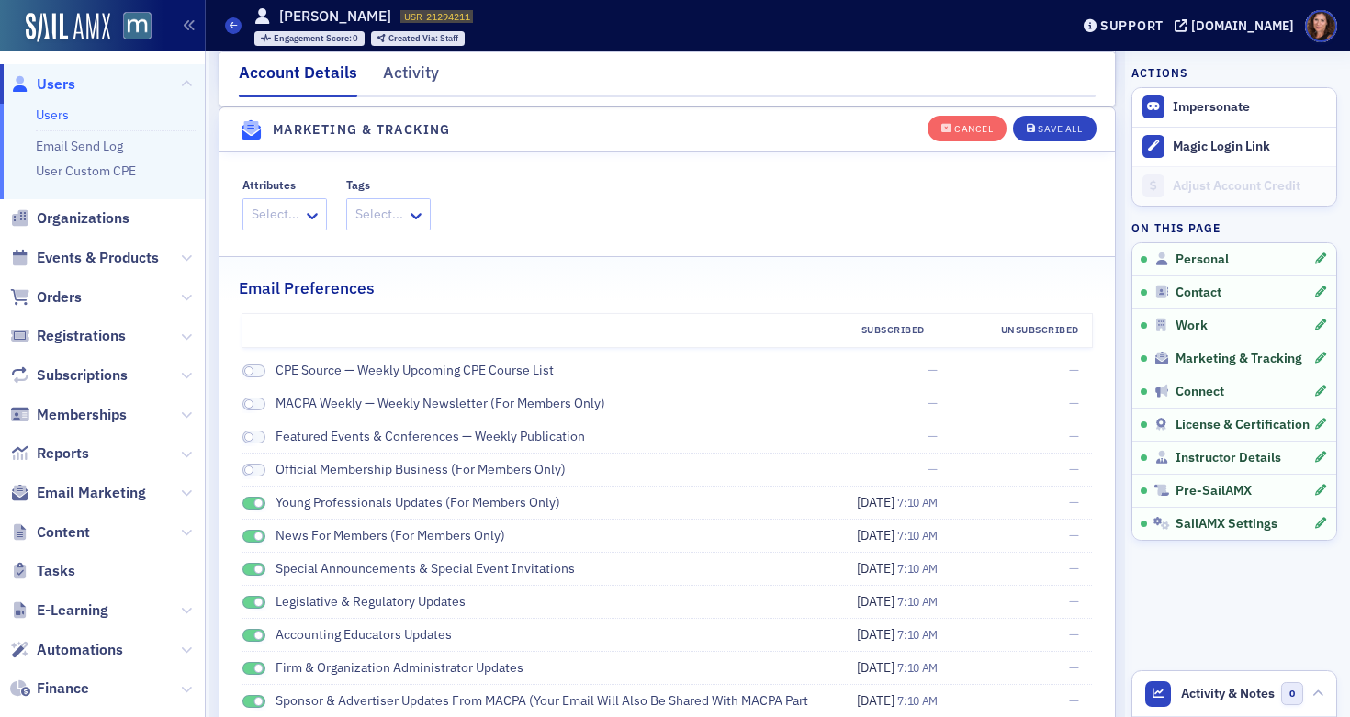
click at [250, 500] on span at bounding box center [255, 504] width 24 height 14
click at [247, 535] on span at bounding box center [255, 537] width 24 height 14
click at [244, 562] on div "Special Announcements & Special Event Invitations" at bounding box center [527, 568] width 568 height 19
click at [247, 569] on span at bounding box center [255, 570] width 24 height 14
click at [245, 603] on span at bounding box center [255, 603] width 24 height 14
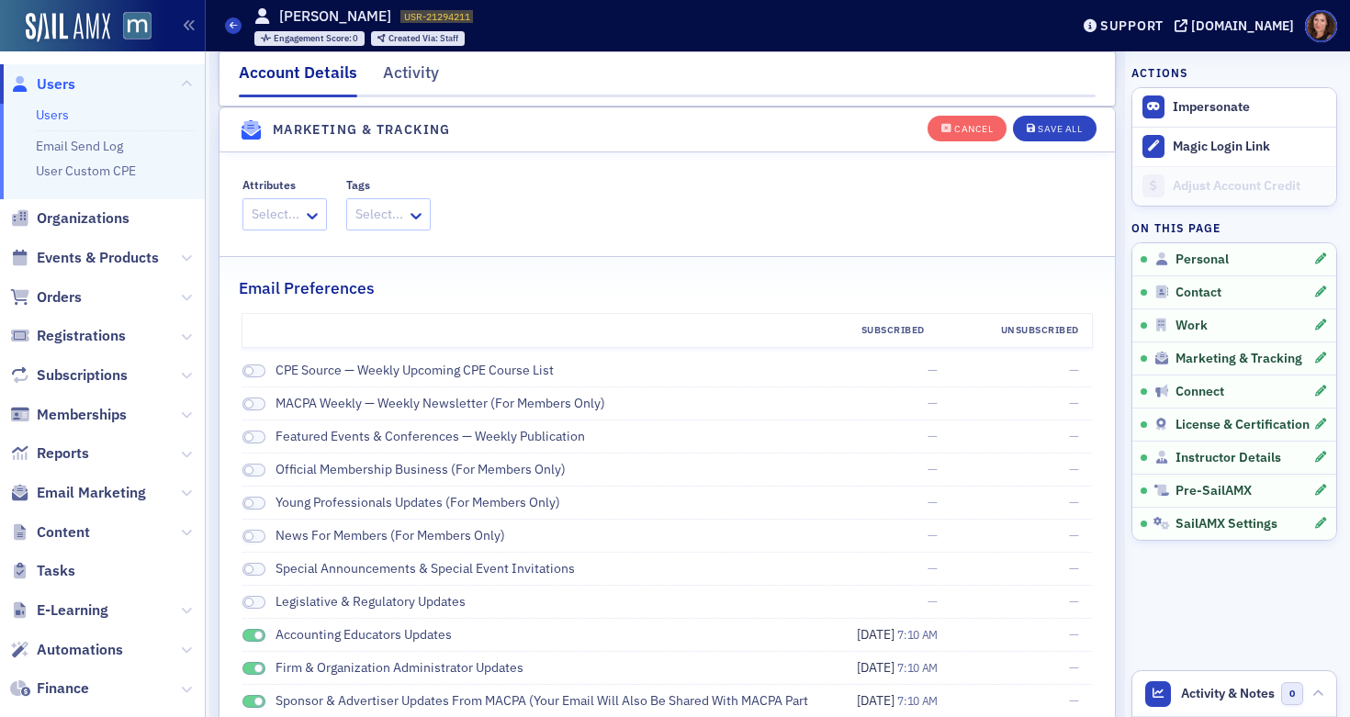
click at [245, 631] on span at bounding box center [255, 636] width 24 height 14
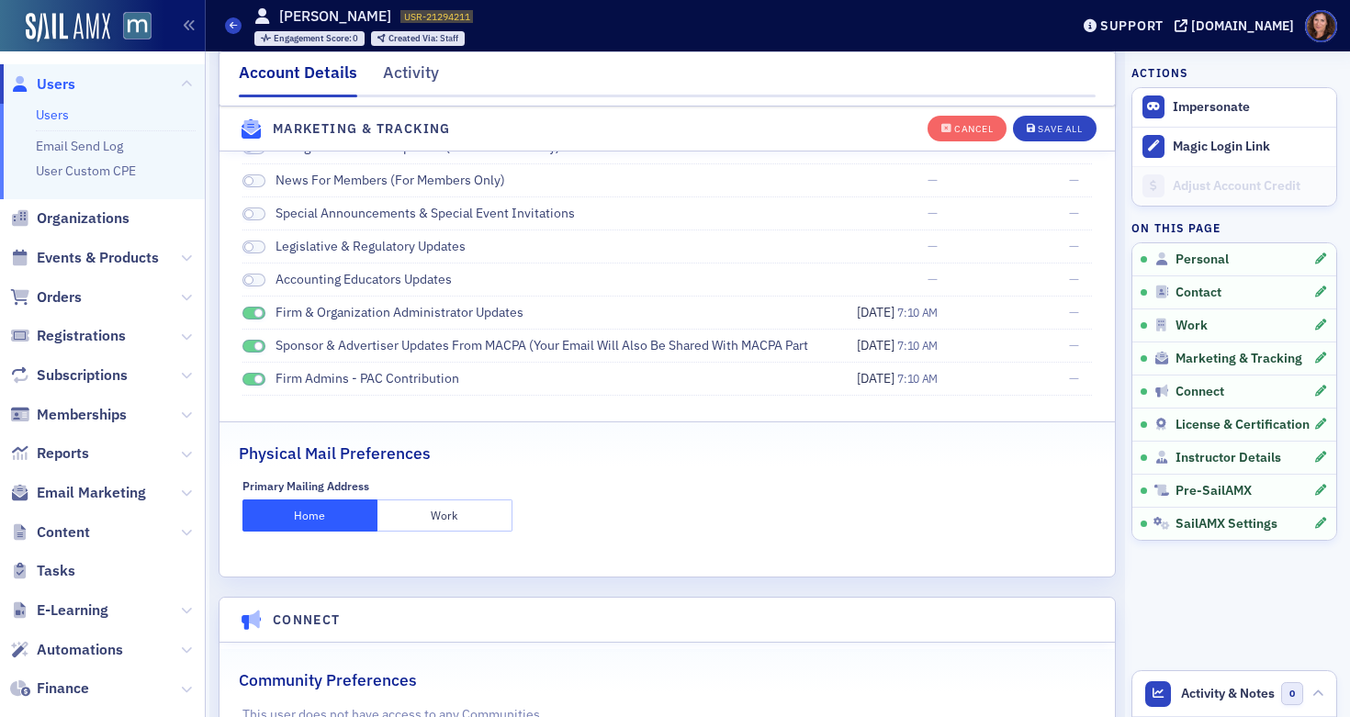
scroll to position [2523, 0]
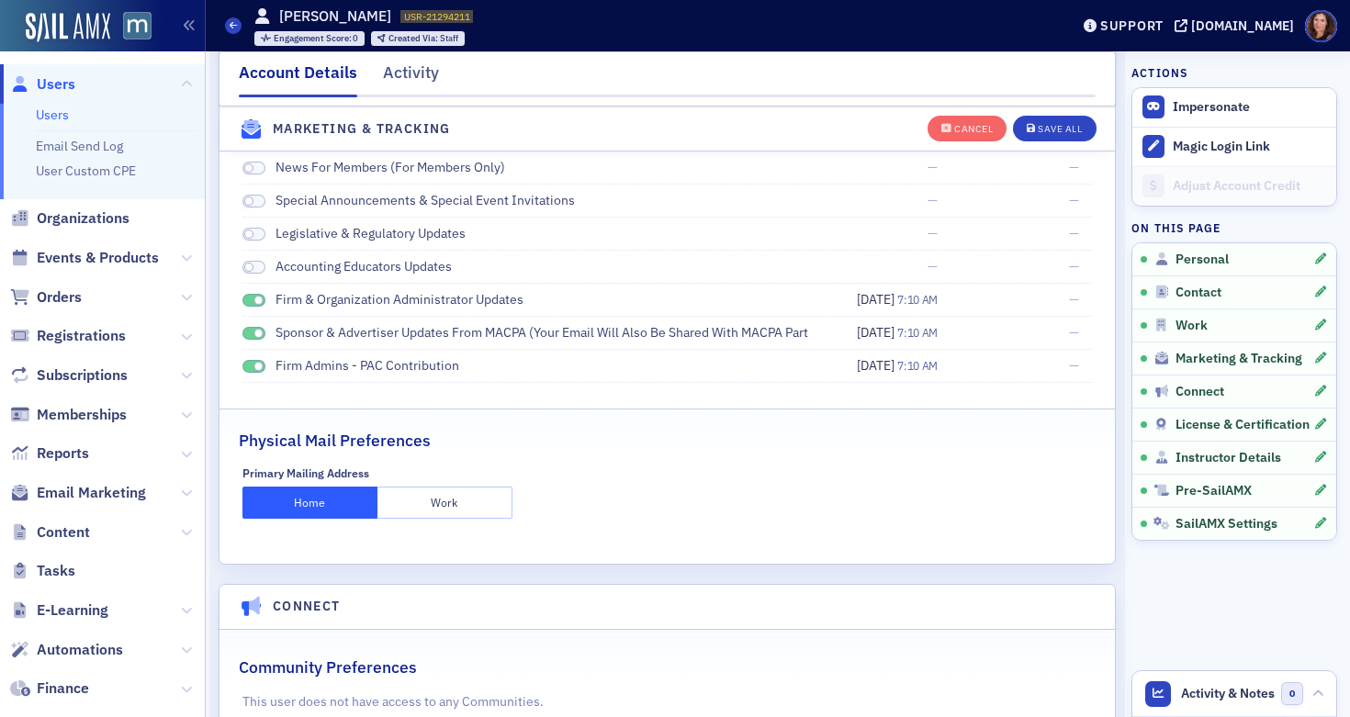
click at [251, 363] on span at bounding box center [255, 367] width 24 height 14
click at [248, 330] on span at bounding box center [255, 334] width 24 height 14
click at [248, 303] on span at bounding box center [255, 301] width 24 height 14
click at [1055, 125] on div "Save All" at bounding box center [1060, 129] width 44 height 10
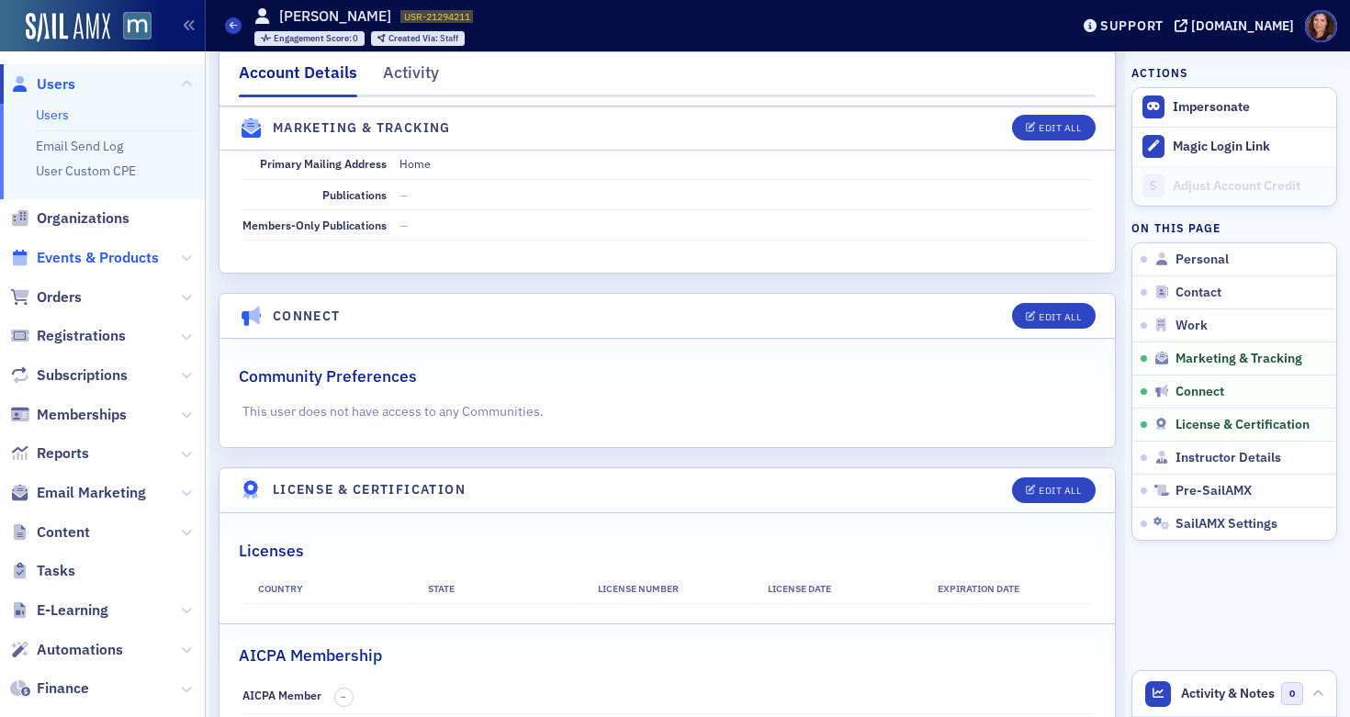
click at [81, 251] on span "Events & Products" at bounding box center [98, 258] width 122 height 20
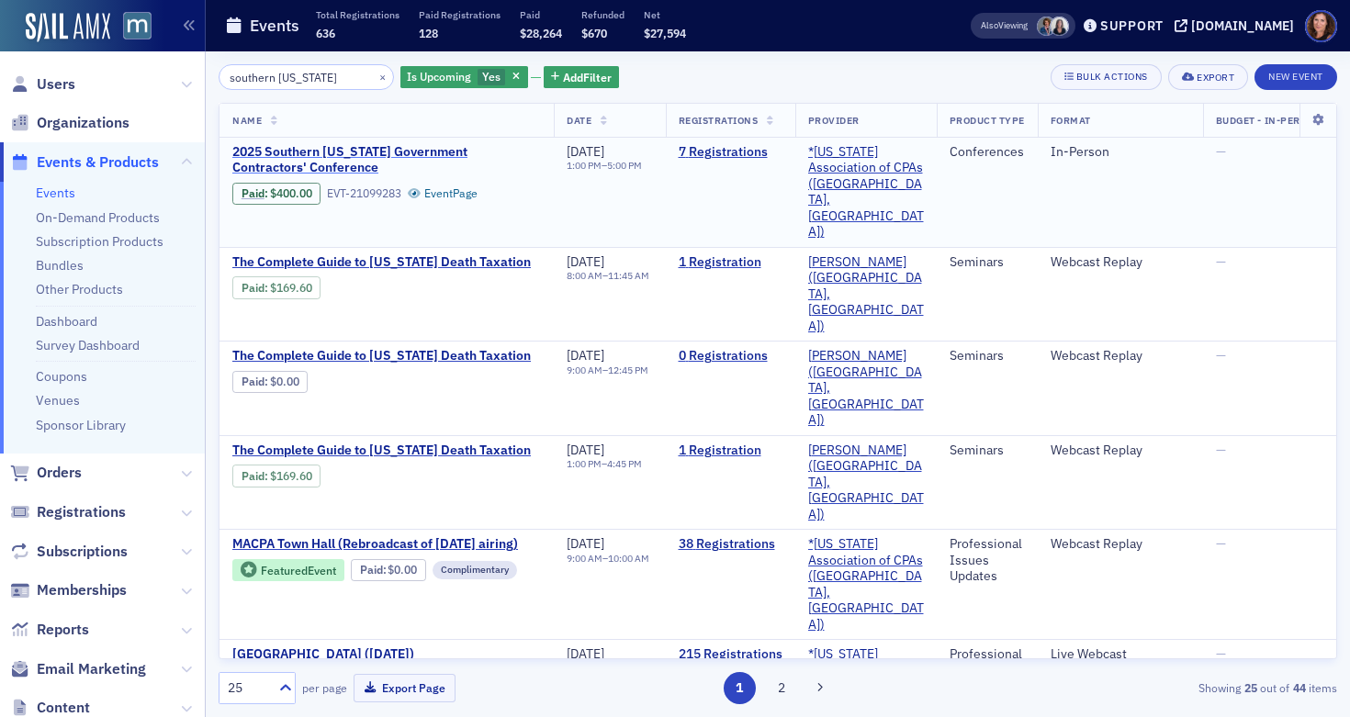
click at [357, 151] on span "2025 Southern [US_STATE] Government Contractors' Conference" at bounding box center [386, 160] width 309 height 32
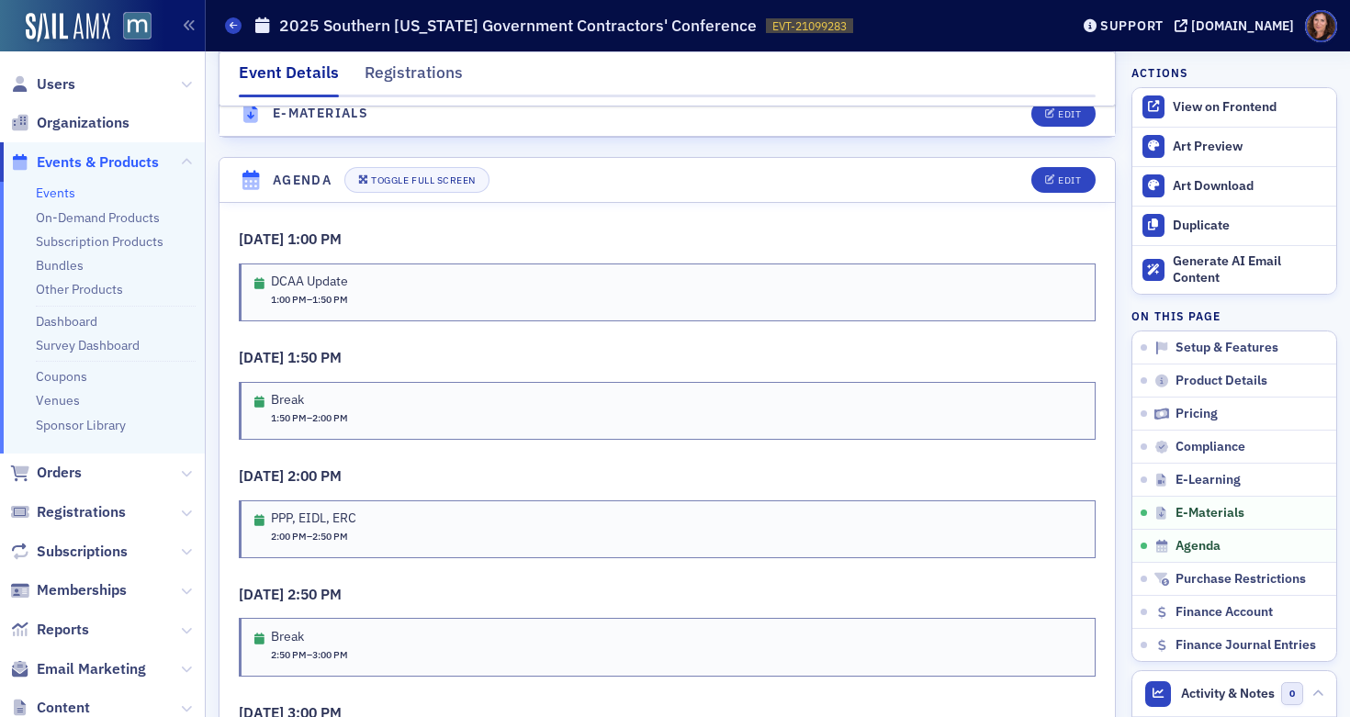
scroll to position [2693, 0]
click at [1058, 183] on div "Edit" at bounding box center [1069, 178] width 23 height 10
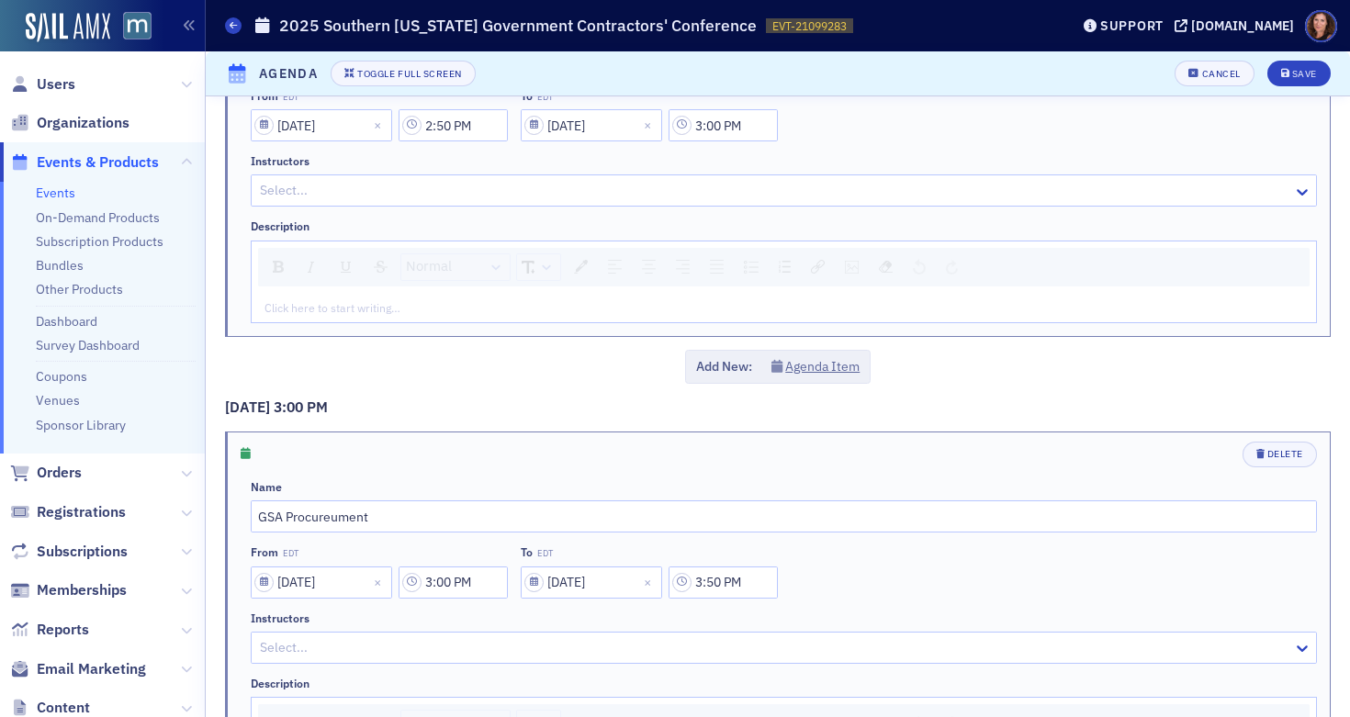
scroll to position [1527, 0]
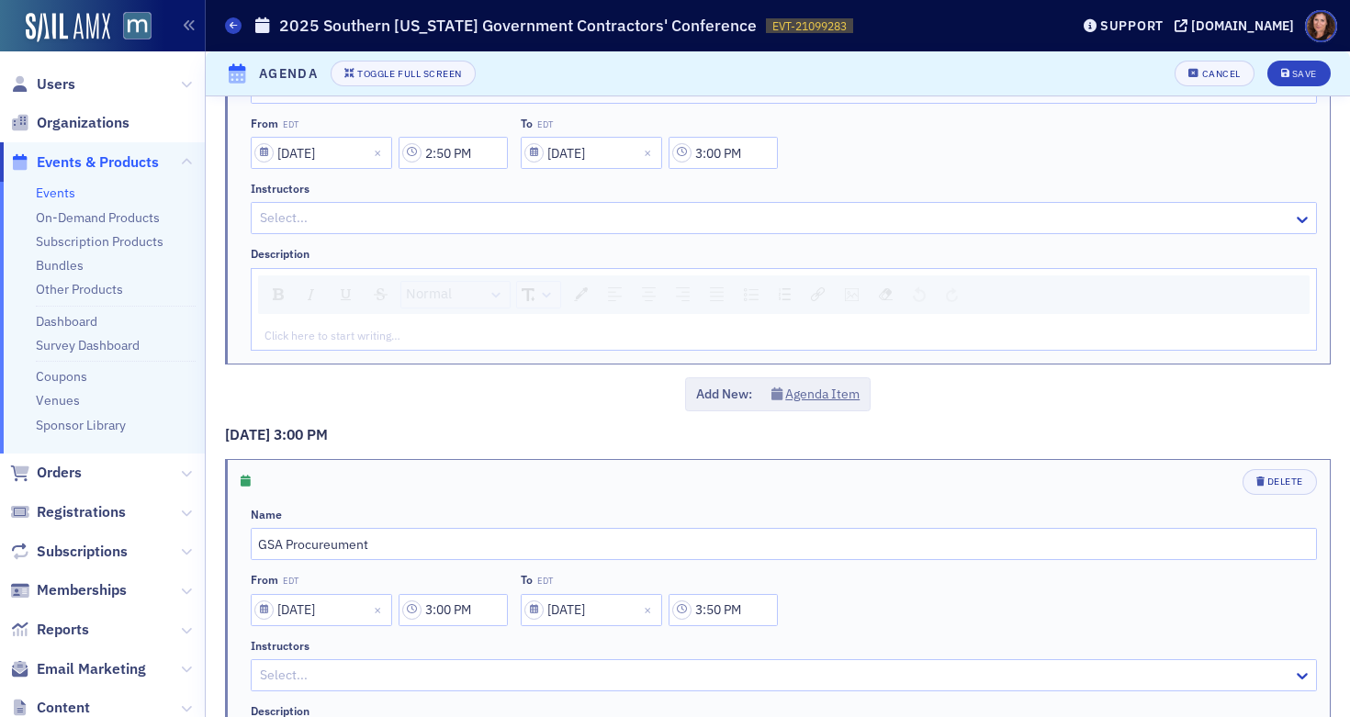
click at [491, 210] on div at bounding box center [774, 218] width 1033 height 23
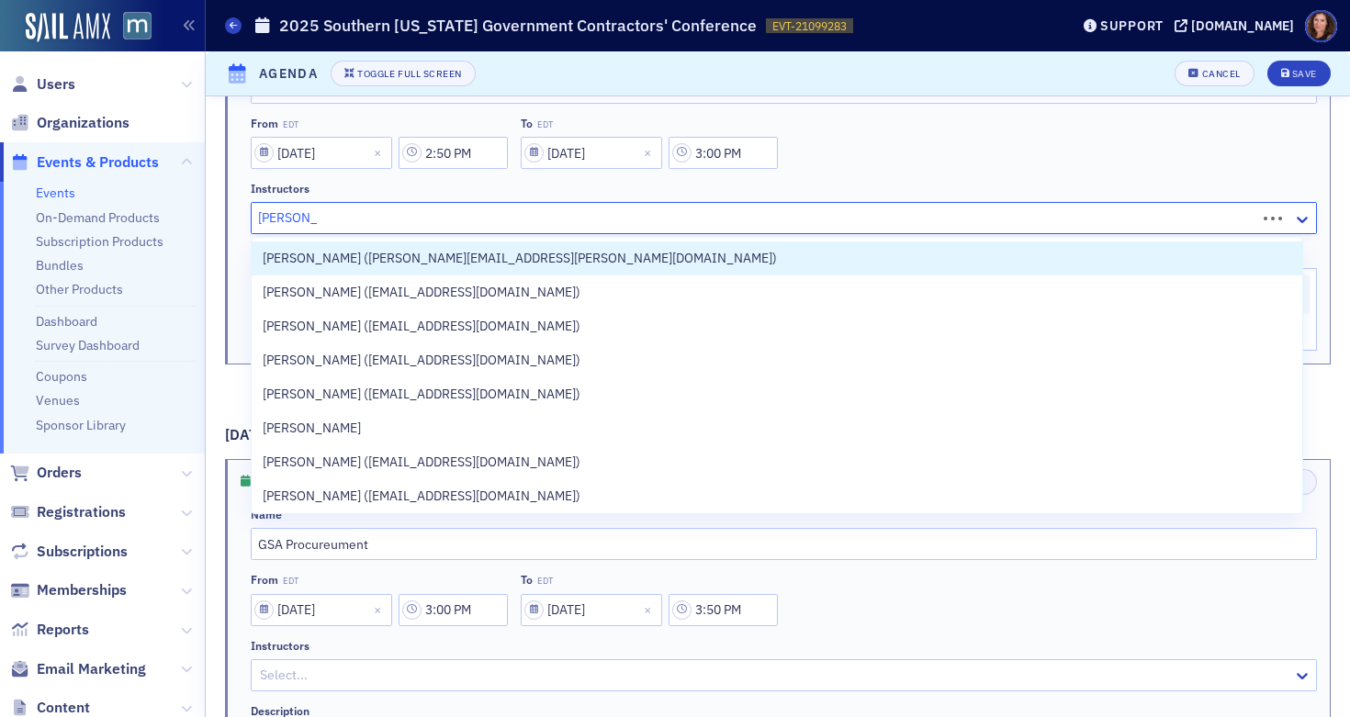
type input "[PERSON_NAME]"
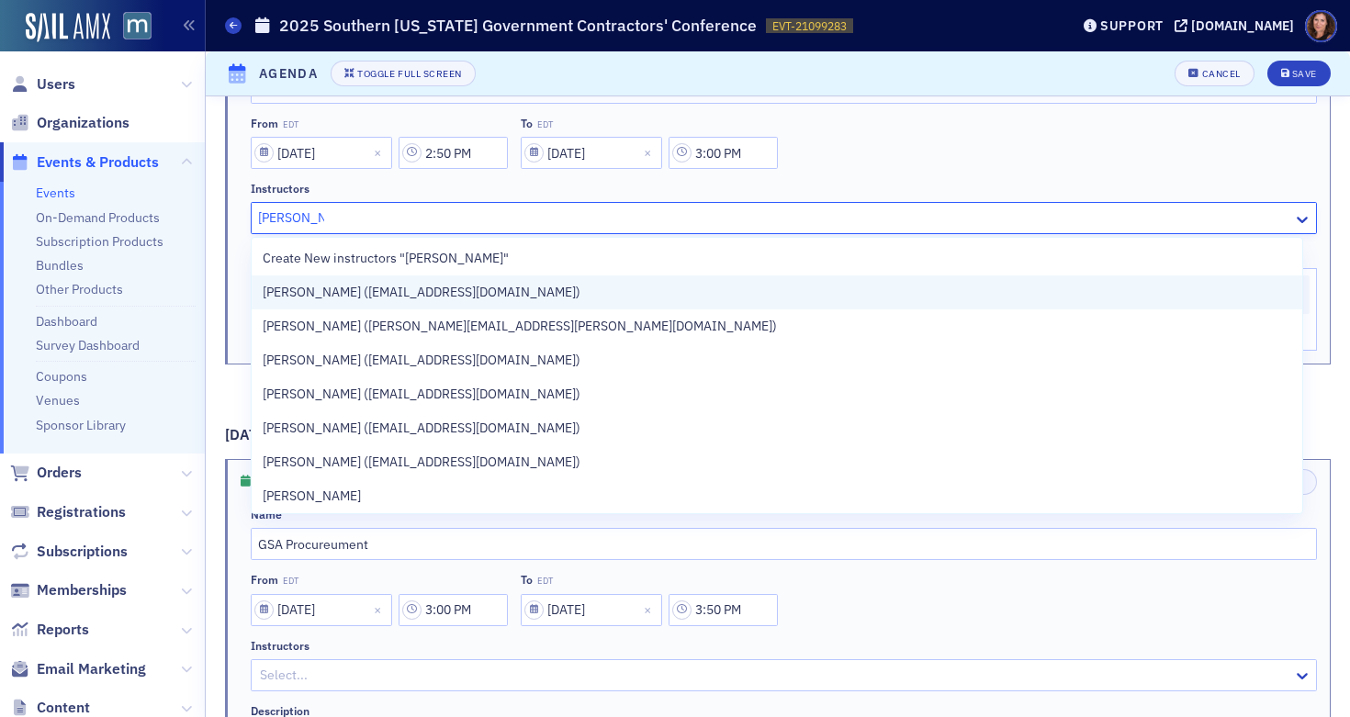
click at [494, 296] on span "[PERSON_NAME] ([EMAIL_ADDRESS][DOMAIN_NAME])" at bounding box center [422, 292] width 318 height 19
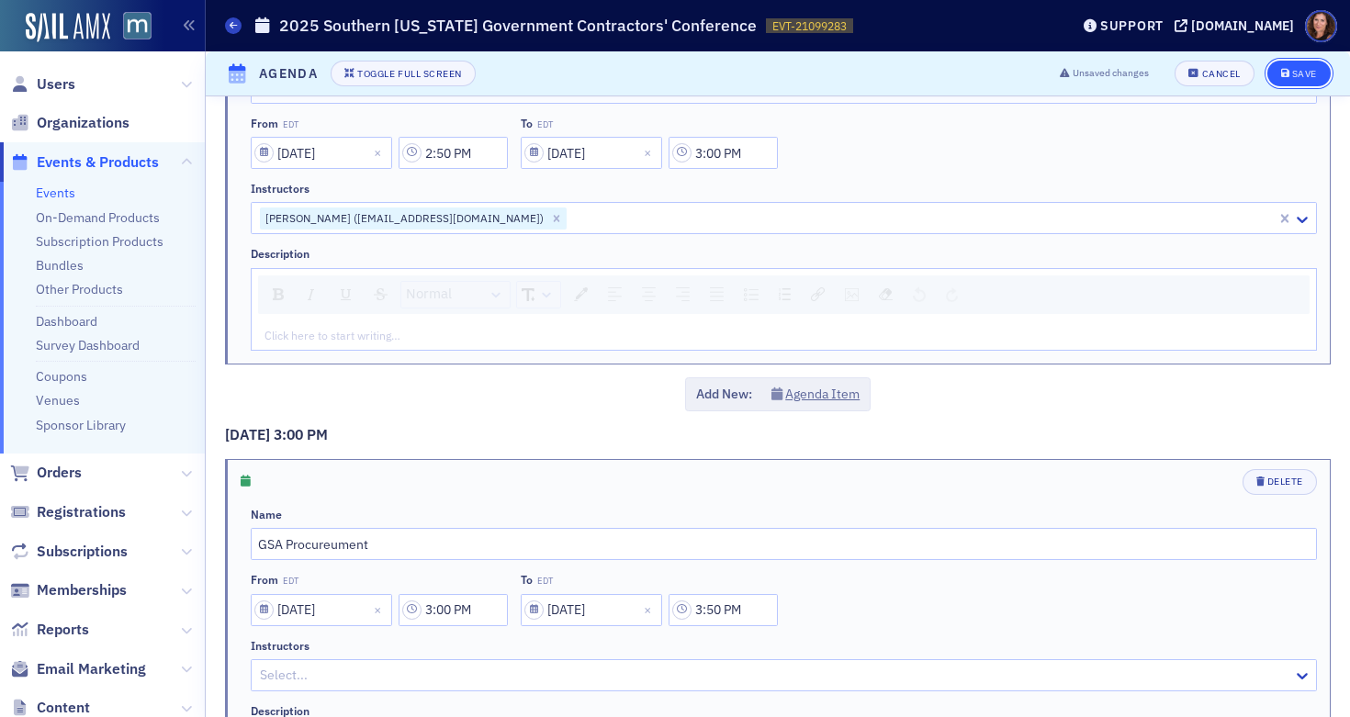
click at [1293, 71] on div "Save" at bounding box center [1305, 74] width 25 height 10
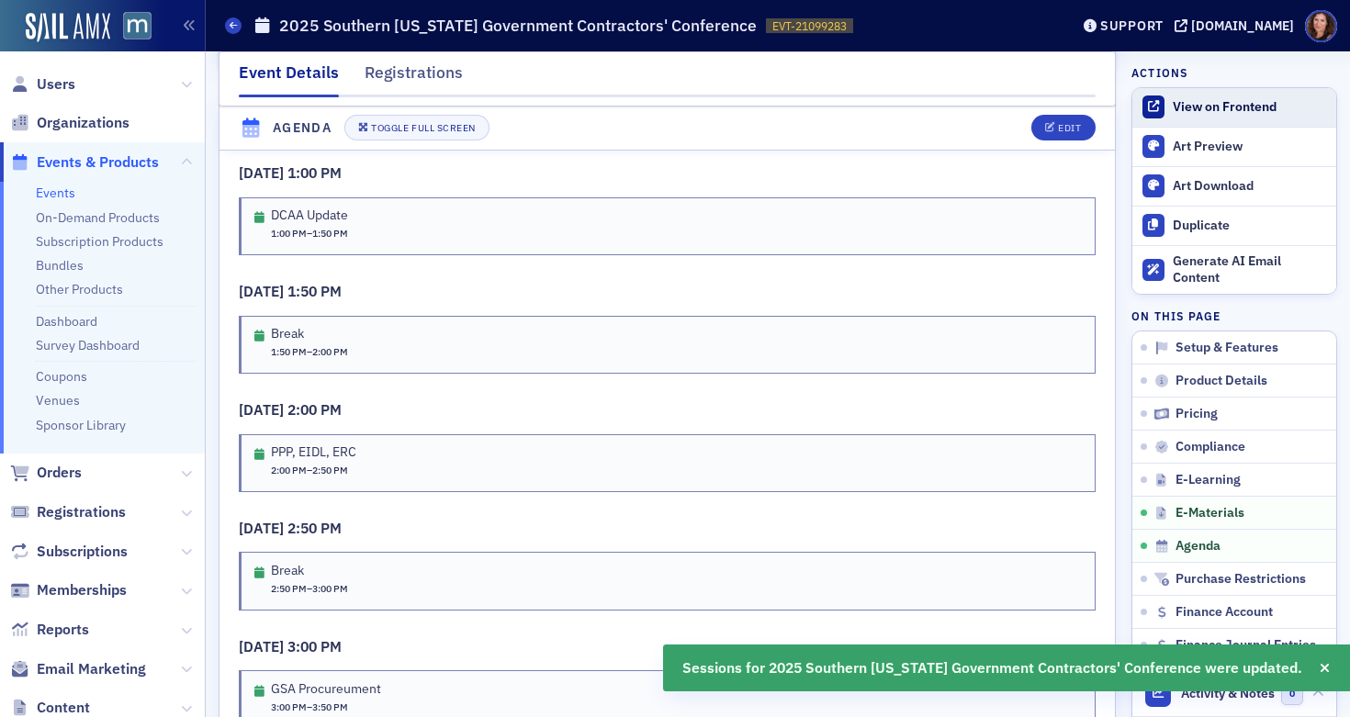
click at [1191, 106] on div "View on Frontend" at bounding box center [1250, 107] width 154 height 17
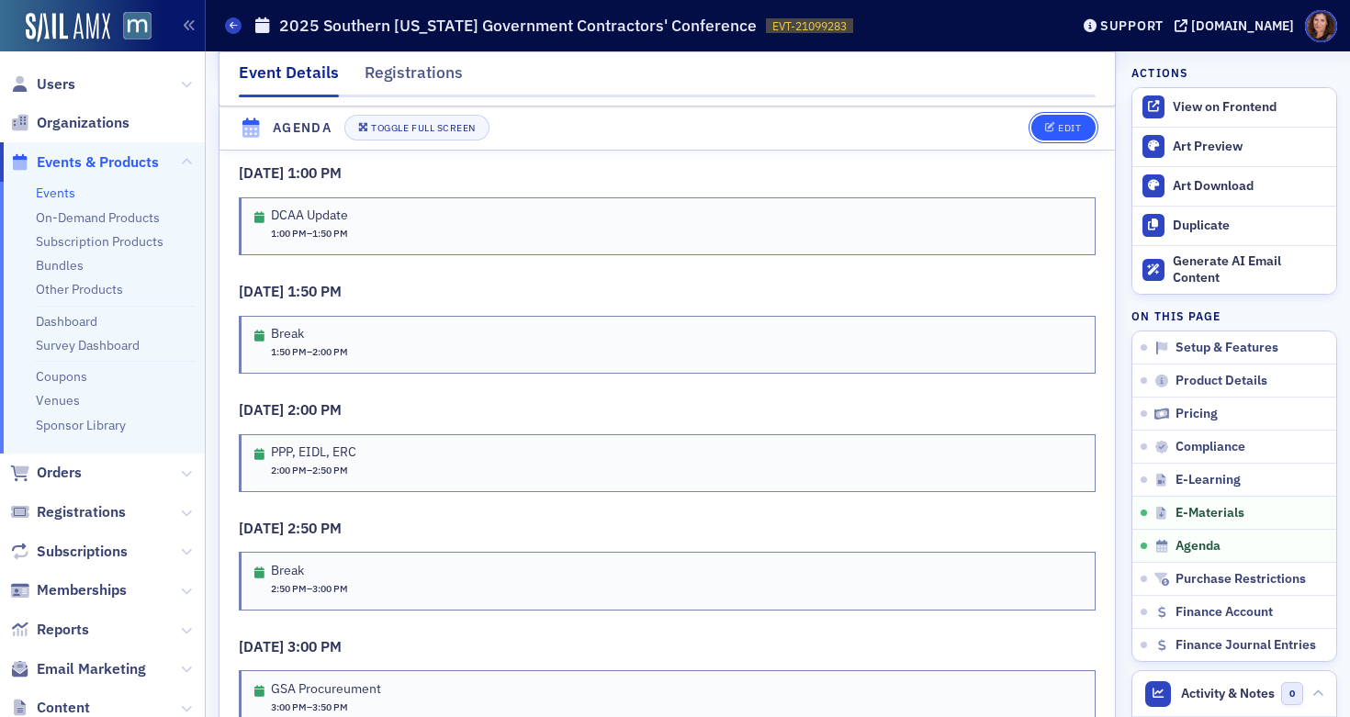
click at [1063, 119] on button "Edit" at bounding box center [1063, 129] width 63 height 26
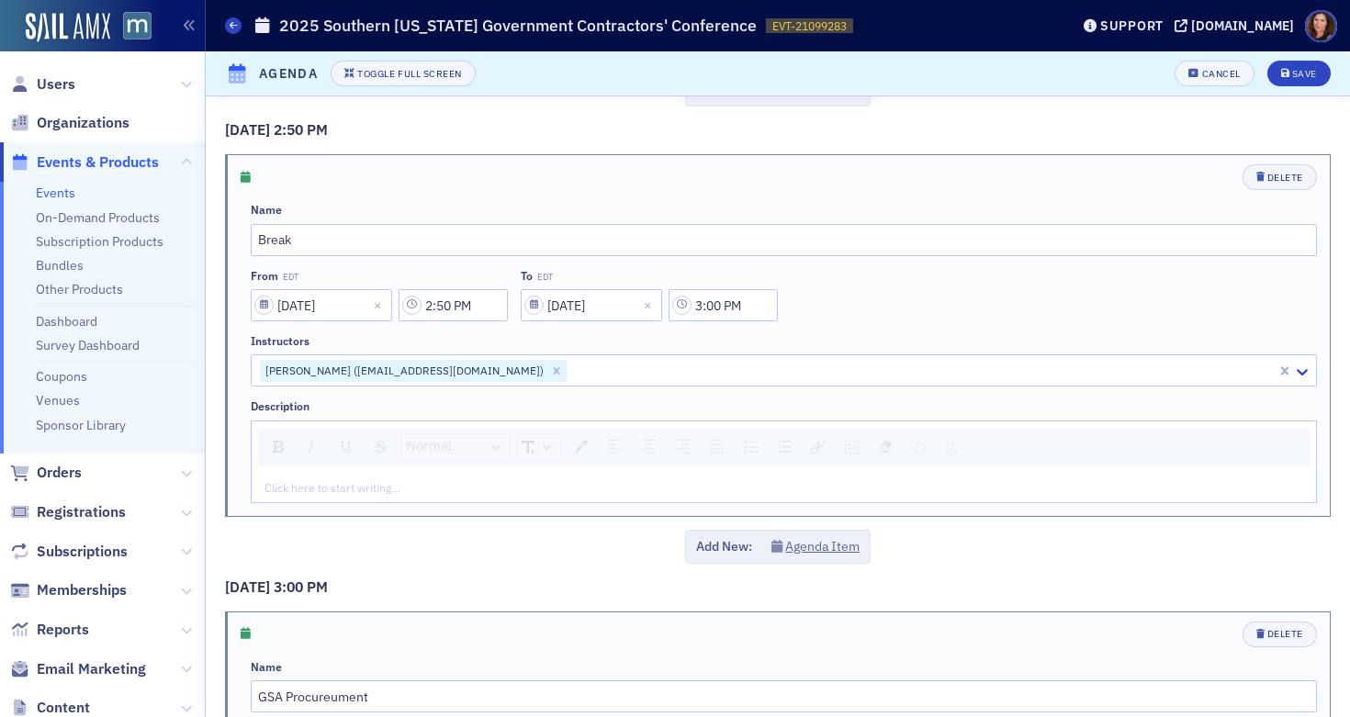
scroll to position [1379, 0]
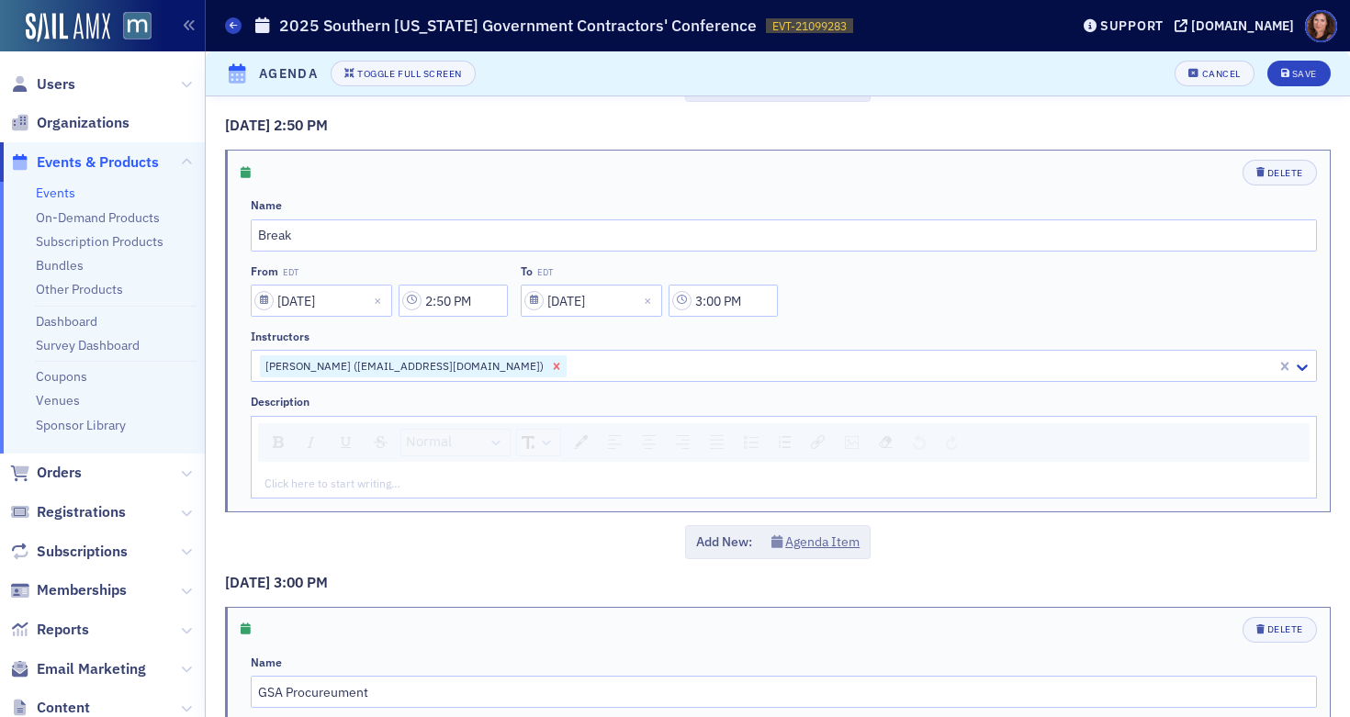
click at [554, 367] on icon "Remove Barbara Kinosky (bkinosky@centrelawgroup.com)" at bounding box center [557, 366] width 6 height 6
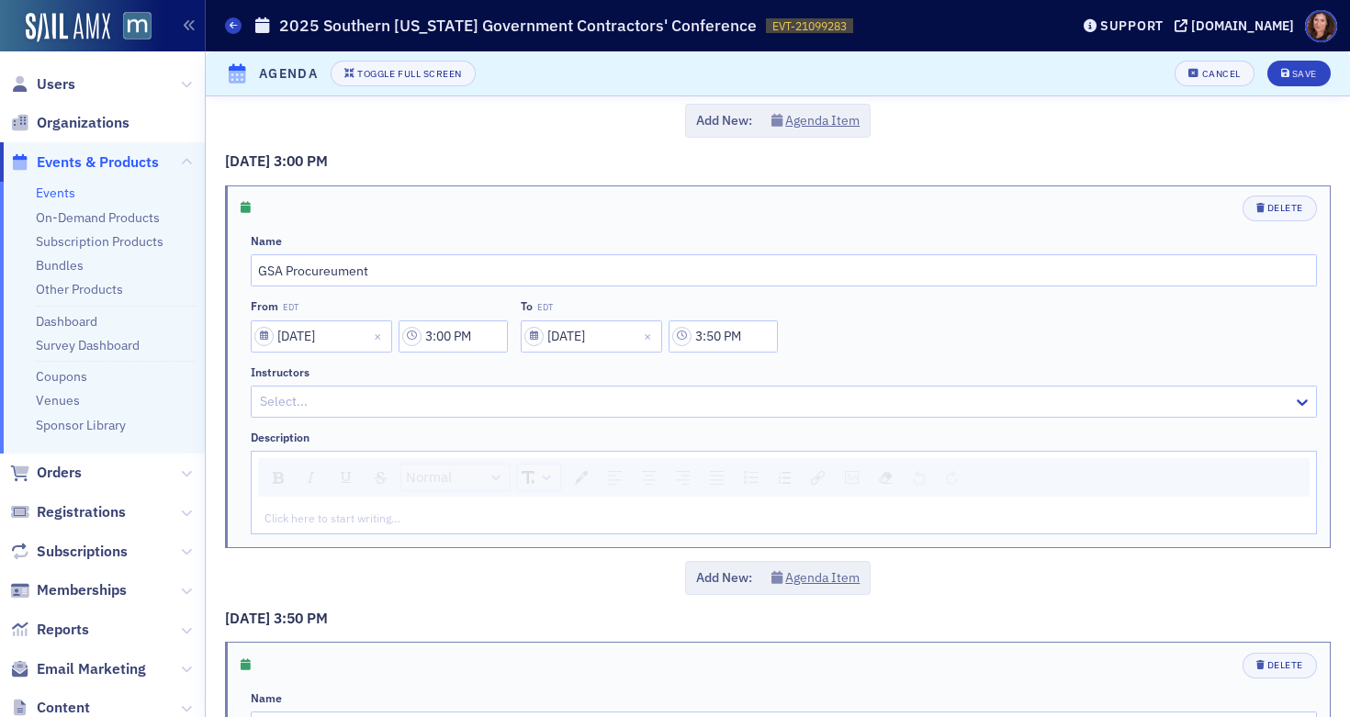
scroll to position [1828, 0]
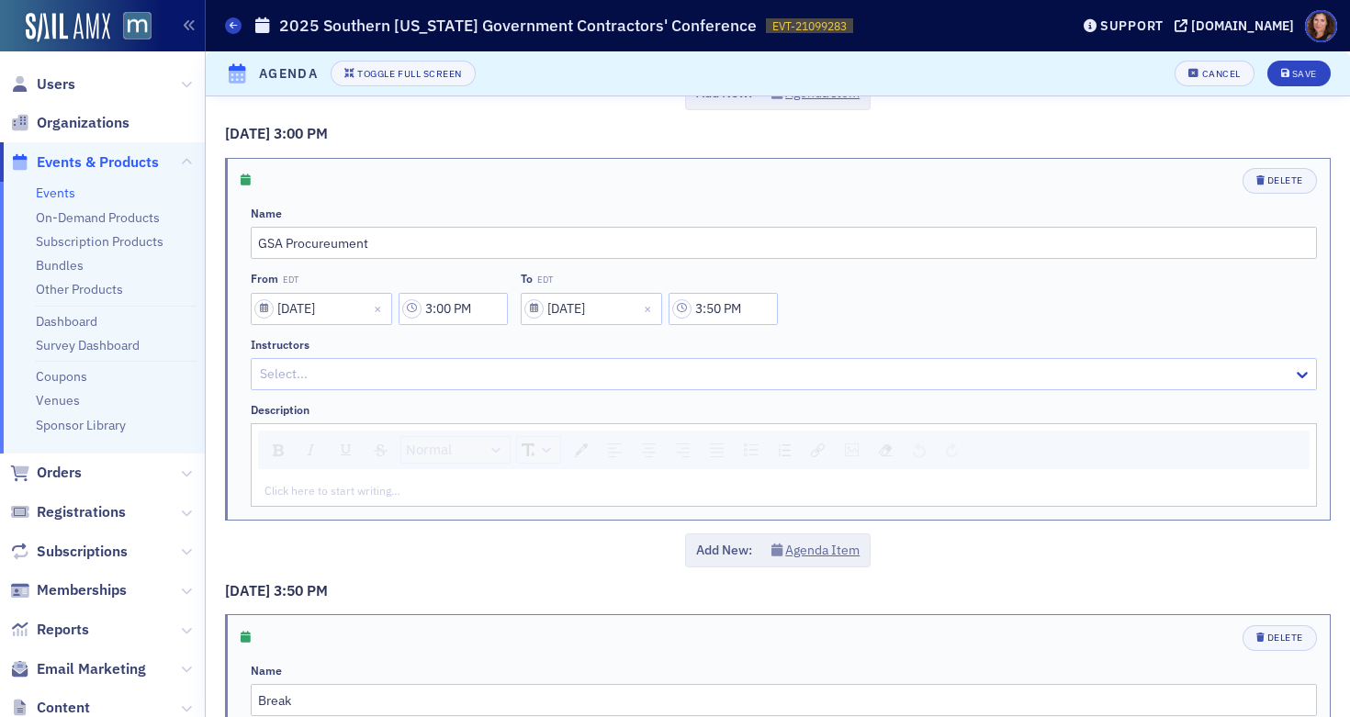
click at [437, 371] on div at bounding box center [774, 374] width 1033 height 23
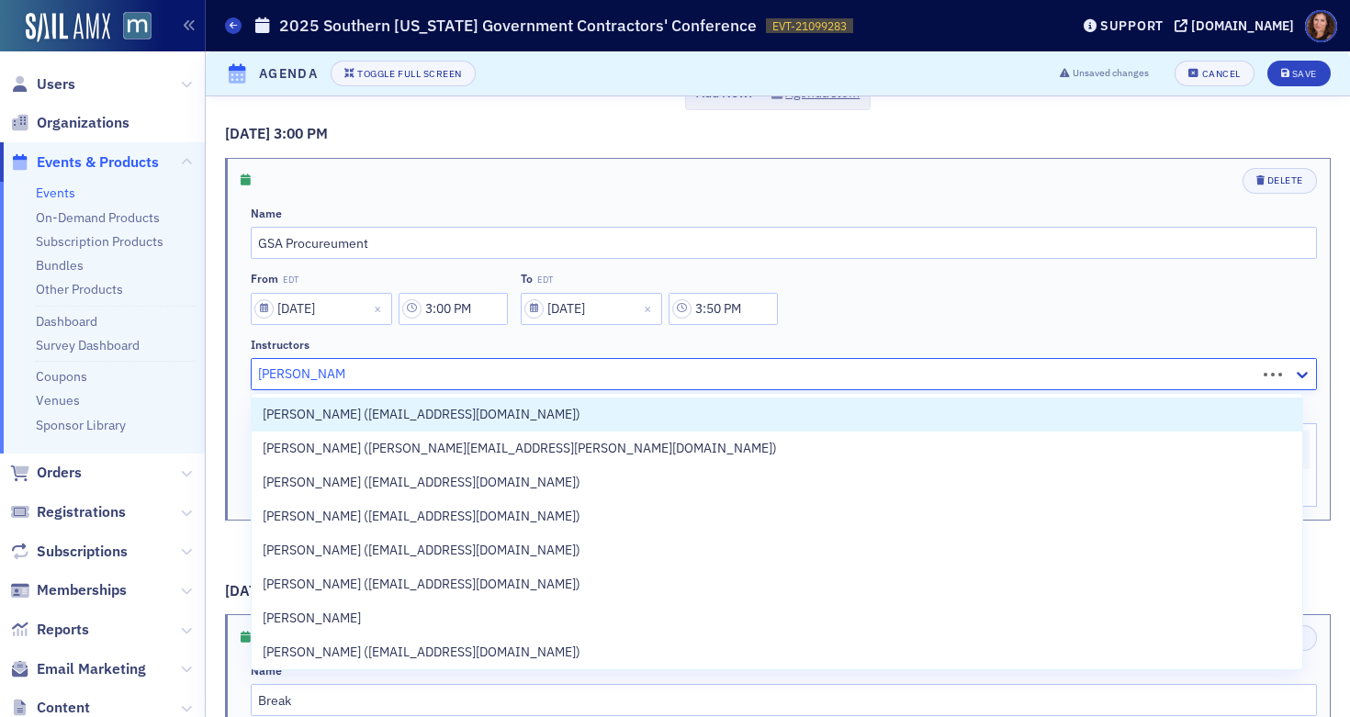
type input "[PERSON_NAME]"
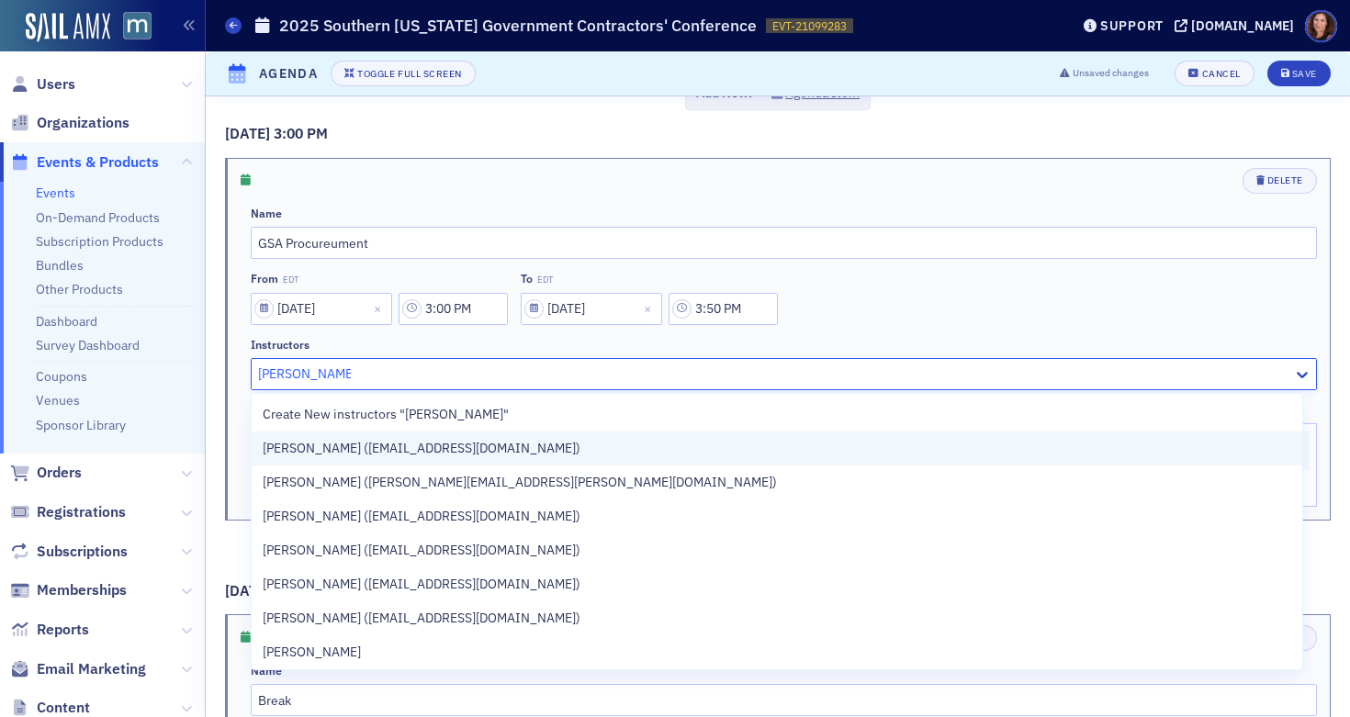
click at [451, 443] on span "[PERSON_NAME] ([EMAIL_ADDRESS][DOMAIN_NAME])" at bounding box center [422, 448] width 318 height 19
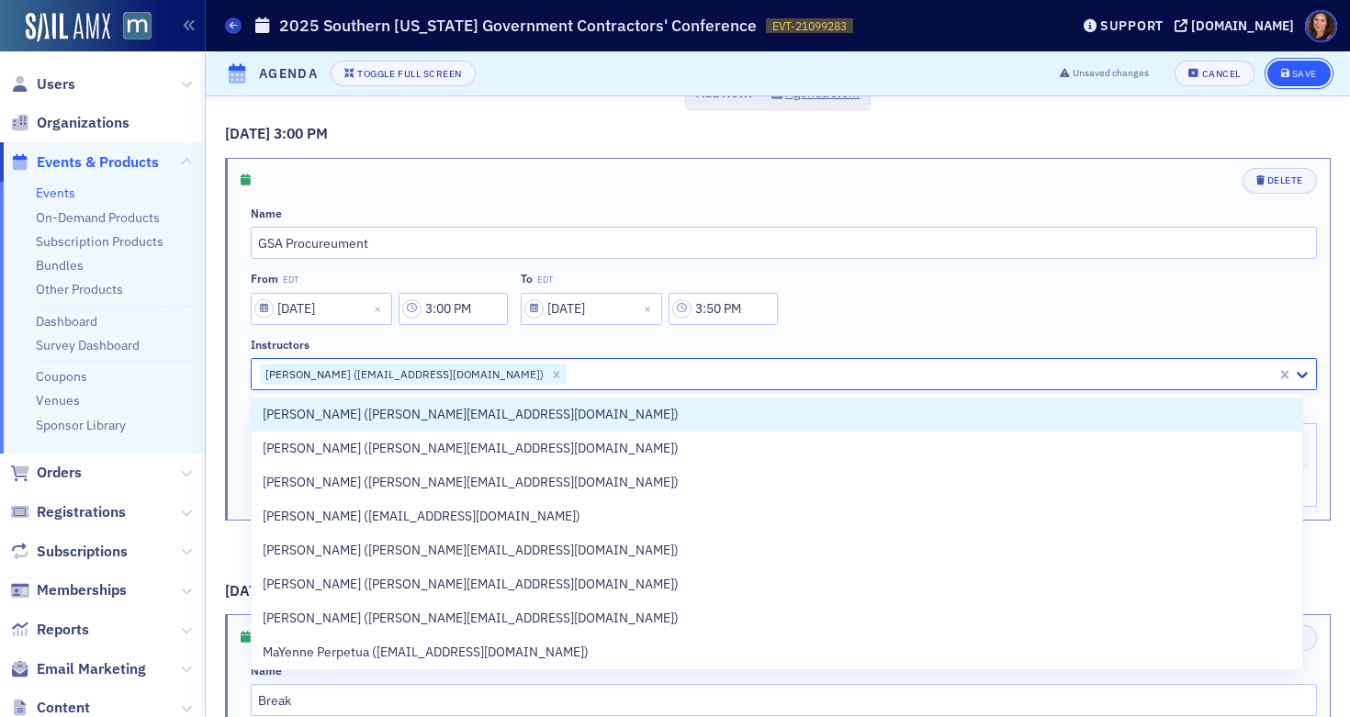
click at [1293, 79] on div "Save" at bounding box center [1305, 74] width 25 height 10
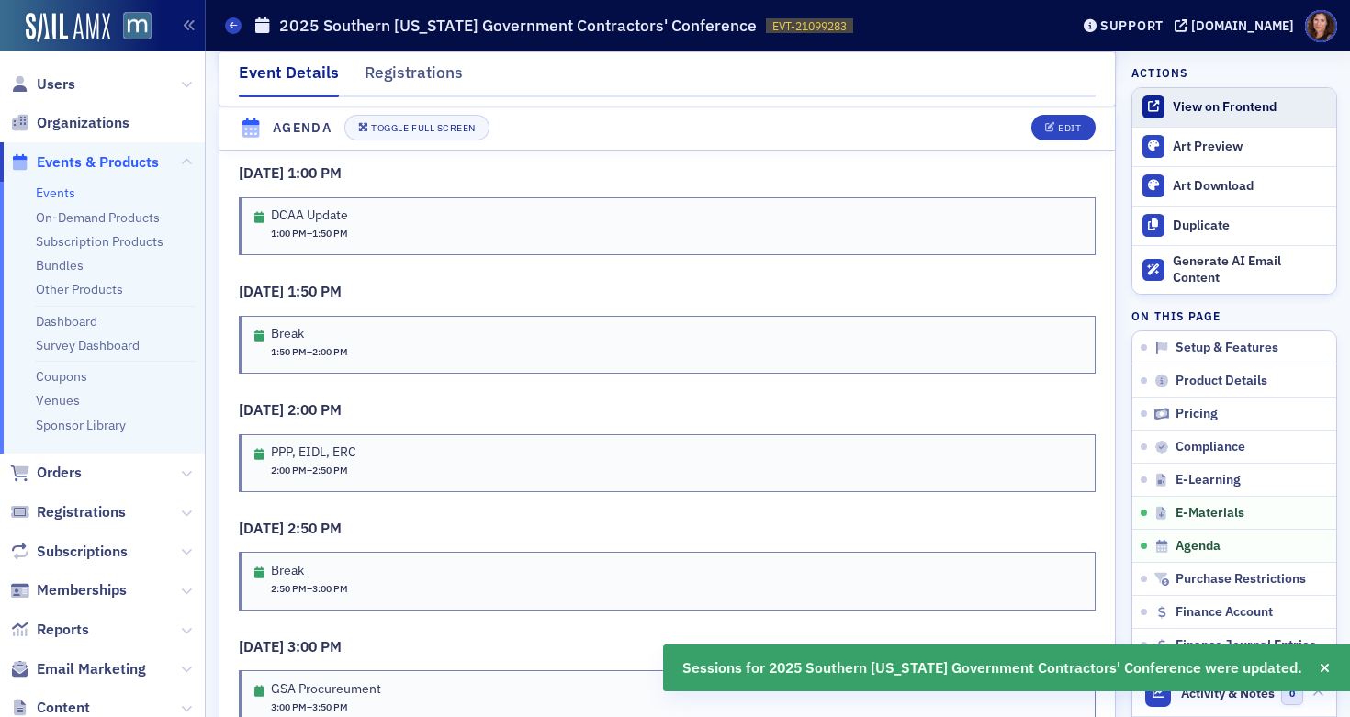
click at [1204, 111] on div "View on Frontend" at bounding box center [1250, 107] width 154 height 17
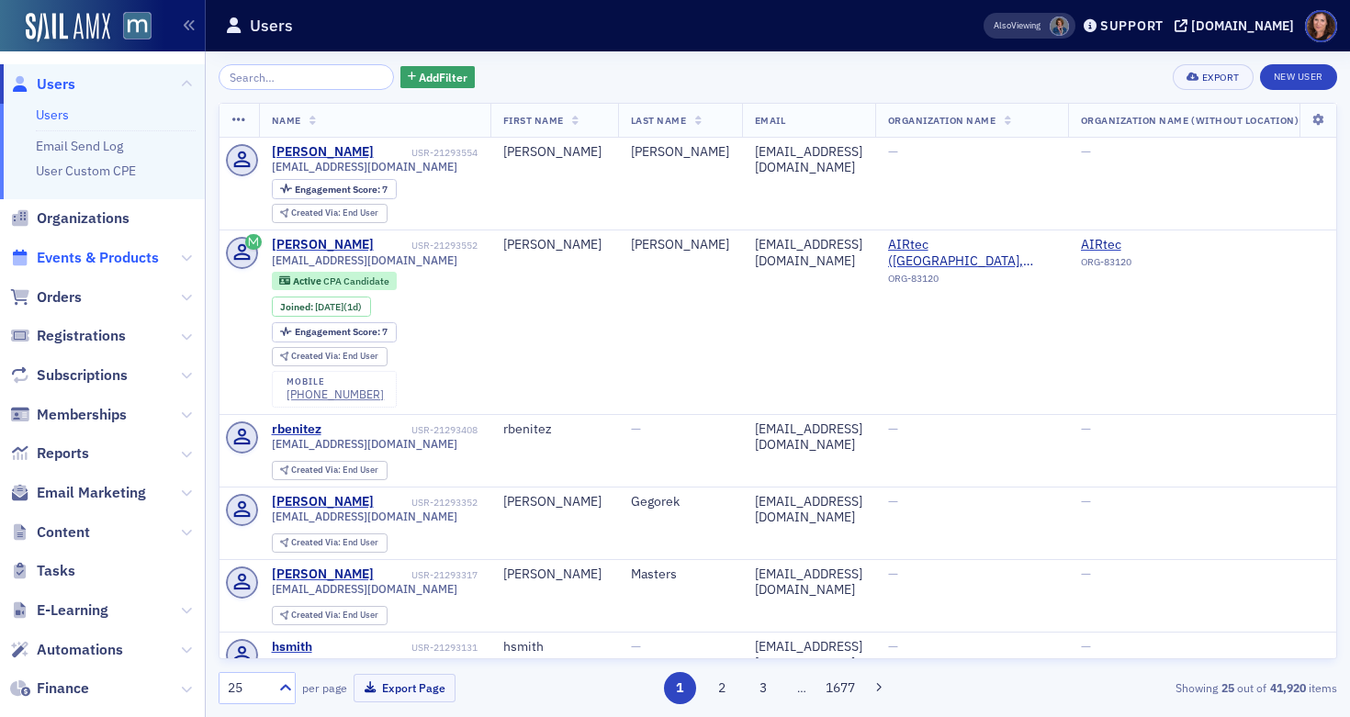
click at [91, 258] on span "Events & Products" at bounding box center [98, 258] width 122 height 20
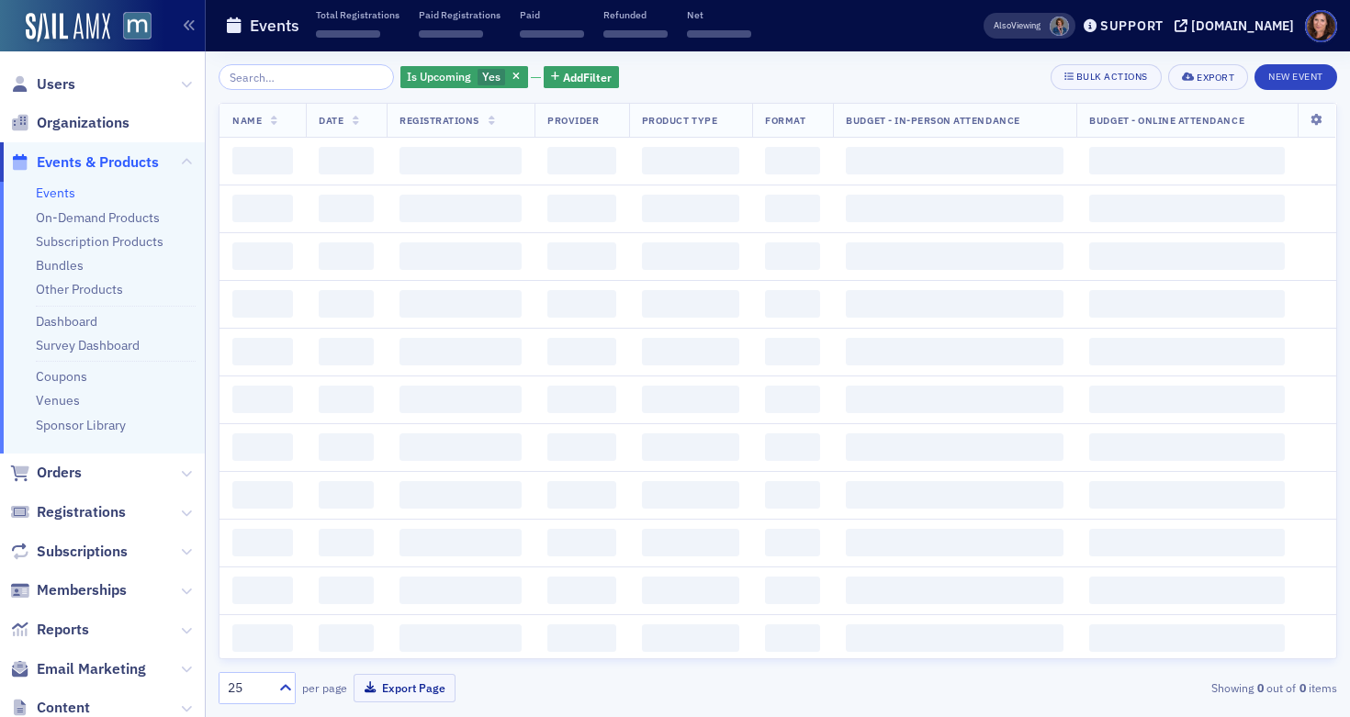
click at [302, 77] on input "search" at bounding box center [306, 77] width 175 height 26
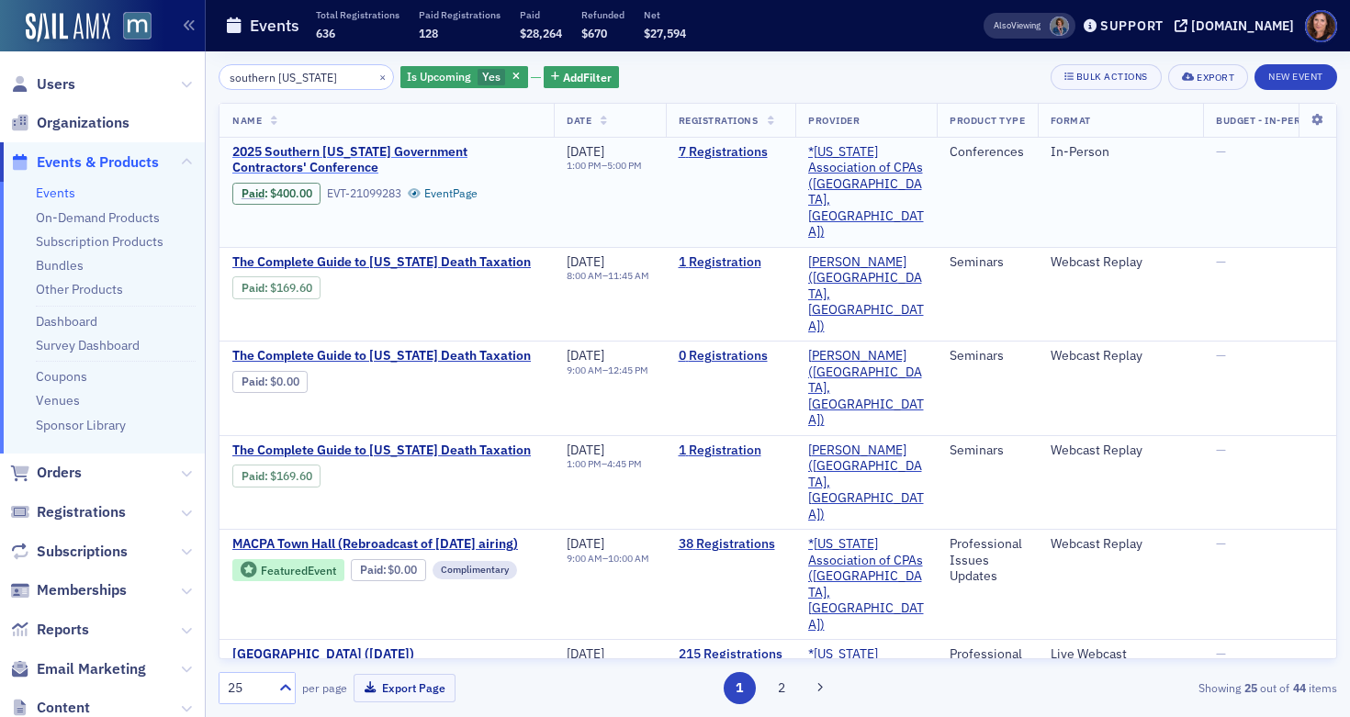
type input "southern [US_STATE]"
click at [321, 153] on span "2025 Southern [US_STATE] Government Contractors' Conference" at bounding box center [386, 160] width 309 height 32
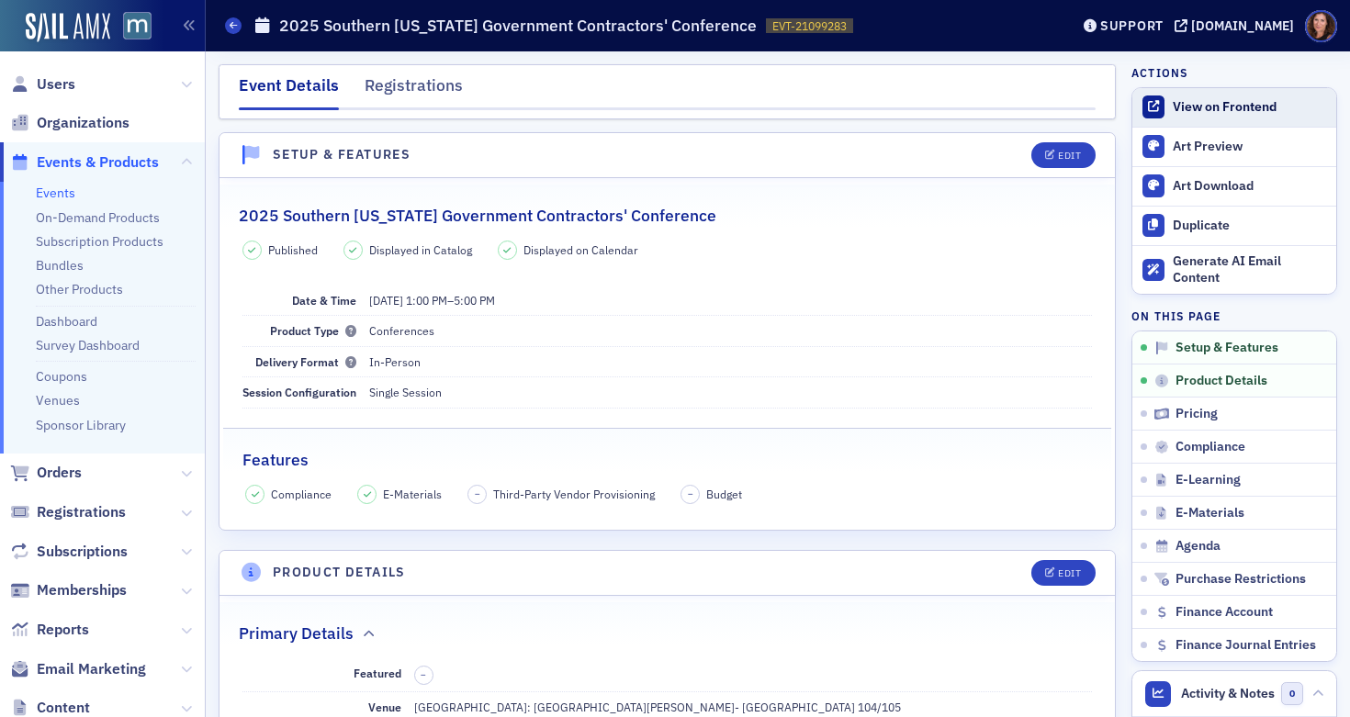
click at [1181, 107] on div "View on Frontend" at bounding box center [1250, 107] width 154 height 17
